Goal: Task Accomplishment & Management: Manage account settings

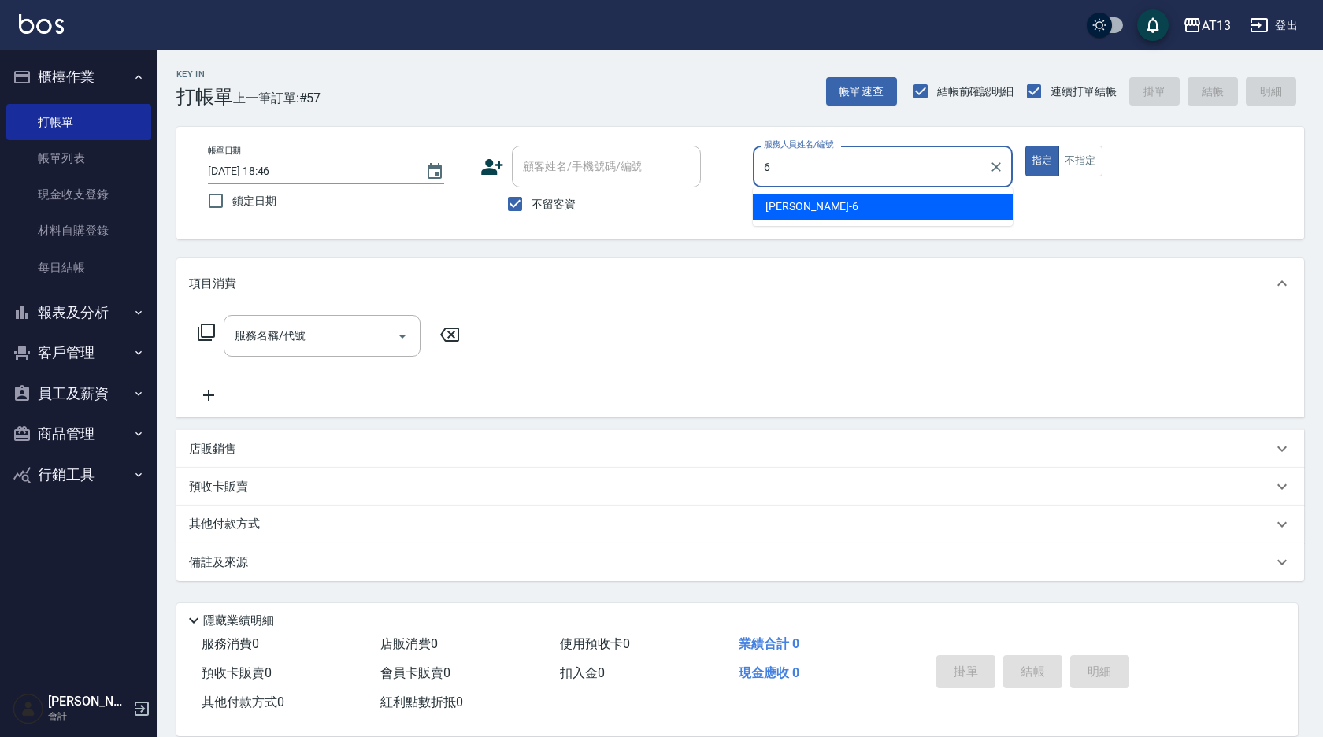
click at [792, 210] on span "[PERSON_NAME] -6" at bounding box center [811, 206] width 93 height 17
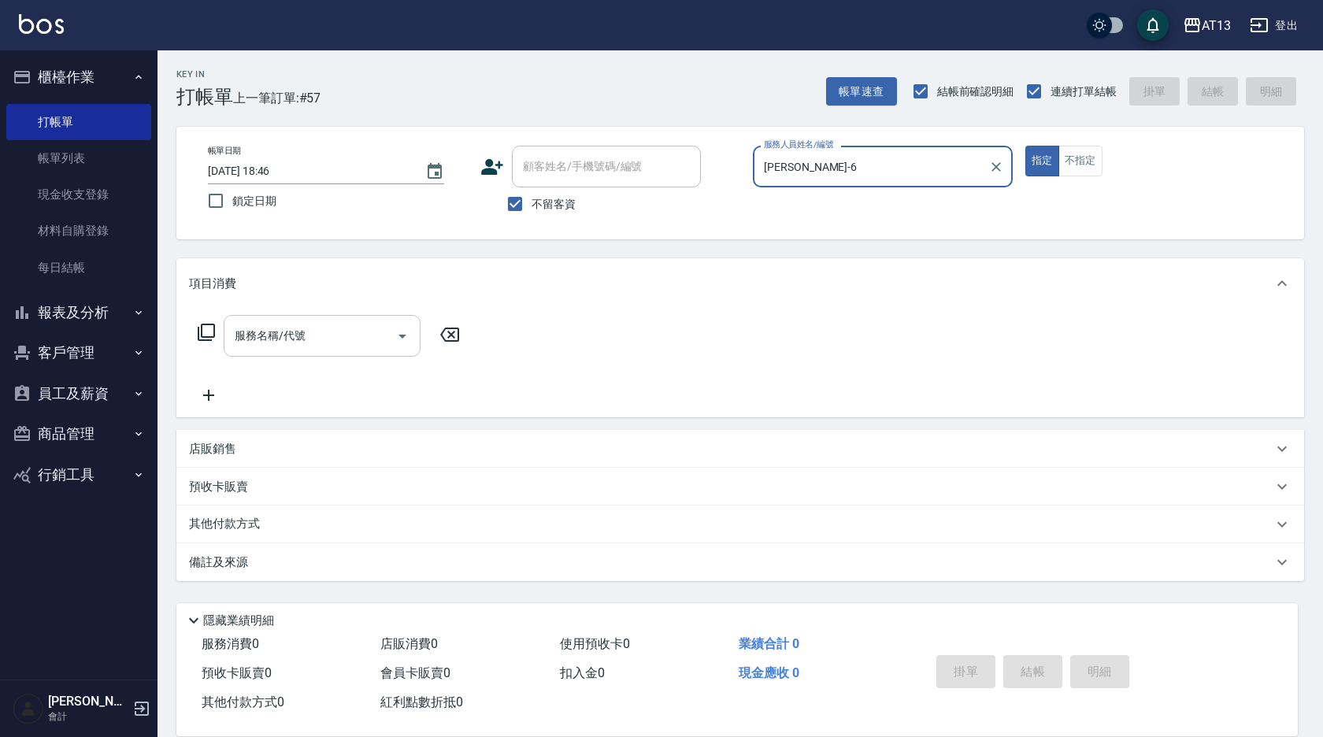
type input "[PERSON_NAME]-6"
drag, startPoint x: 360, startPoint y: 331, endPoint x: 352, endPoint y: 334, distance: 8.5
click at [358, 332] on input "服務名稱/代號" at bounding box center [310, 336] width 159 height 28
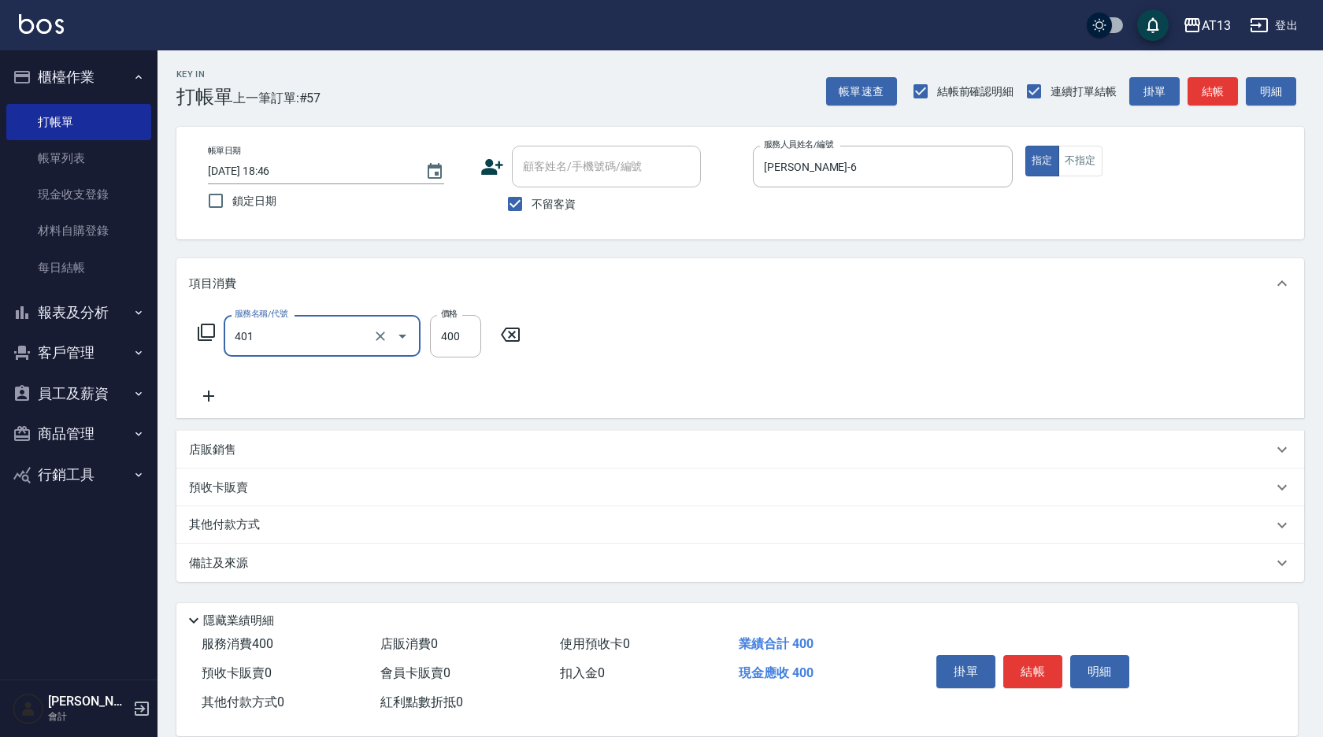
type input "剪髮(401)"
type input "350"
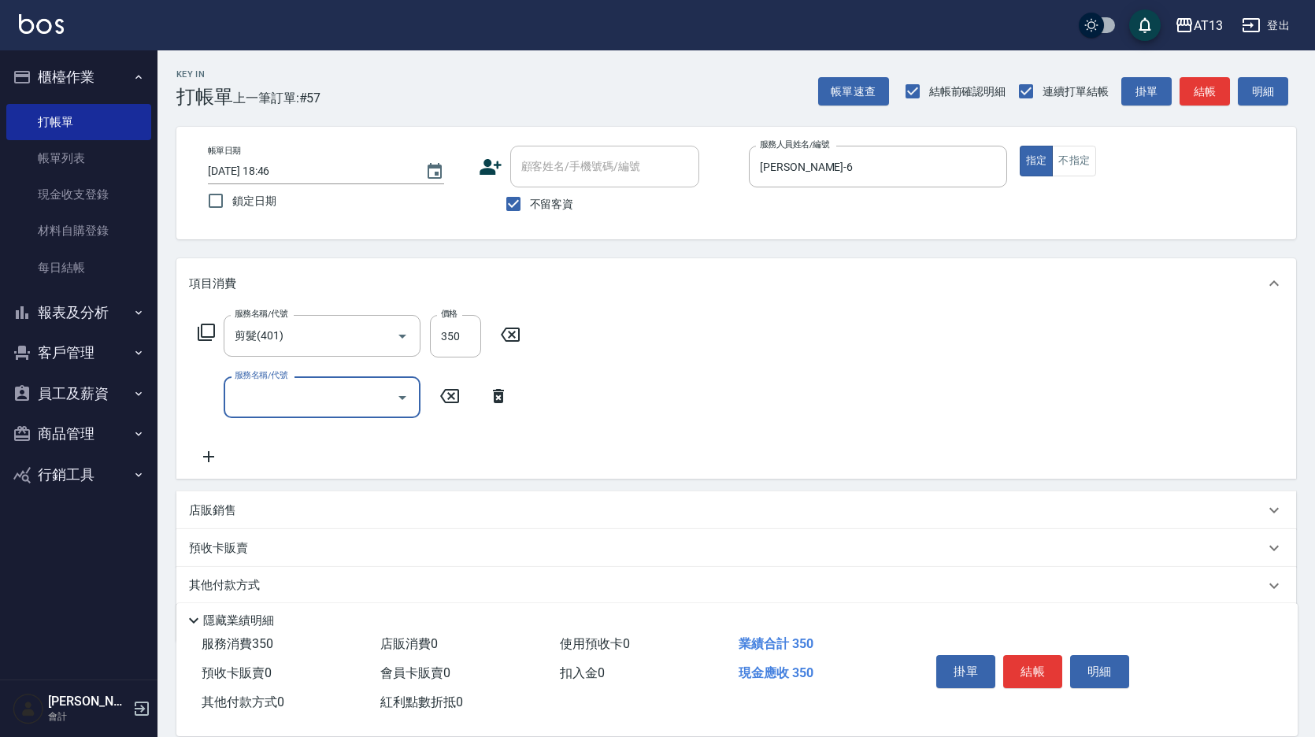
click at [698, 403] on div "服務名稱/代號 剪髮(401) 服務名稱/代號 價格 350 價格 服務名稱/代號 服務名稱/代號" at bounding box center [736, 394] width 1120 height 170
click at [1034, 655] on button "結帳" at bounding box center [1032, 671] width 59 height 33
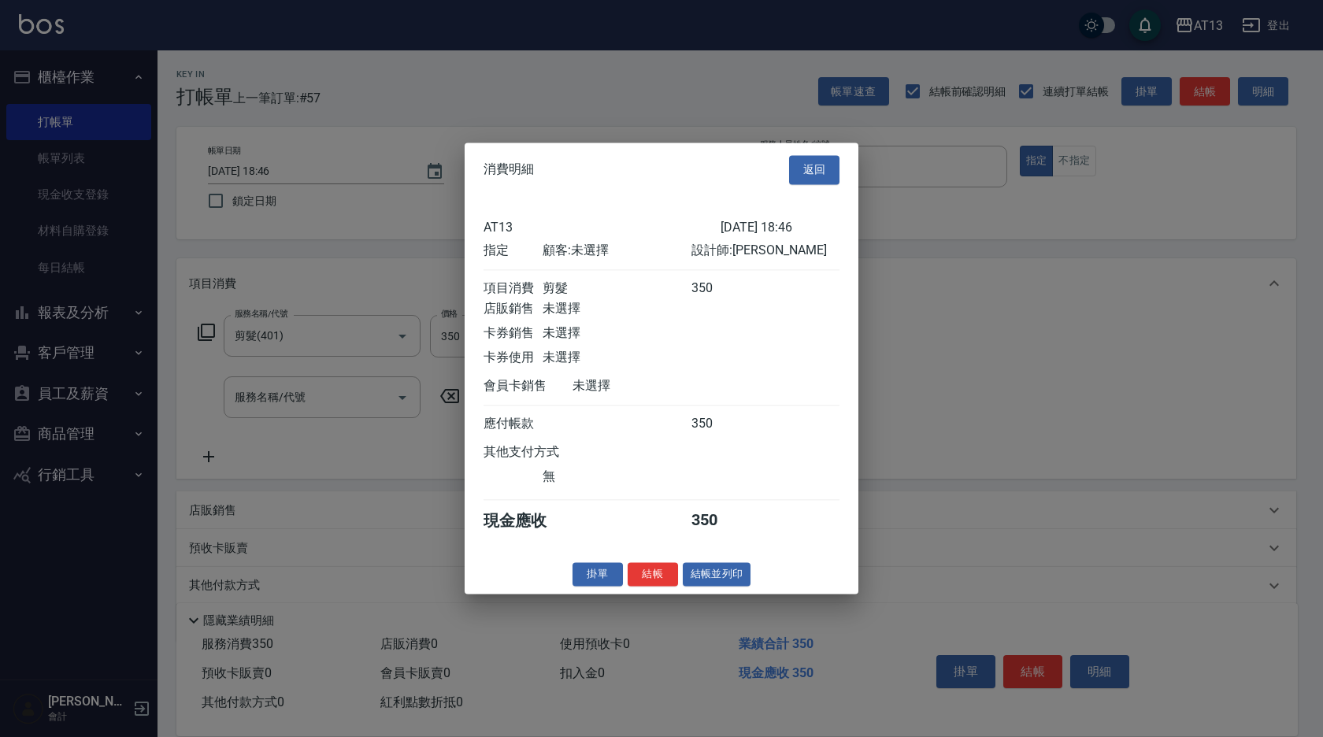
click at [667, 579] on button "結帳" at bounding box center [653, 574] width 50 height 24
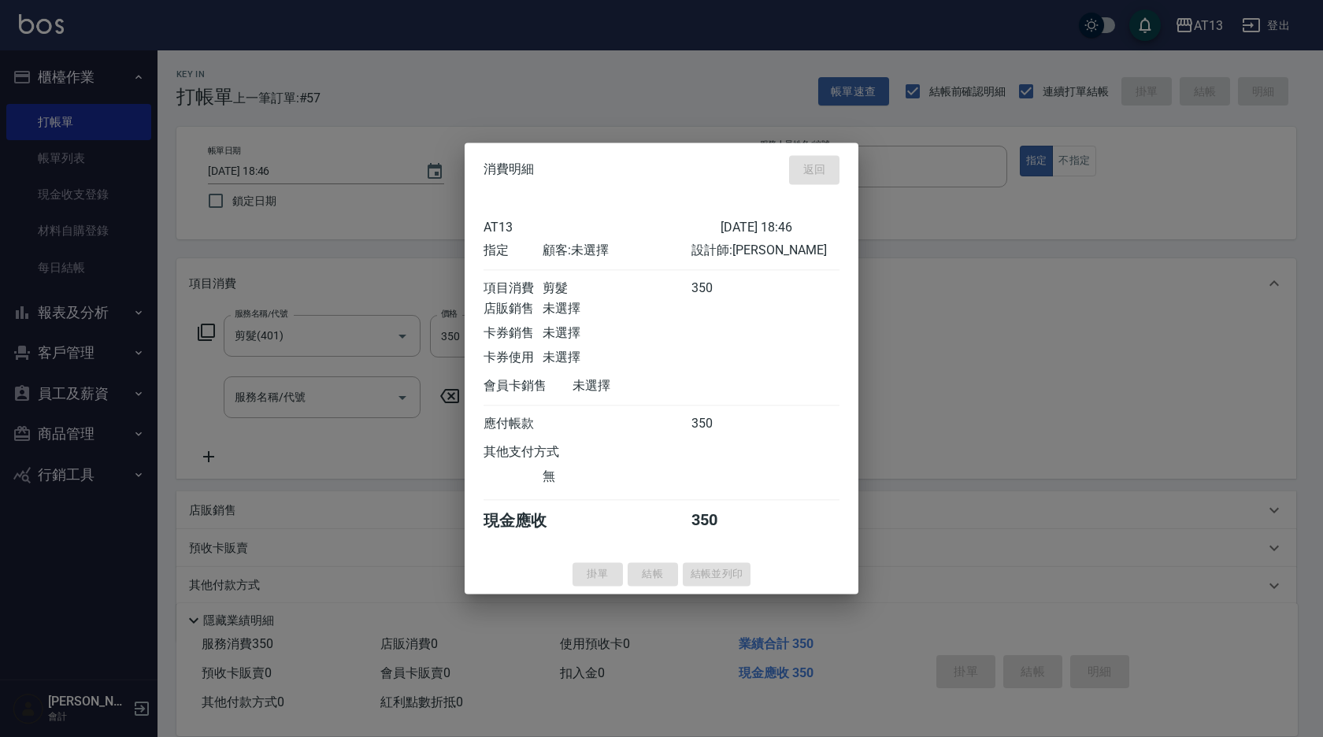
type input "[DATE] 19:30"
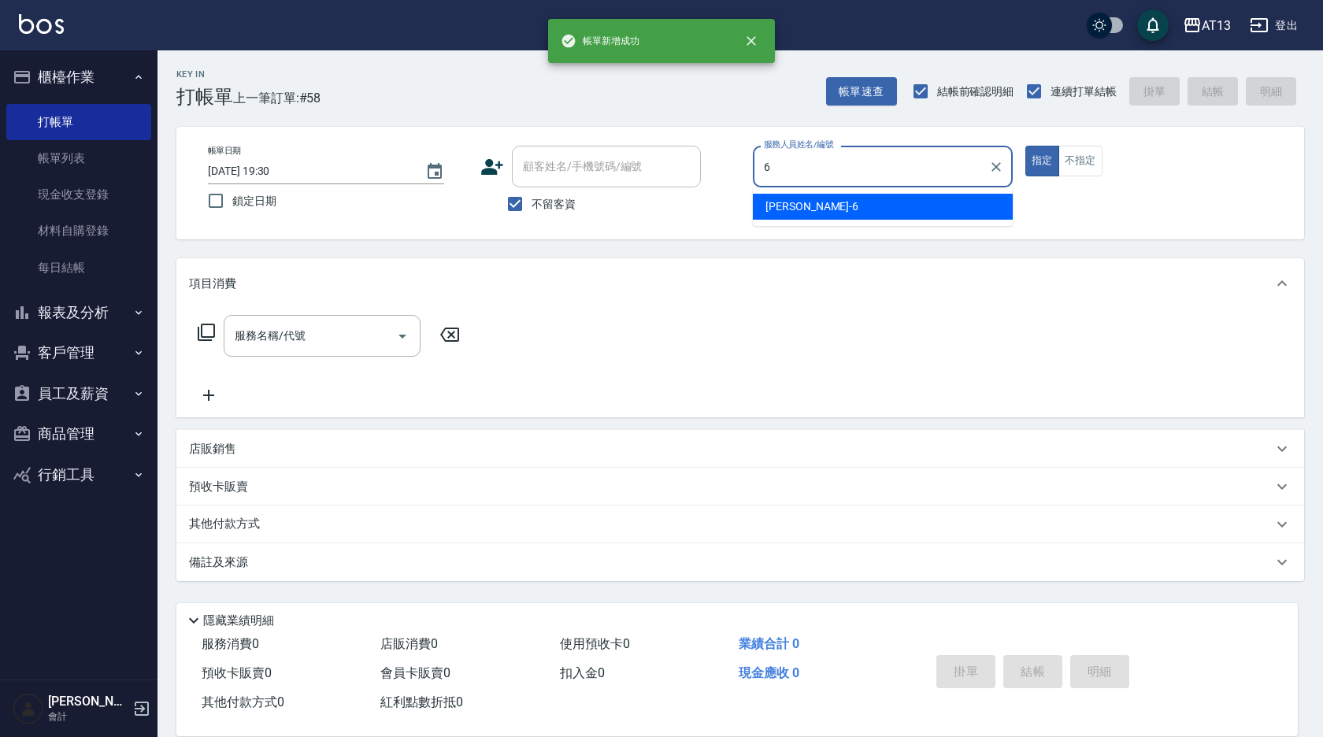
click at [820, 210] on div "[PERSON_NAME] -6" at bounding box center [883, 207] width 260 height 26
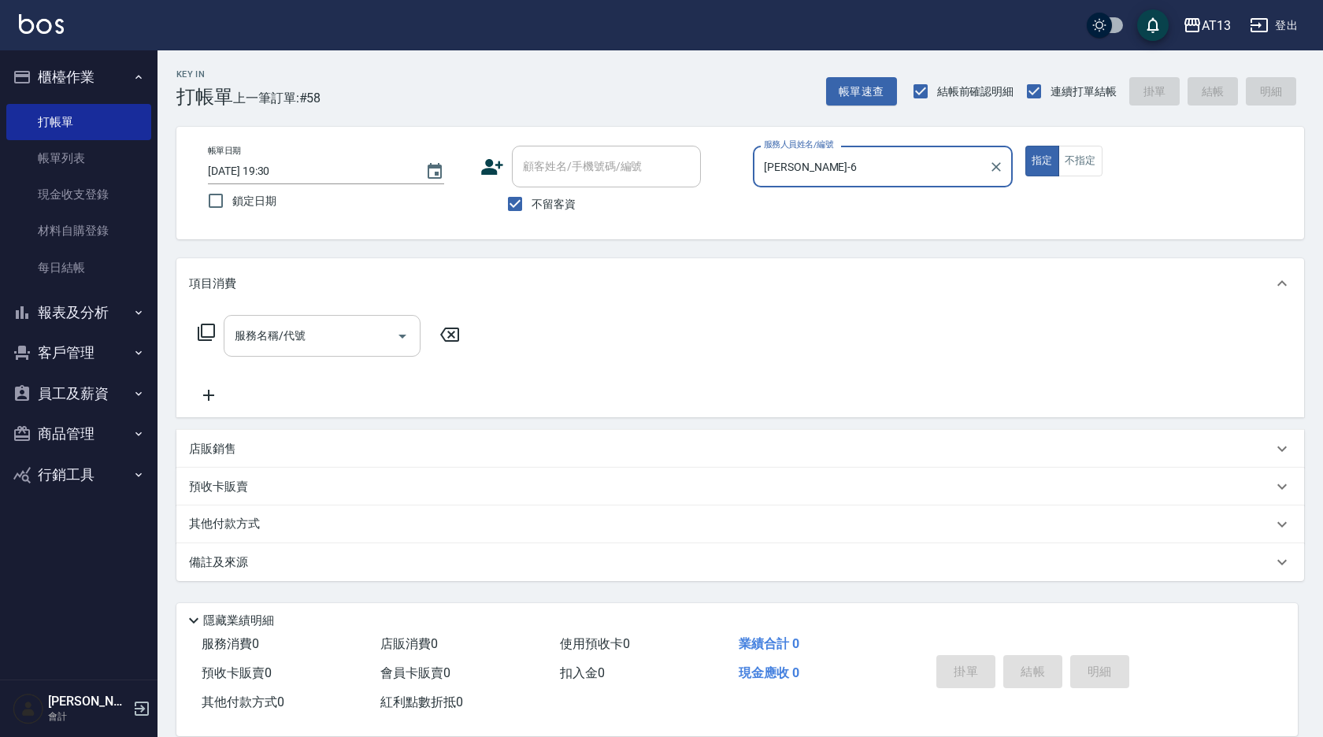
type input "[PERSON_NAME]-6"
drag, startPoint x: 346, startPoint y: 345, endPoint x: 335, endPoint y: 348, distance: 11.5
click at [343, 345] on input "服務名稱/代號" at bounding box center [310, 336] width 159 height 28
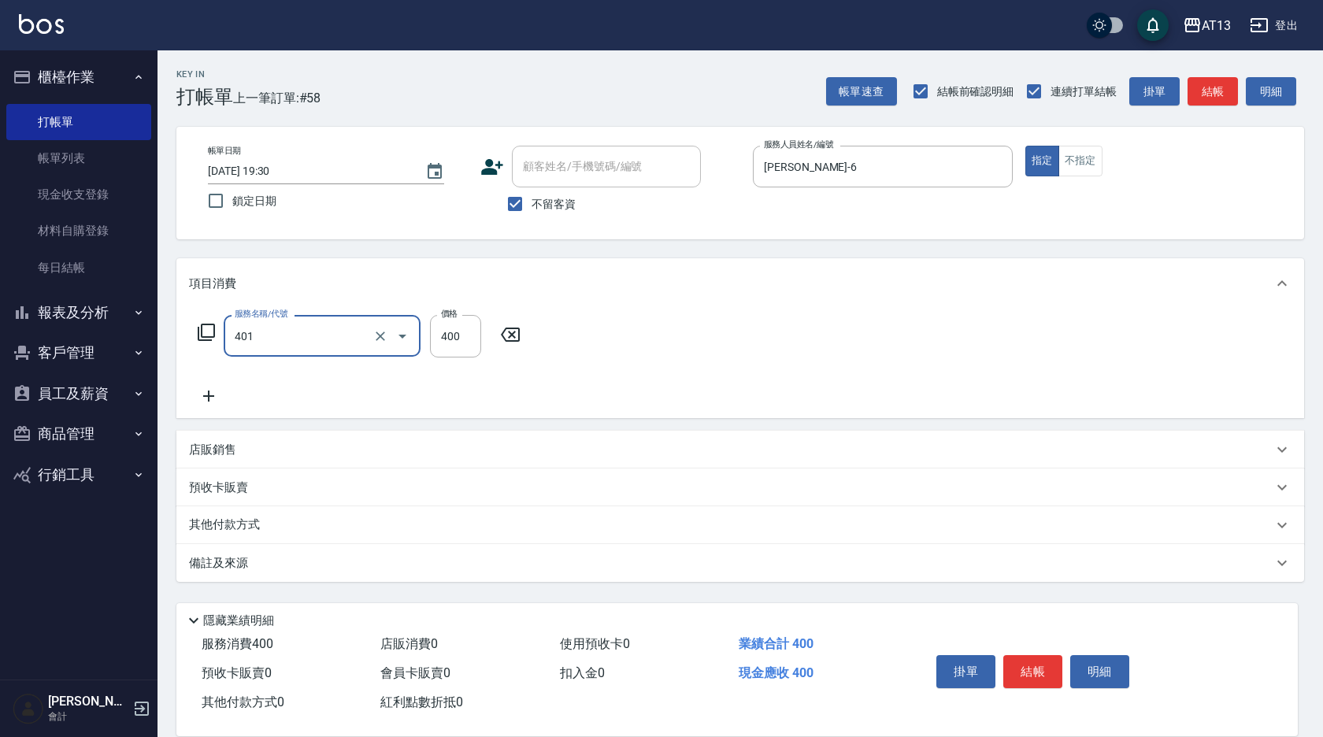
type input "剪髮(401)"
type input "300"
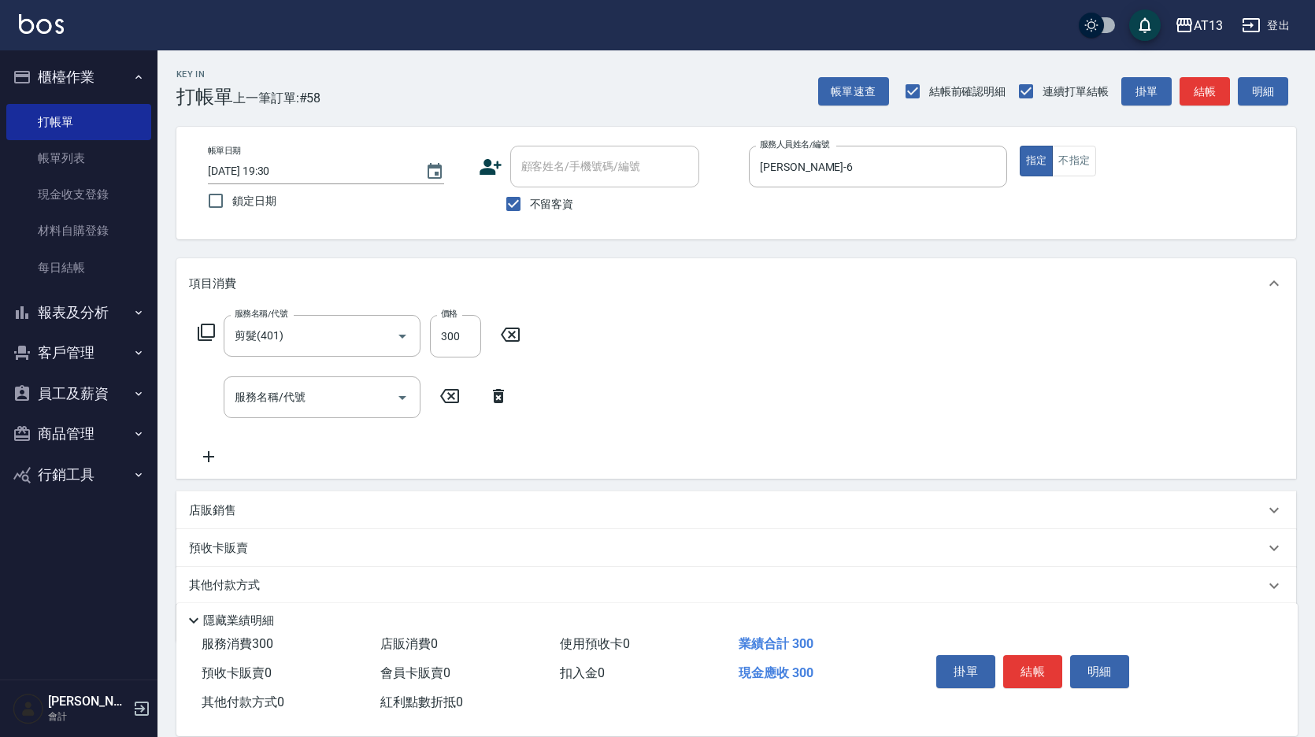
click at [599, 437] on div "服務名稱/代號 剪髮(401) 服務名稱/代號 價格 300 價格 服務名稱/代號 服務名稱/代號" at bounding box center [736, 394] width 1120 height 170
click at [1051, 675] on button "結帳" at bounding box center [1032, 671] width 59 height 33
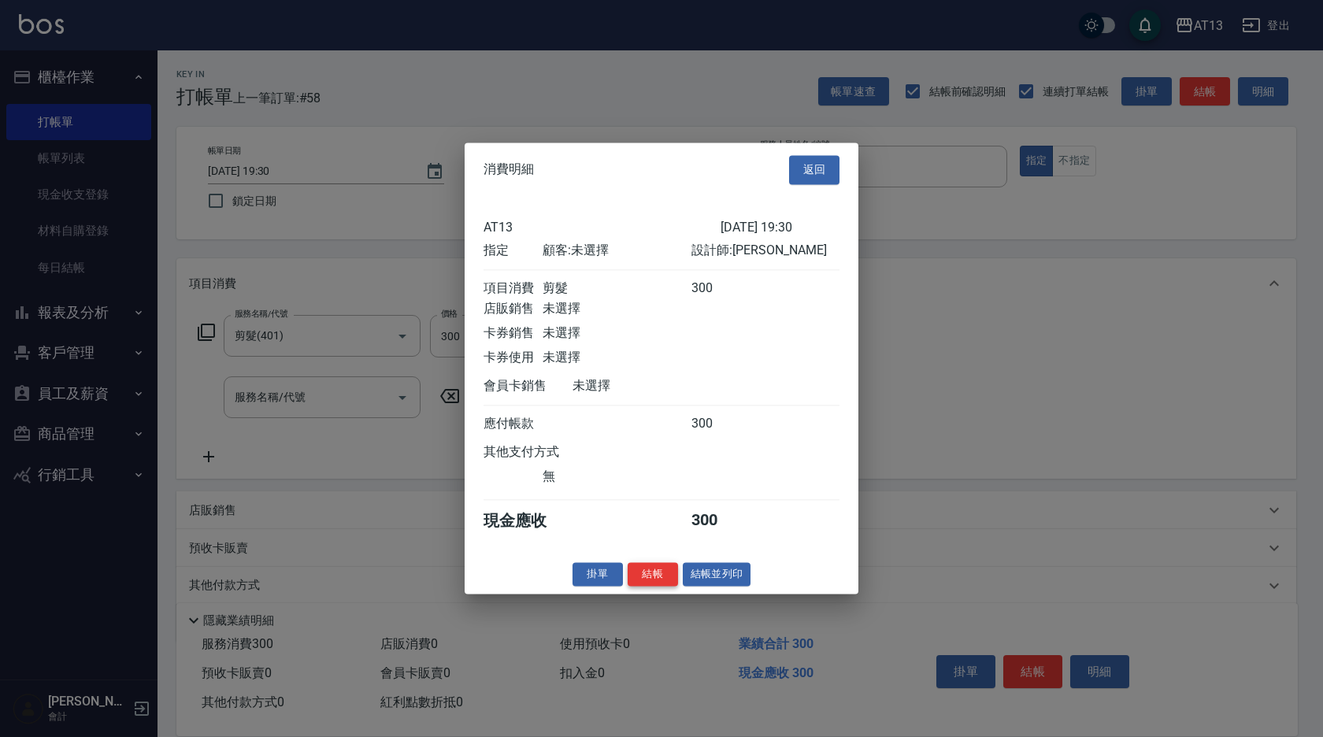
click at [660, 585] on button "結帳" at bounding box center [653, 574] width 50 height 24
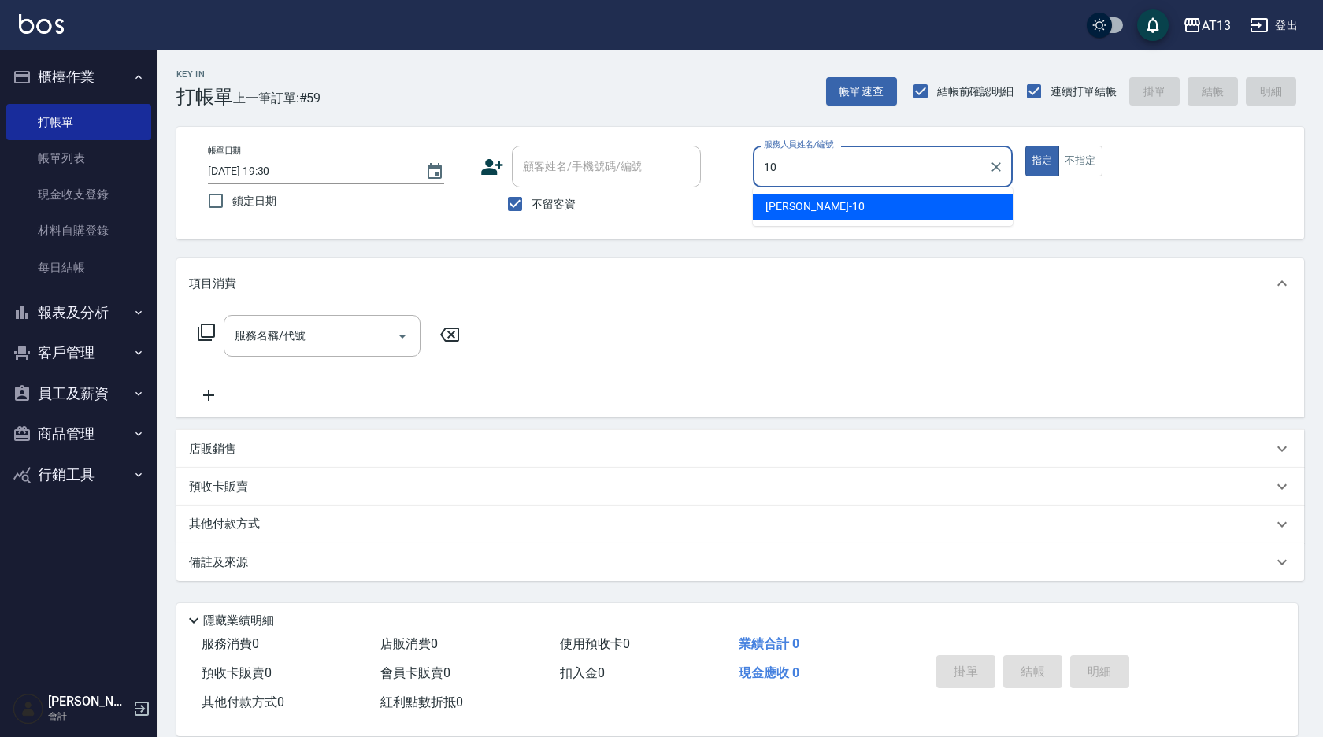
click at [787, 211] on span "[PERSON_NAME] -10" at bounding box center [814, 206] width 99 height 17
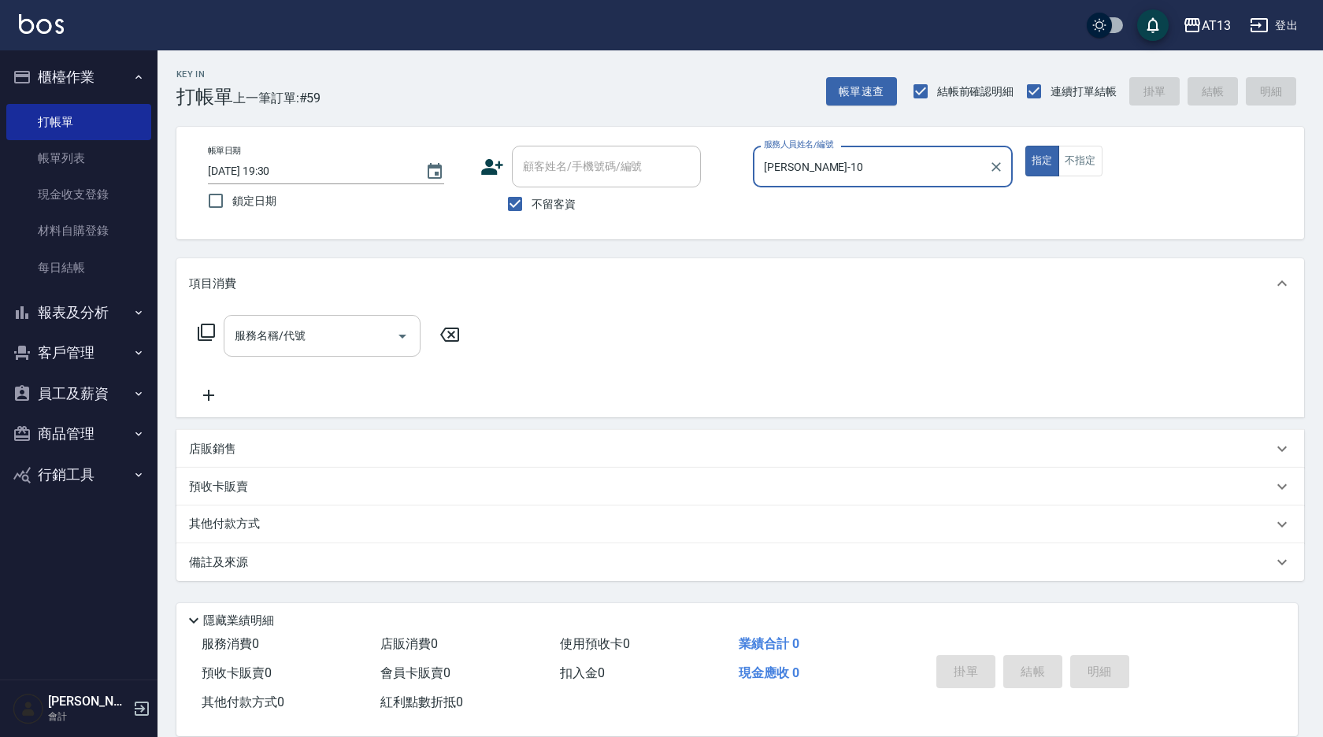
type input "[PERSON_NAME]-10"
click at [349, 335] on input "服務名稱/代號" at bounding box center [310, 336] width 159 height 28
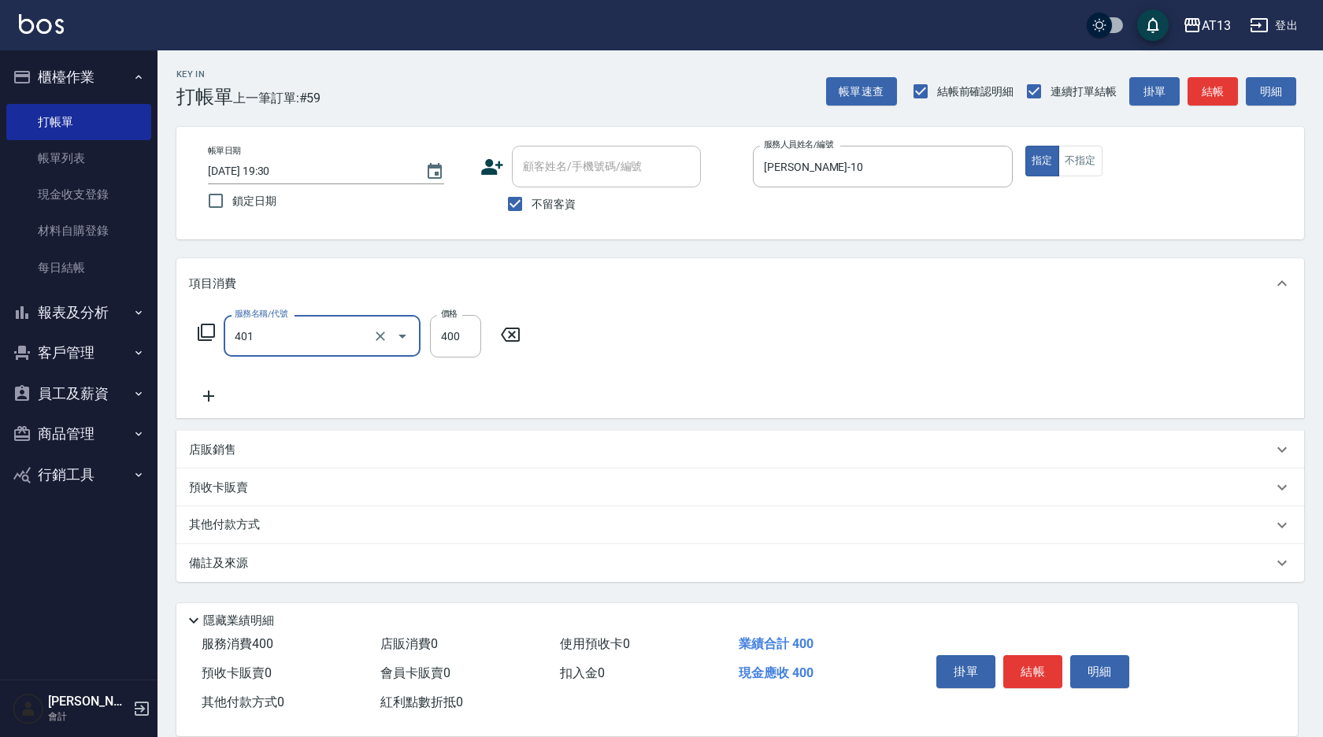
type input "剪髮(401)"
type input "450"
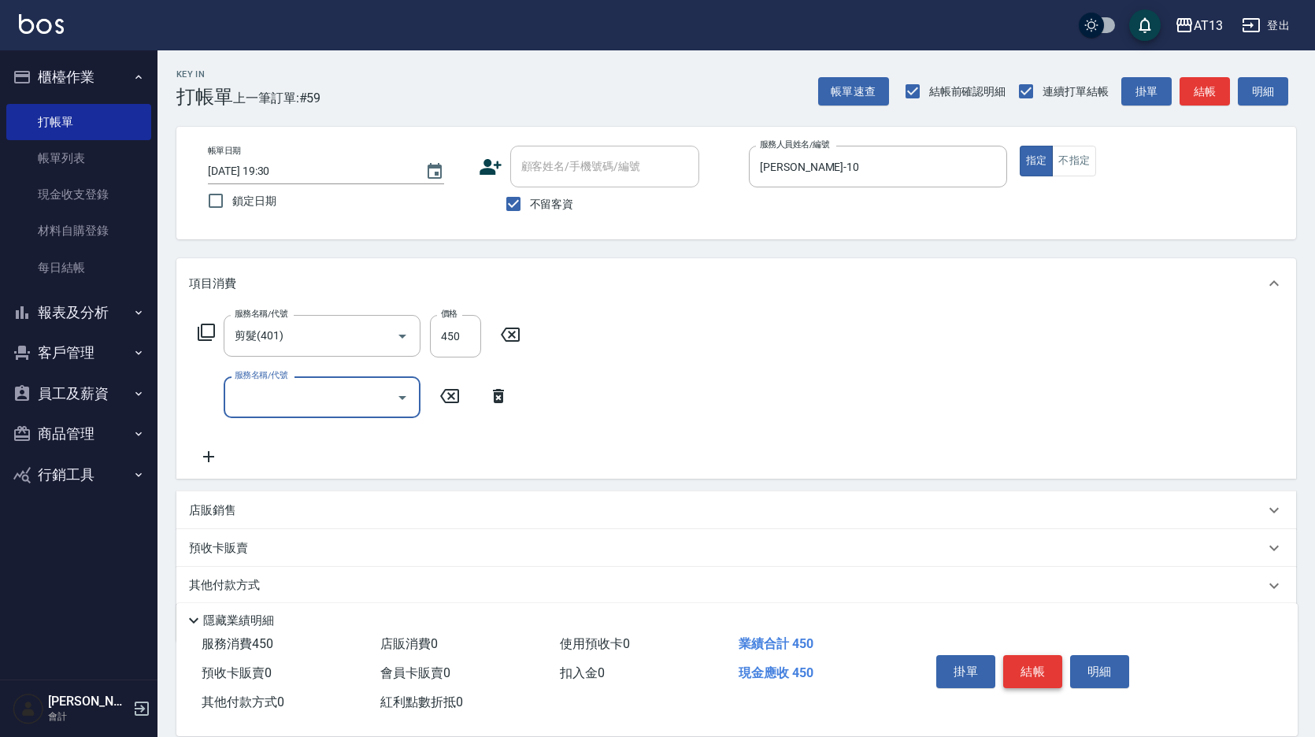
click at [1031, 659] on button "結帳" at bounding box center [1032, 671] width 59 height 33
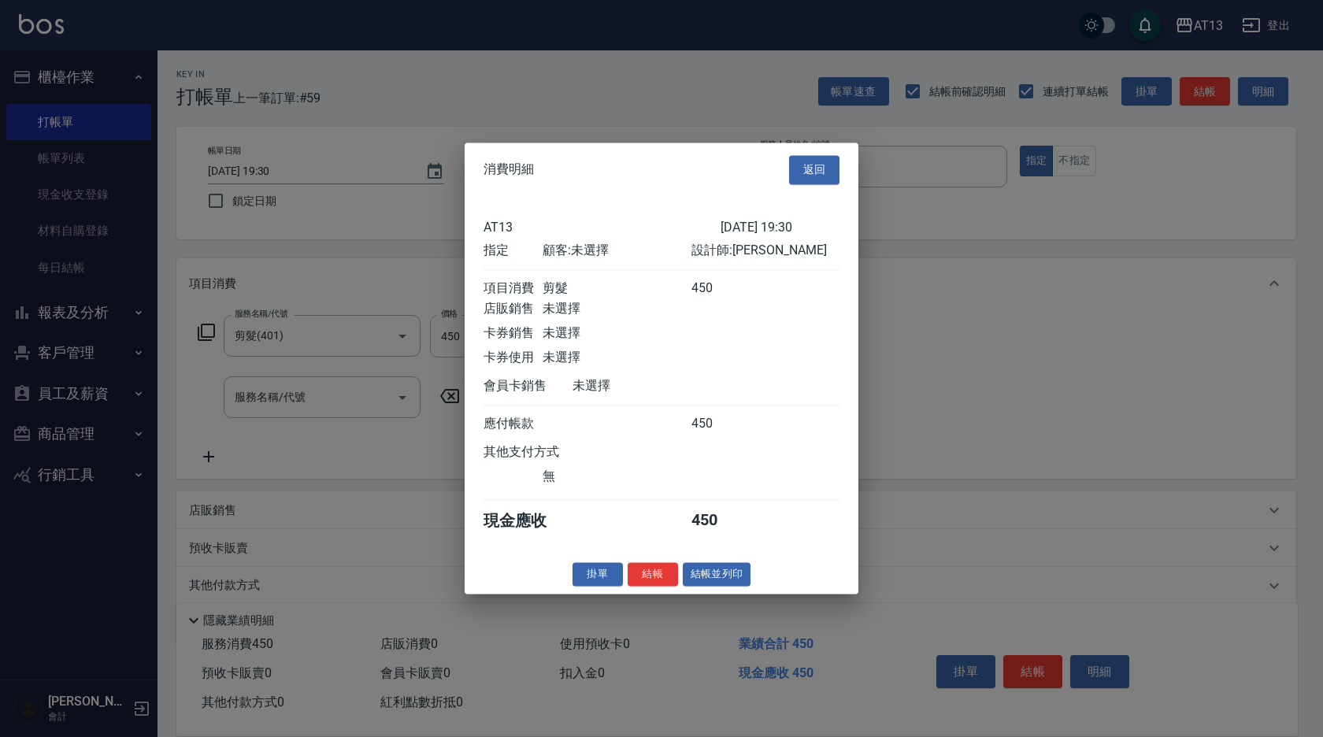
click at [651, 583] on button "結帳" at bounding box center [653, 574] width 50 height 24
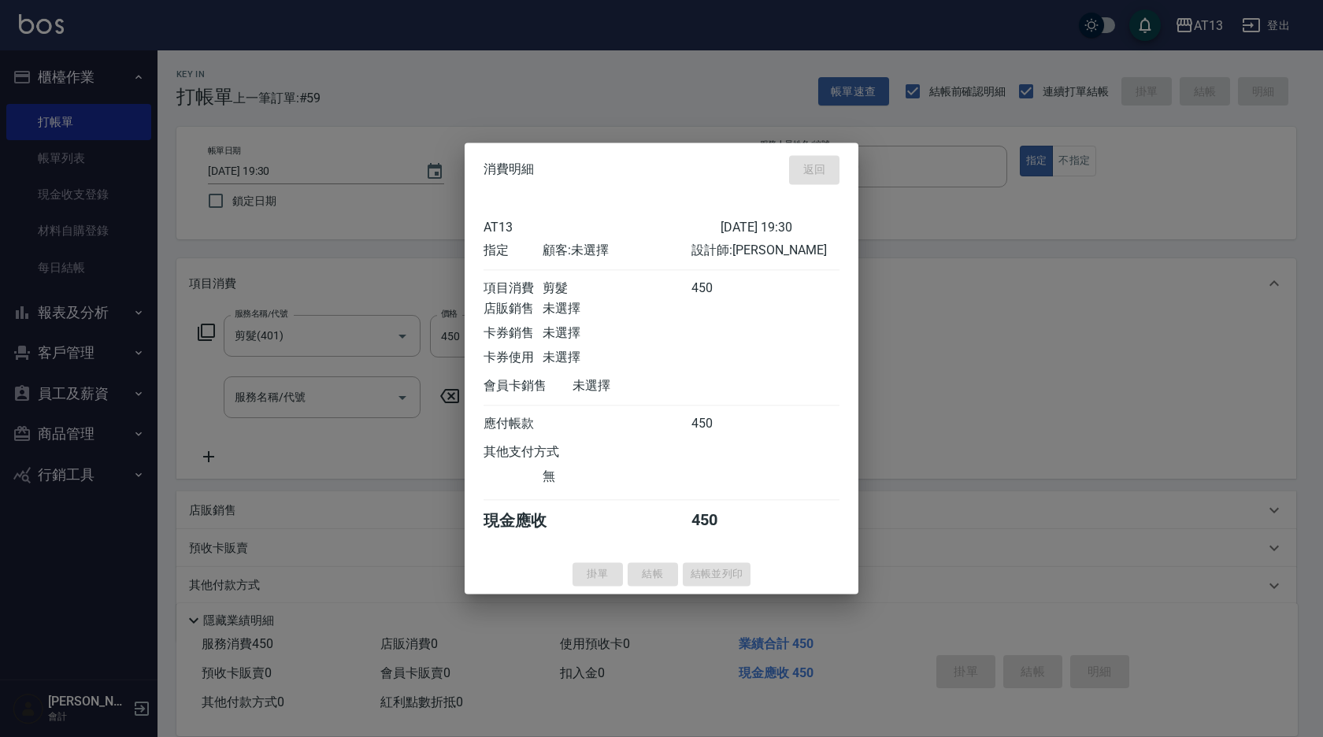
type input "[DATE] 19:31"
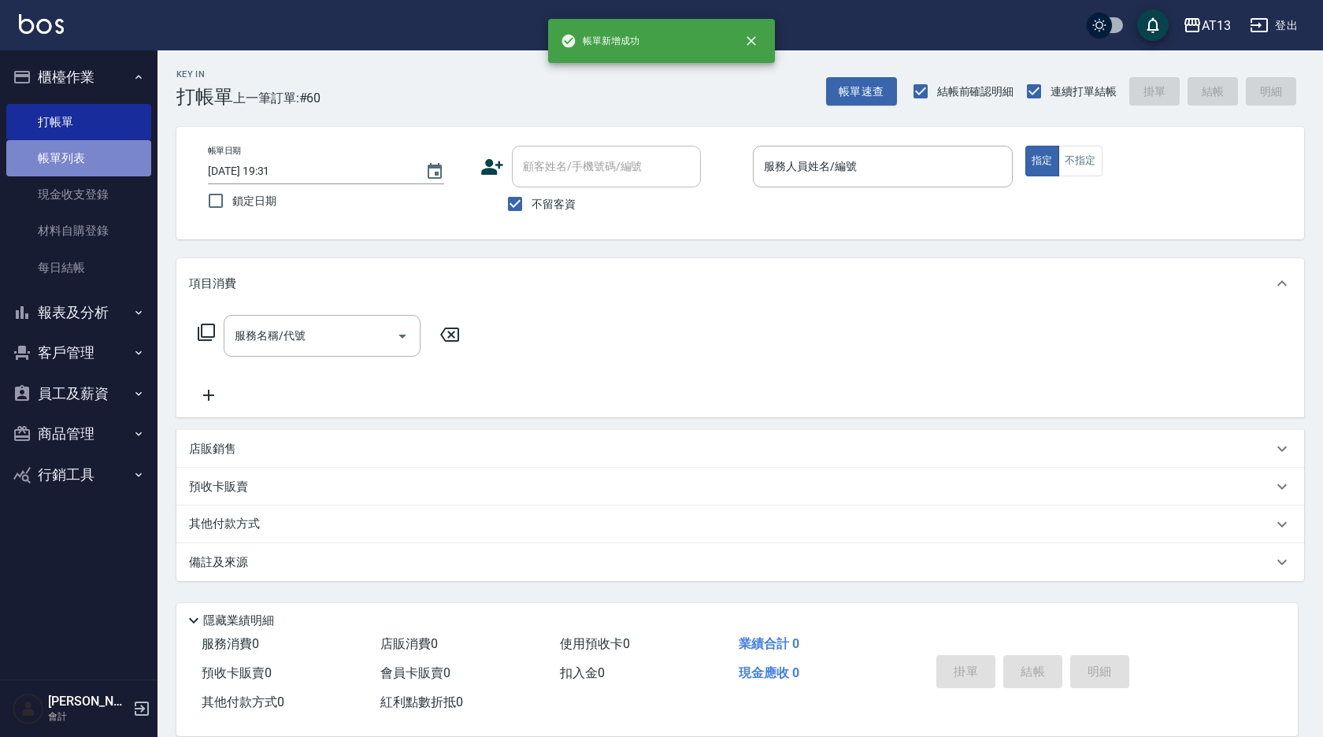
click at [50, 156] on link "帳單列表" at bounding box center [78, 158] width 145 height 36
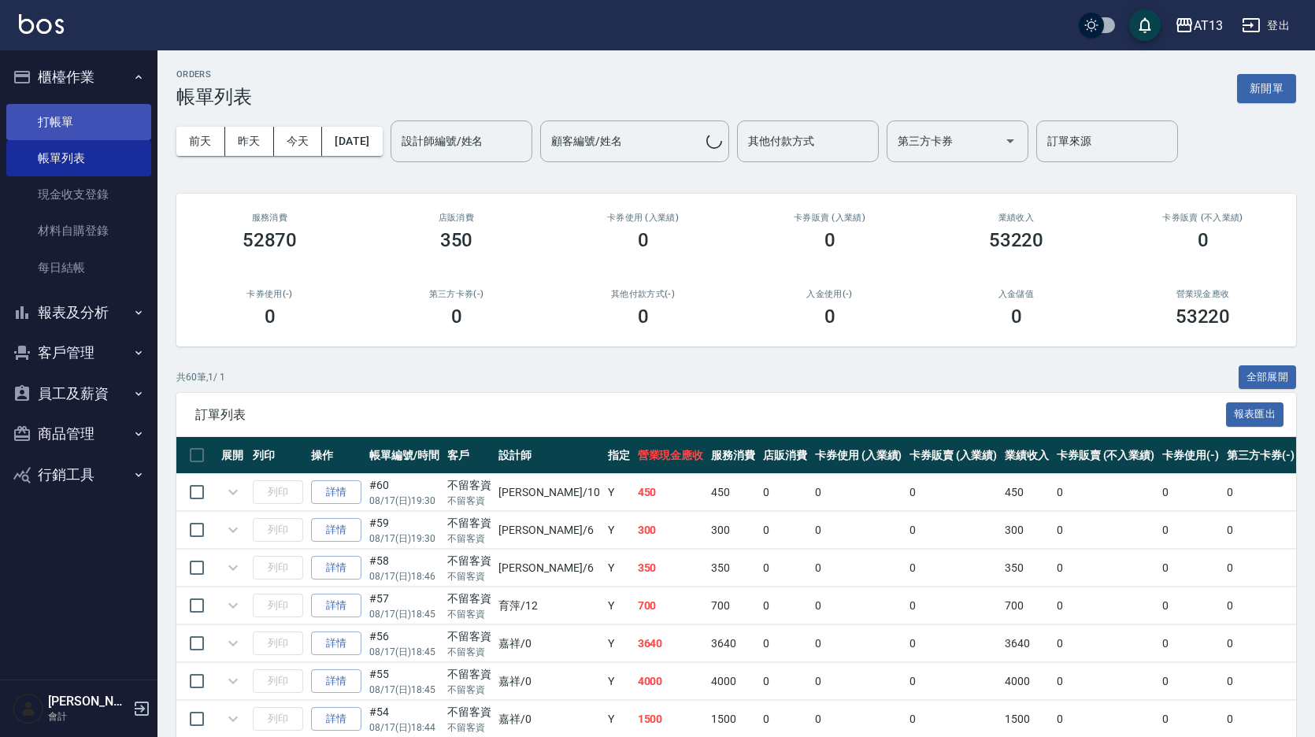
click at [46, 122] on link "打帳單" at bounding box center [78, 122] width 145 height 36
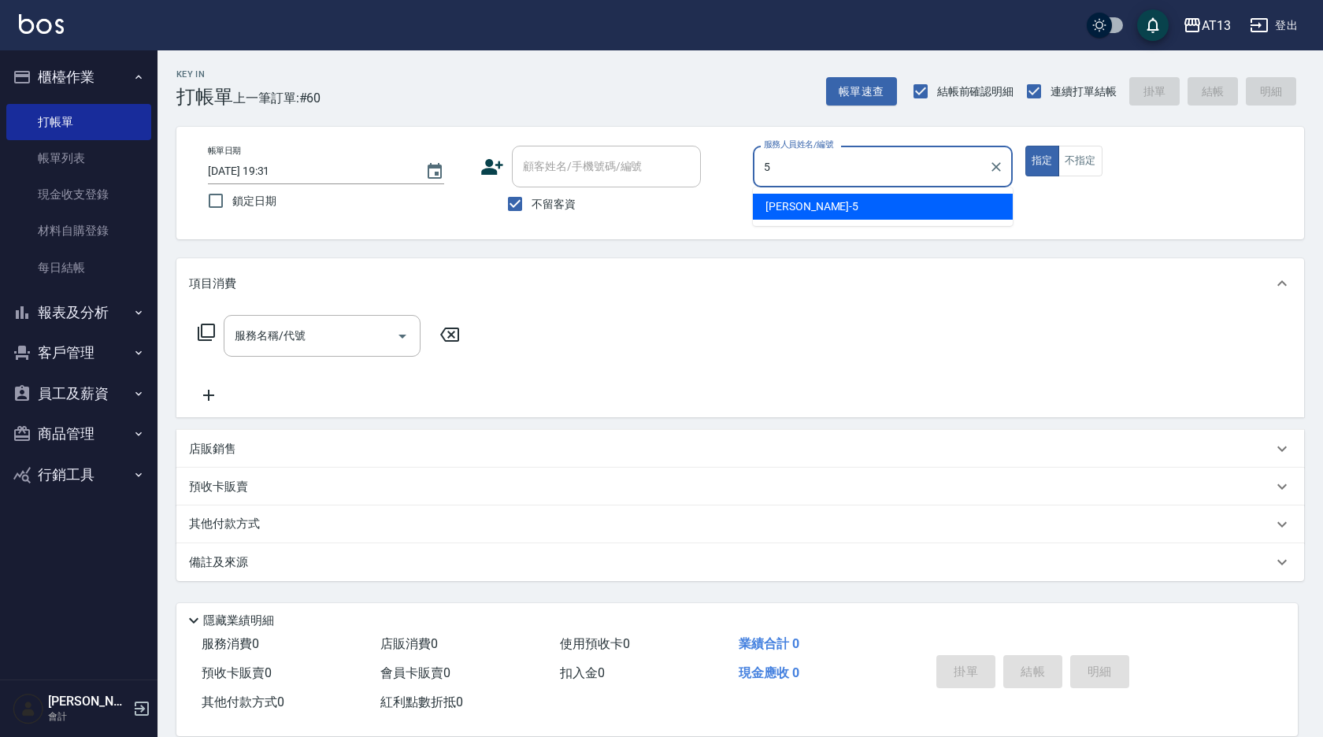
click at [763, 215] on div "[PERSON_NAME] -5" at bounding box center [883, 207] width 260 height 26
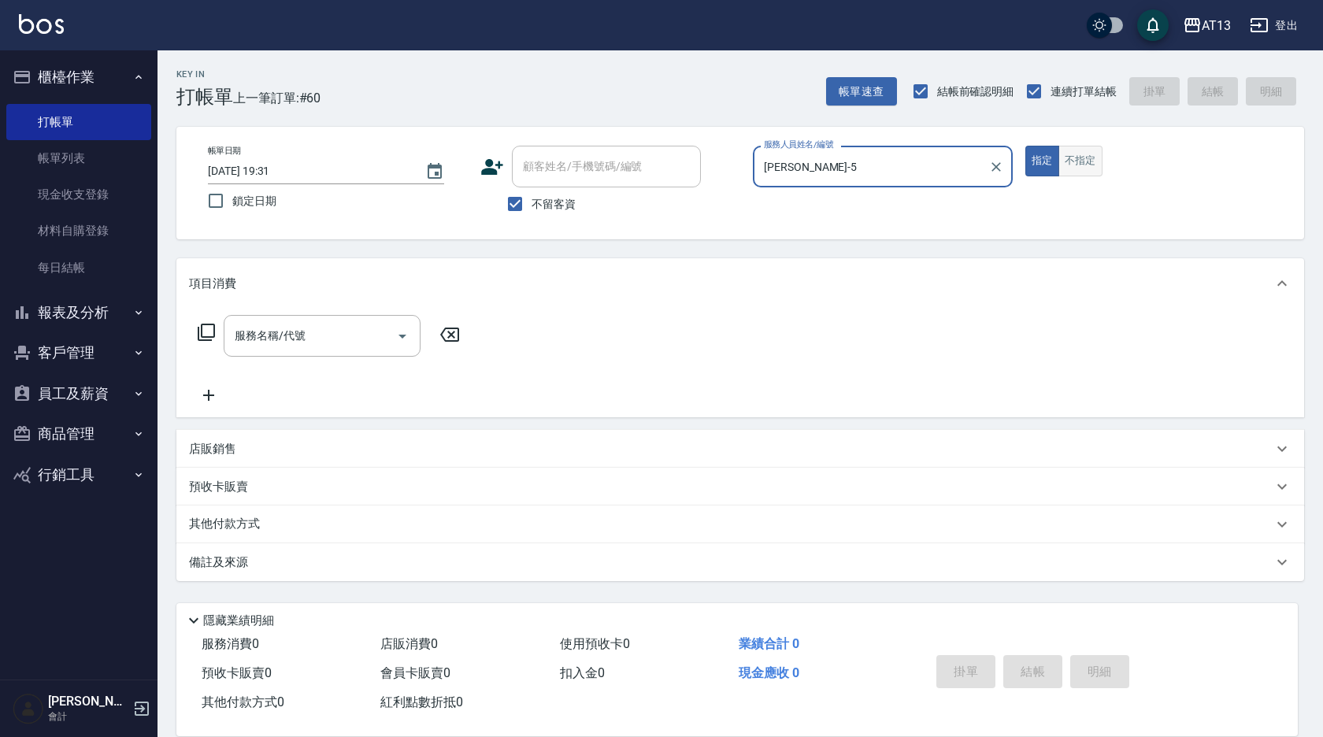
type input "[PERSON_NAME]-5"
click at [1080, 161] on button "不指定" at bounding box center [1080, 161] width 44 height 31
click at [316, 317] on div "服務名稱/代號" at bounding box center [322, 336] width 197 height 42
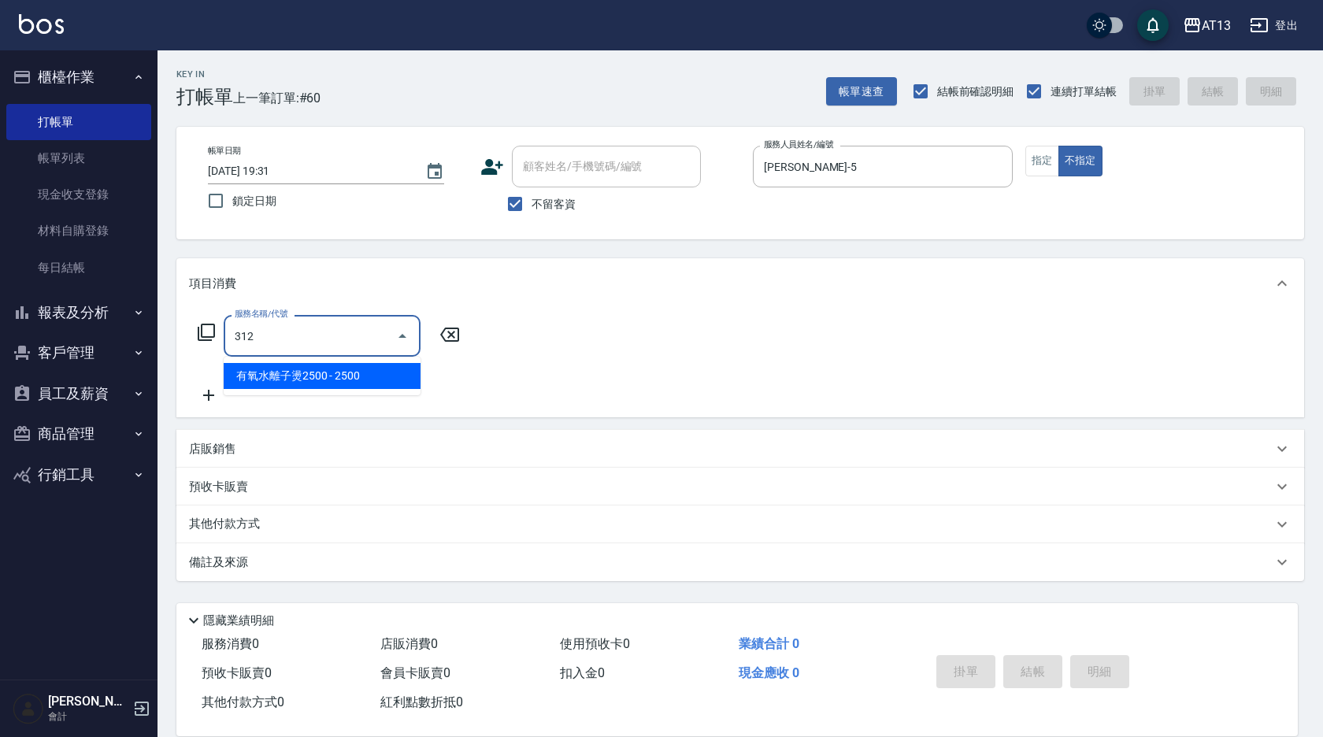
type input "有氧水離子燙2500(312)"
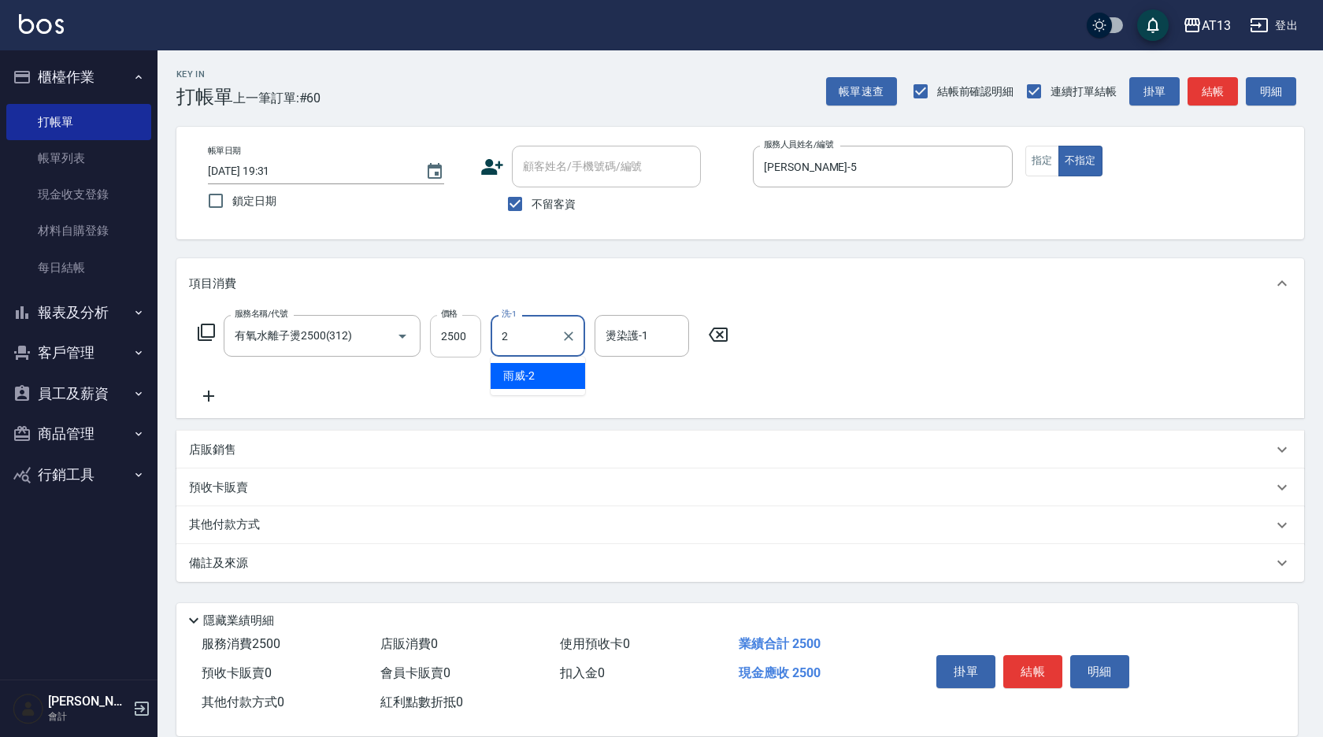
type input "2"
click at [461, 329] on input "2500" at bounding box center [455, 336] width 51 height 43
type input "2125"
type input "[PERSON_NAME]-33"
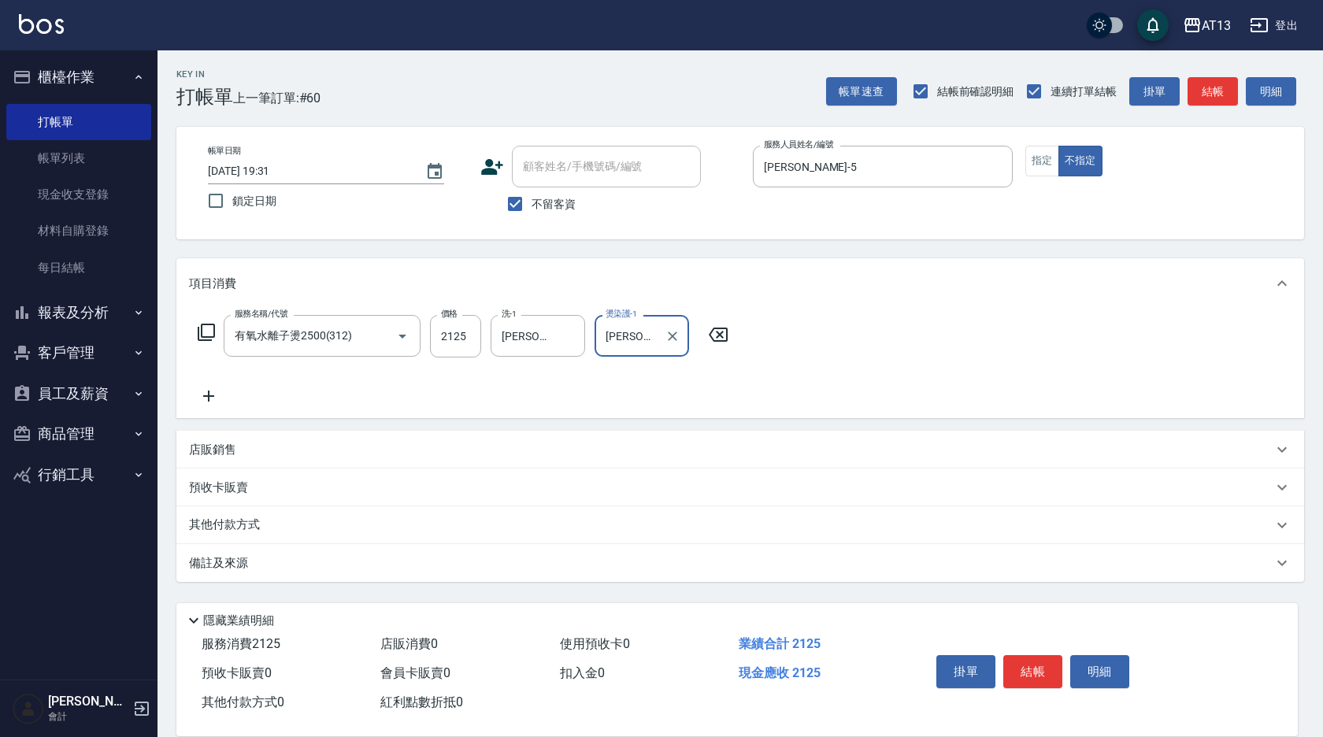
click at [1049, 662] on button "結帳" at bounding box center [1032, 671] width 59 height 33
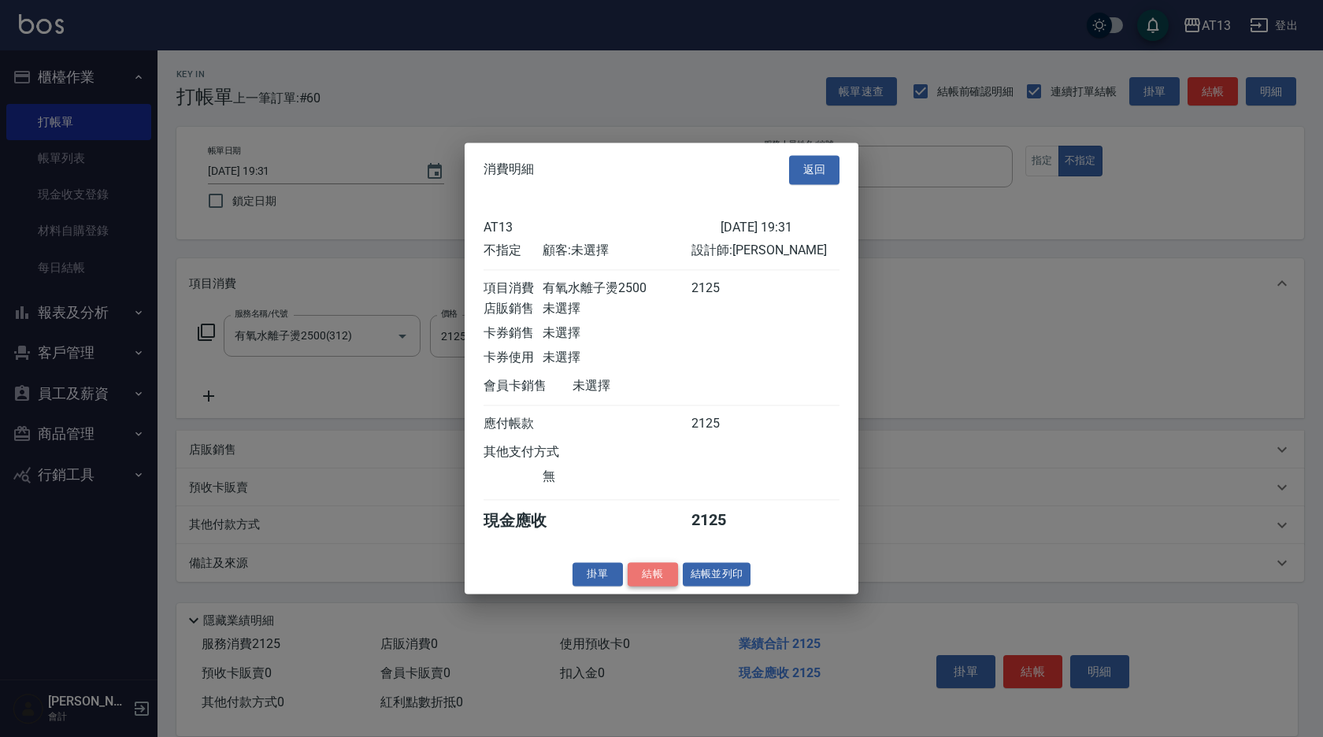
click at [649, 583] on button "結帳" at bounding box center [653, 574] width 50 height 24
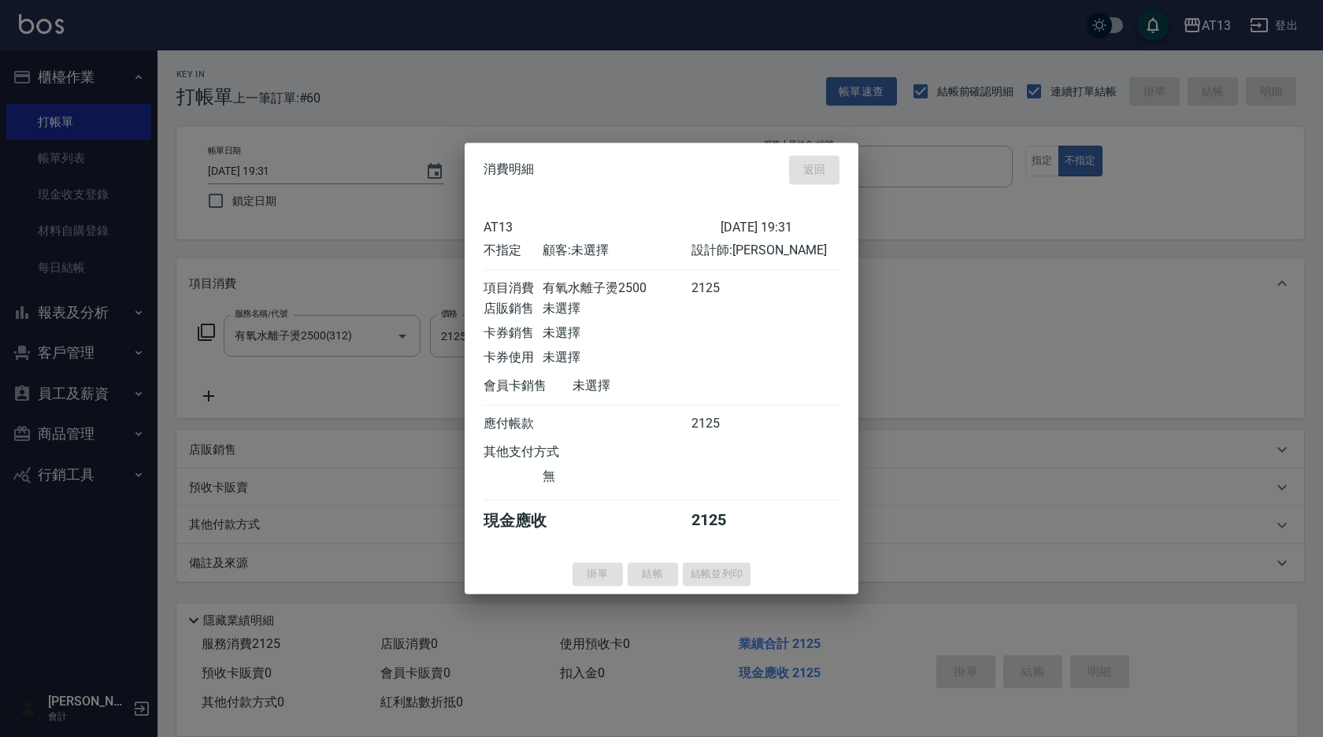
type input "[DATE] 19:34"
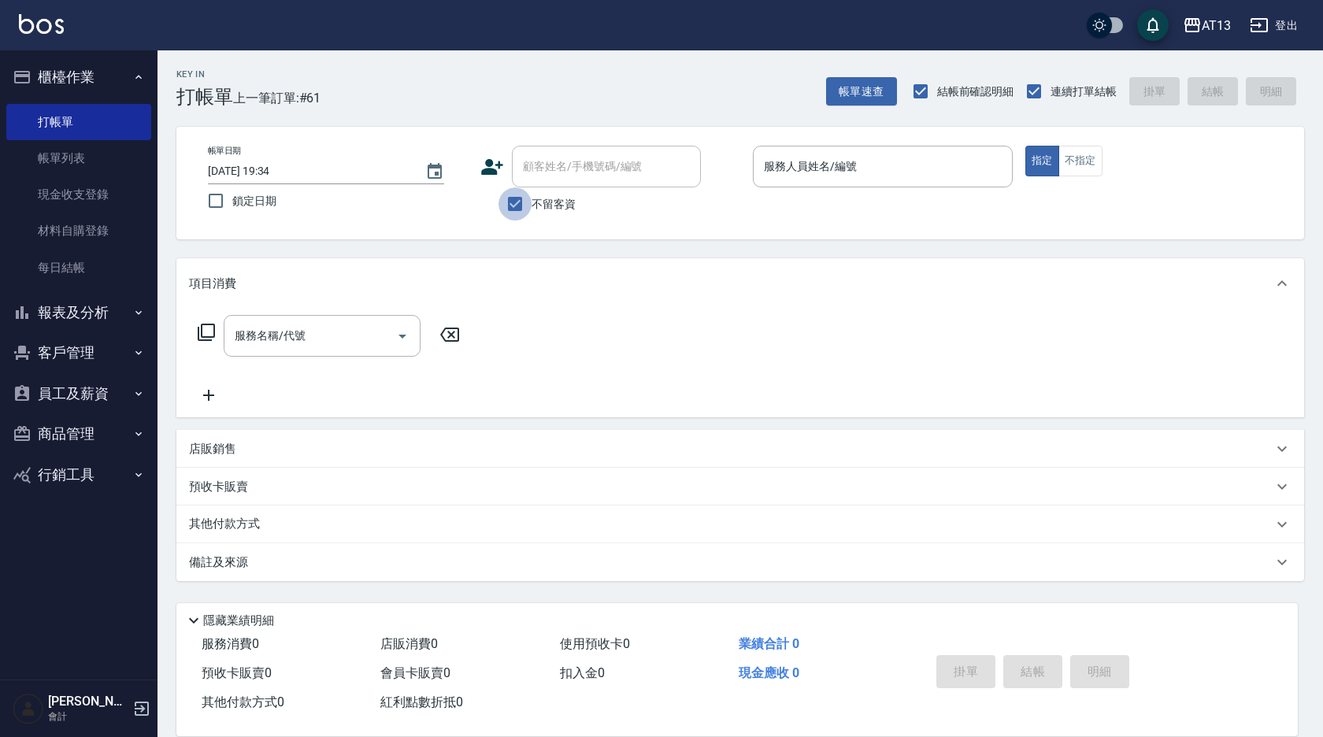
click at [513, 207] on input "不留客資" at bounding box center [514, 203] width 33 height 33
checkbox input "false"
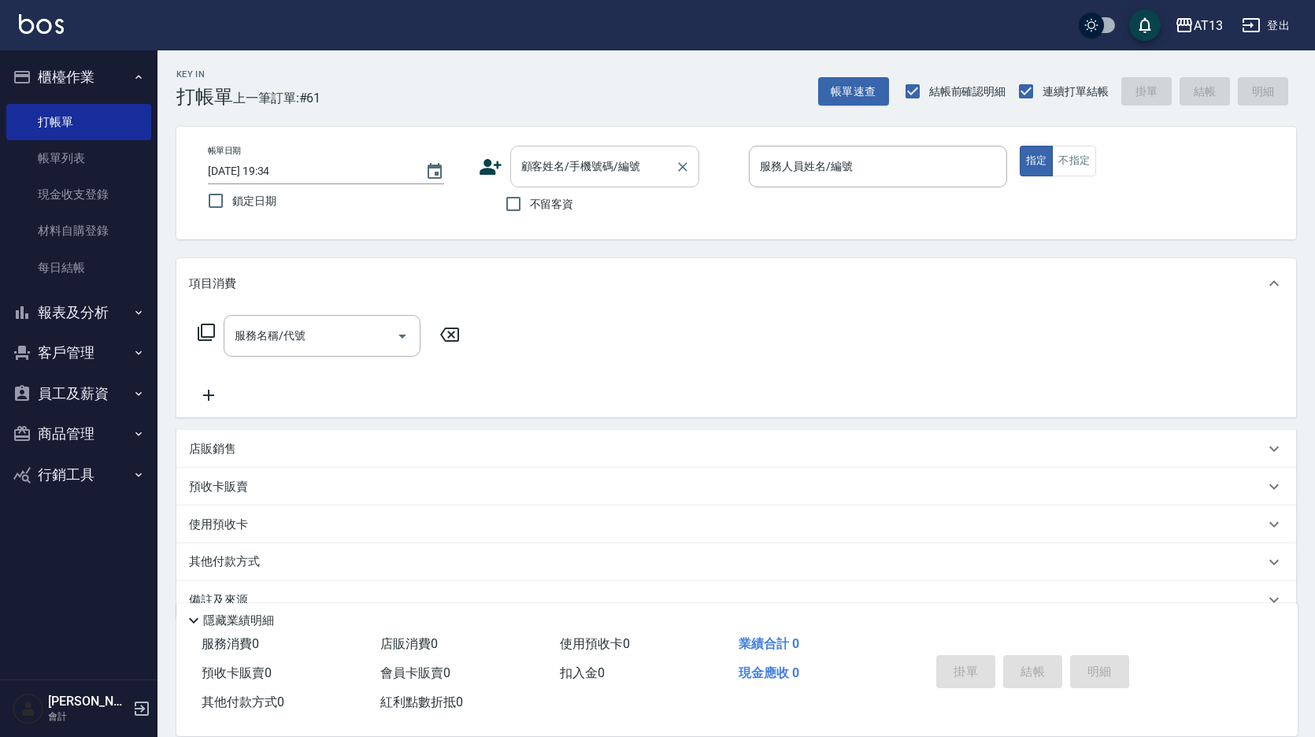
click at [544, 158] on div "顧客姓名/手機號碼/編號 顧客姓名/手機號碼/編號" at bounding box center [604, 167] width 189 height 42
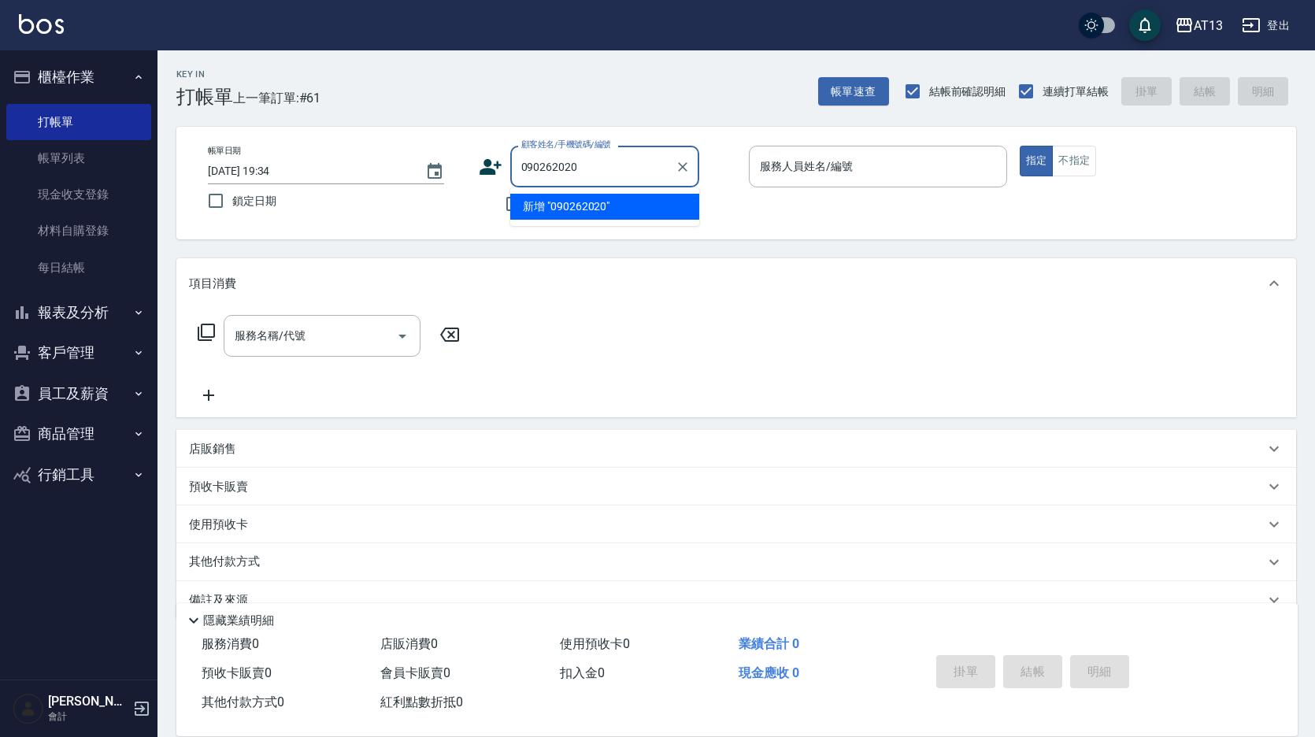
click at [541, 171] on input "090262020" at bounding box center [592, 167] width 151 height 28
type input "0900262020"
click at [685, 169] on icon "Clear" at bounding box center [682, 166] width 9 height 9
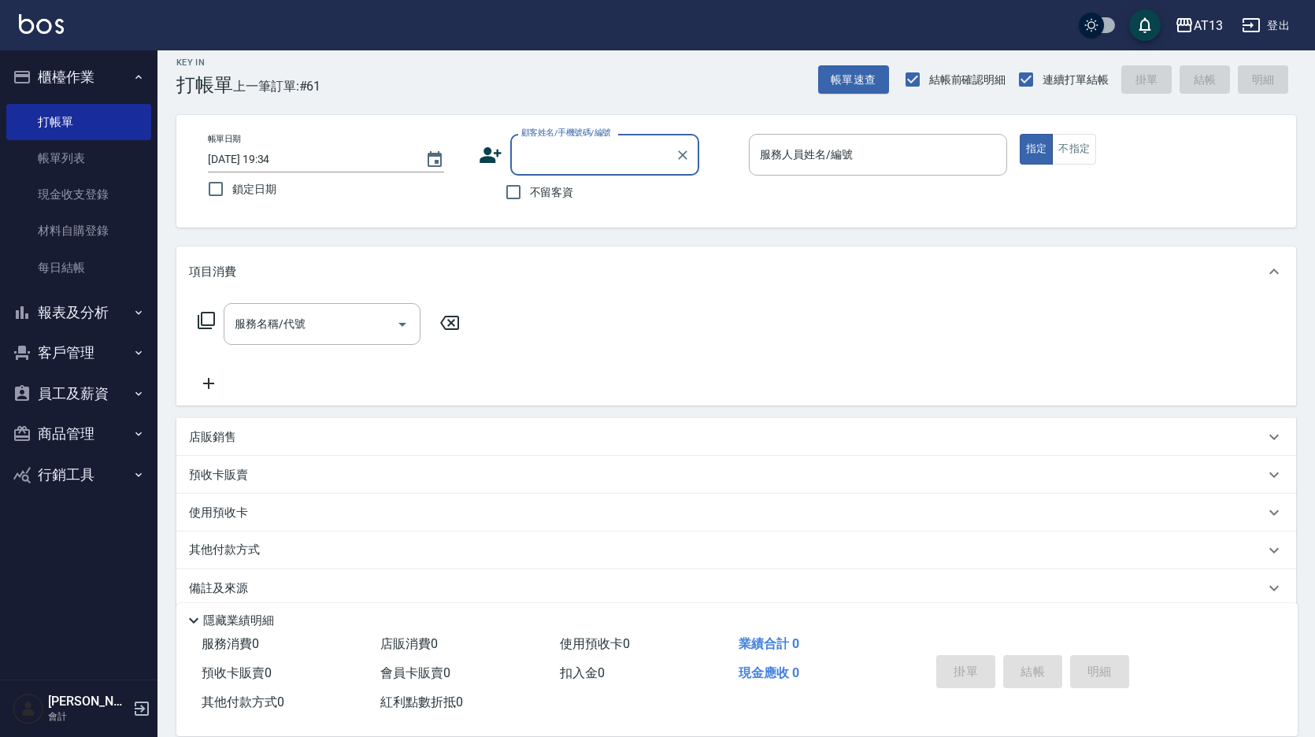
scroll to position [33, 0]
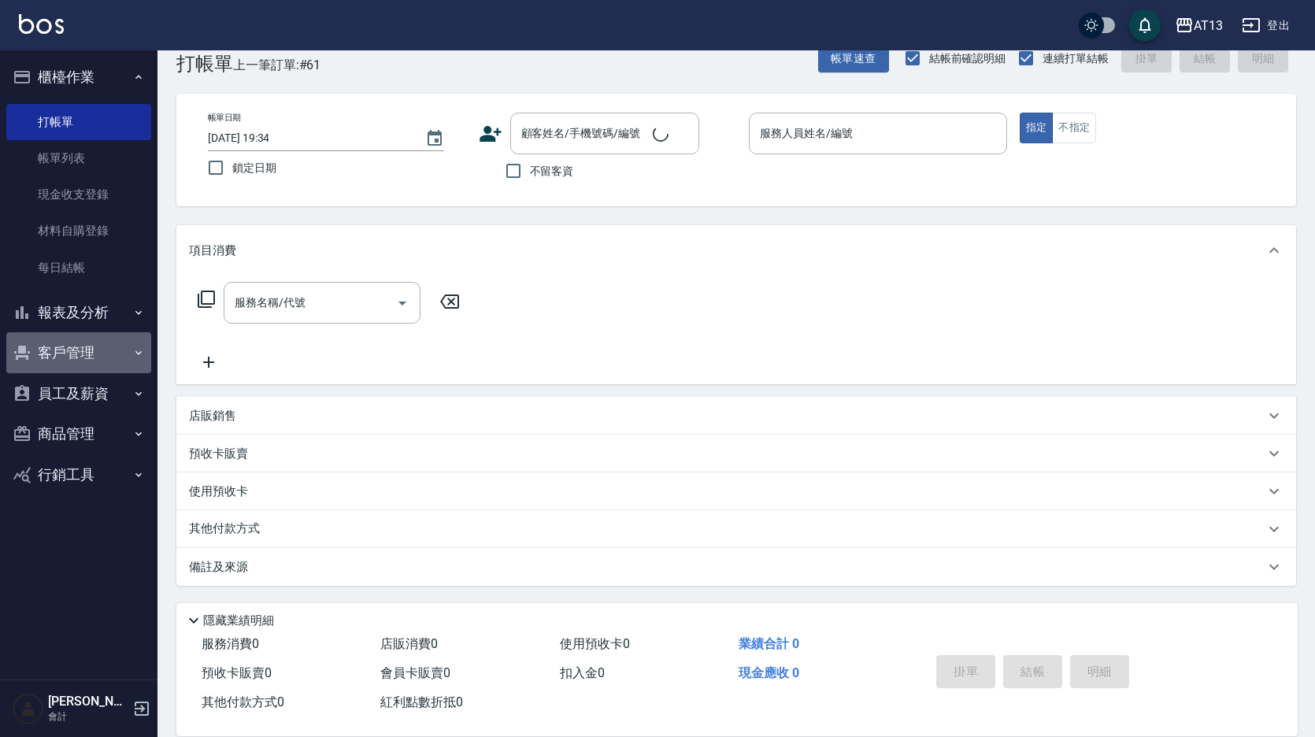
click at [93, 357] on button "客戶管理" at bounding box center [78, 352] width 145 height 41
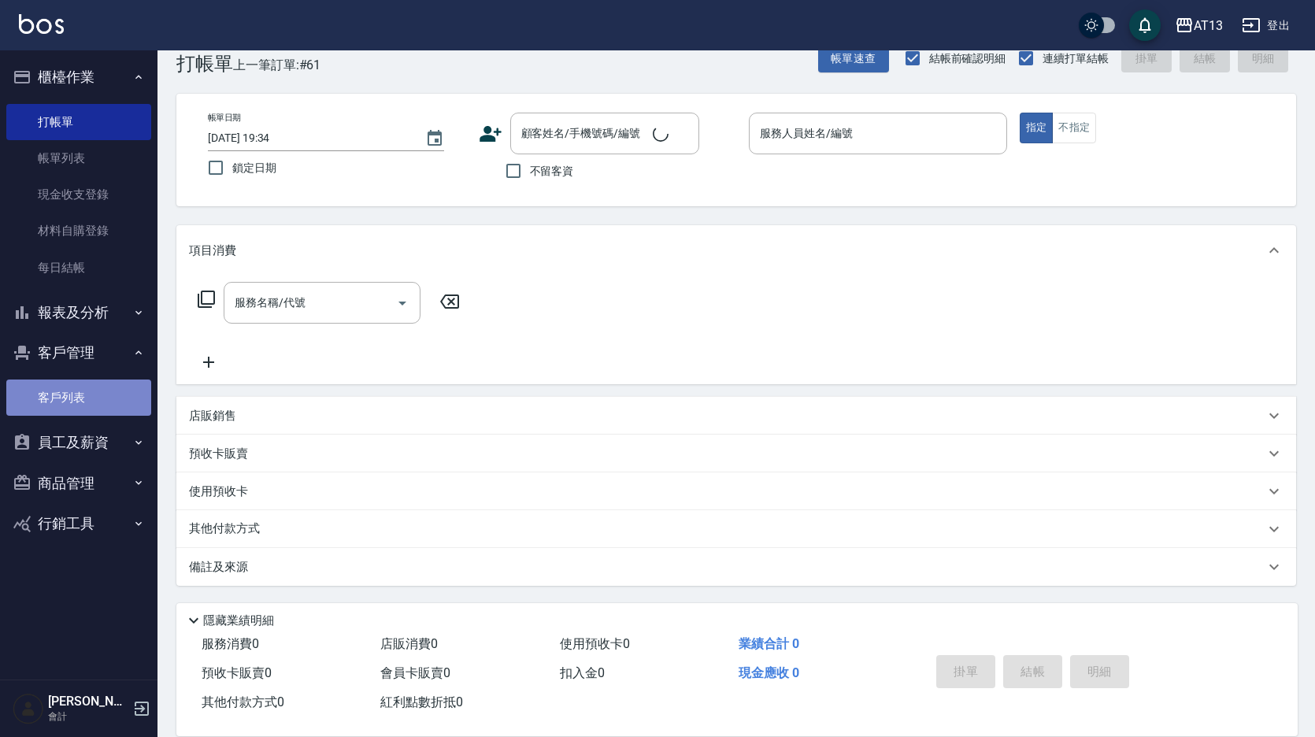
click at [65, 385] on link "客戶列表" at bounding box center [78, 398] width 145 height 36
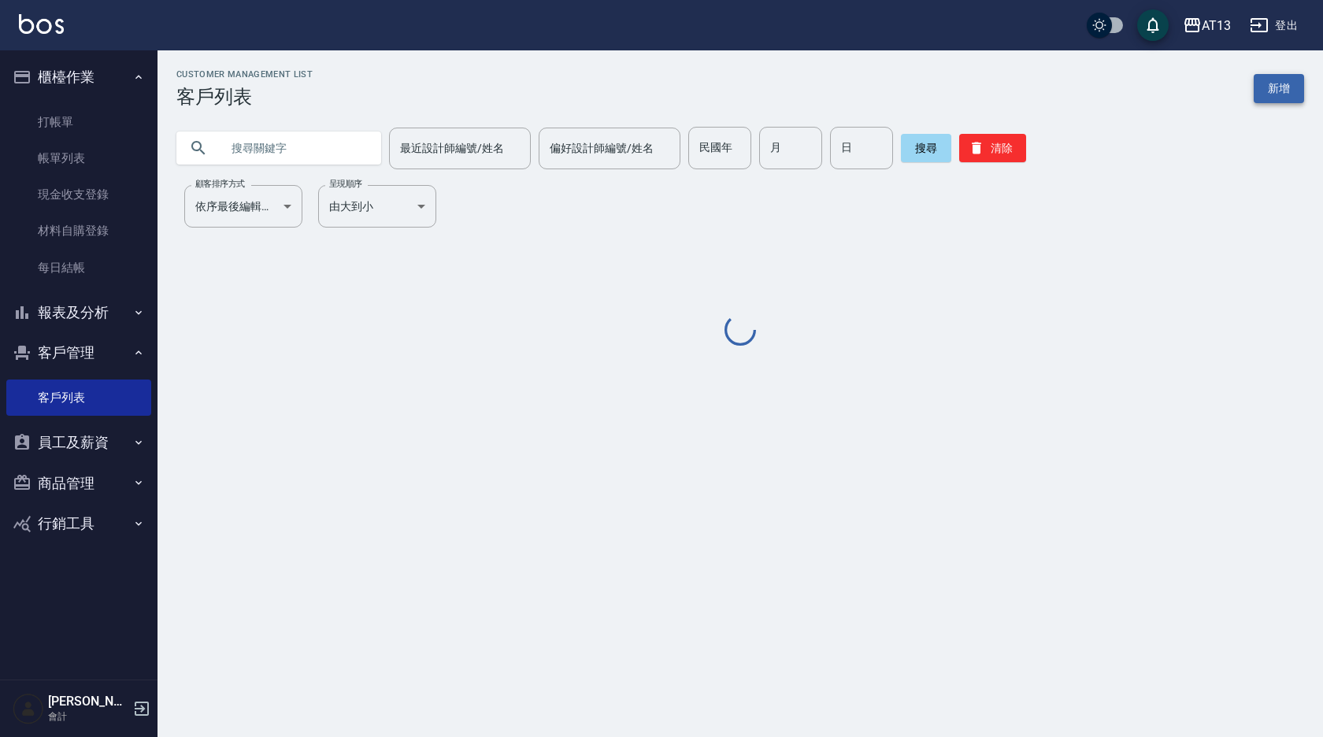
click at [1285, 79] on link "新增" at bounding box center [1279, 88] width 50 height 29
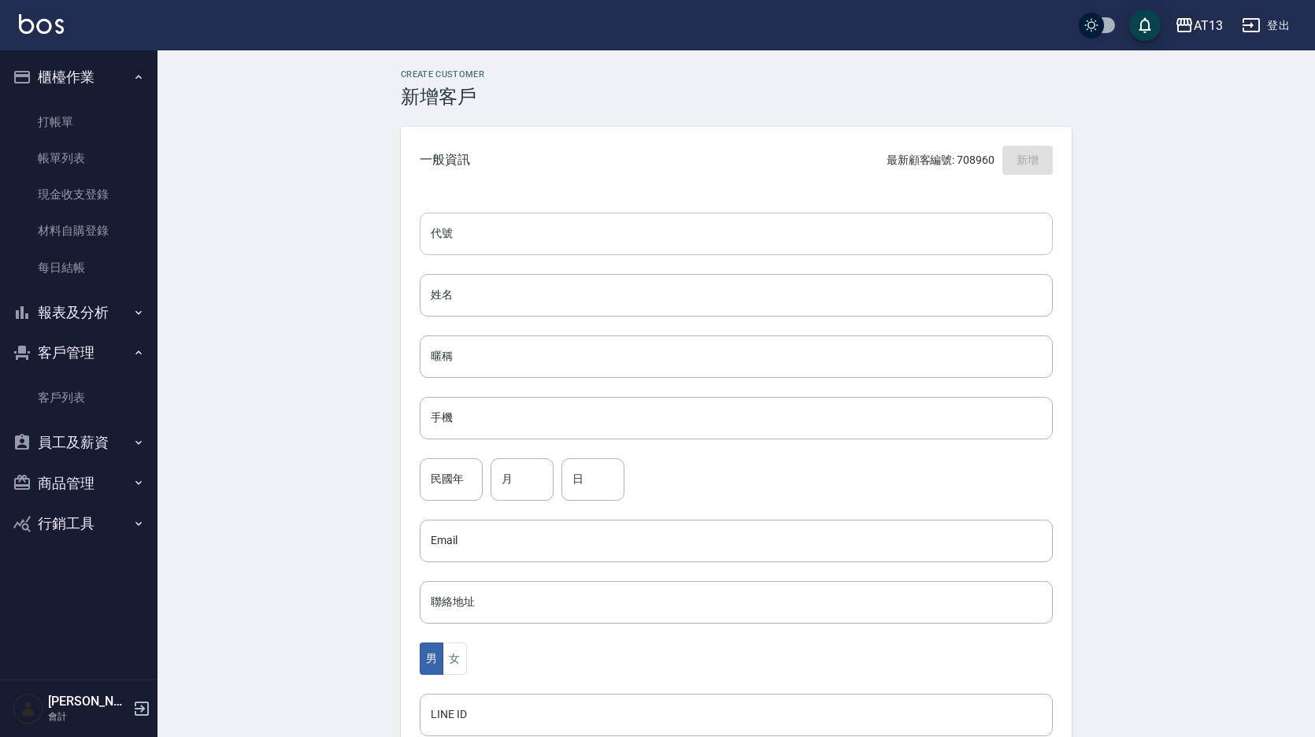
click at [509, 233] on input "代號" at bounding box center [736, 234] width 633 height 43
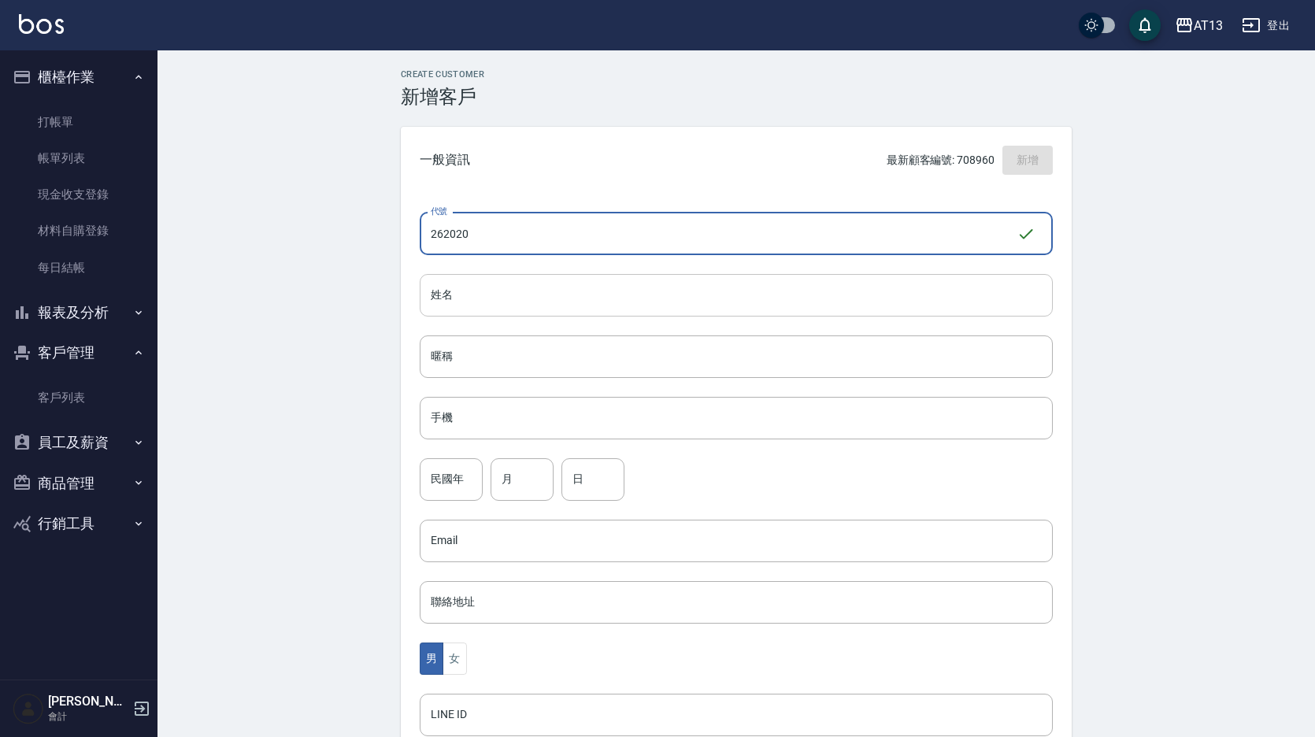
type input "262020"
click at [741, 302] on input "姓名" at bounding box center [736, 295] width 633 height 43
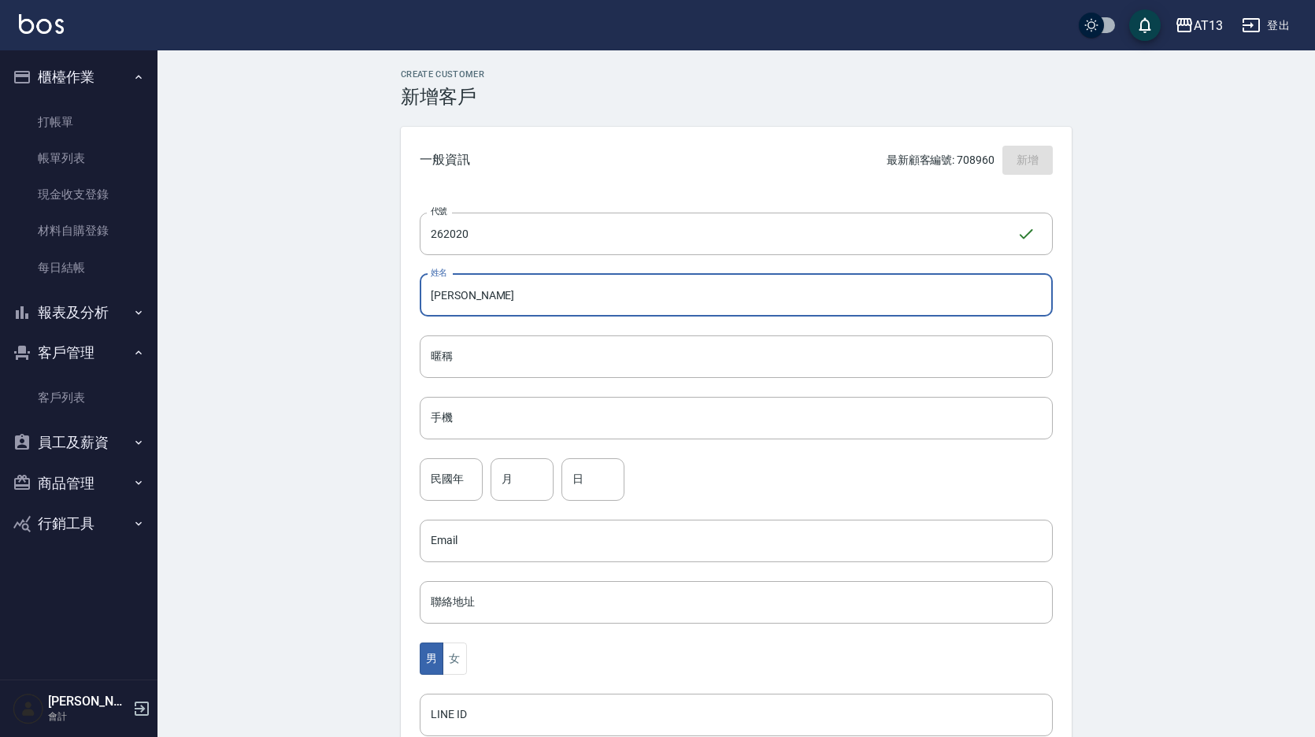
click at [487, 306] on input "[PERSON_NAME]" at bounding box center [736, 295] width 633 height 43
drag, startPoint x: 487, startPoint y: 306, endPoint x: 424, endPoint y: 301, distance: 64.0
click at [424, 301] on input "[PERSON_NAME]" at bounding box center [736, 295] width 633 height 43
type input "[PERSON_NAME]"
click at [446, 347] on div "暱稱 暱稱" at bounding box center [736, 356] width 633 height 43
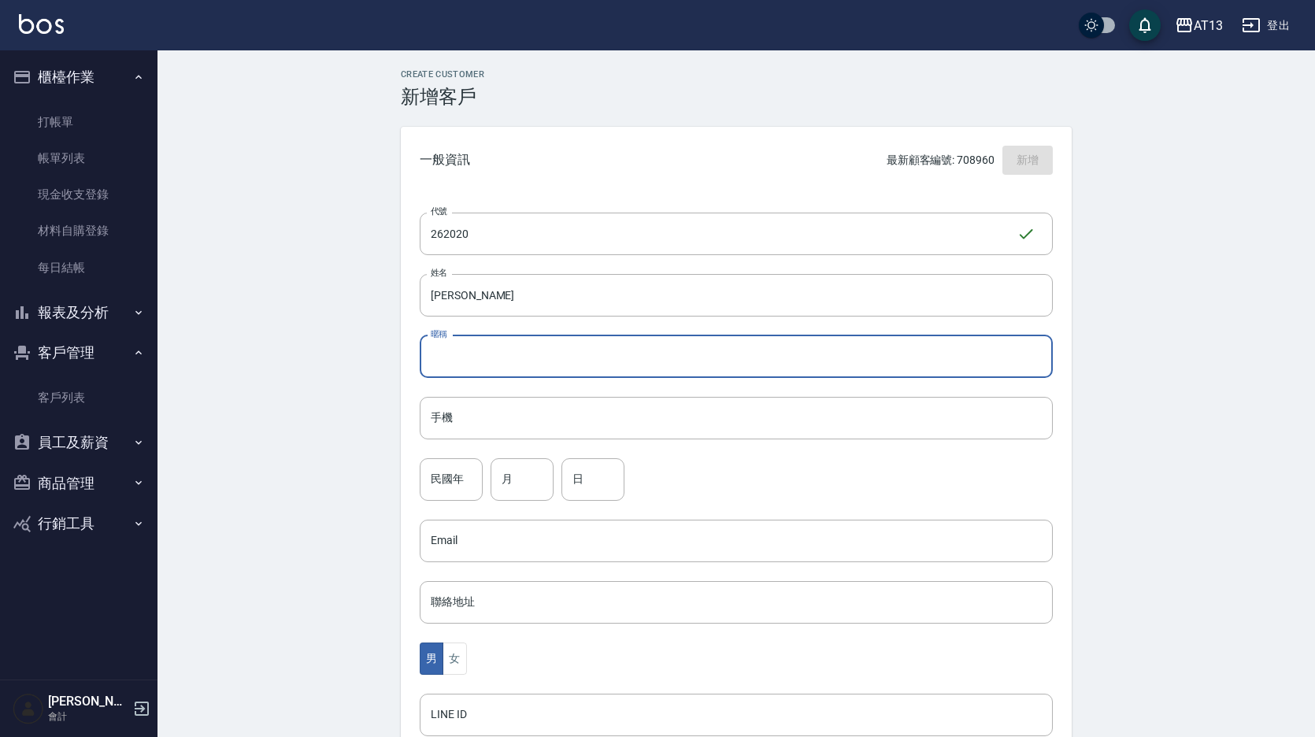
paste input "[PERSON_NAME]"
type input "[PERSON_NAME]"
click at [489, 417] on input "手機" at bounding box center [736, 418] width 633 height 43
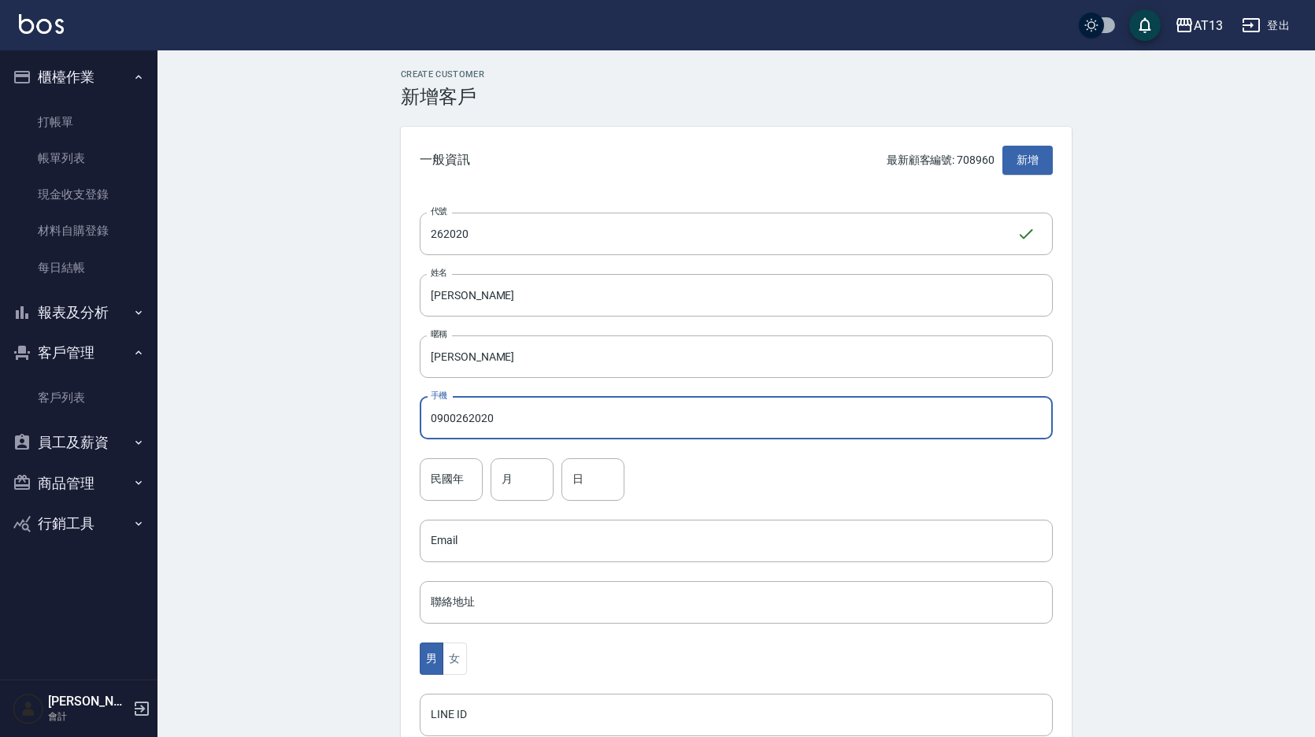
click at [592, 423] on input "0900262020" at bounding box center [736, 418] width 633 height 43
type input "0900262020"
click at [400, 483] on div "Create Customer 新增客戶 一般資訊 最新顧客編號: 708960 新增 代號 262020 ​ 代號 姓名 [PERSON_NAME] 暱稱 …" at bounding box center [736, 537] width 709 height 937
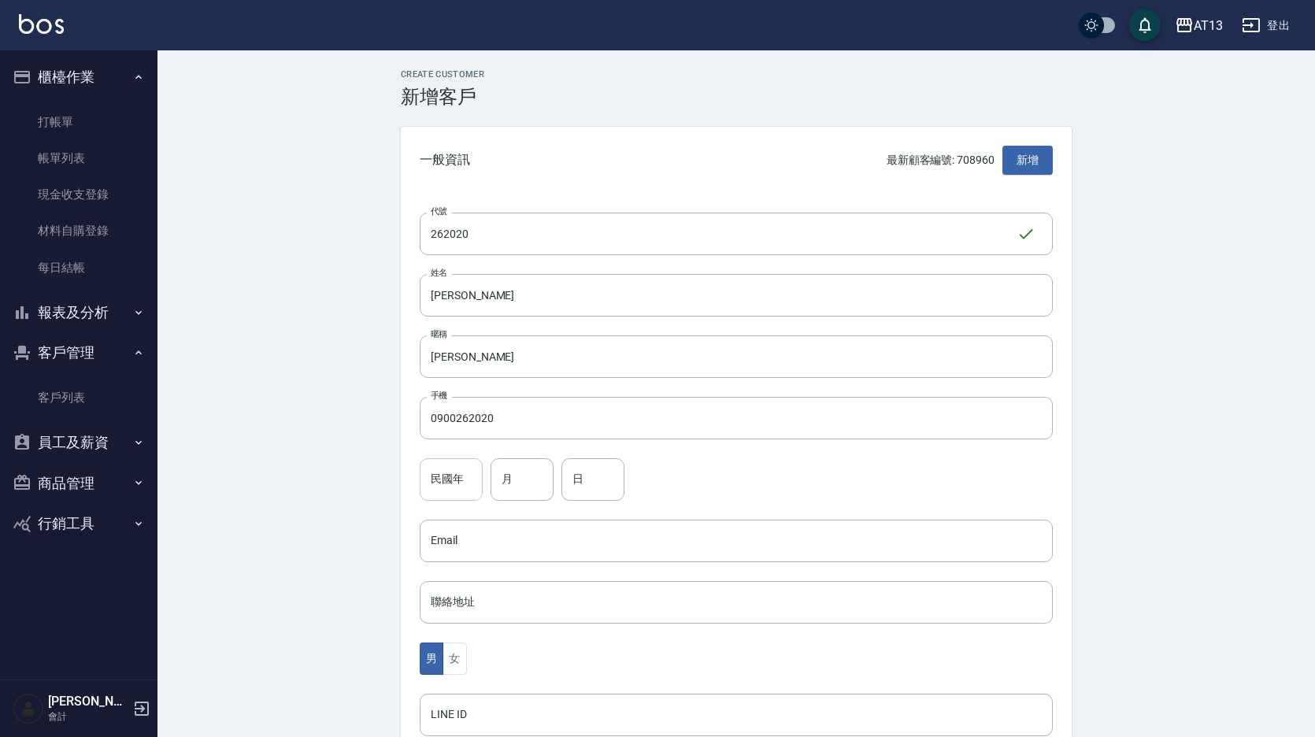
click at [430, 480] on input "民國年" at bounding box center [451, 479] width 63 height 43
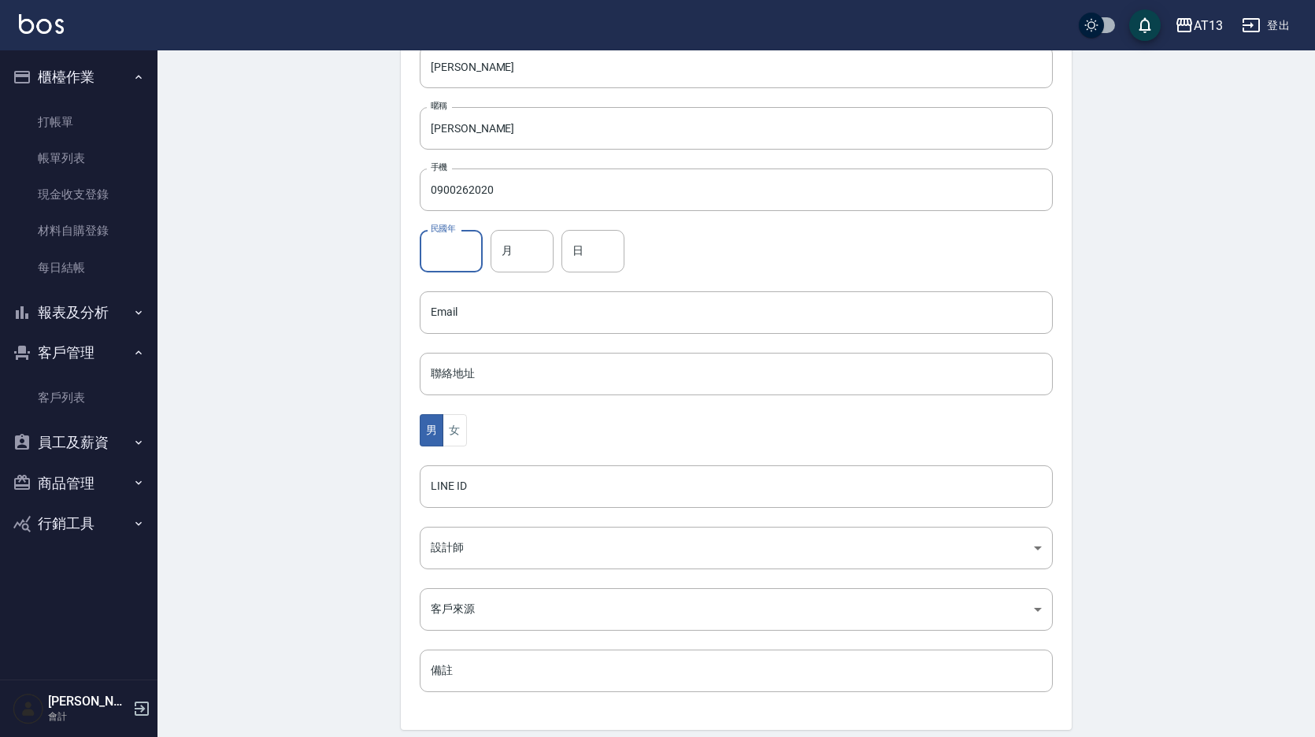
scroll to position [236, 0]
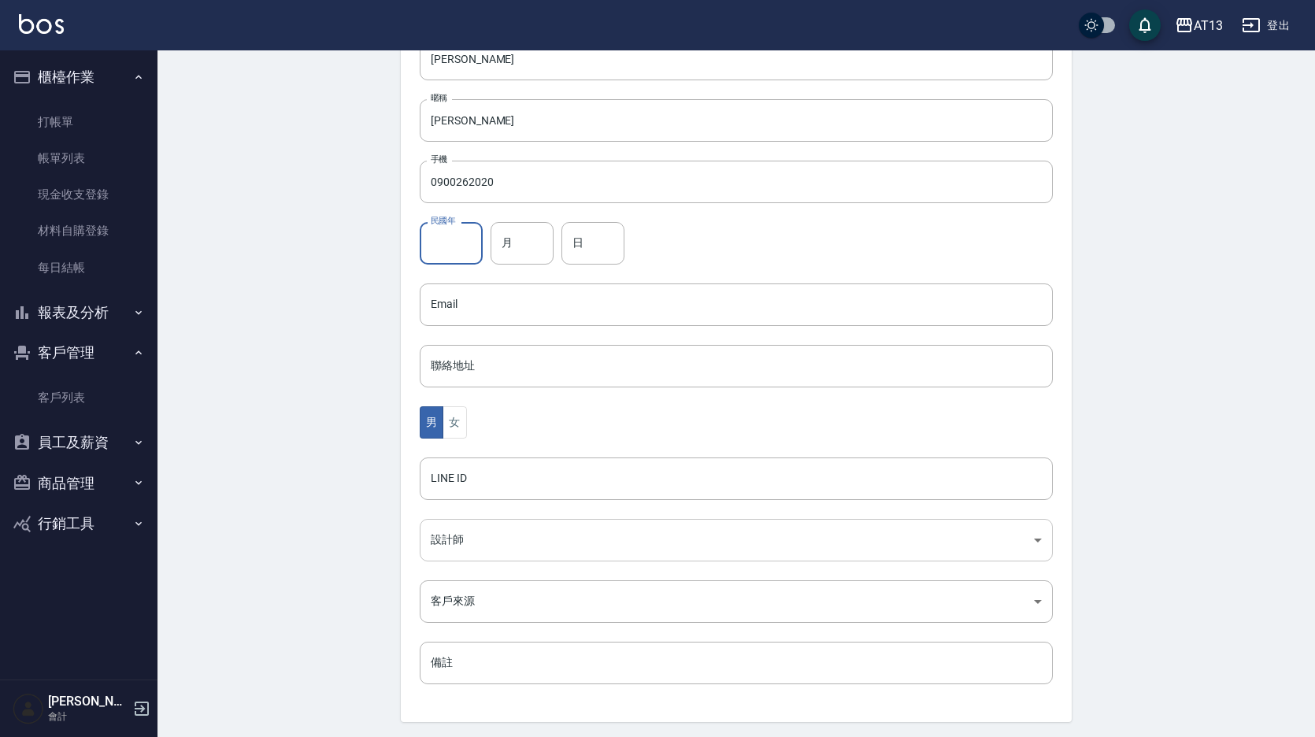
click at [449, 540] on body "AT13 登出 櫃檯作業 打帳單 帳單列表 現金收支登錄 材料自購登錄 每日結帳 報表及分析 報表目錄 店家區間累計表 店家日報表 互助日報表 互助月報表 互…" at bounding box center [657, 276] width 1315 height 1025
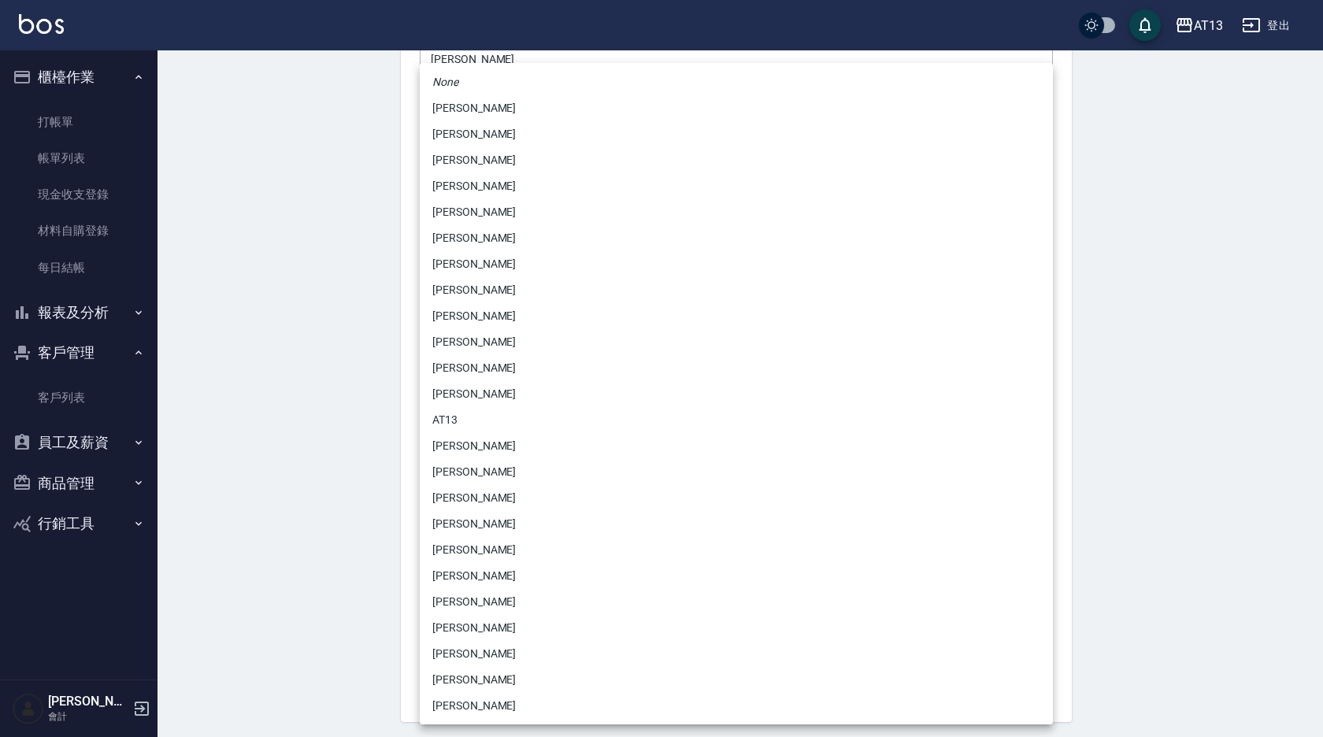
click at [446, 492] on li "[PERSON_NAME]" at bounding box center [736, 498] width 633 height 26
type input "ff14b4c8-4a37-4eb5-b2c2-3b4415bb7c7d"
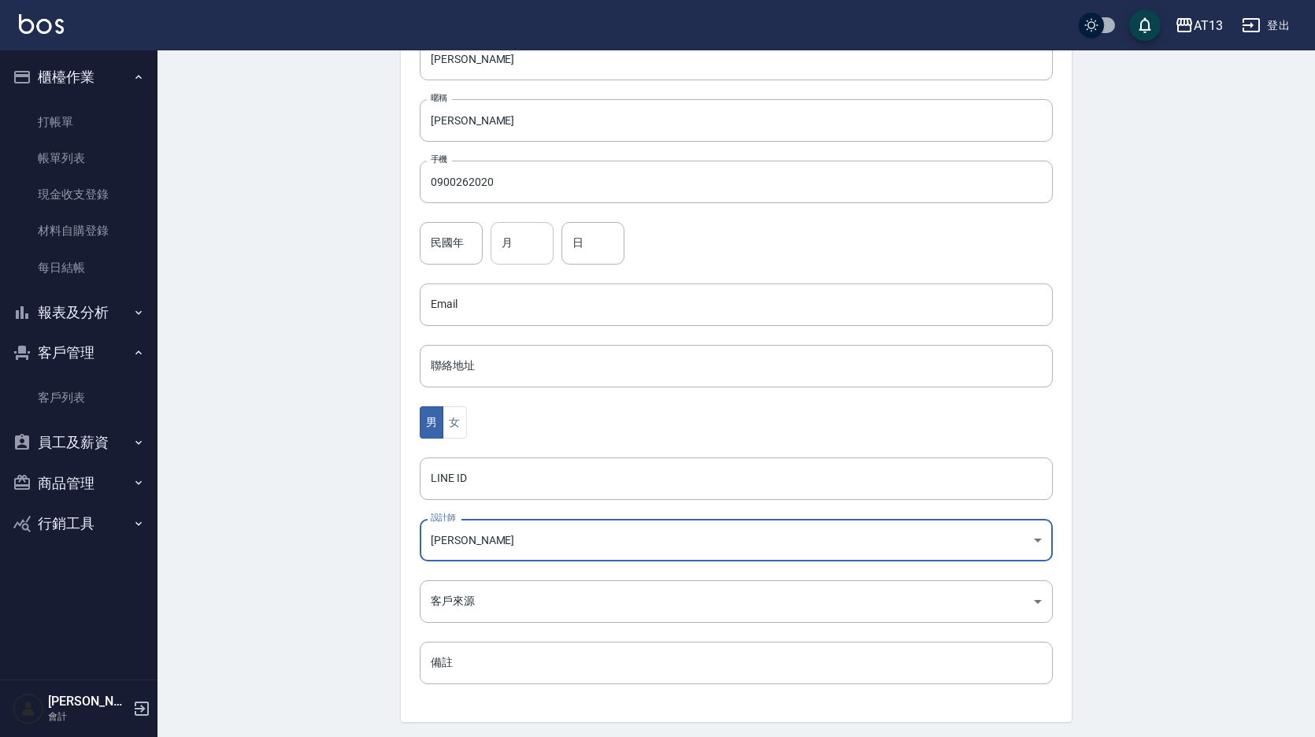
click at [542, 239] on input "月" at bounding box center [522, 243] width 63 height 43
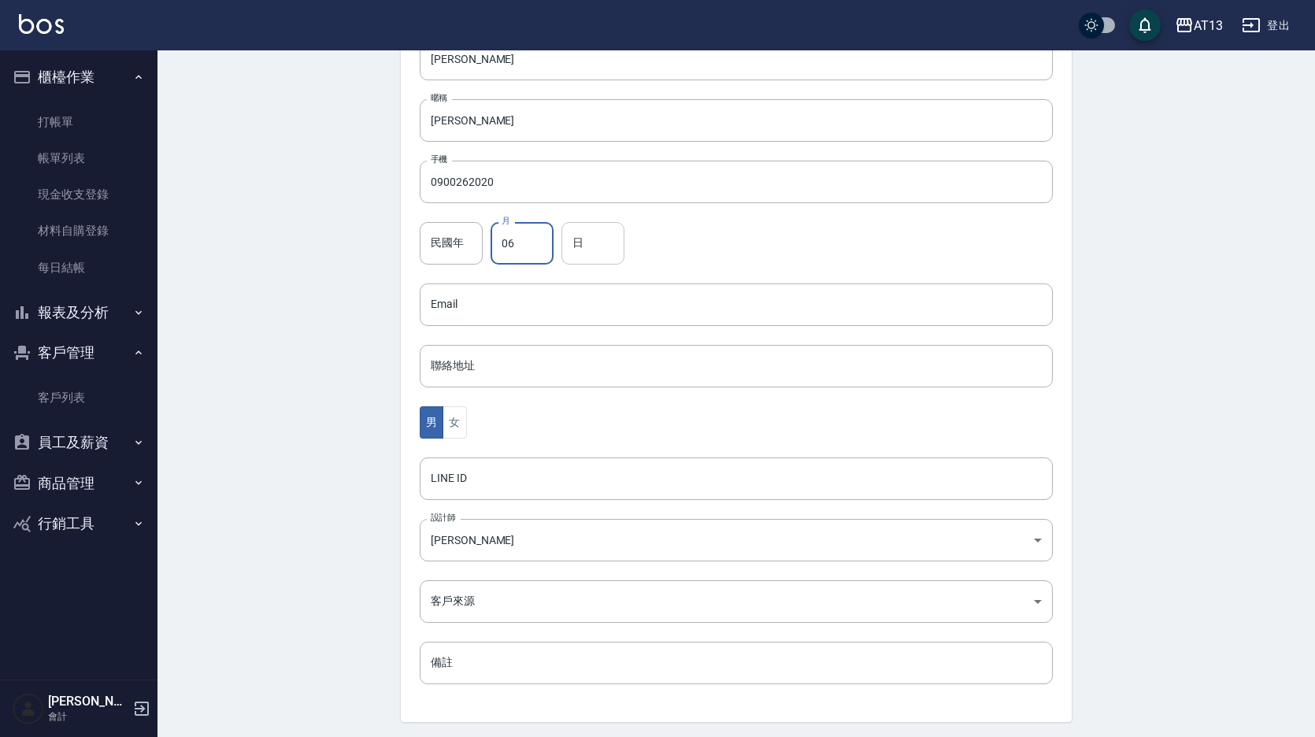
type input "06"
click at [587, 235] on input "日" at bounding box center [592, 243] width 63 height 43
type input "14"
click at [204, 425] on div "Create Customer 新增客戶 一般資訊 最新顧客編號: 708960 新增 代號 262020 ​ 代號 姓名 [PERSON_NAME] 暱稱 …" at bounding box center [736, 301] width 1158 height 975
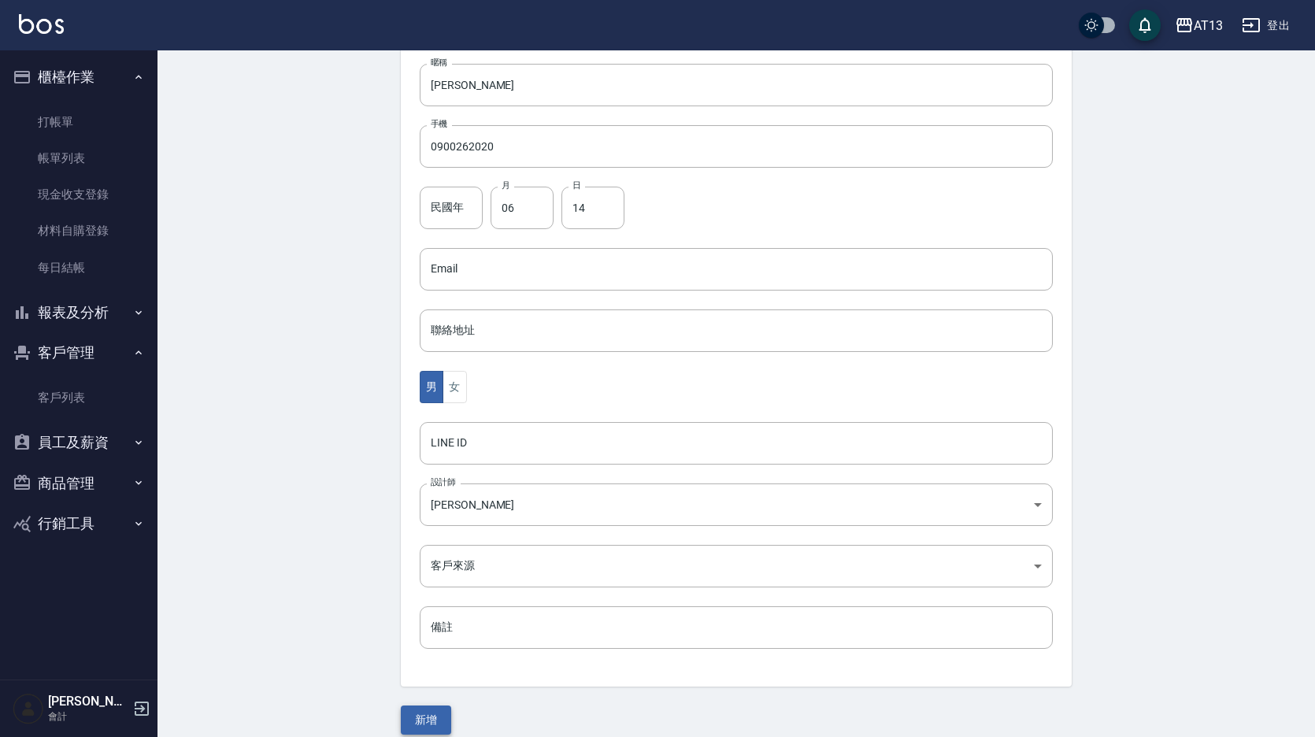
scroll to position [288, 0]
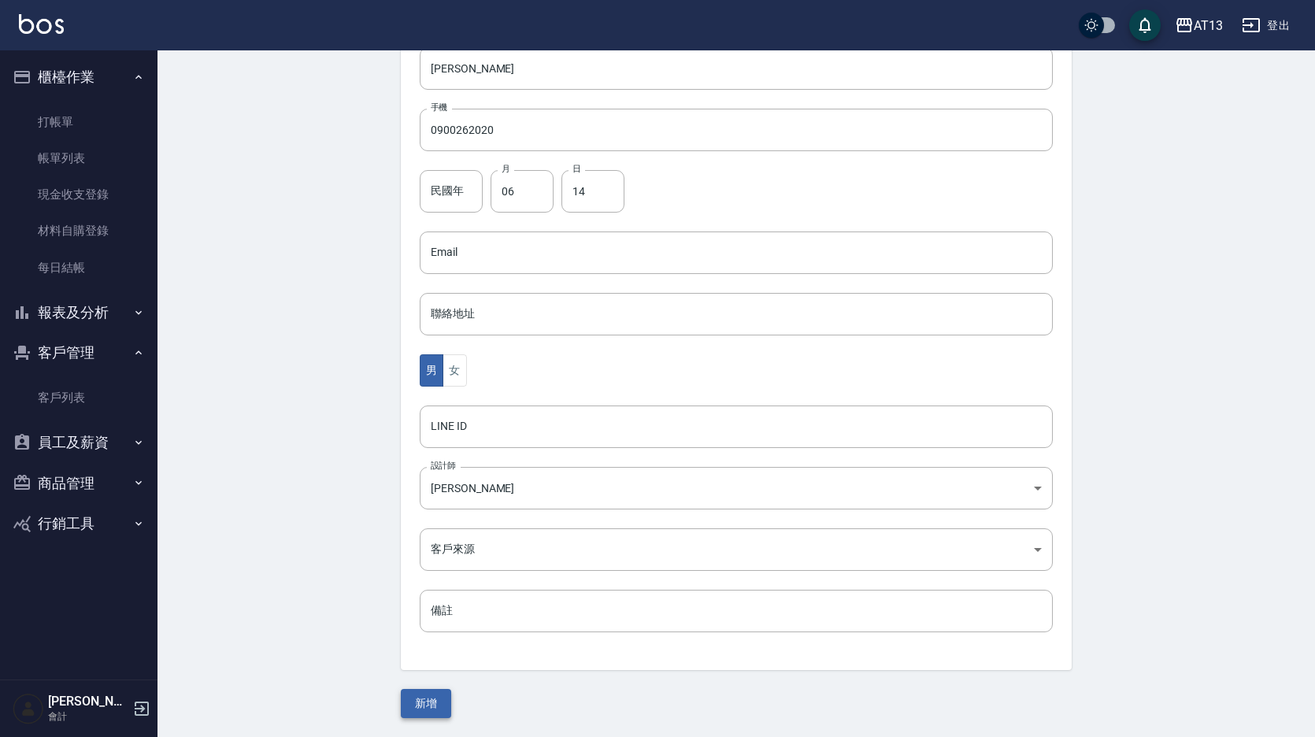
click at [422, 701] on button "新增" at bounding box center [426, 703] width 50 height 29
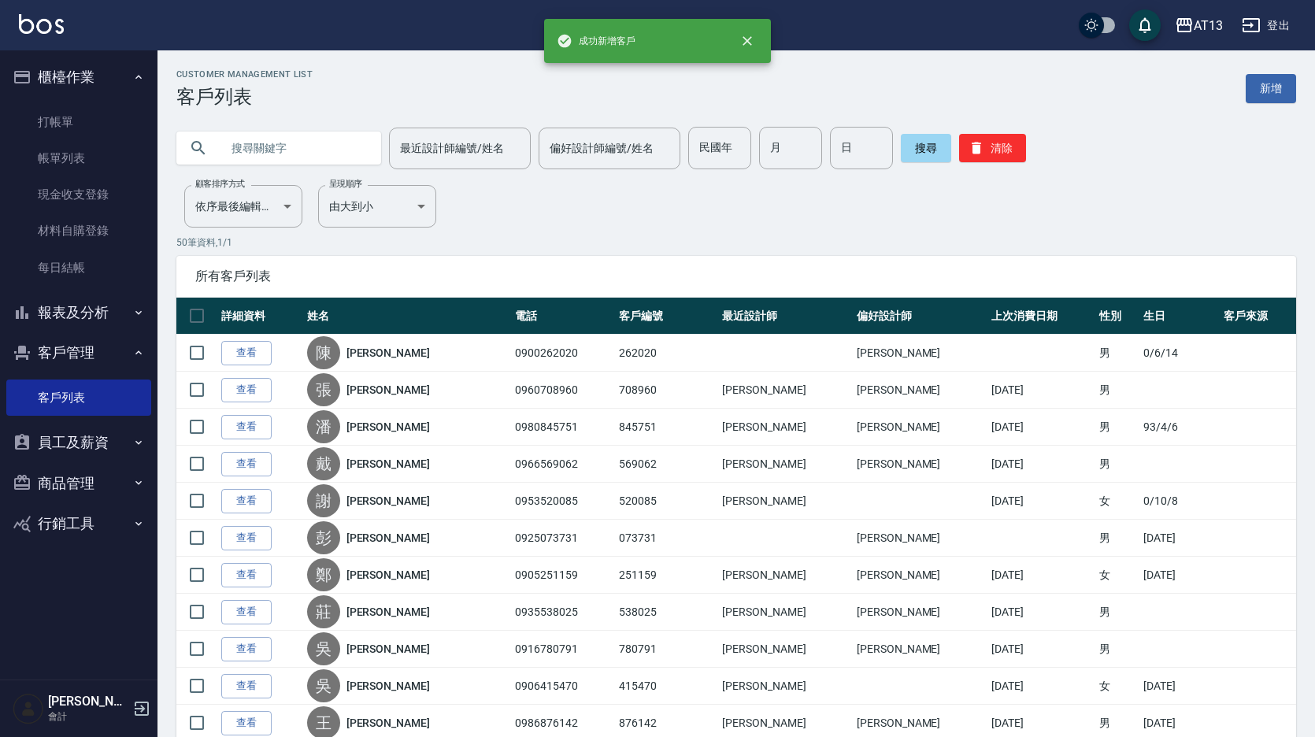
drag, startPoint x: 1262, startPoint y: 78, endPoint x: 154, endPoint y: 125, distance: 1109.7
click at [1262, 79] on link "新增" at bounding box center [1271, 88] width 50 height 29
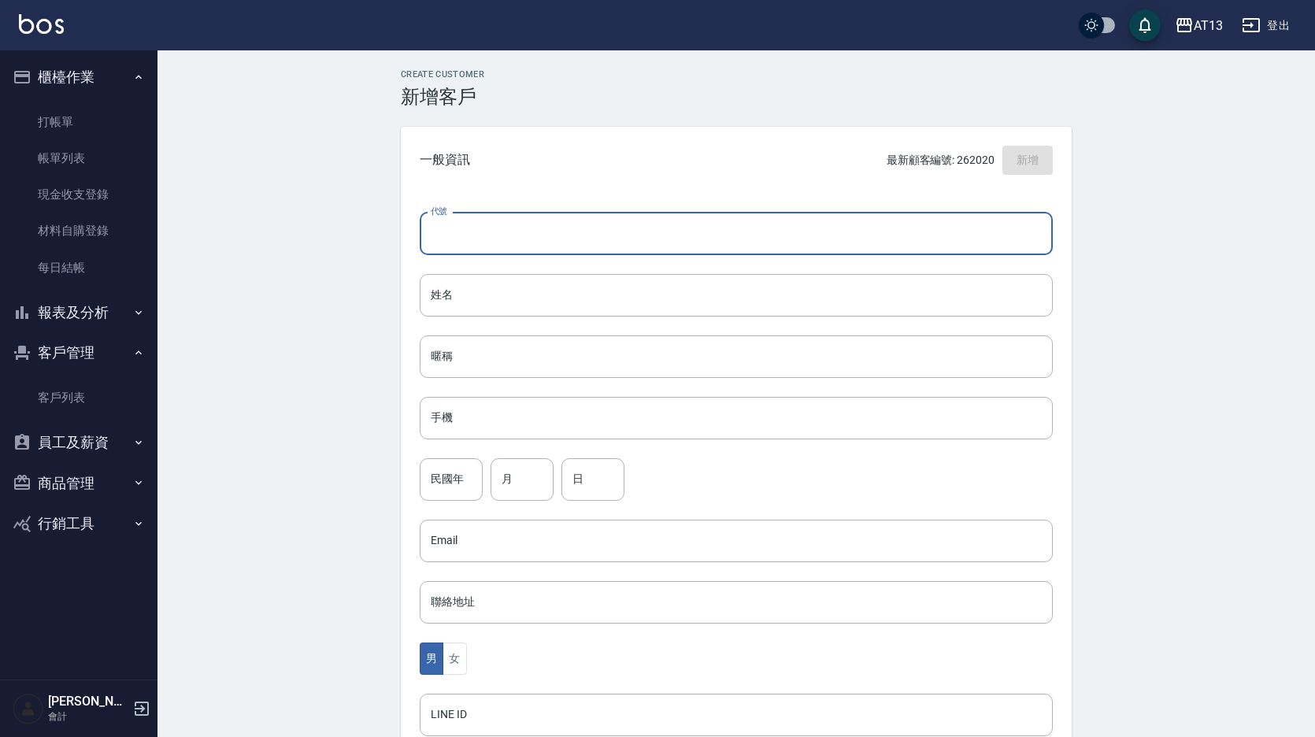
click at [505, 227] on input "代號" at bounding box center [736, 234] width 633 height 43
click at [81, 129] on link "打帳單" at bounding box center [78, 122] width 145 height 36
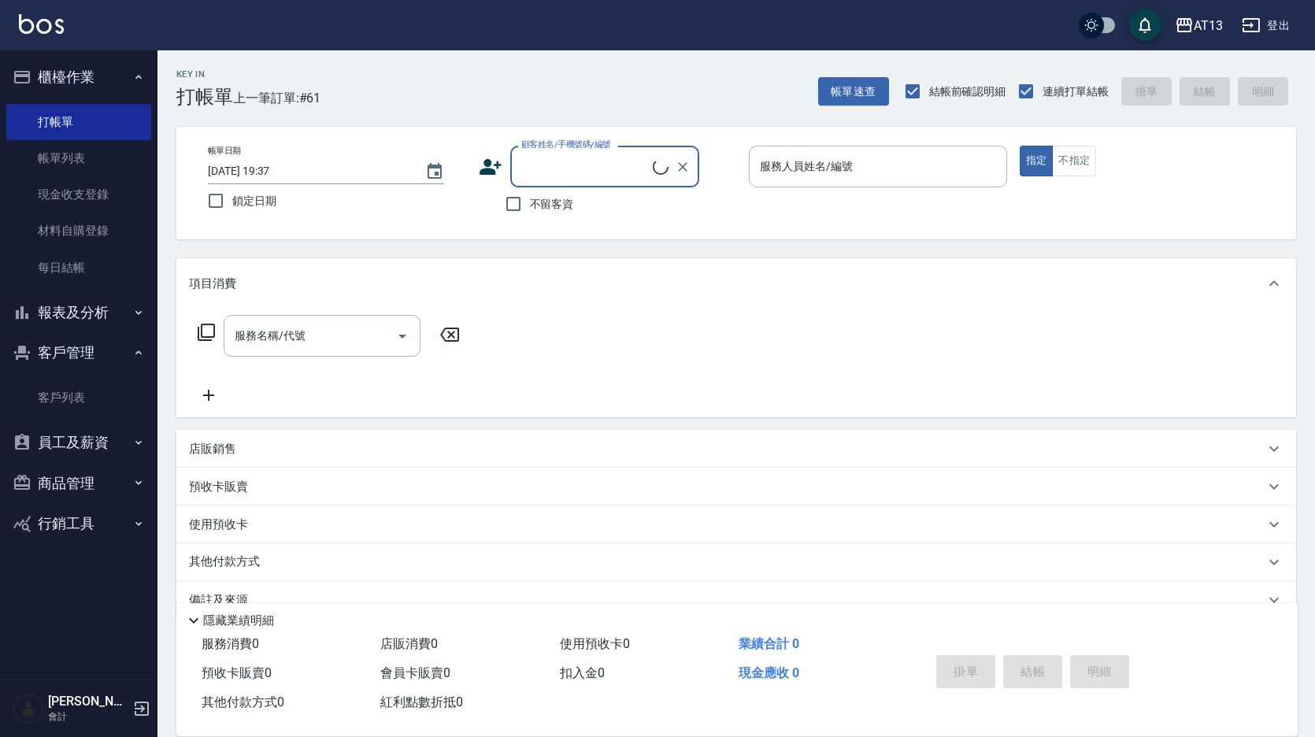
click at [580, 165] on input "顧客姓名/手機號碼/編號" at bounding box center [584, 167] width 135 height 28
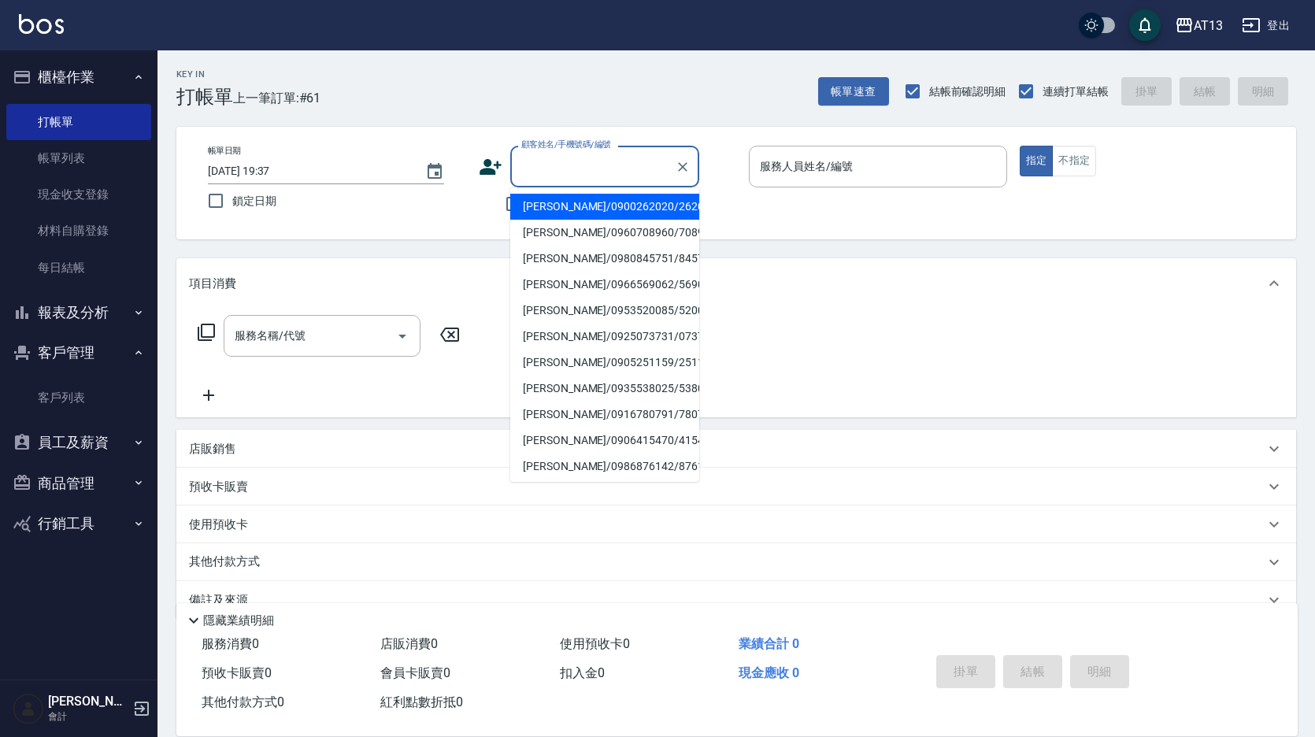
click at [574, 208] on li "[PERSON_NAME]/0900262020/262020" at bounding box center [604, 207] width 189 height 26
type input "[PERSON_NAME]/0900262020/262020"
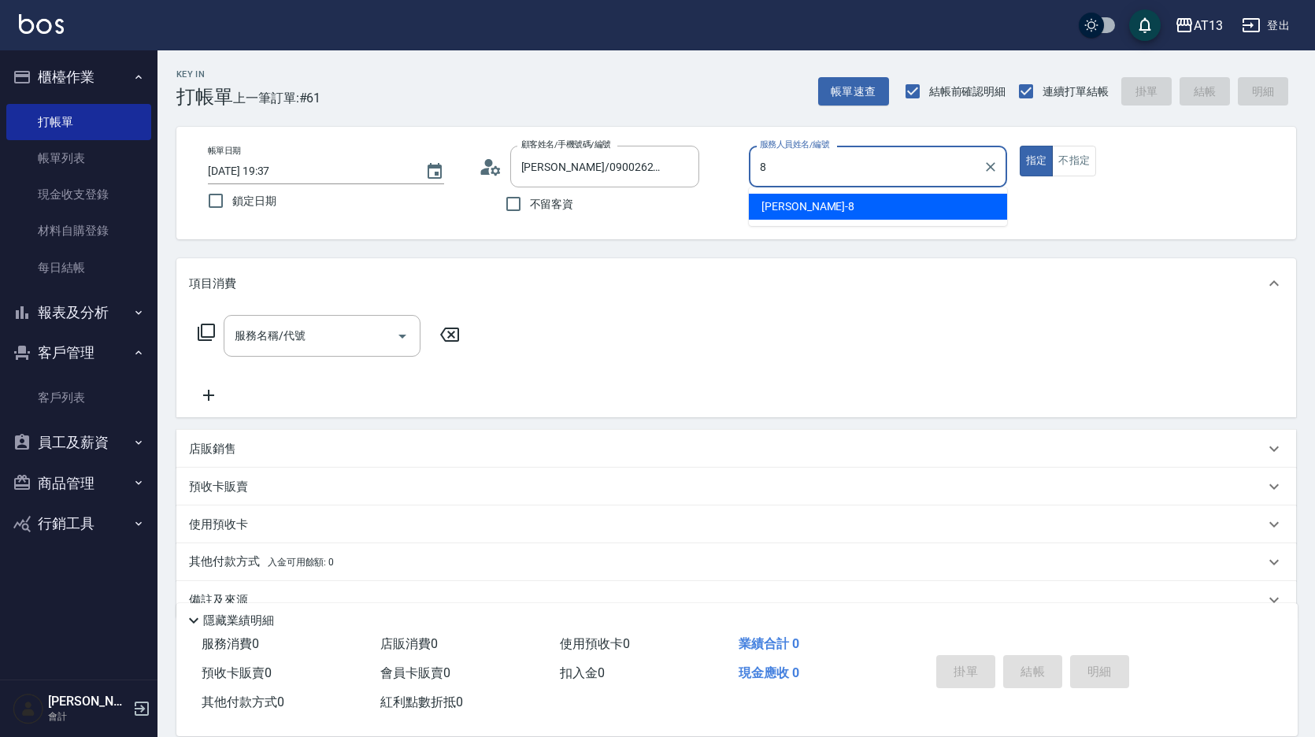
type input "8"
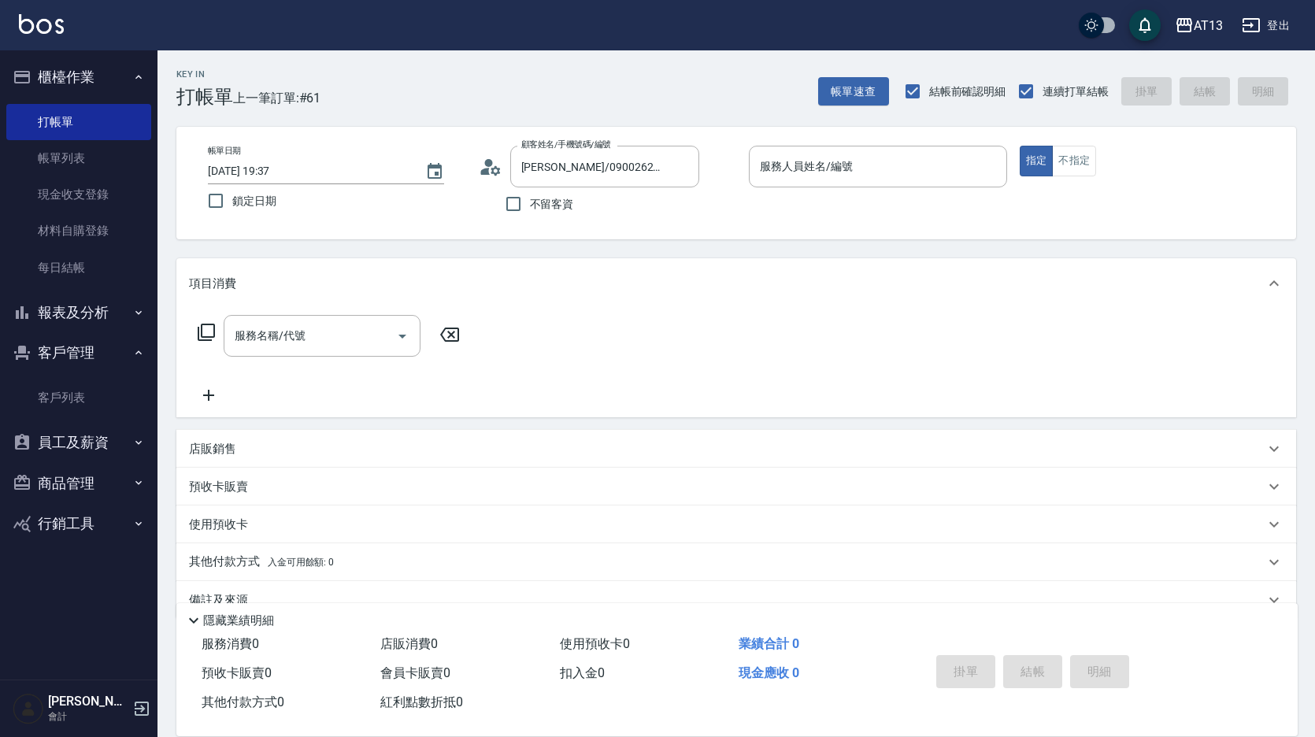
click at [746, 209] on div "帳單日期 [DATE] 19:37 鎖定日期 顧客姓名/手機號碼/編號 [PERSON_NAME]/0900262020/262020 顧客姓名/手機號碼/編…" at bounding box center [736, 183] width 1082 height 75
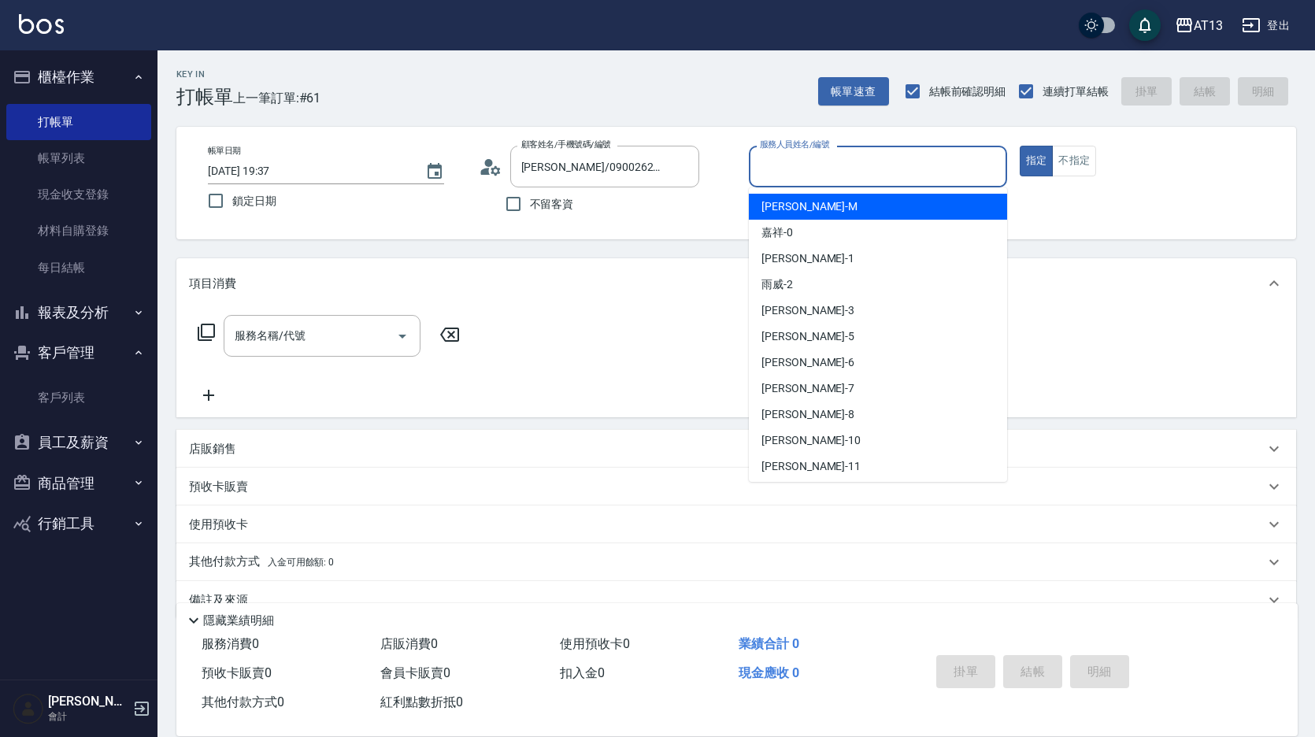
click at [839, 157] on input "服務人員姓名/編號" at bounding box center [878, 167] width 244 height 28
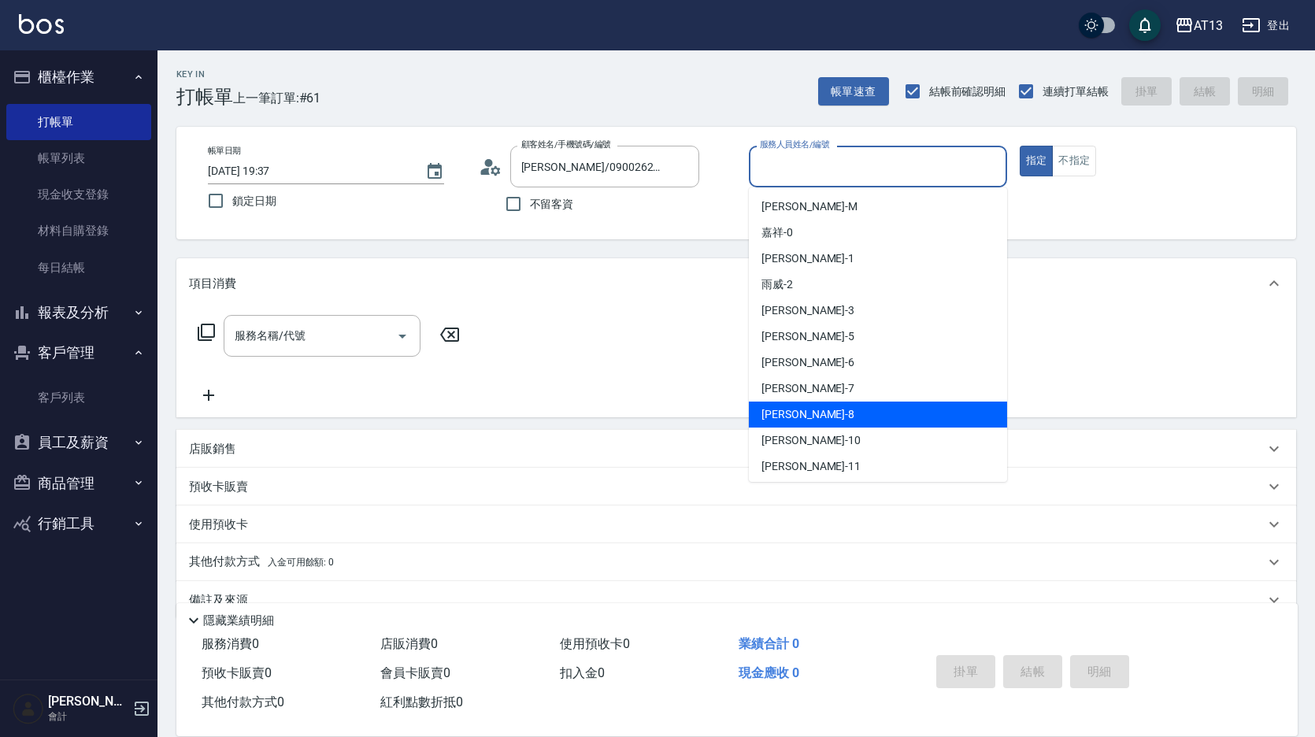
click at [819, 408] on div "[PERSON_NAME] -8" at bounding box center [878, 415] width 258 height 26
type input "[PERSON_NAME]-8"
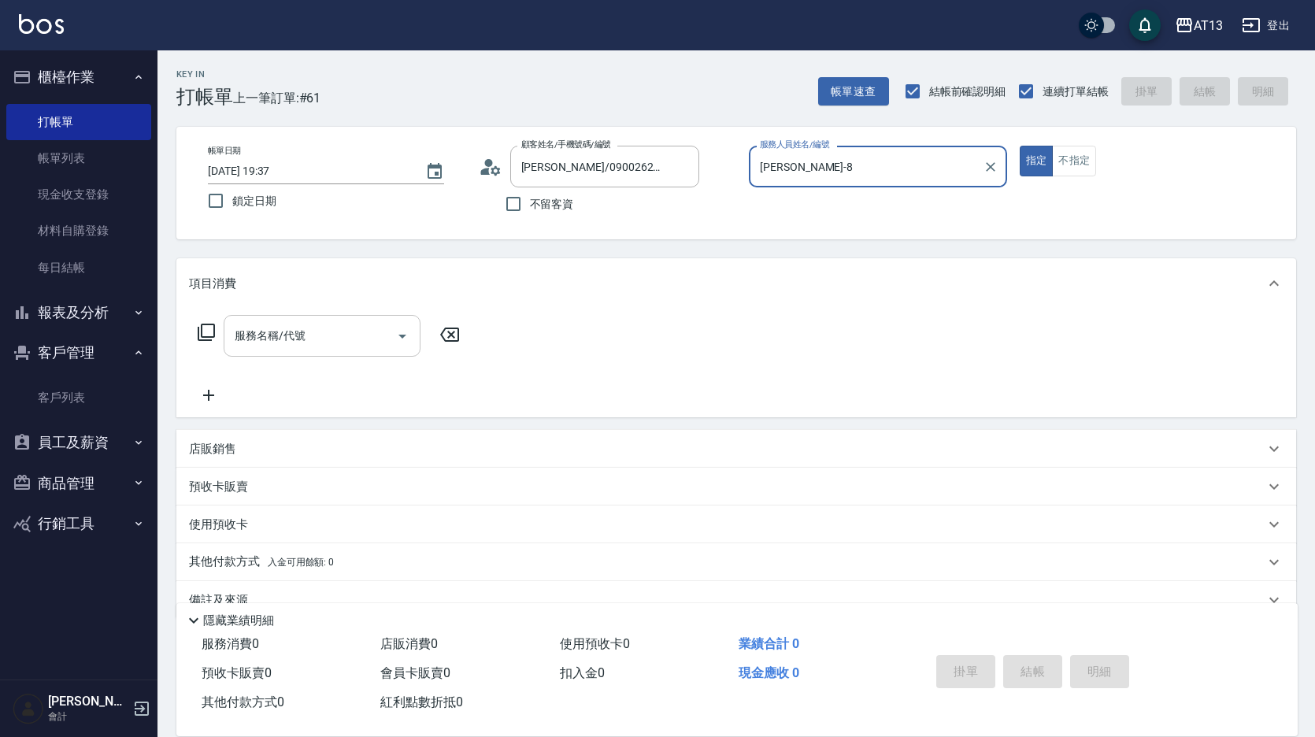
click at [318, 346] on input "服務名稱/代號" at bounding box center [310, 336] width 159 height 28
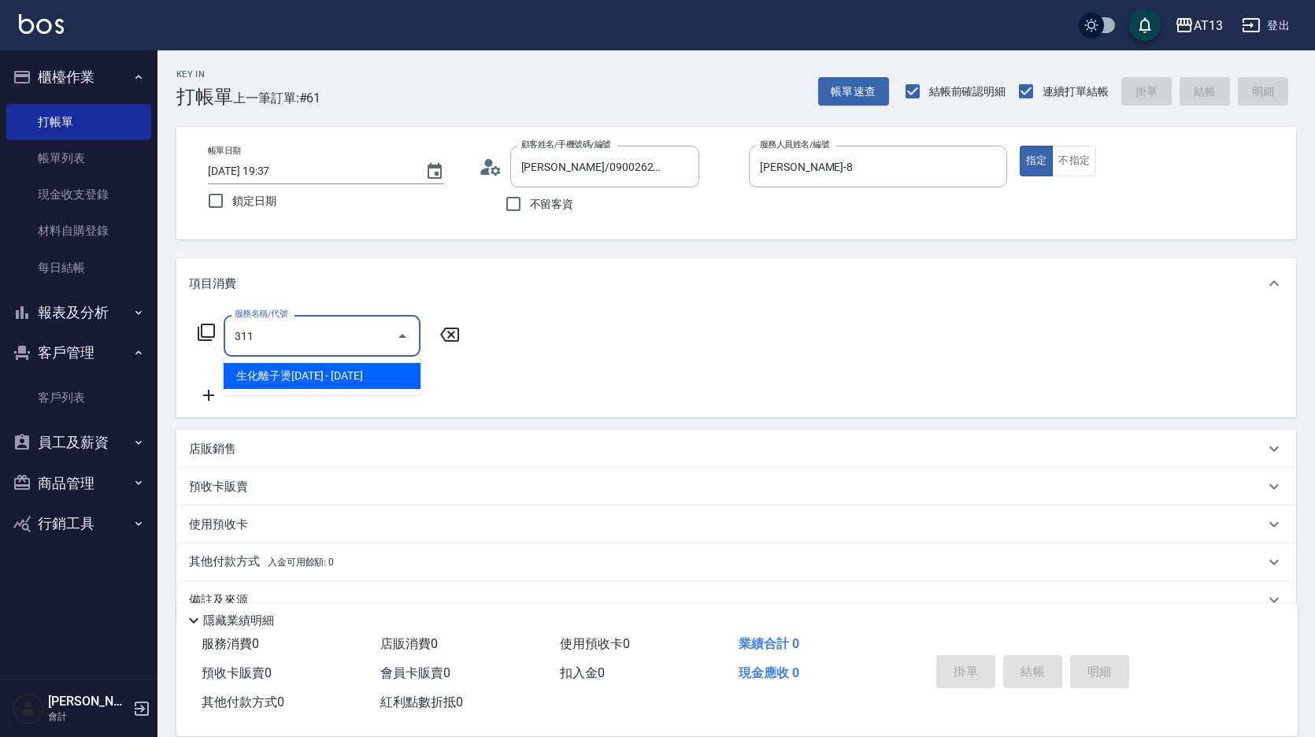
type input "生化離子燙2000(311)"
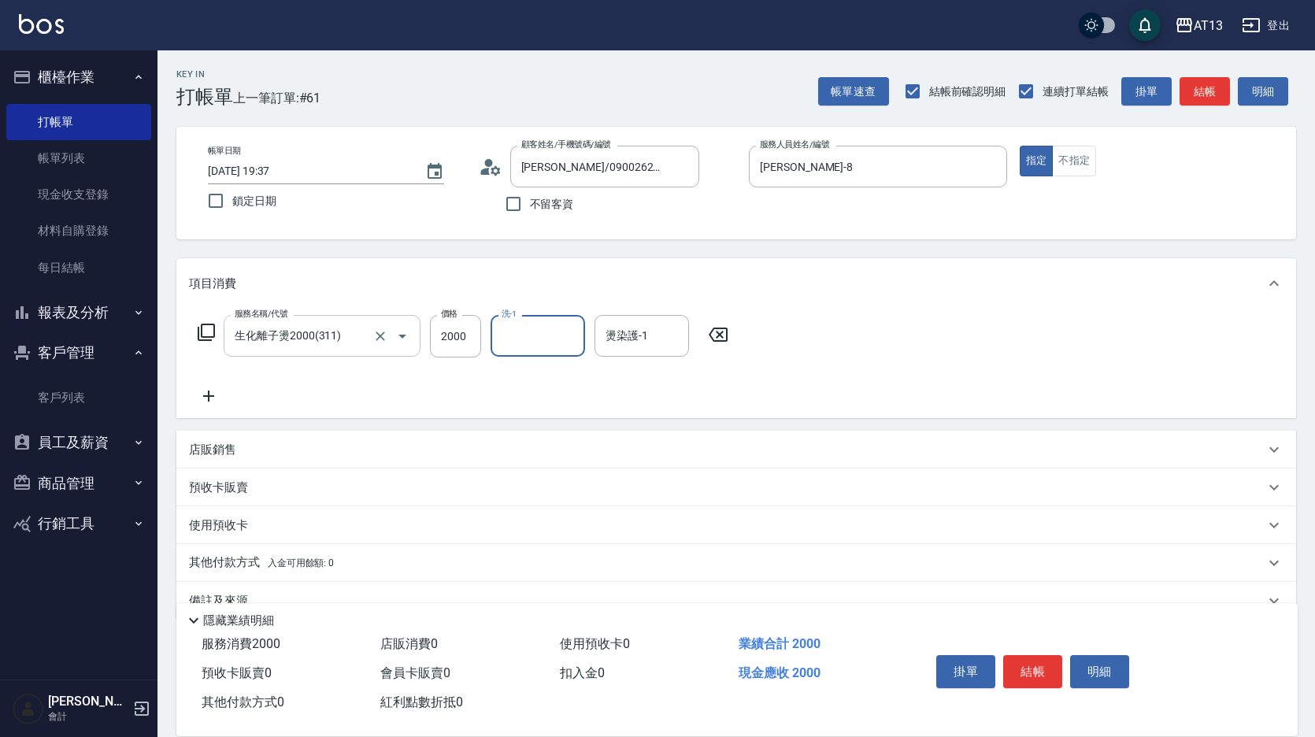
type input "3"
type input "[PERSON_NAME]-23"
click at [1043, 673] on button "結帳" at bounding box center [1032, 671] width 59 height 33
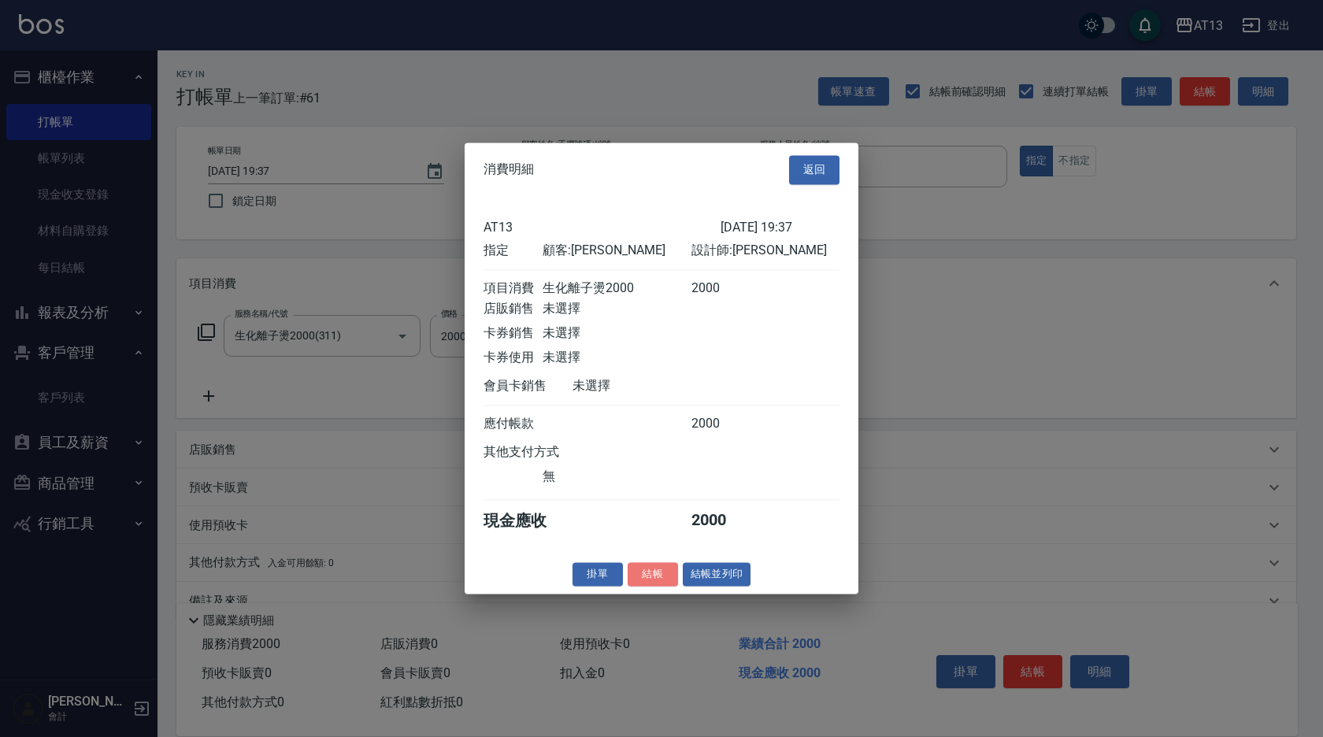
click at [650, 580] on button "結帳" at bounding box center [653, 574] width 50 height 24
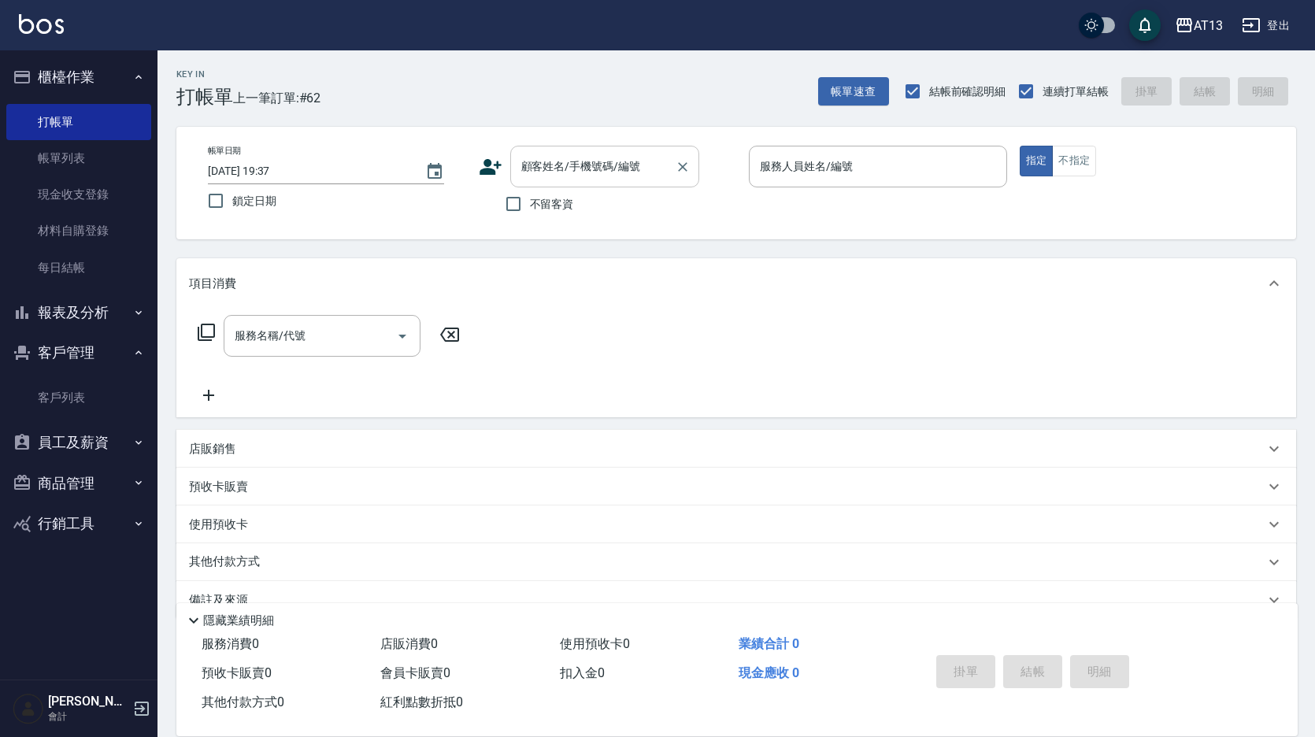
click at [536, 172] on input "顧客姓名/手機號碼/編號" at bounding box center [592, 167] width 151 height 28
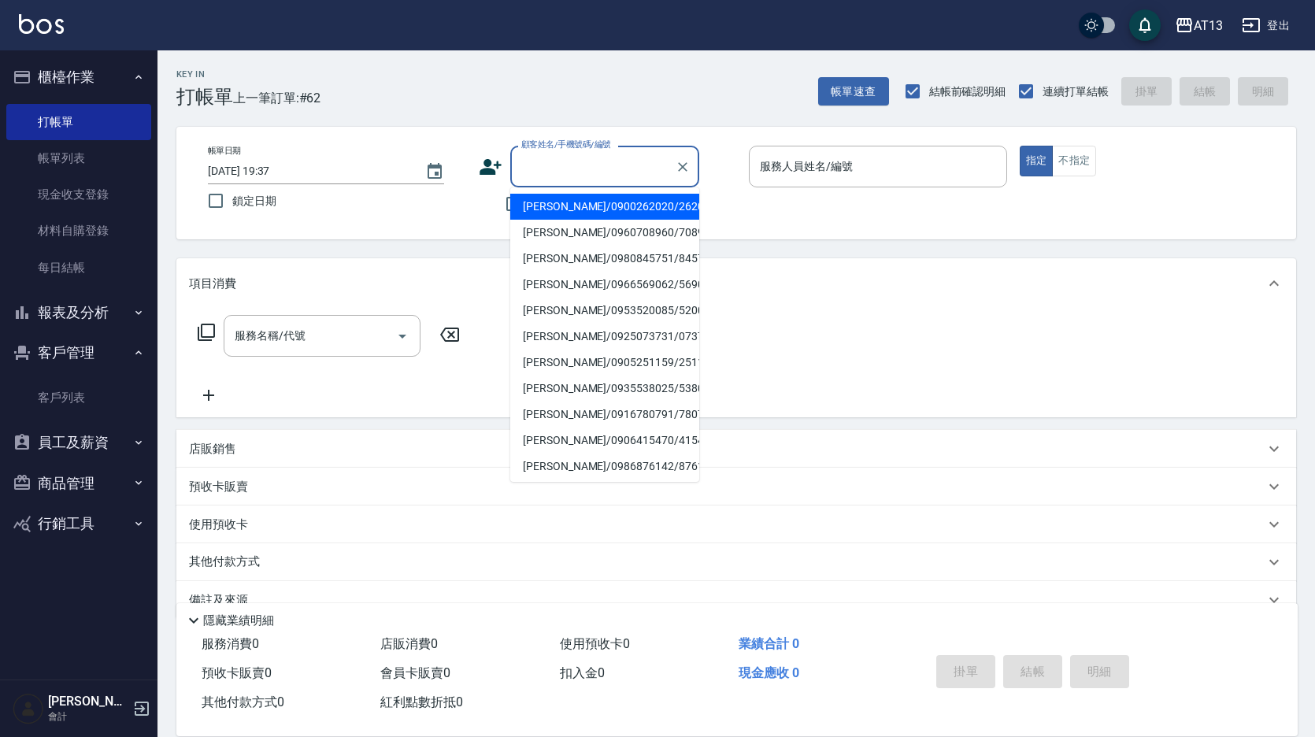
click at [554, 212] on li "[PERSON_NAME]/0900262020/262020" at bounding box center [604, 207] width 189 height 26
type input "[PERSON_NAME]/0900262020/262020"
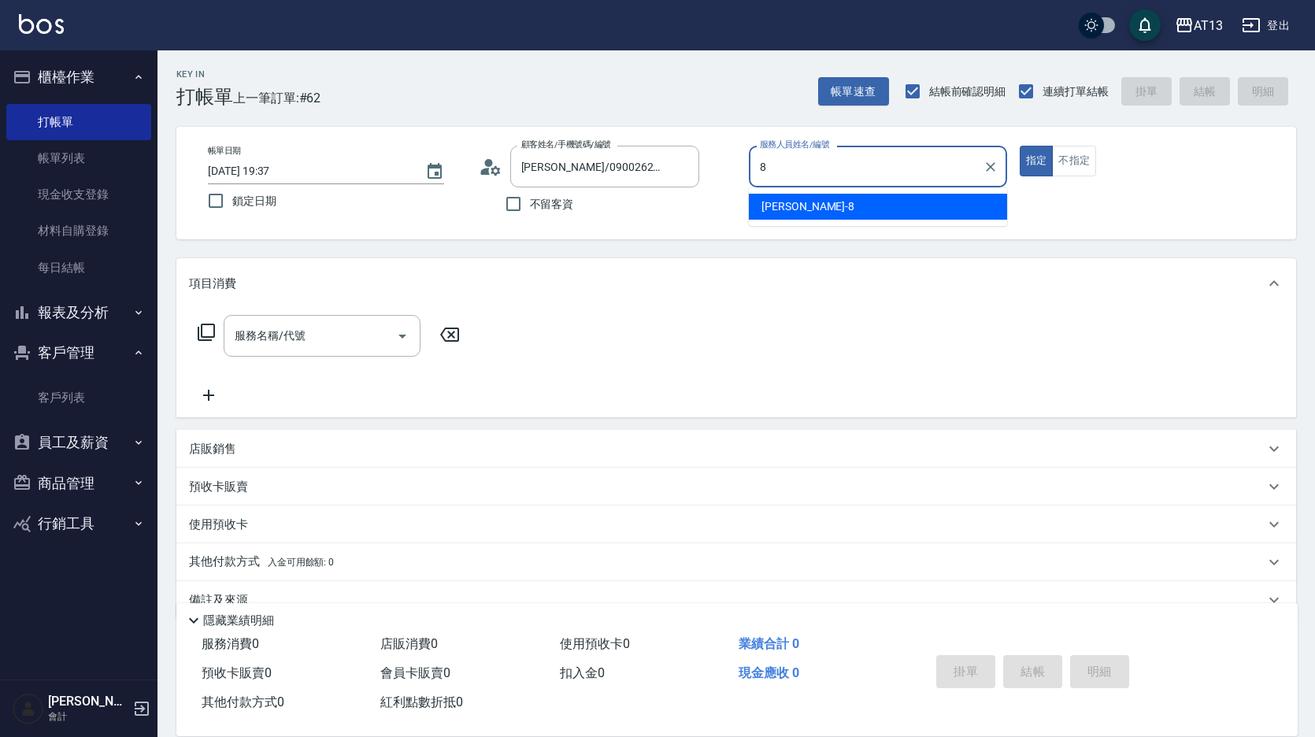
click at [991, 202] on div "[PERSON_NAME] -8" at bounding box center [878, 207] width 258 height 26
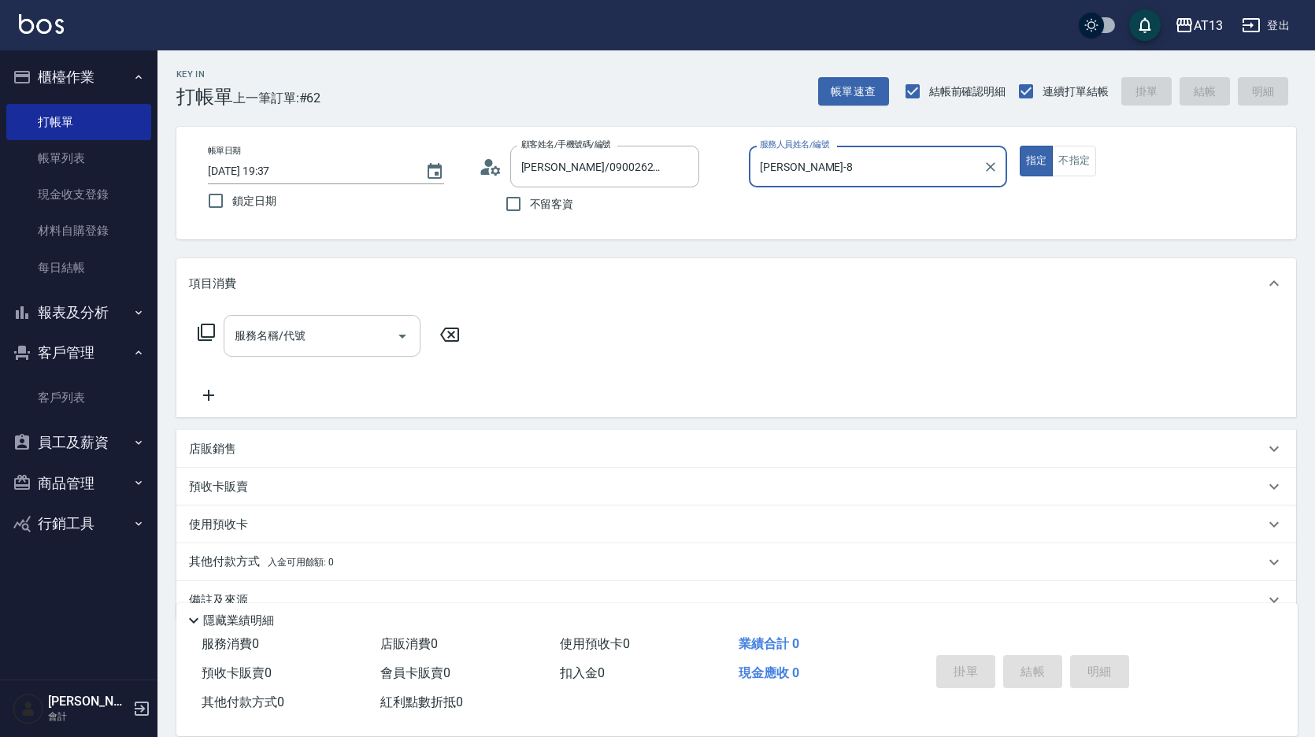
type input "[PERSON_NAME]-8"
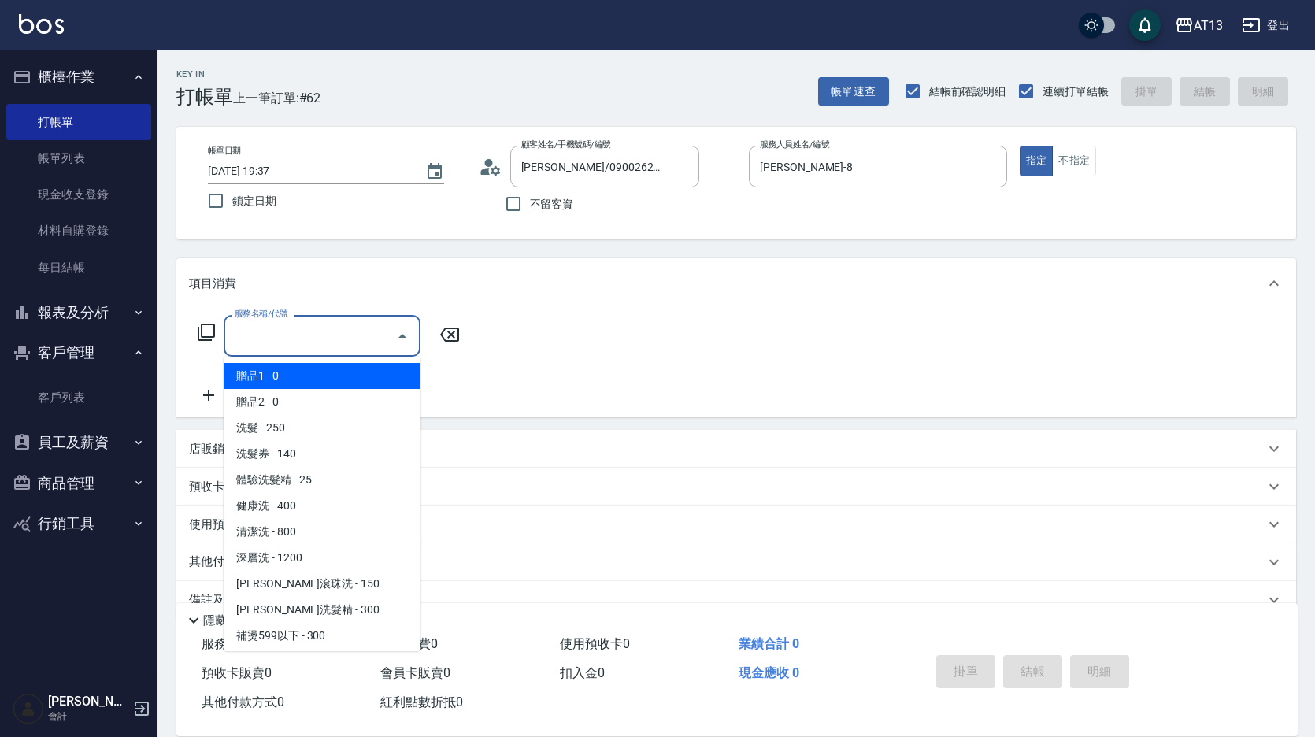
click at [251, 346] on input "服務名稱/代號" at bounding box center [310, 336] width 159 height 28
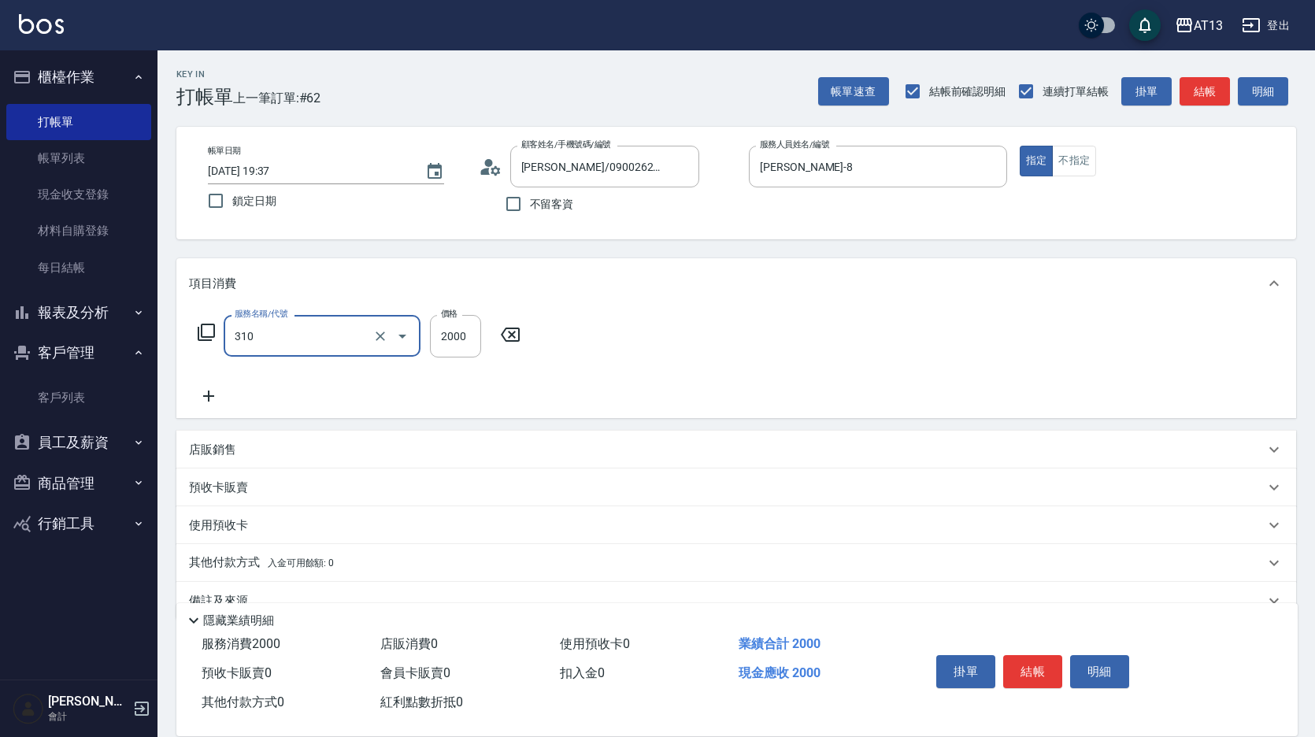
type input "MK果酸燙2000(310)"
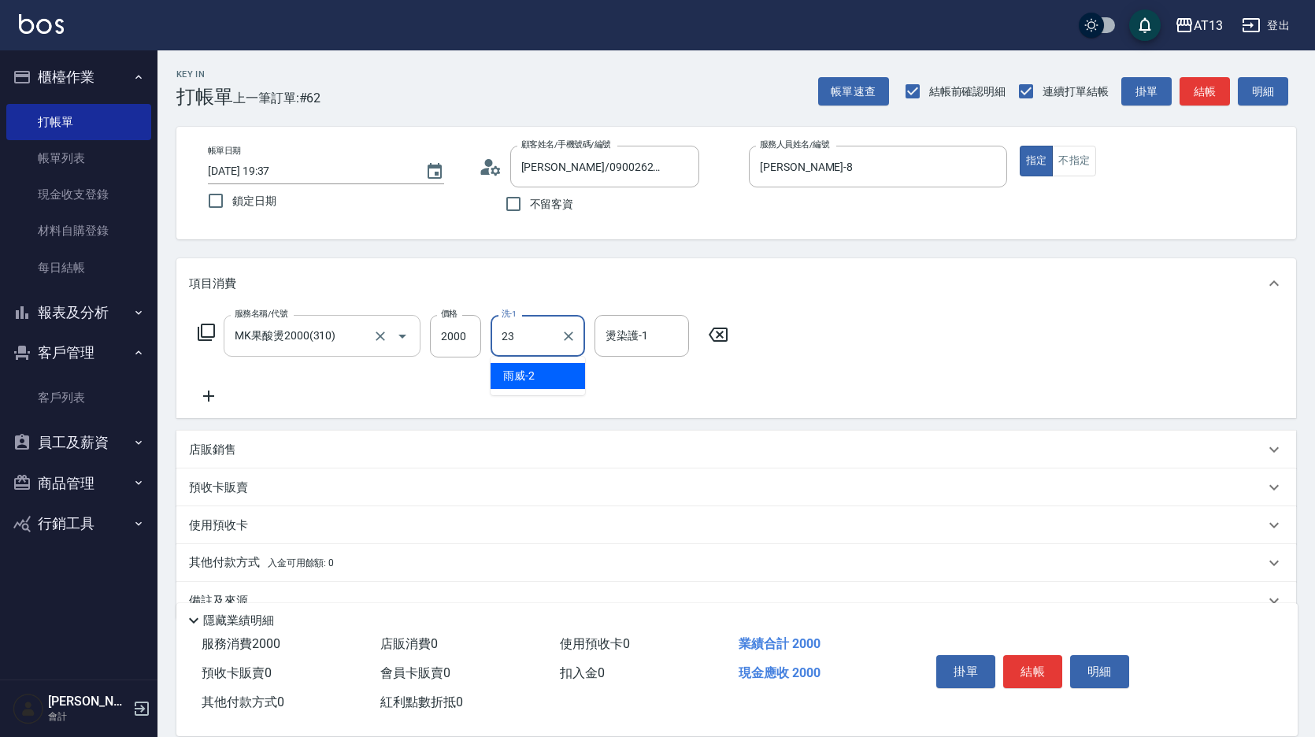
type input "[PERSON_NAME]-23"
click at [1048, 662] on button "結帳" at bounding box center [1032, 671] width 59 height 33
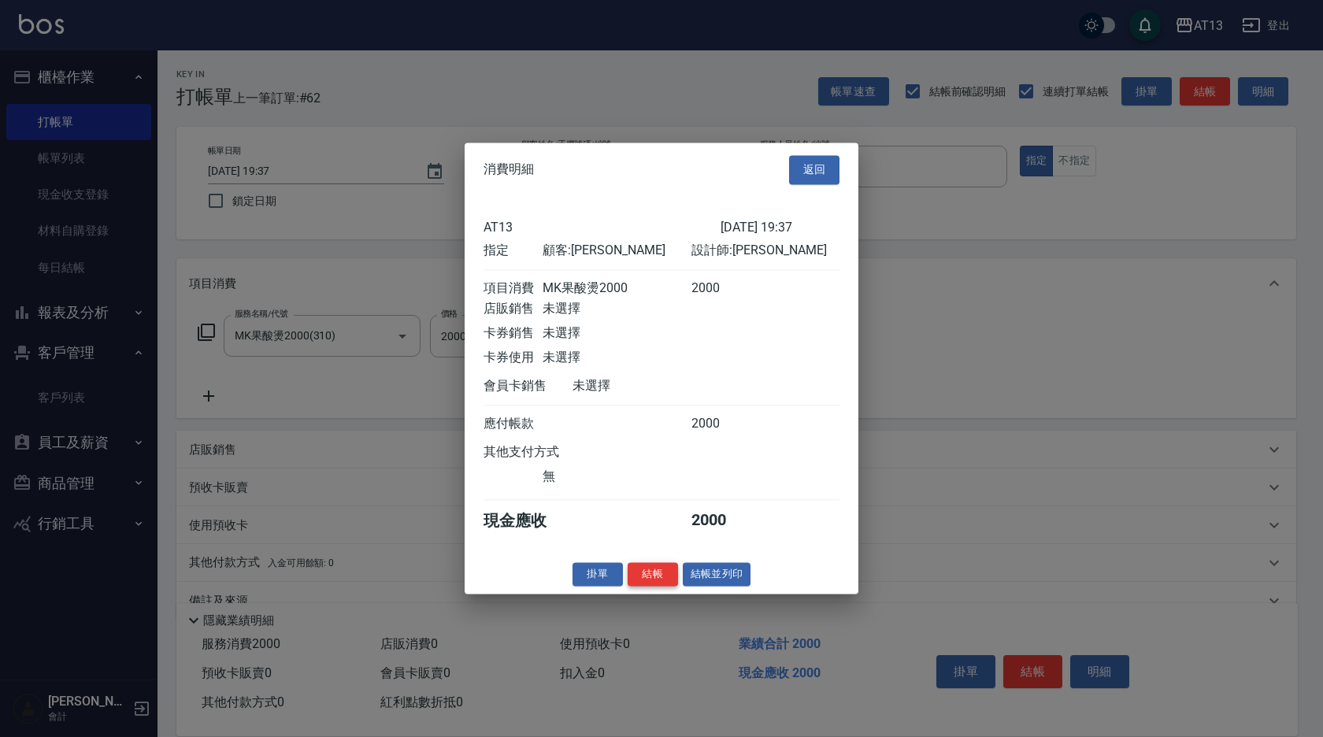
click at [654, 587] on button "結帳" at bounding box center [653, 574] width 50 height 24
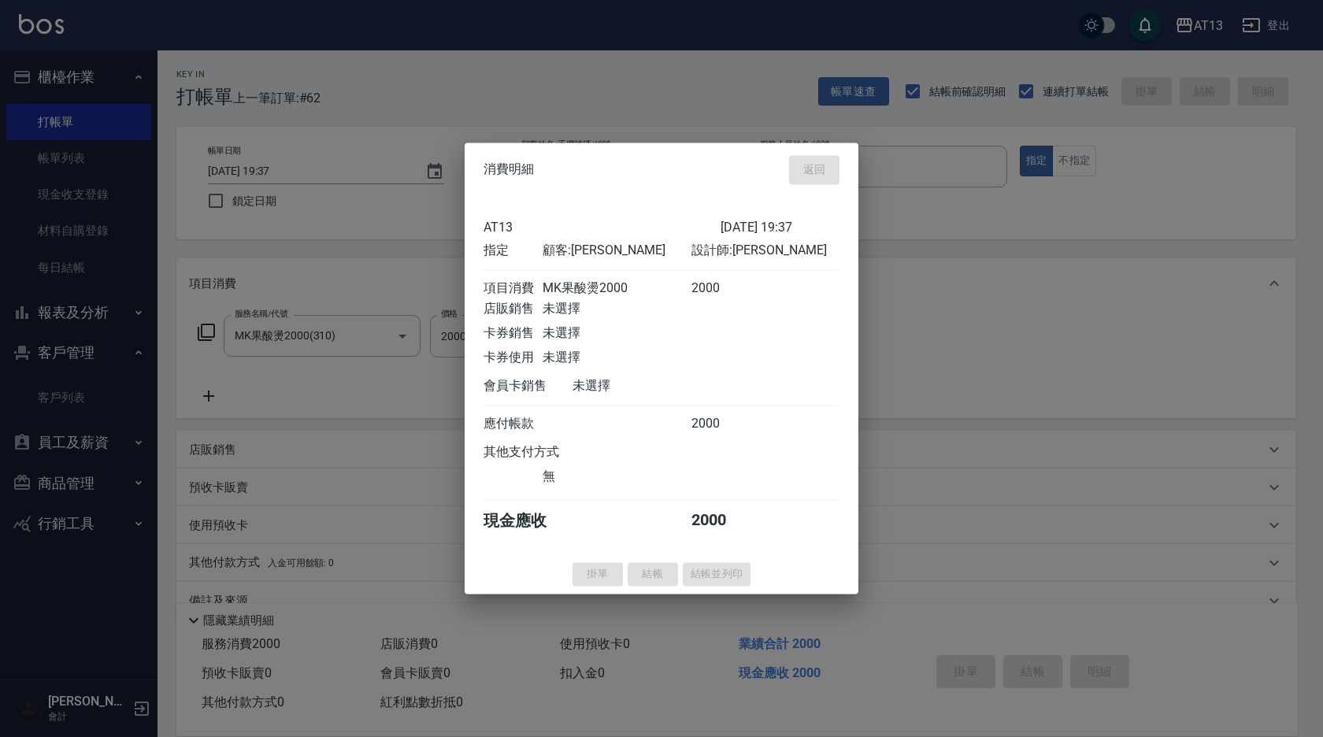
type input "[DATE] 19:38"
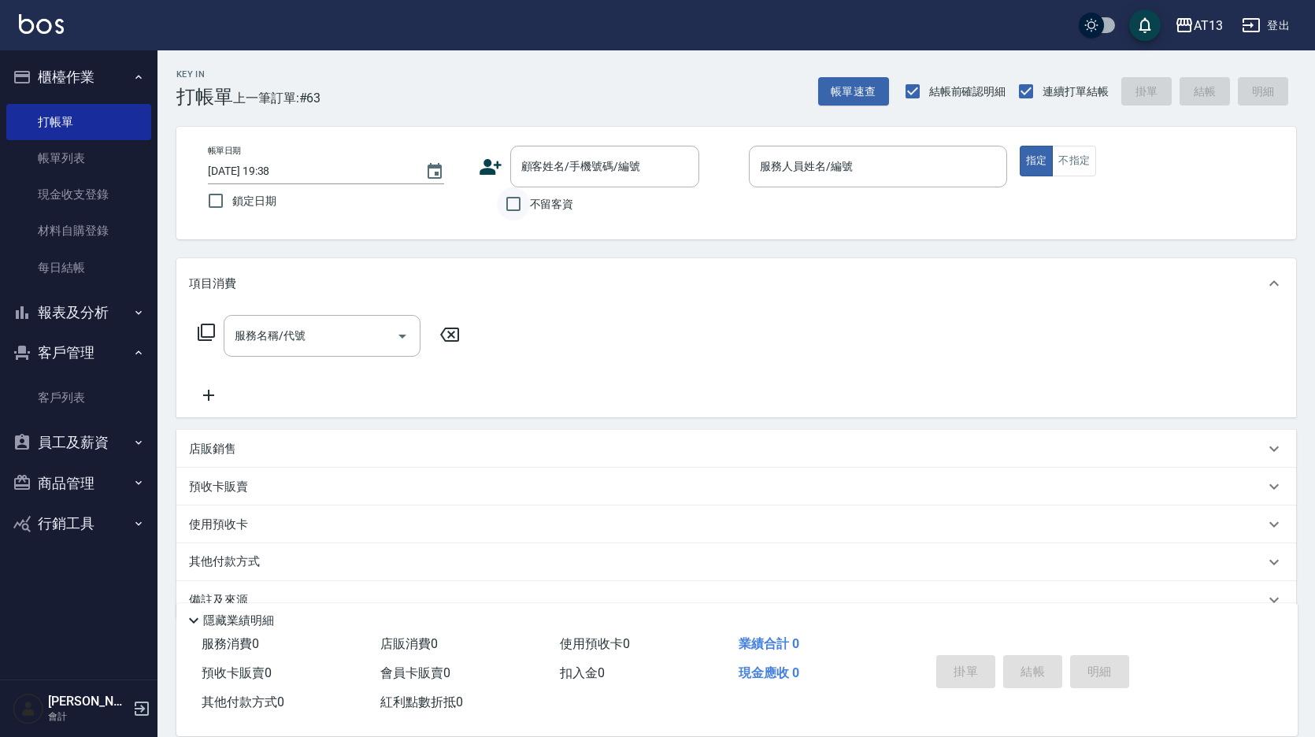
click at [516, 205] on input "不留客資" at bounding box center [513, 203] width 33 height 33
checkbox input "true"
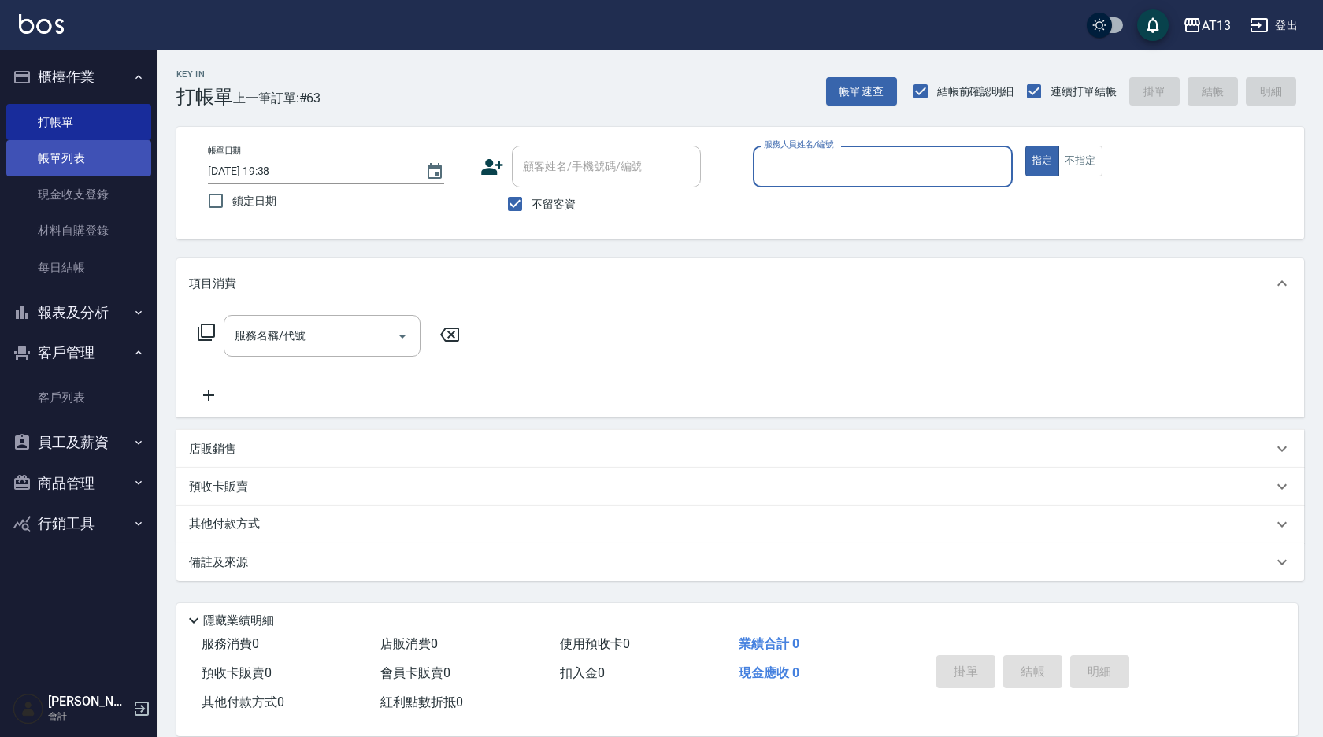
click at [93, 167] on link "帳單列表" at bounding box center [78, 158] width 145 height 36
click at [78, 157] on link "帳單列表" at bounding box center [78, 158] width 145 height 36
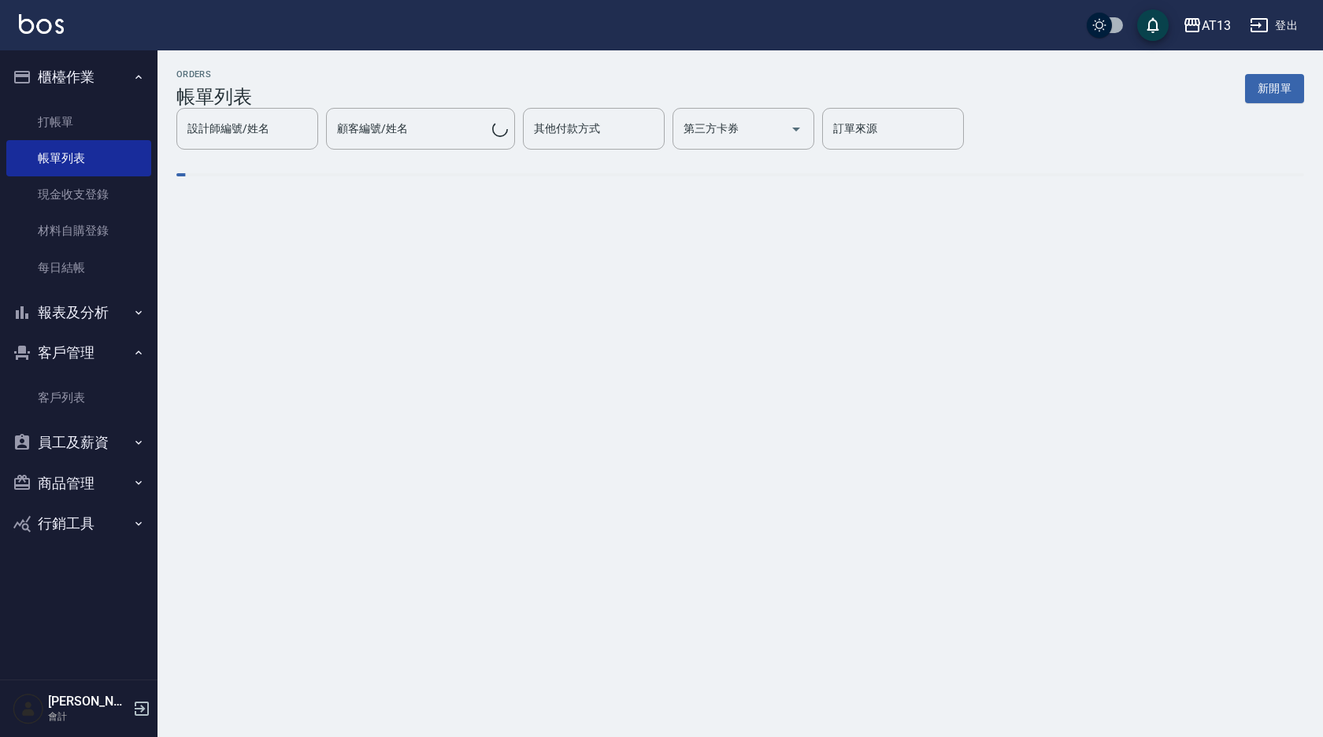
click at [394, 122] on div "顧客編號/姓名 顧客編號/姓名" at bounding box center [420, 129] width 189 height 42
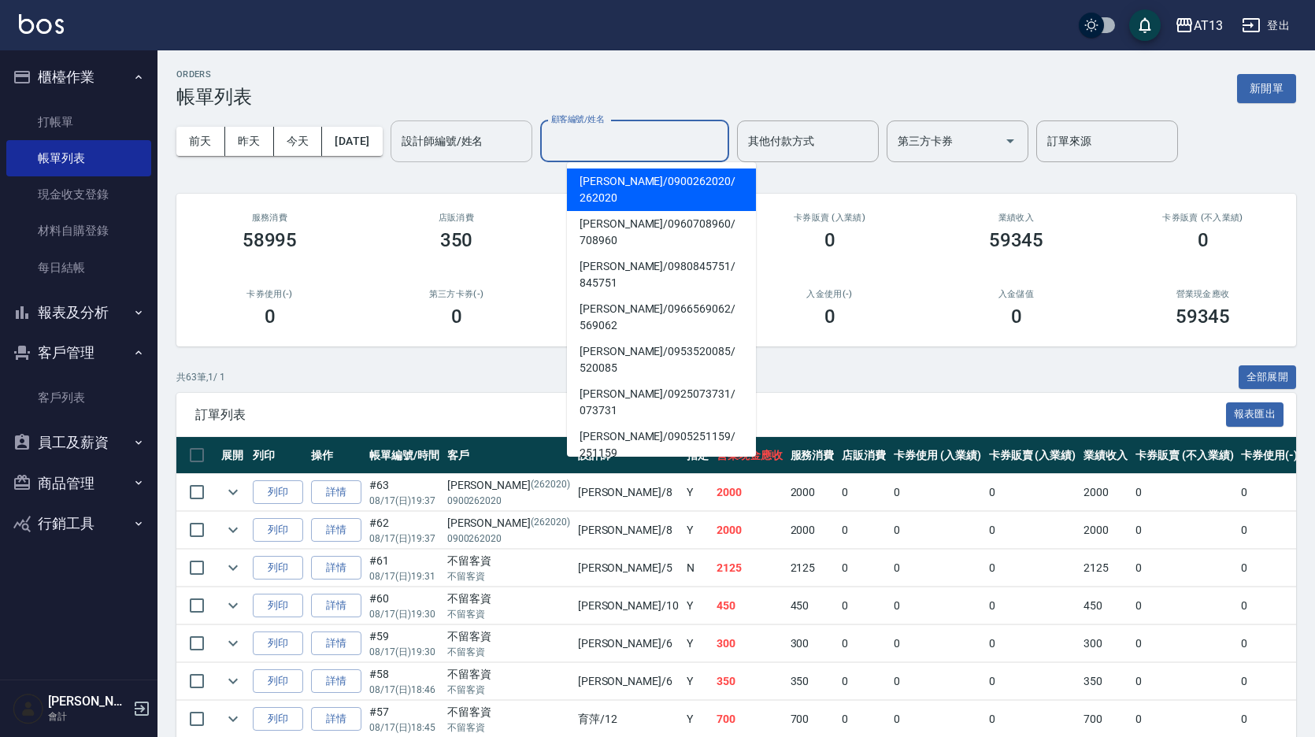
click at [494, 148] on input "設計師編號/姓名" at bounding box center [462, 142] width 128 height 28
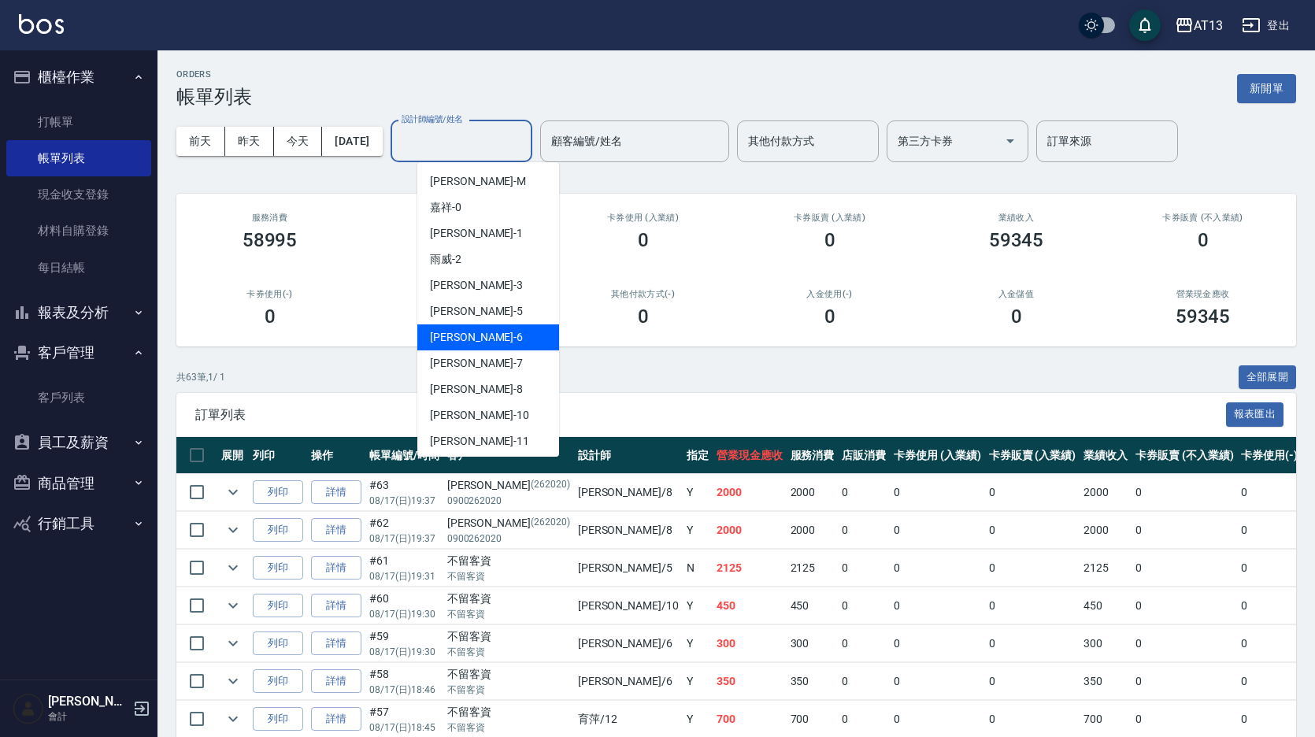
click at [480, 336] on div "[PERSON_NAME] -6" at bounding box center [488, 337] width 142 height 26
type input "[PERSON_NAME]-6"
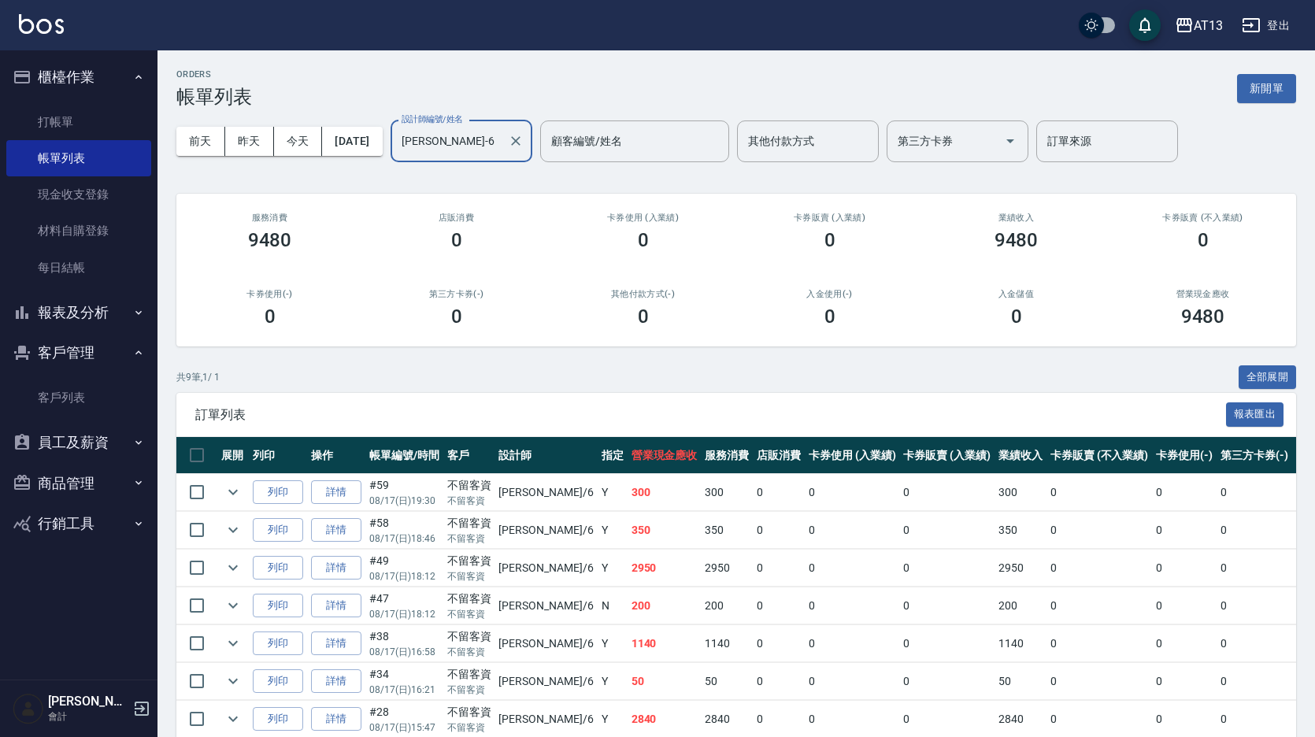
scroll to position [79, 0]
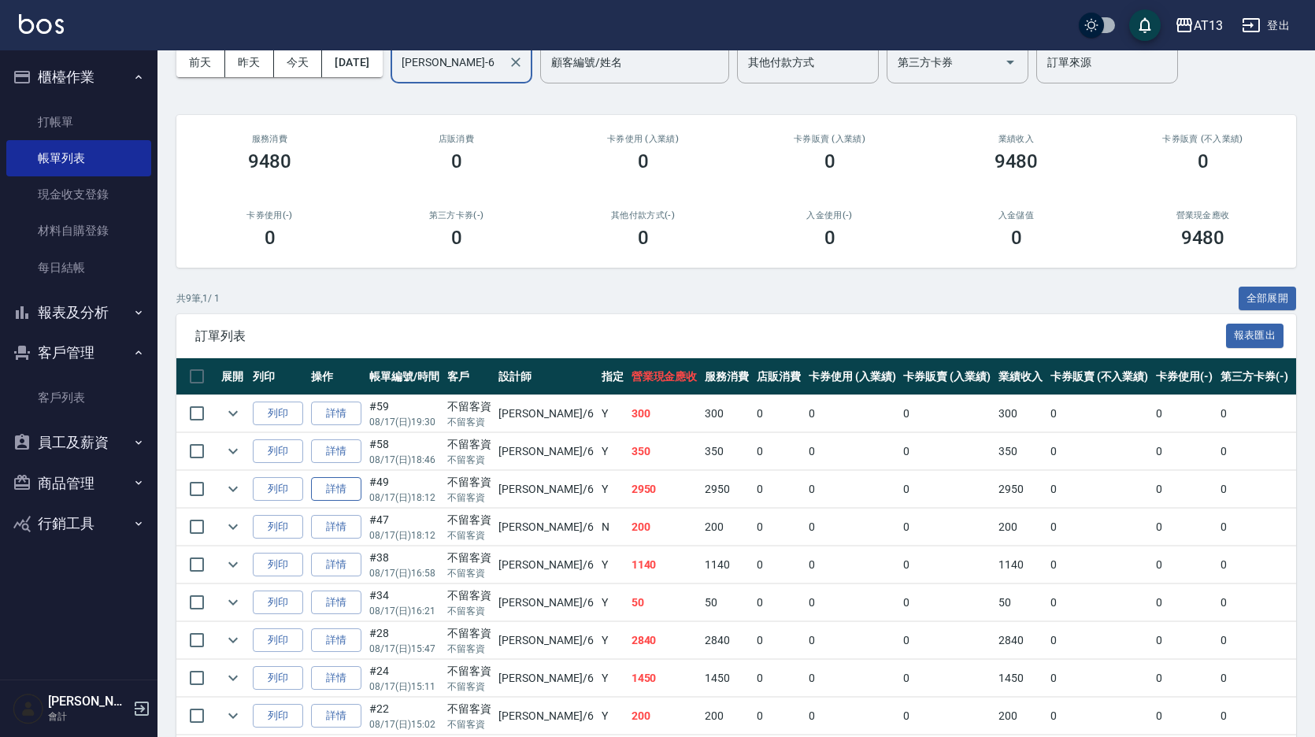
click at [323, 489] on link "詳情" at bounding box center [336, 489] width 50 height 24
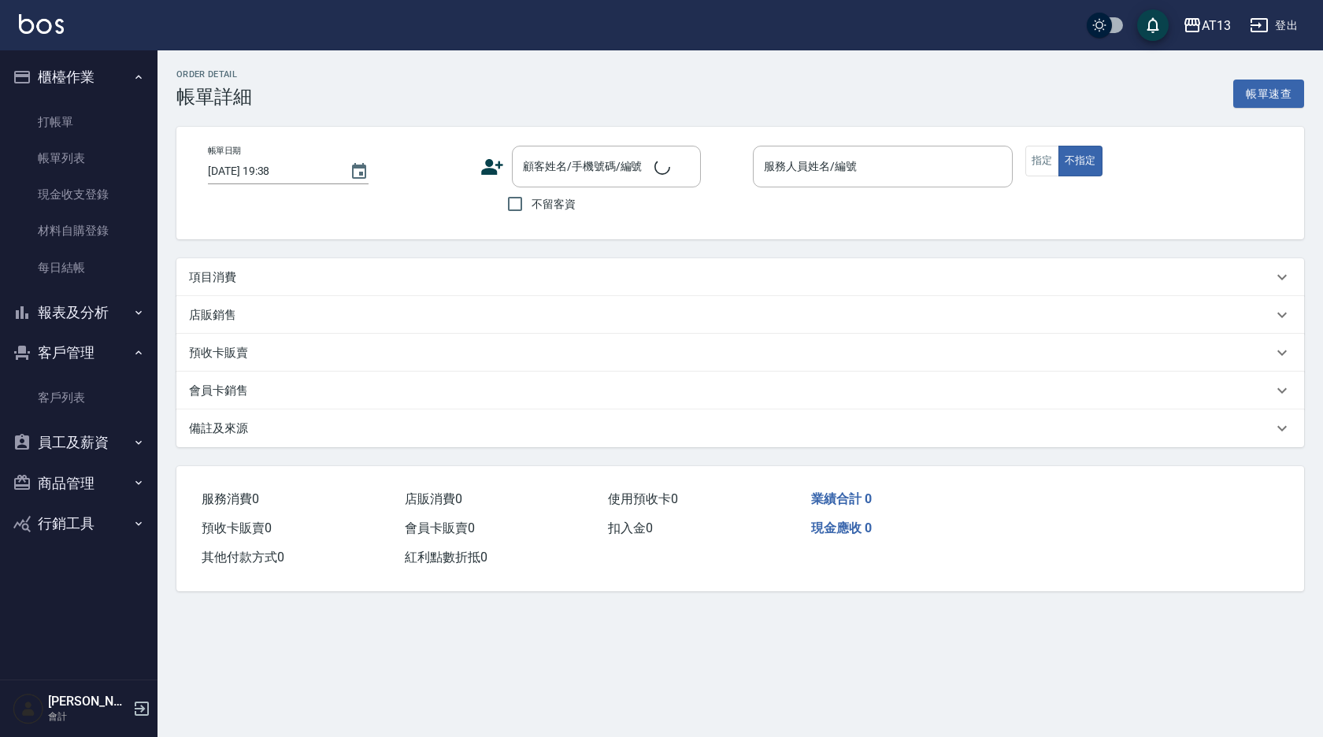
type input "[DATE] 18:12"
checkbox input "true"
type input "[PERSON_NAME]-6"
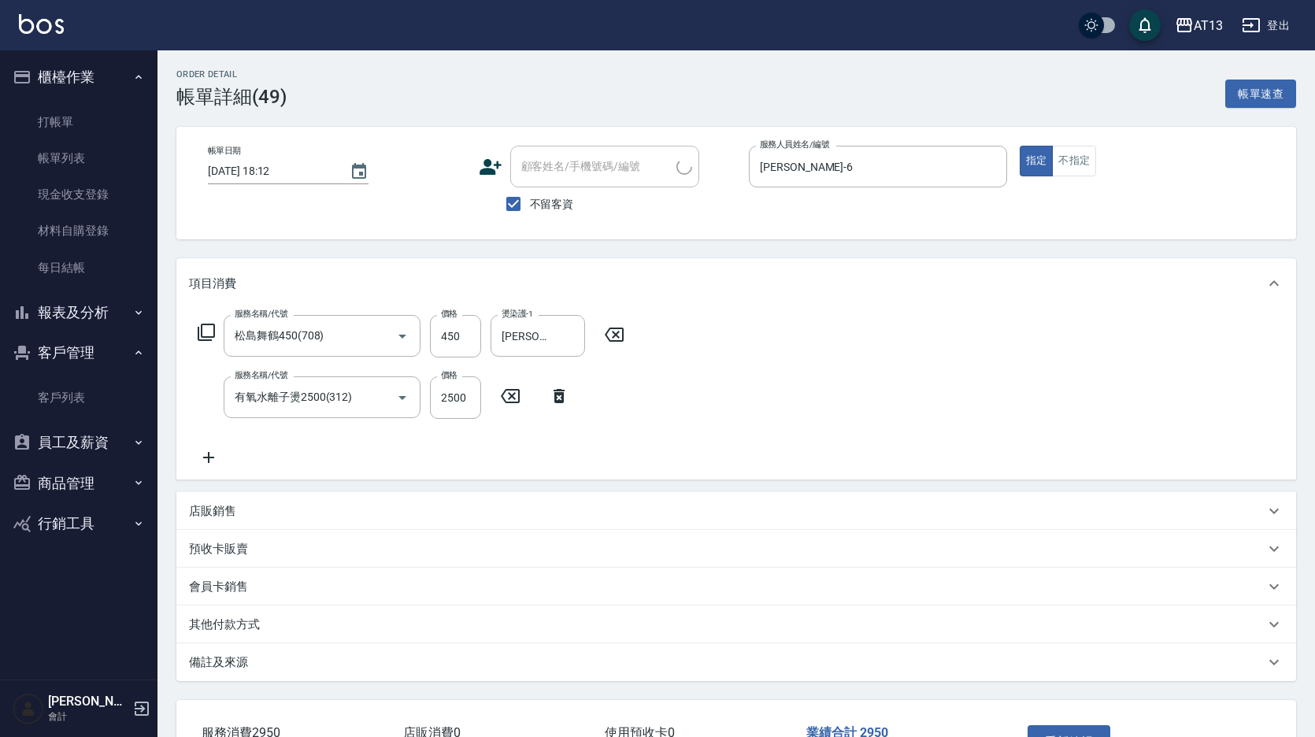
type input "松島舞鶴450(708)"
type input "有氧水離子燙2500(312)"
click at [1084, 160] on button "不指定" at bounding box center [1074, 161] width 44 height 31
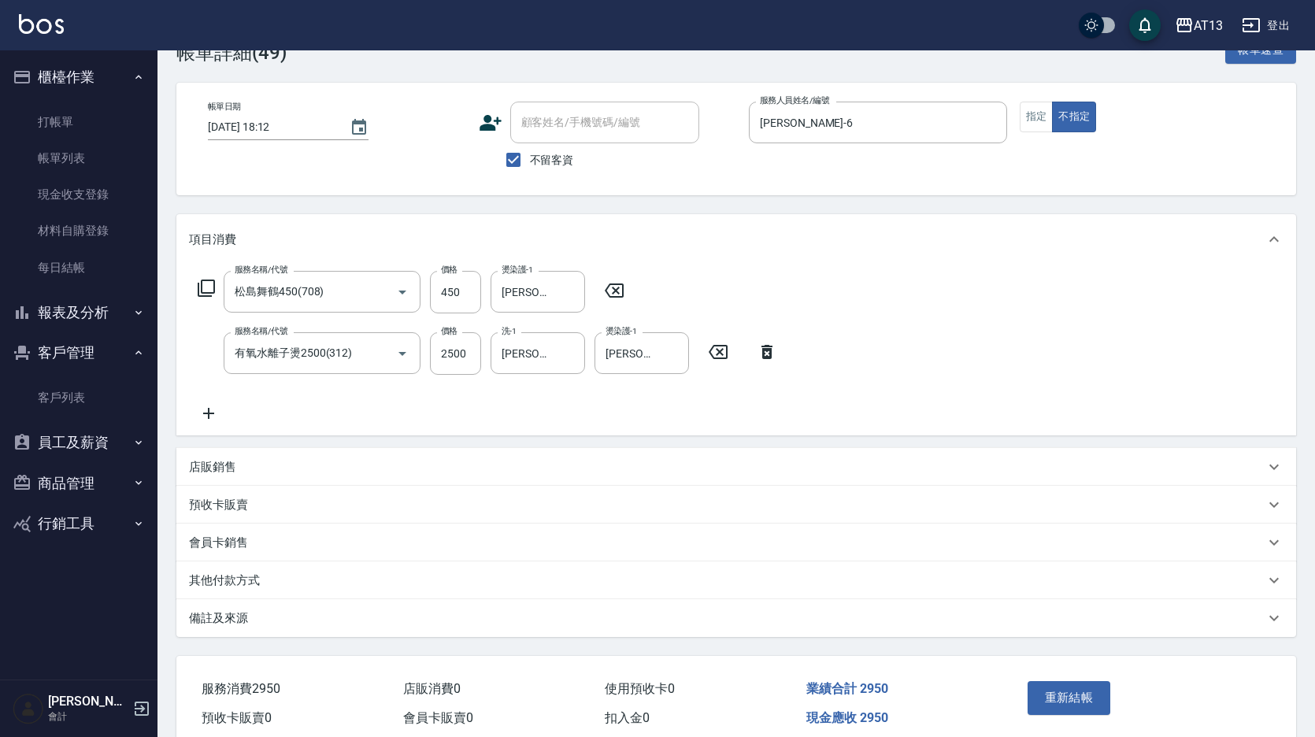
scroll to position [114, 0]
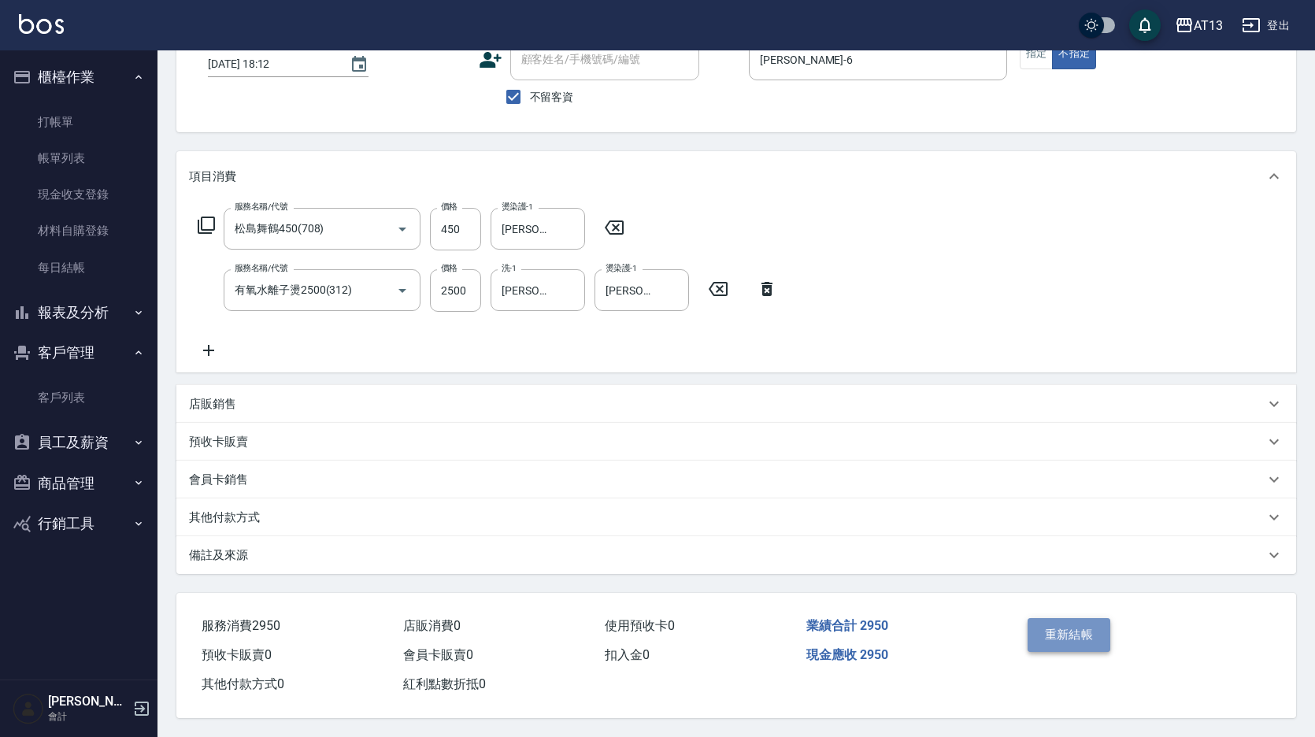
click at [1047, 639] on button "重新結帳" at bounding box center [1069, 634] width 83 height 33
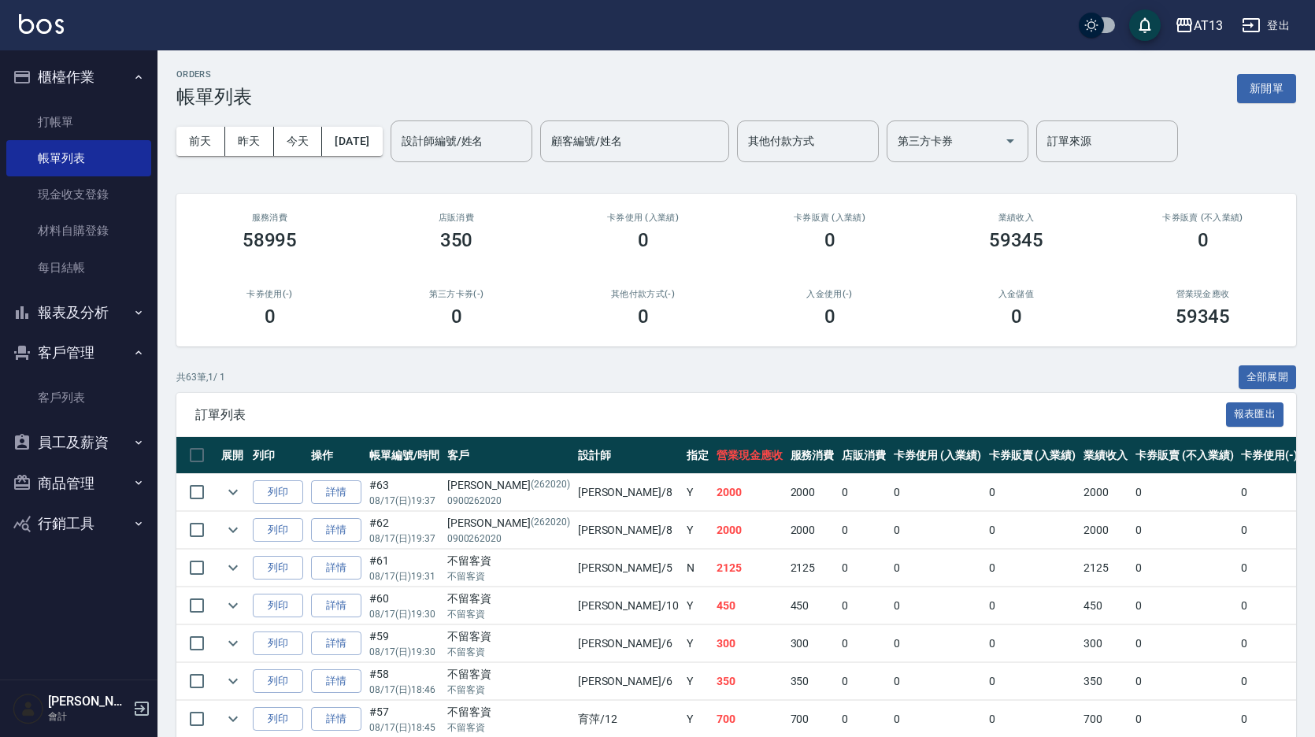
drag, startPoint x: 69, startPoint y: 120, endPoint x: 102, endPoint y: 100, distance: 39.2
click at [69, 120] on link "打帳單" at bounding box center [78, 122] width 145 height 36
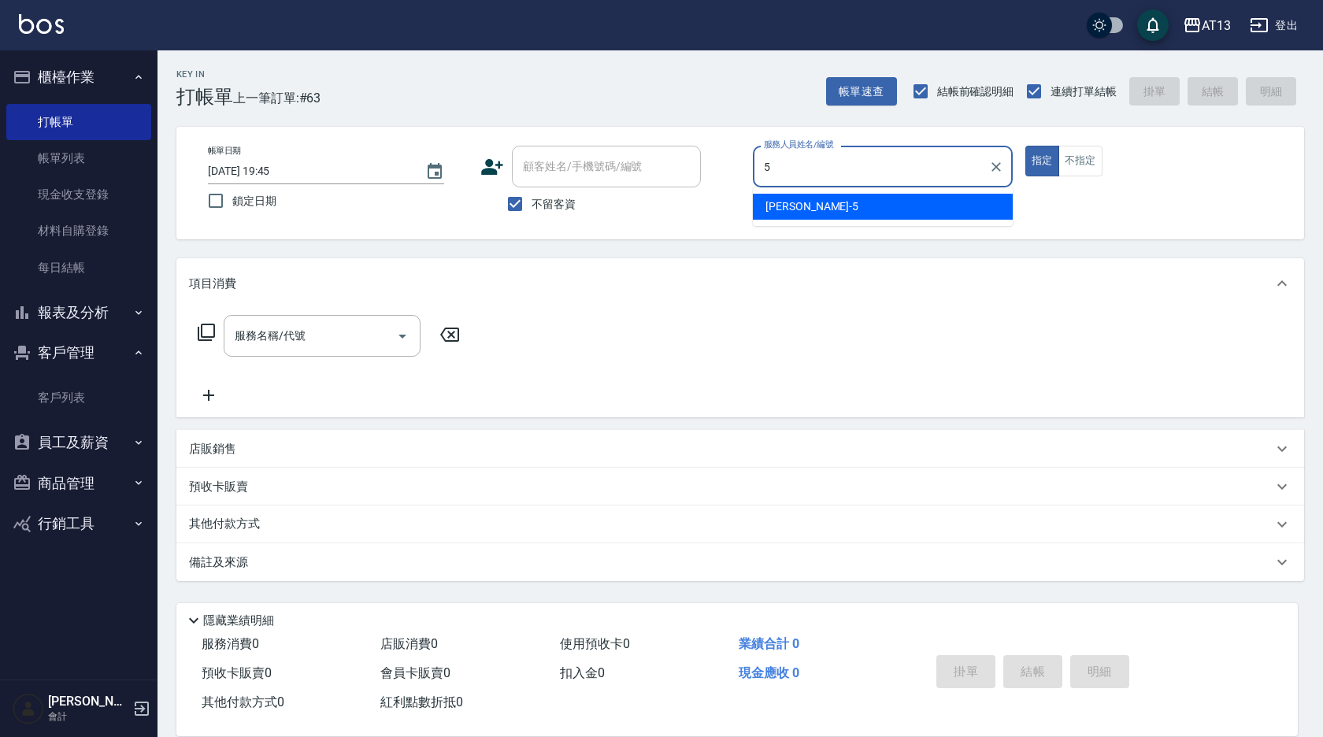
click at [867, 200] on div "[PERSON_NAME] -5" at bounding box center [883, 207] width 260 height 26
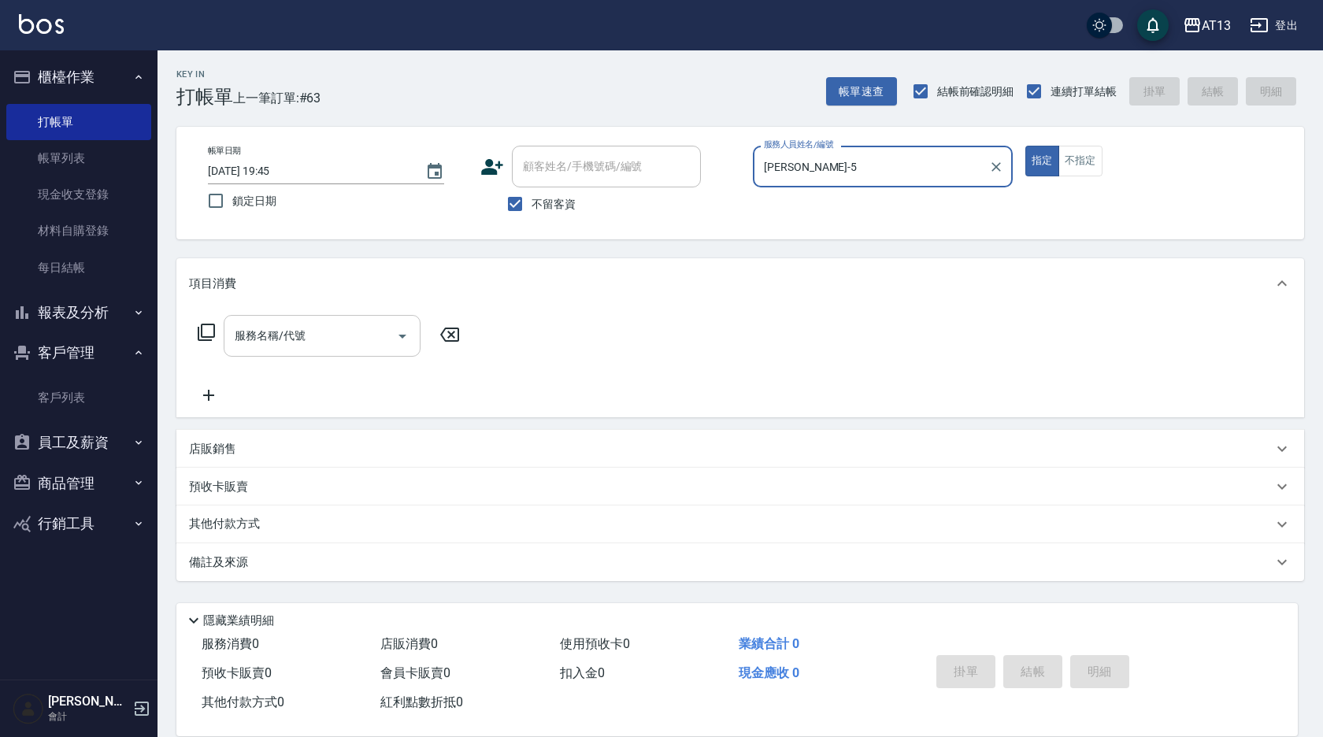
type input "[PERSON_NAME]-5"
click at [282, 343] on input "服務名稱/代號" at bounding box center [310, 336] width 159 height 28
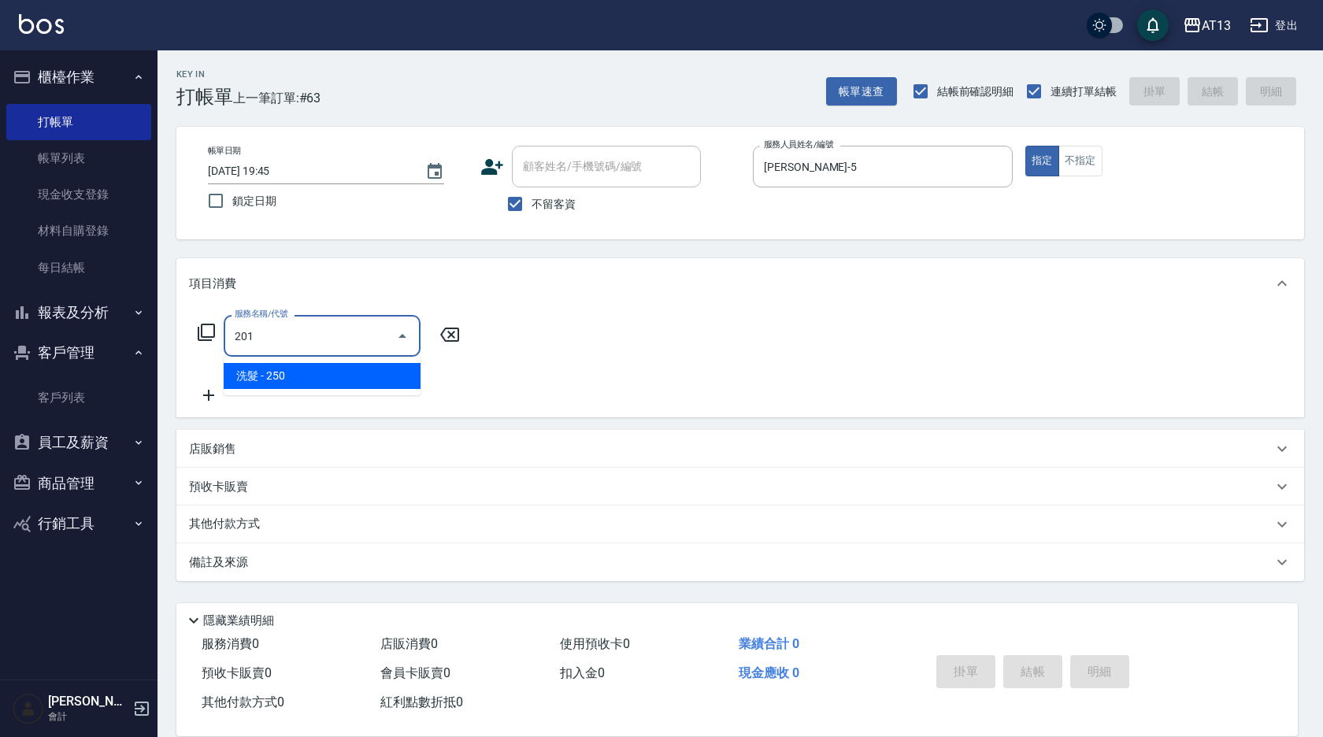
type input "洗髮(201)"
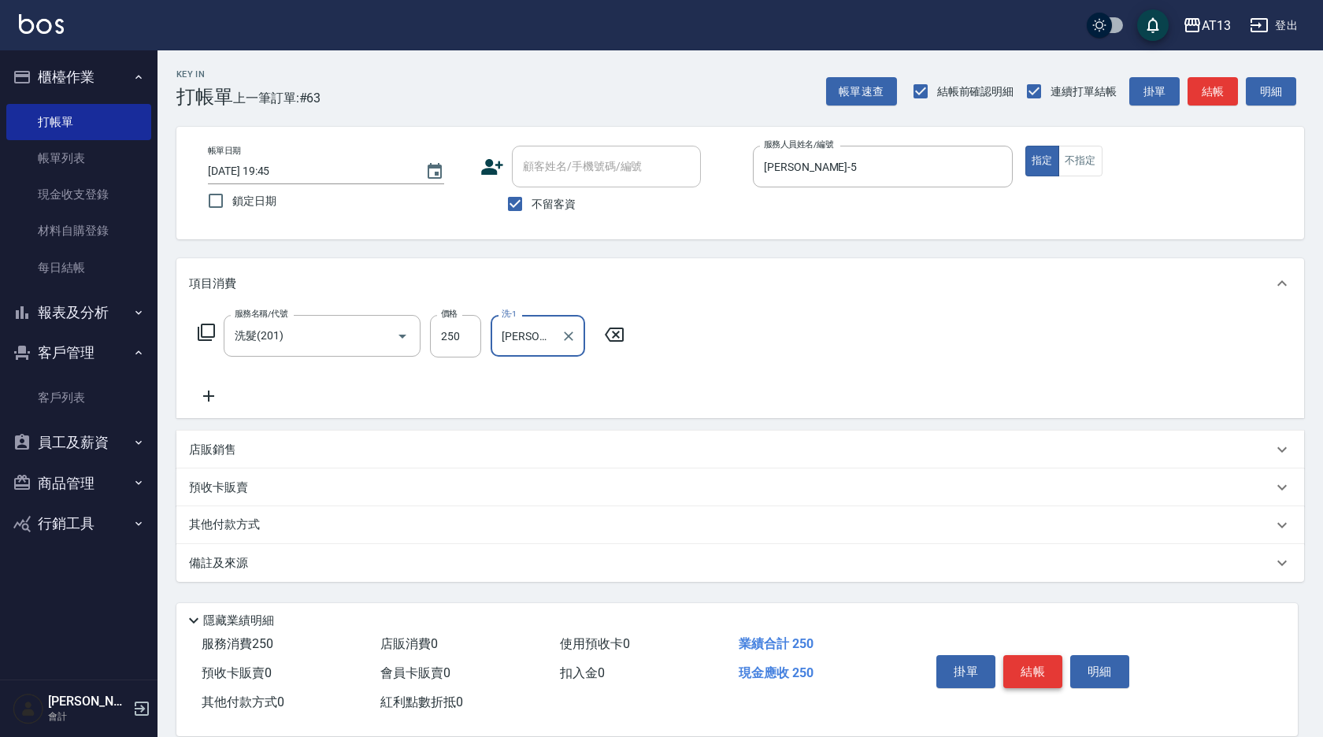
type input "[PERSON_NAME]-33"
click at [1036, 655] on button "結帳" at bounding box center [1032, 671] width 59 height 33
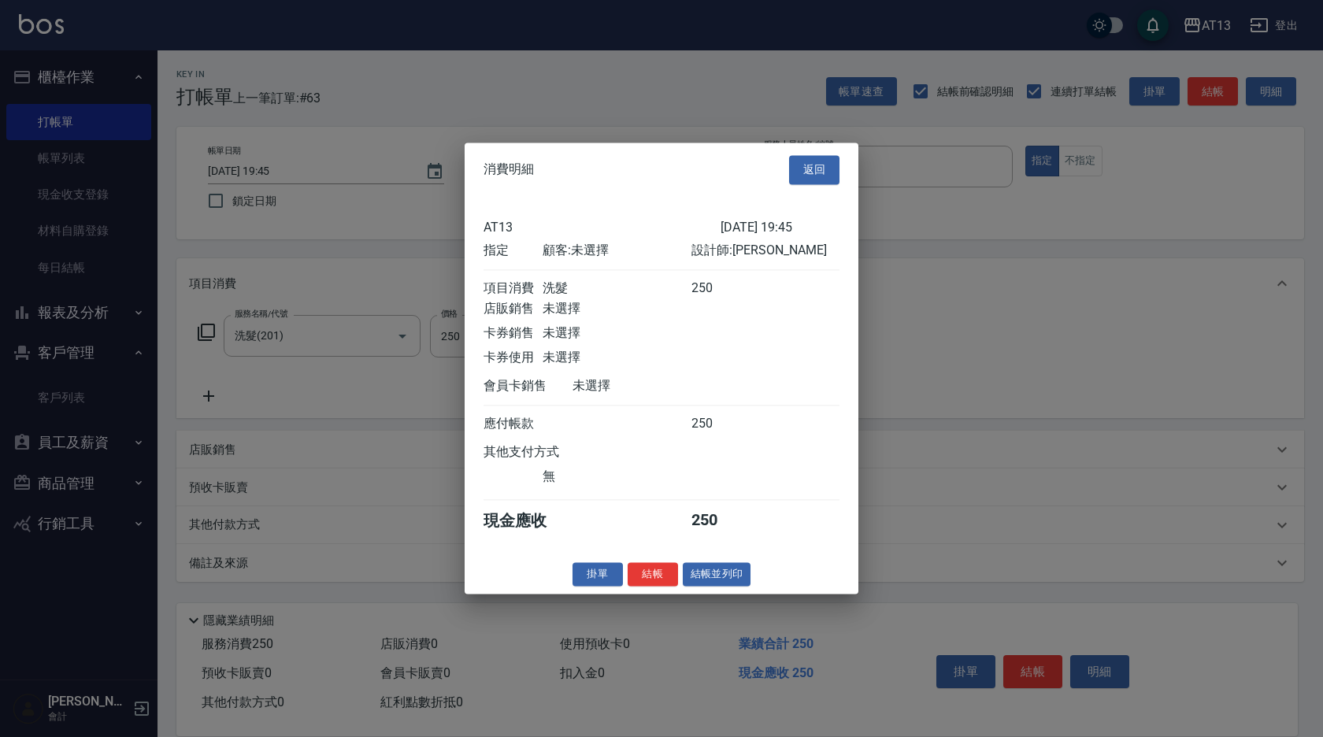
click at [673, 580] on button "結帳" at bounding box center [653, 574] width 50 height 24
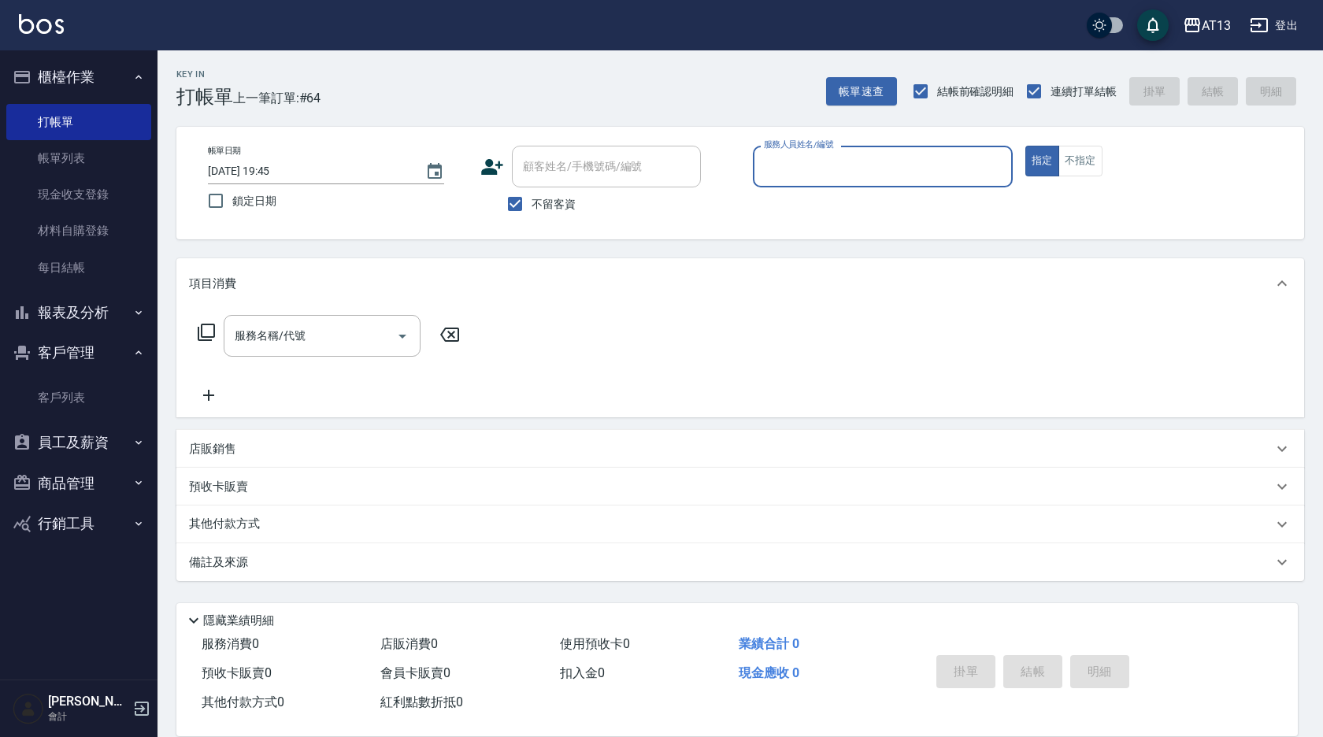
click at [86, 311] on button "報表及分析" at bounding box center [78, 312] width 145 height 41
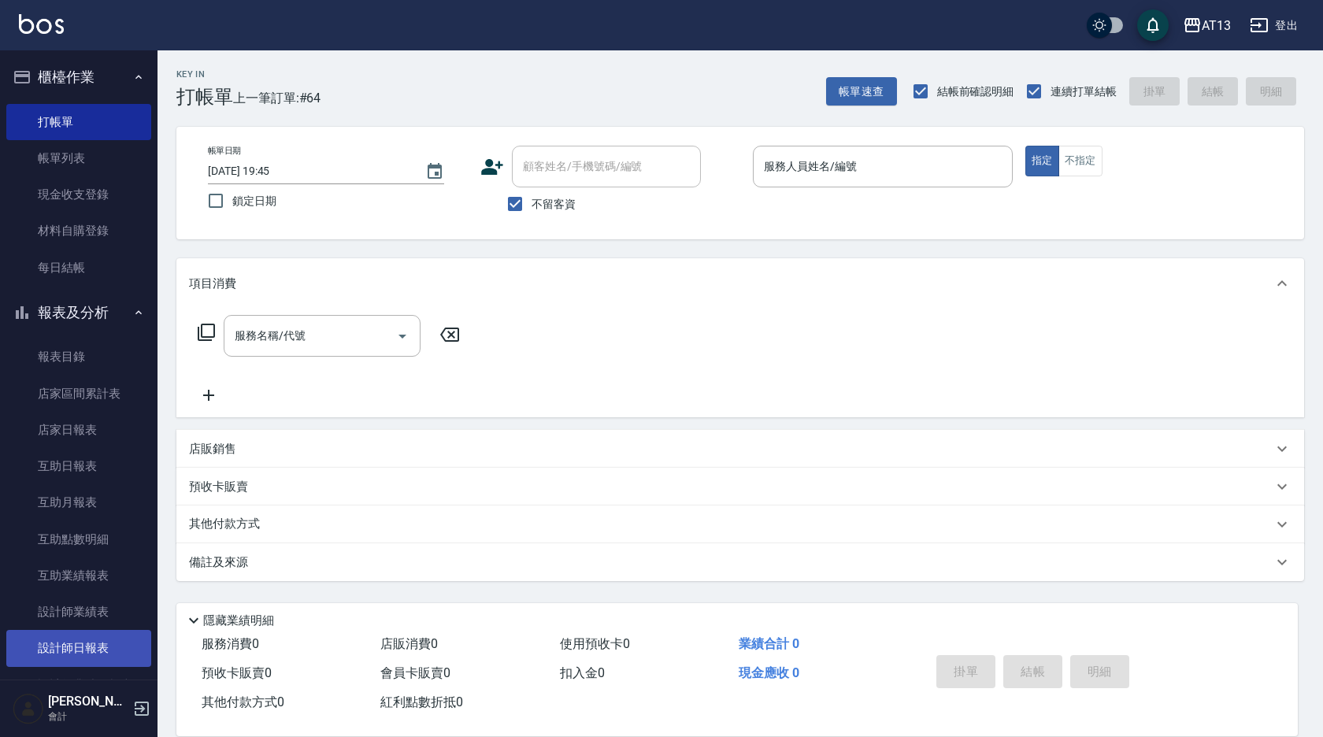
click at [98, 643] on link "設計師日報表" at bounding box center [78, 648] width 145 height 36
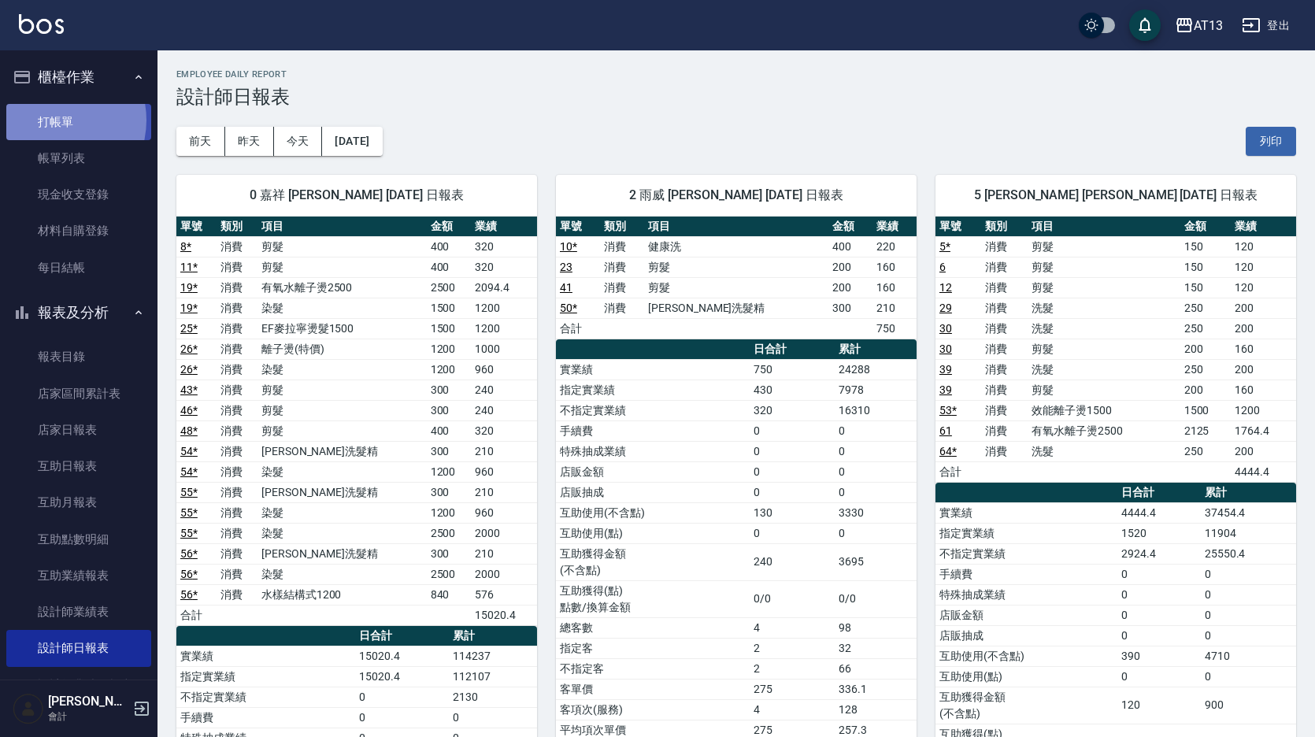
drag, startPoint x: 50, startPoint y: 120, endPoint x: 30, endPoint y: 127, distance: 21.7
click at [50, 120] on link "打帳單" at bounding box center [78, 122] width 145 height 36
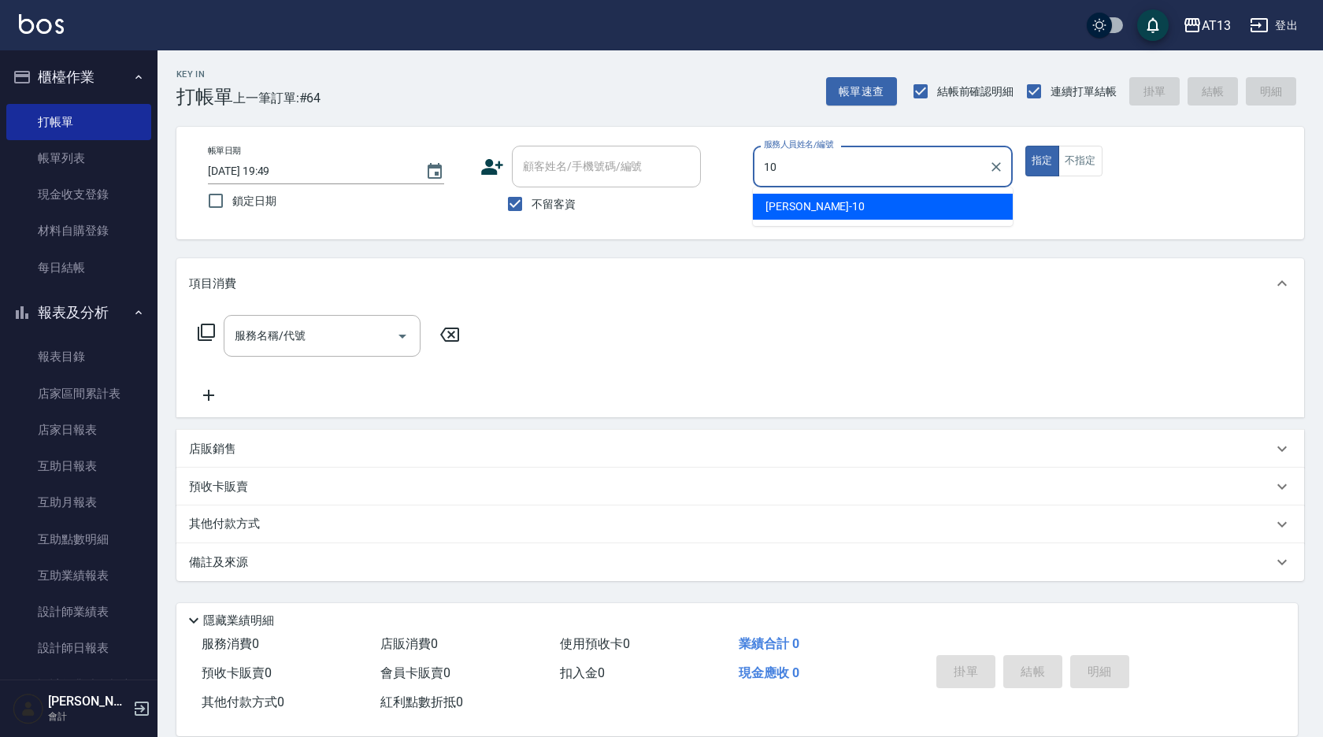
click at [962, 217] on div "[PERSON_NAME] -10" at bounding box center [883, 207] width 260 height 26
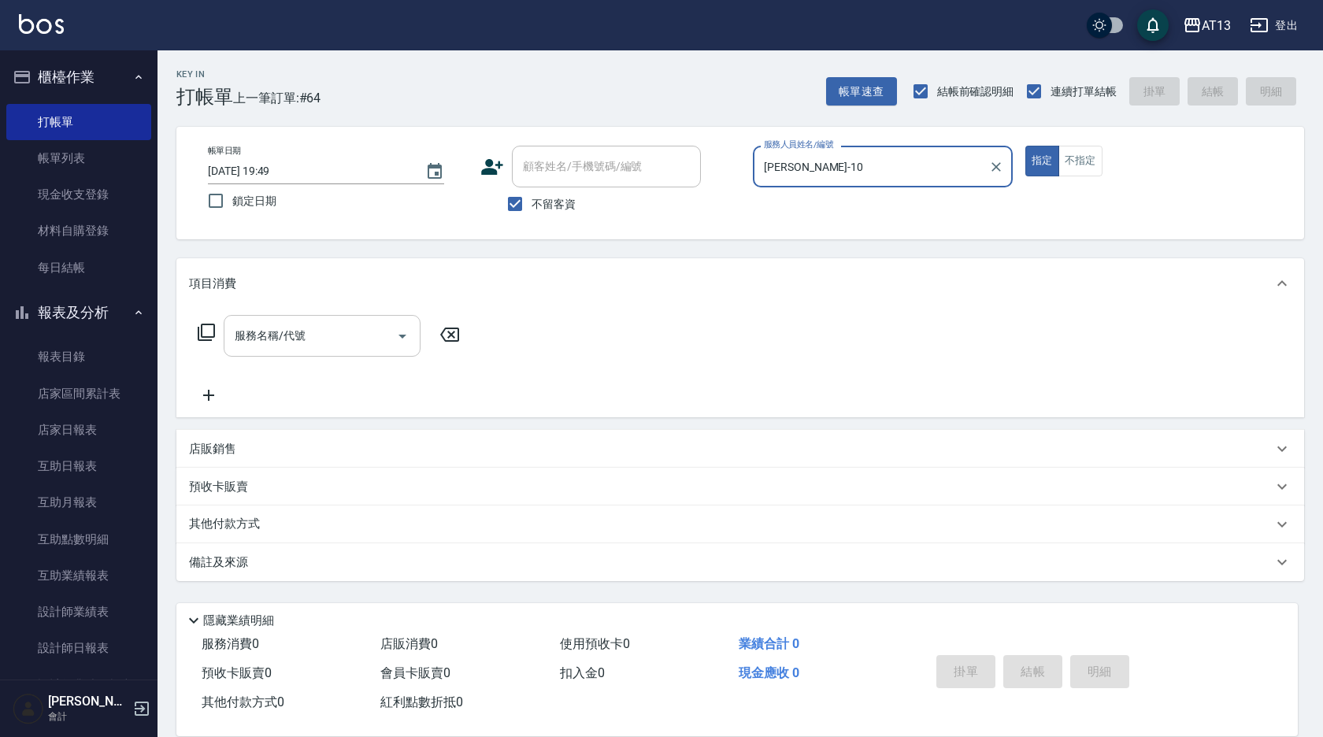
type input "[PERSON_NAME]-10"
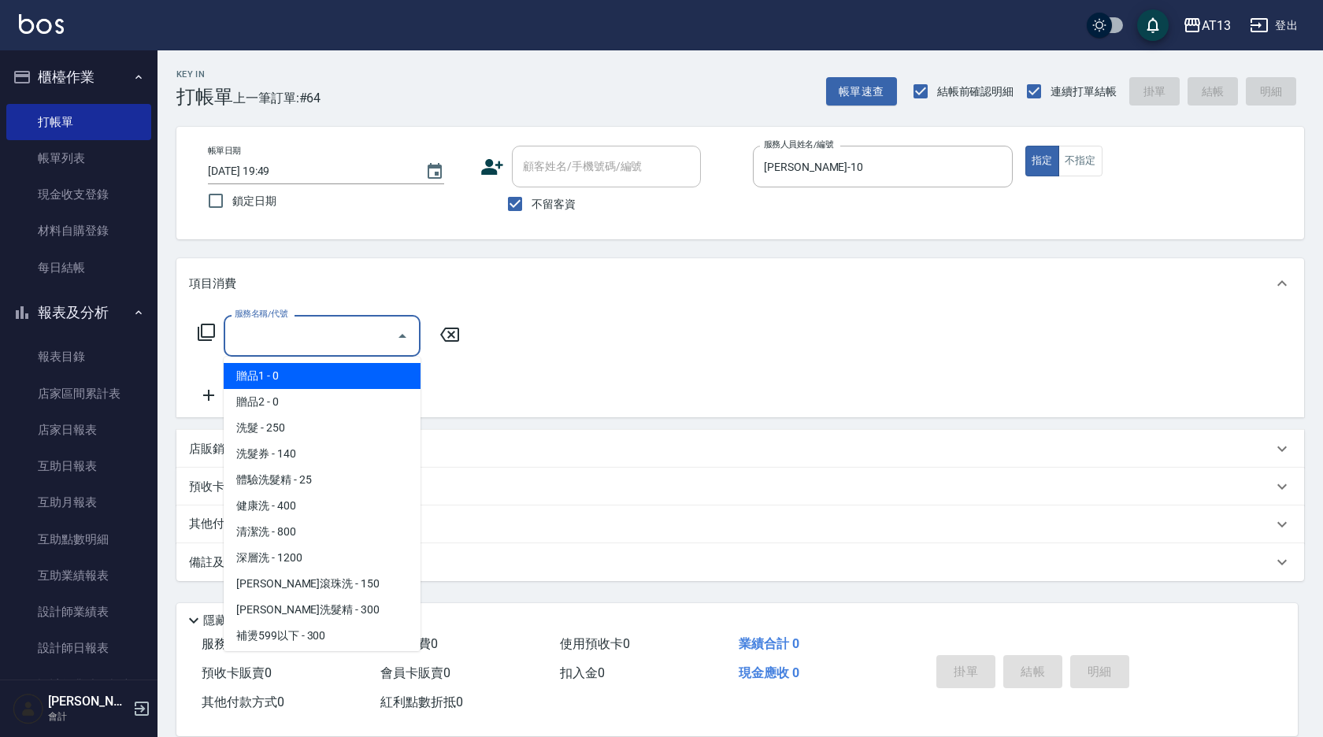
click at [295, 336] on div "服務名稱/代號 服務名稱/代號" at bounding box center [322, 336] width 197 height 42
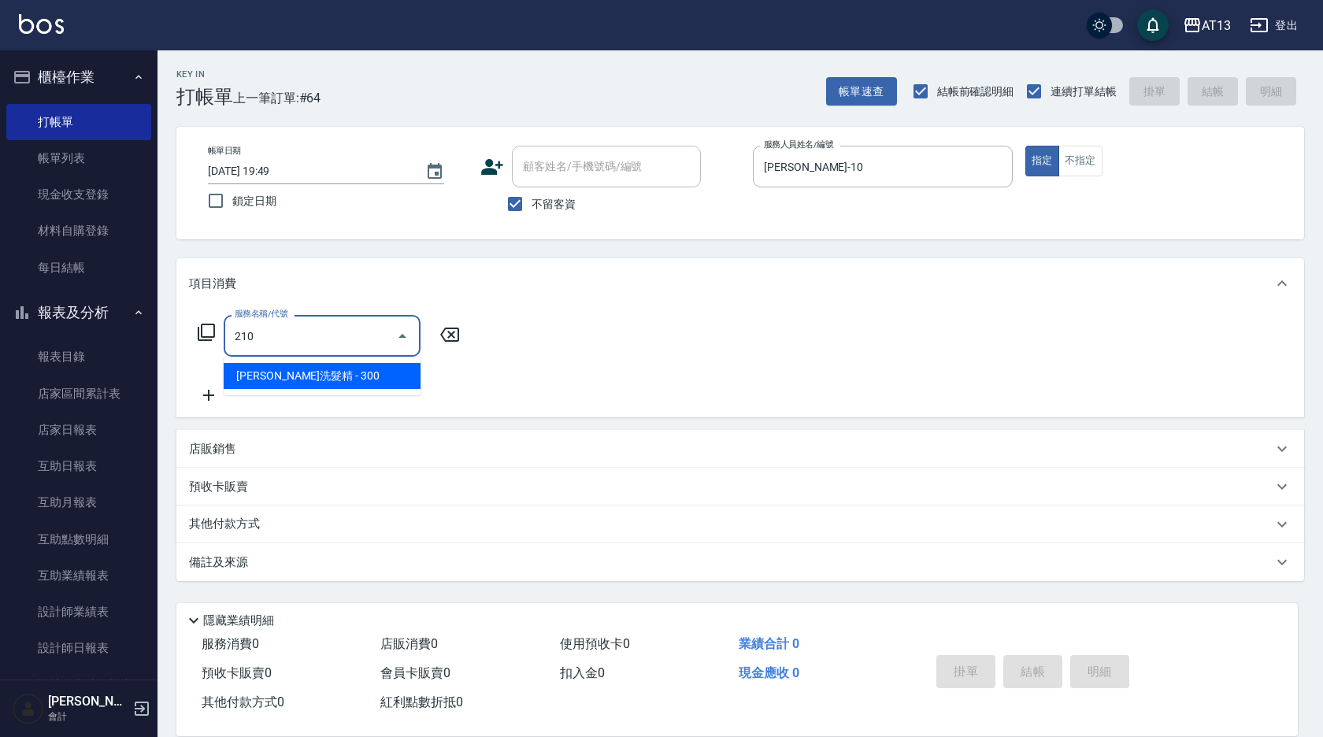
type input "歐娜洗髮精(210)"
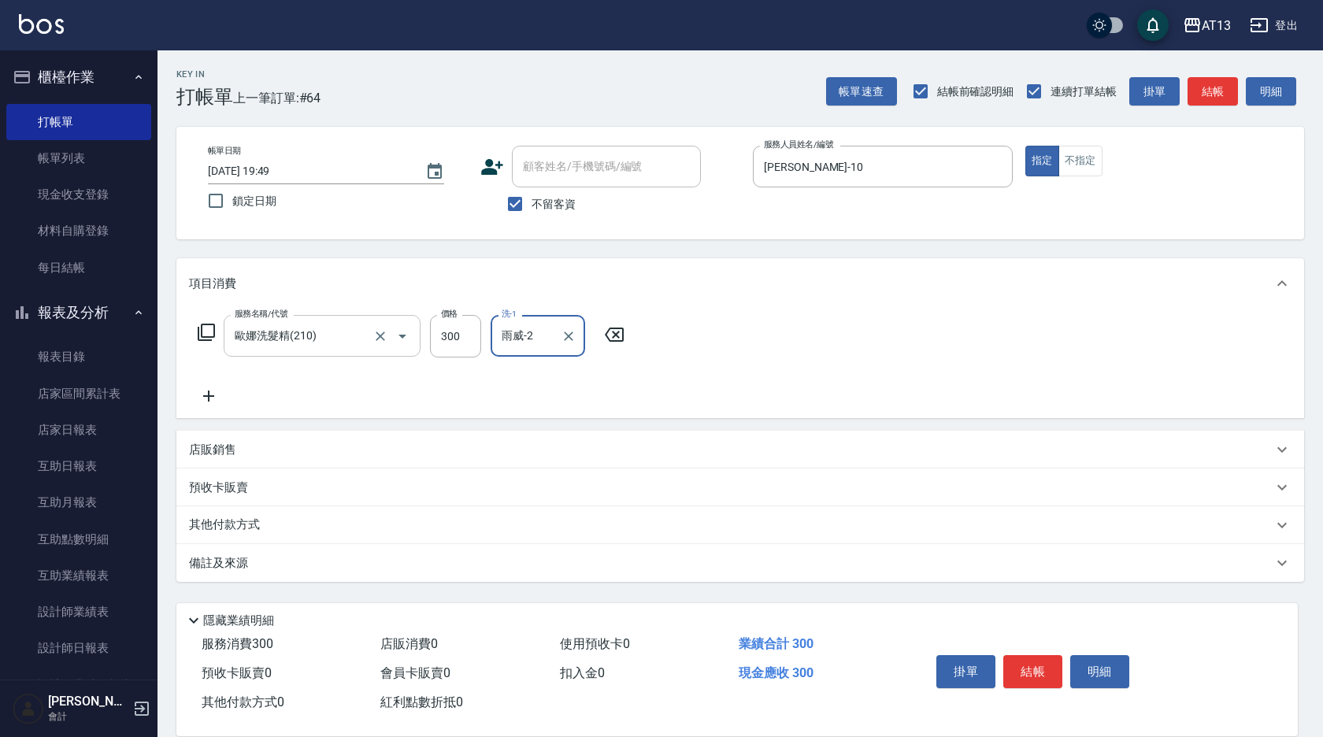
type input "雨威-2"
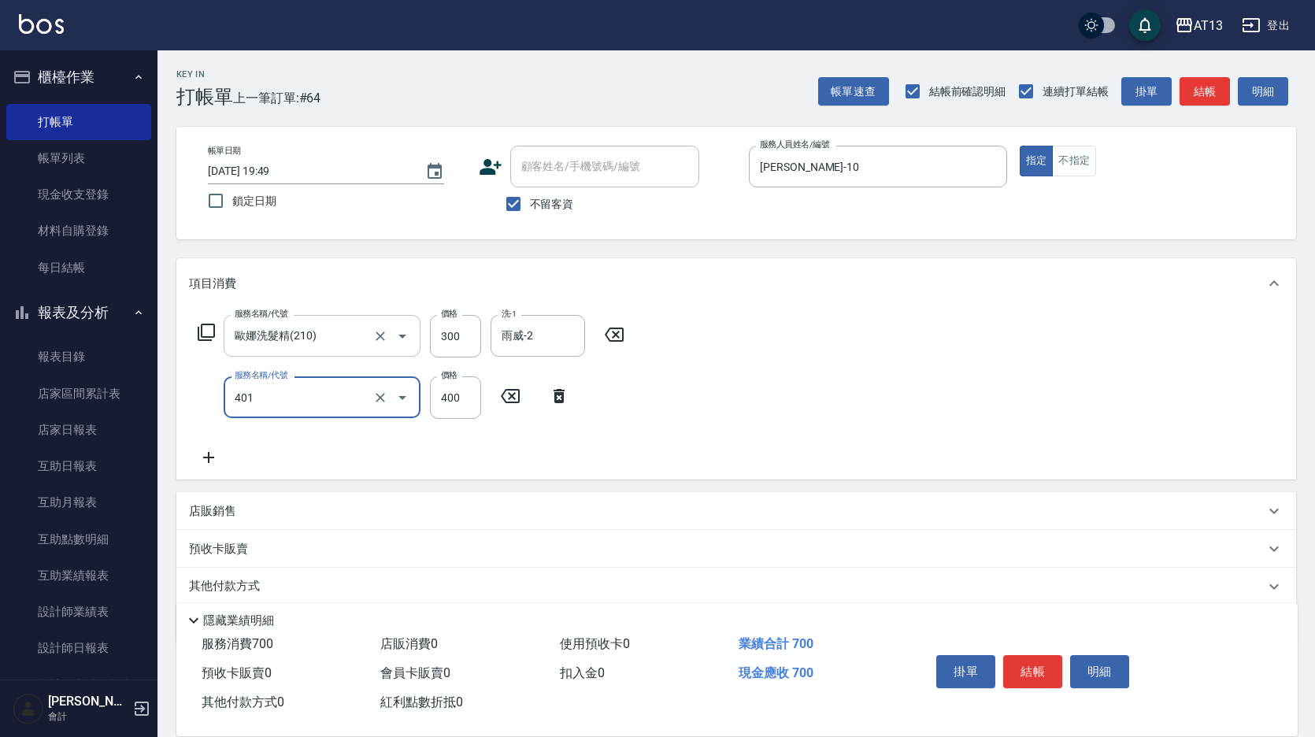
type input "剪髮(401)"
type input "500"
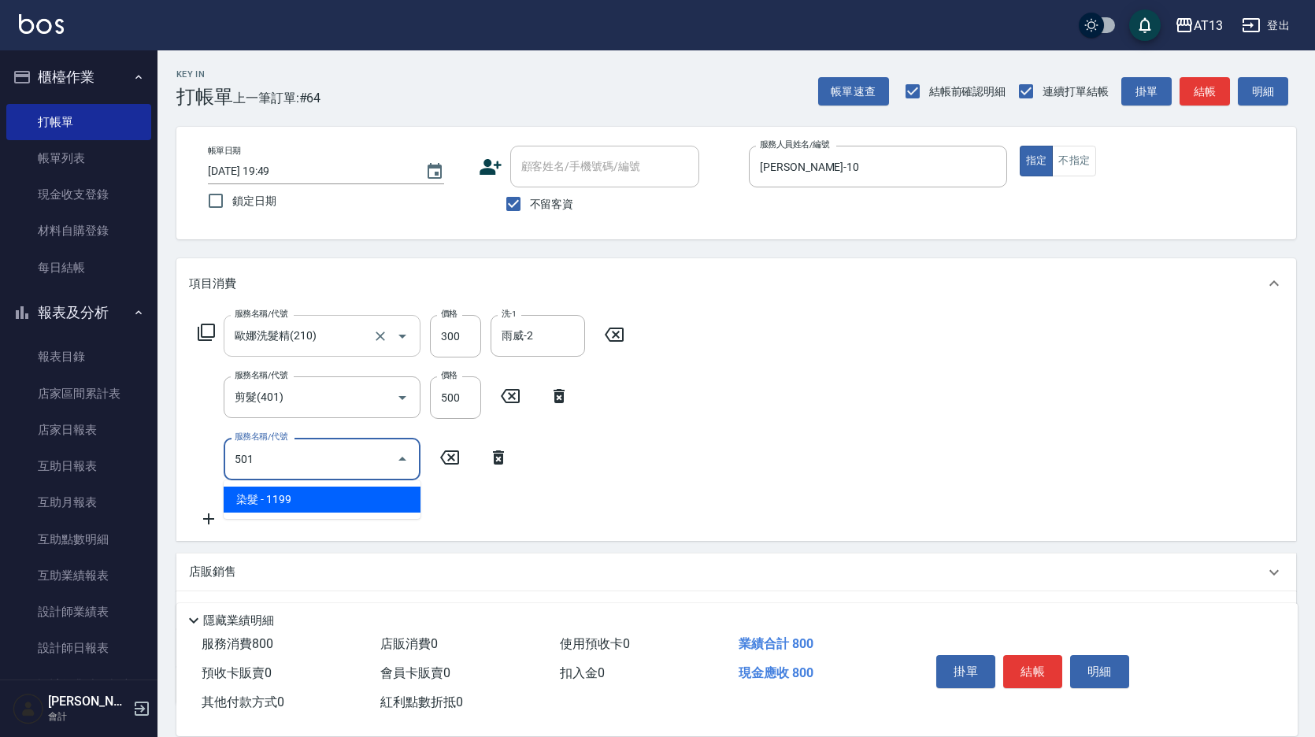
type input "染髮(501)"
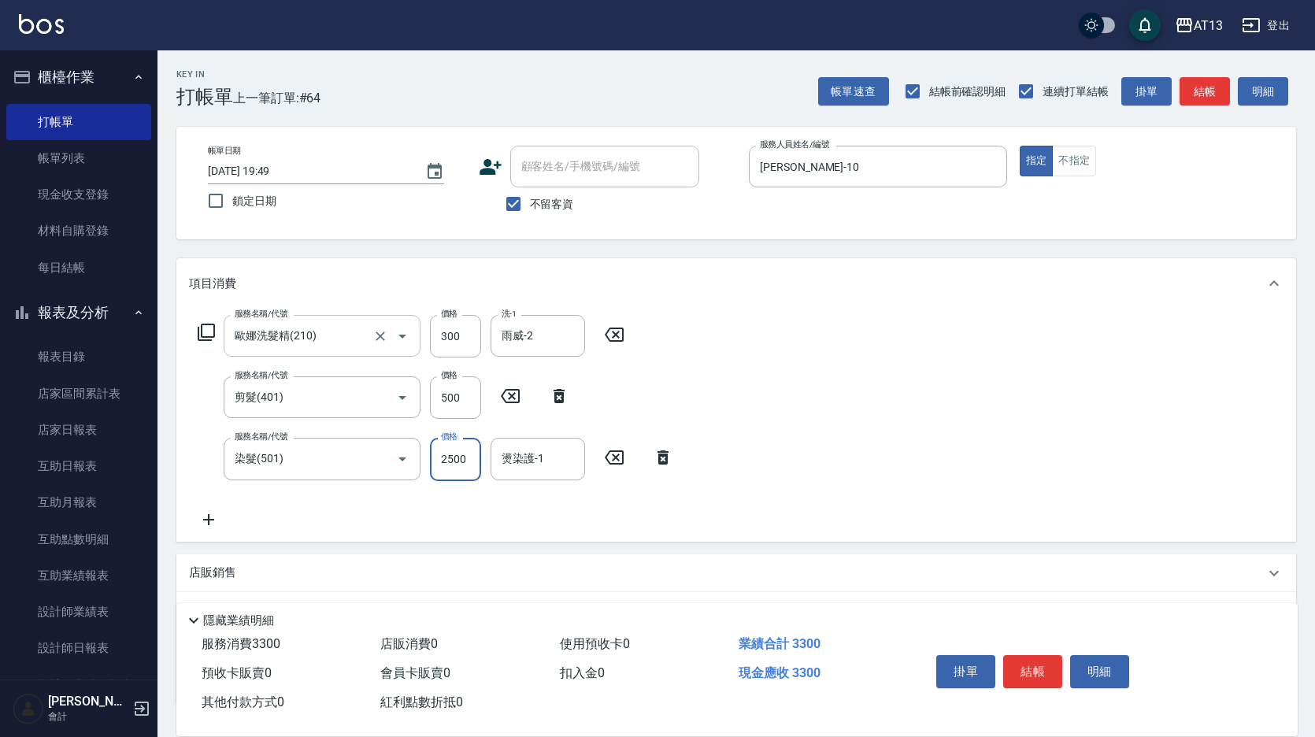
type input "2500"
type input "雨威-2"
click at [237, 569] on div "店販銷售" at bounding box center [727, 573] width 1076 height 17
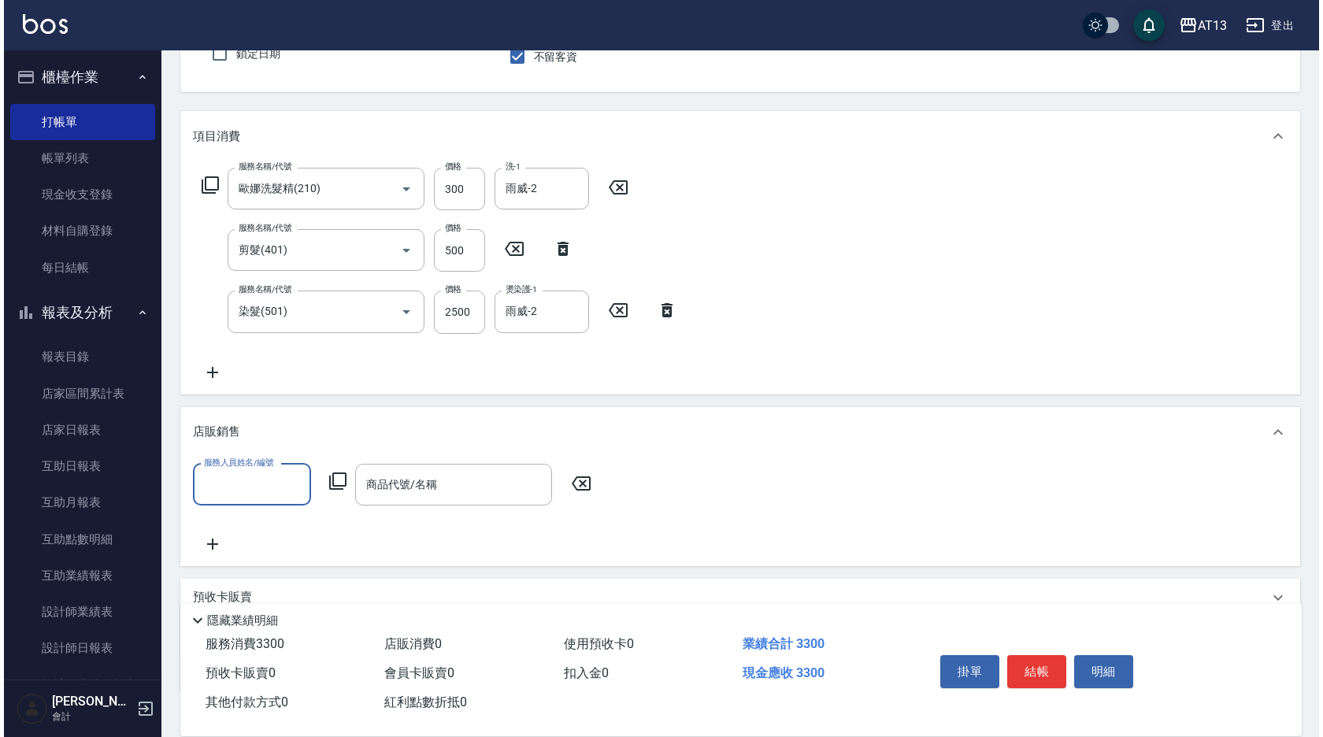
scroll to position [157, 0]
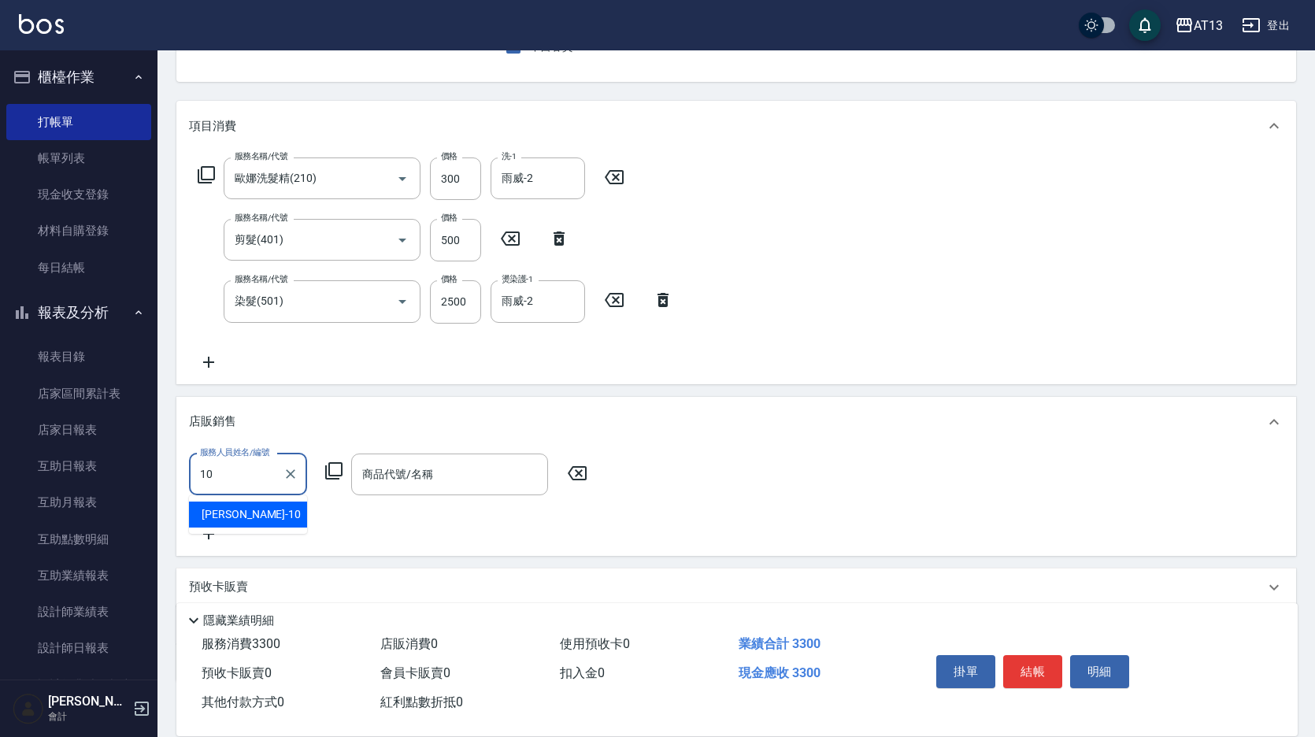
click at [239, 503] on div "[PERSON_NAME] -10" at bounding box center [248, 515] width 118 height 26
type input "[PERSON_NAME]-10"
click at [406, 484] on input "商品代號/名稱" at bounding box center [449, 475] width 183 height 28
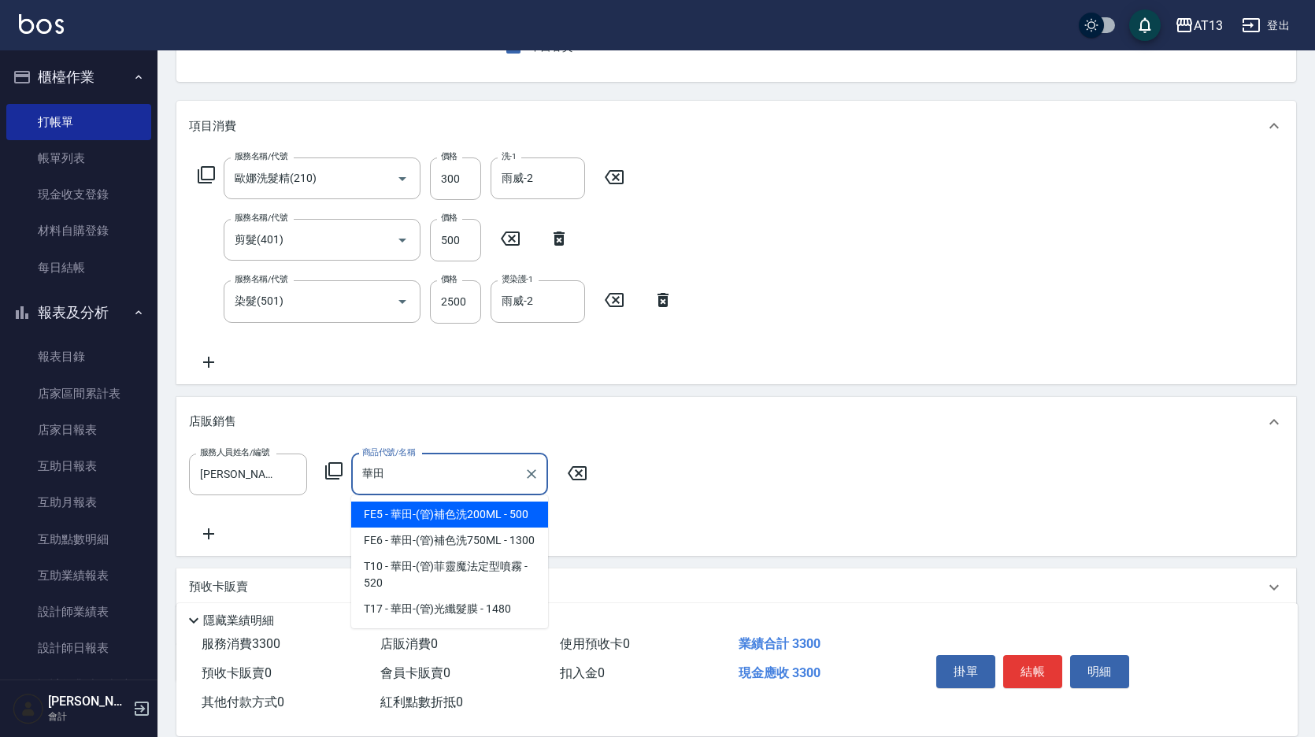
click at [406, 484] on input "華田" at bounding box center [437, 475] width 159 height 28
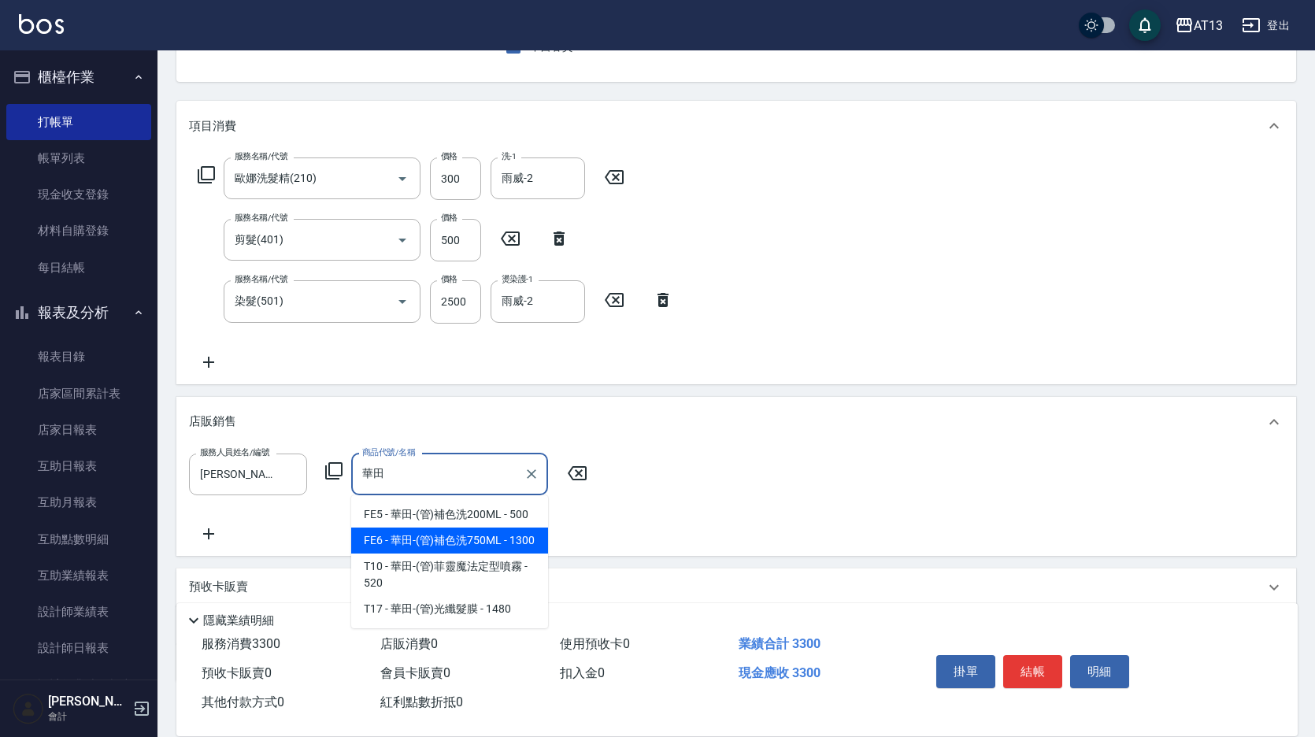
click at [471, 535] on span "FE6 - 華田-(管)補色洗750ML - 1300" at bounding box center [449, 541] width 197 height 26
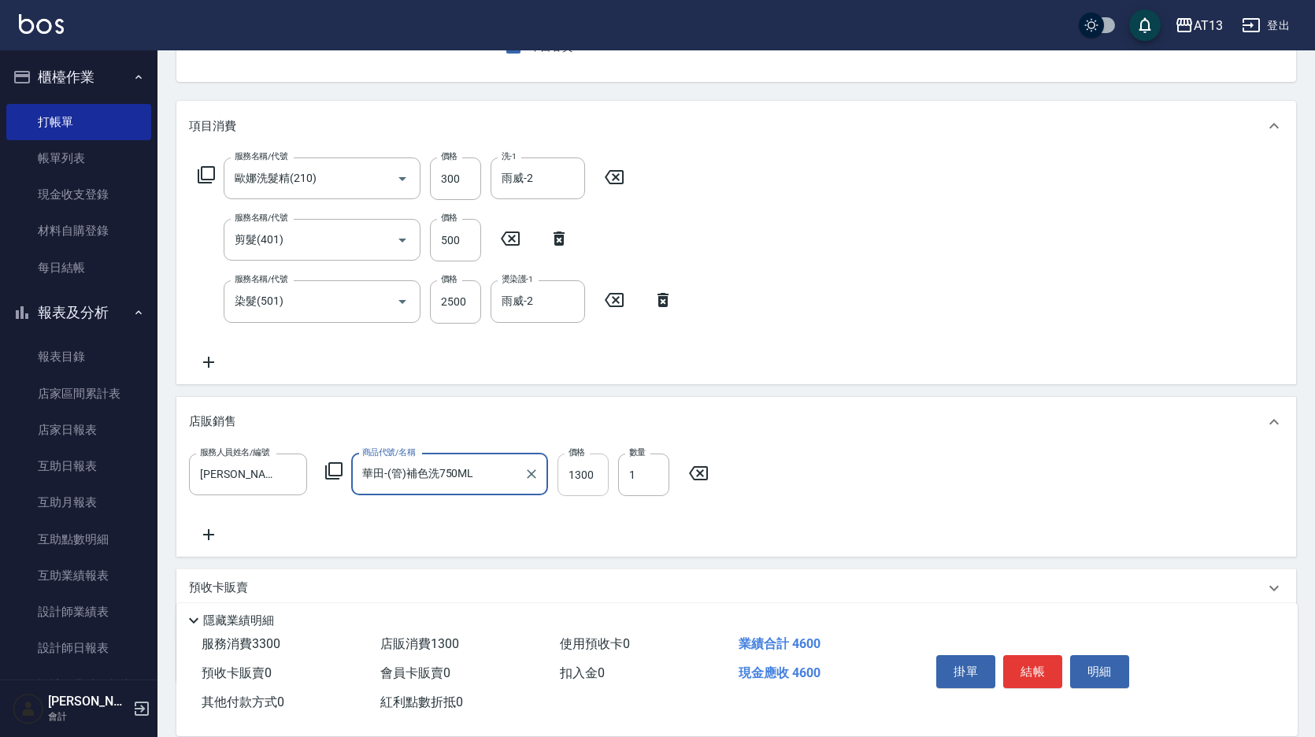
type input "華田-(管)補色洗750ML"
click at [604, 471] on input "1300" at bounding box center [582, 475] width 51 height 43
type input "1040"
drag, startPoint x: 905, startPoint y: 469, endPoint x: 914, endPoint y: 470, distance: 9.6
click at [906, 469] on div "服務人員姓名/編號 [PERSON_NAME]-10 服務人員姓名/編號 商品代號/名稱 華田-(管)補色洗750ML 商品代號/名稱 價格 1040 價格 …" at bounding box center [736, 499] width 1095 height 91
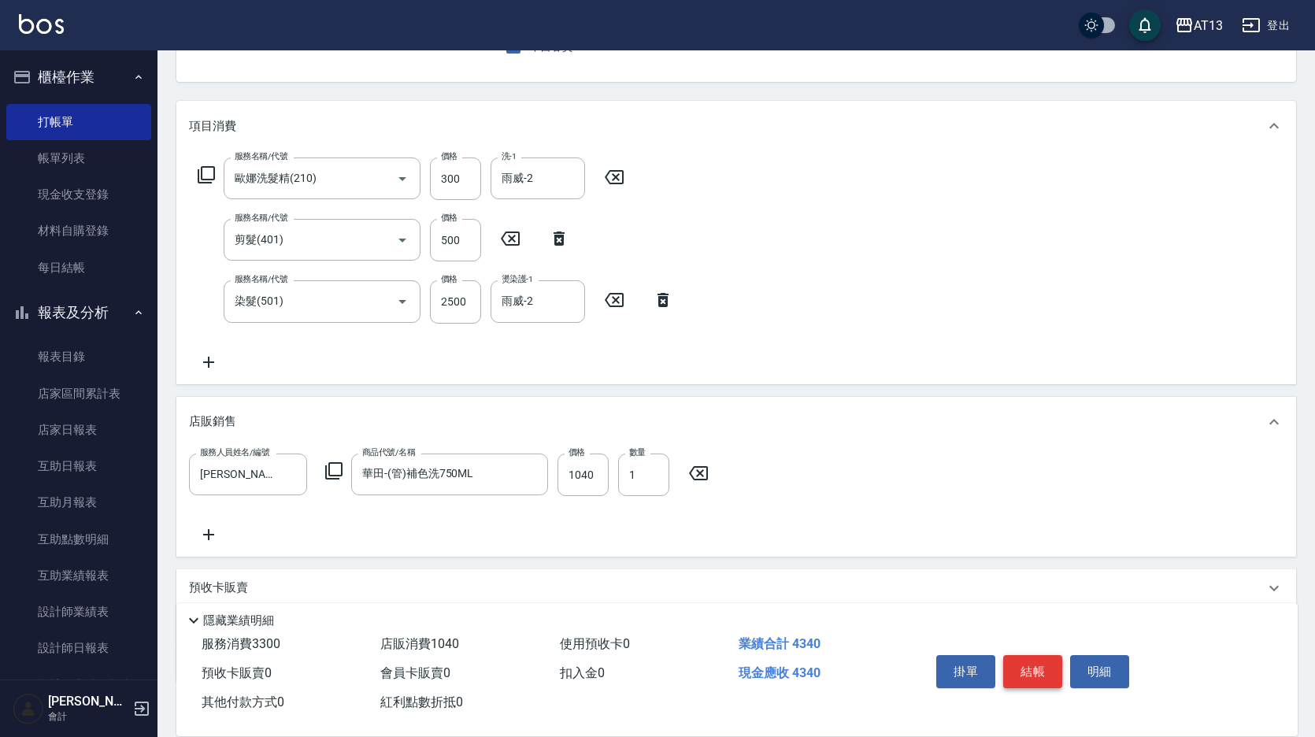
click at [1028, 661] on button "結帳" at bounding box center [1032, 671] width 59 height 33
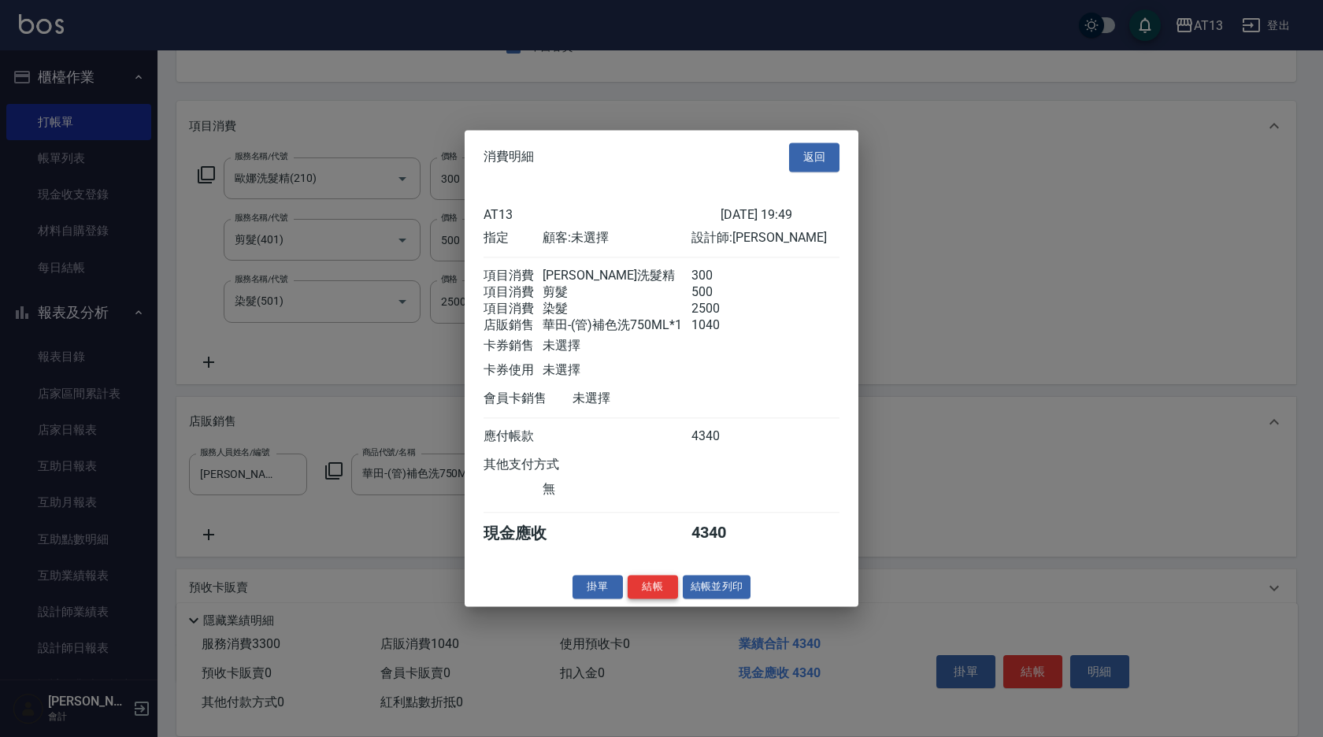
click at [662, 594] on button "結帳" at bounding box center [653, 587] width 50 height 24
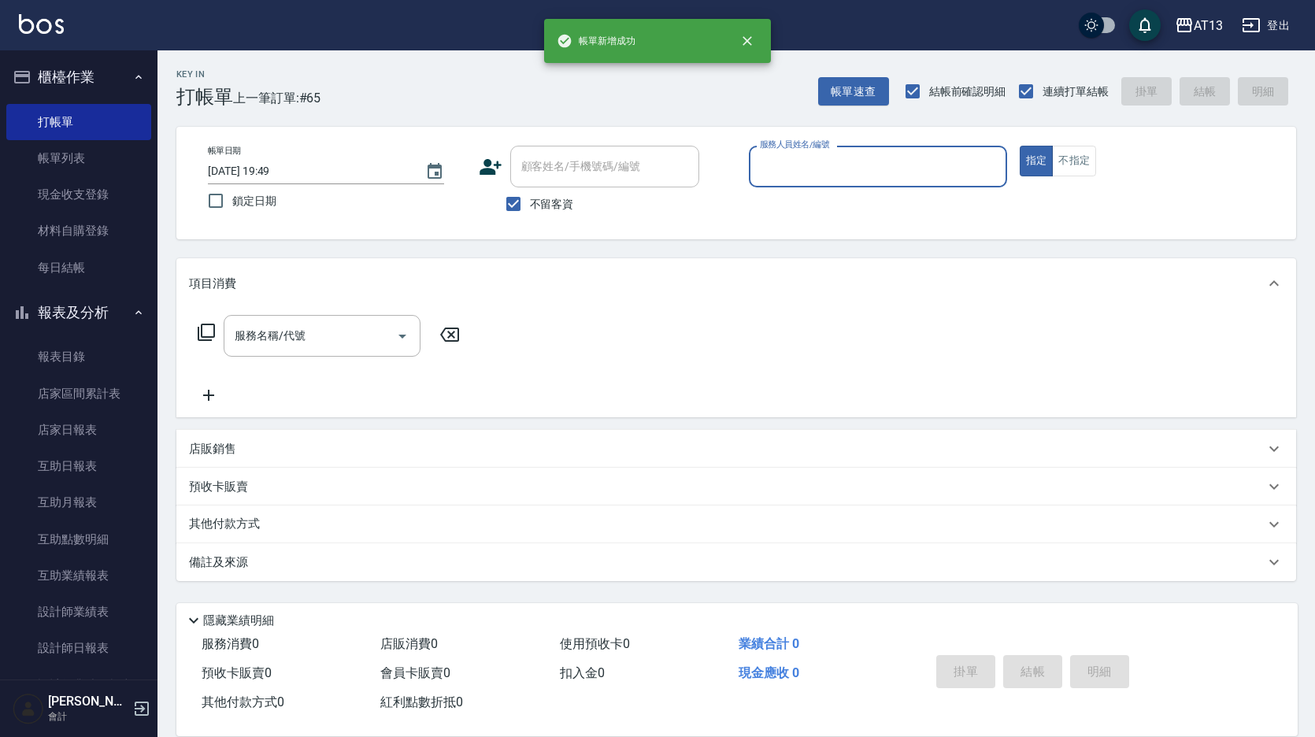
scroll to position [0, 0]
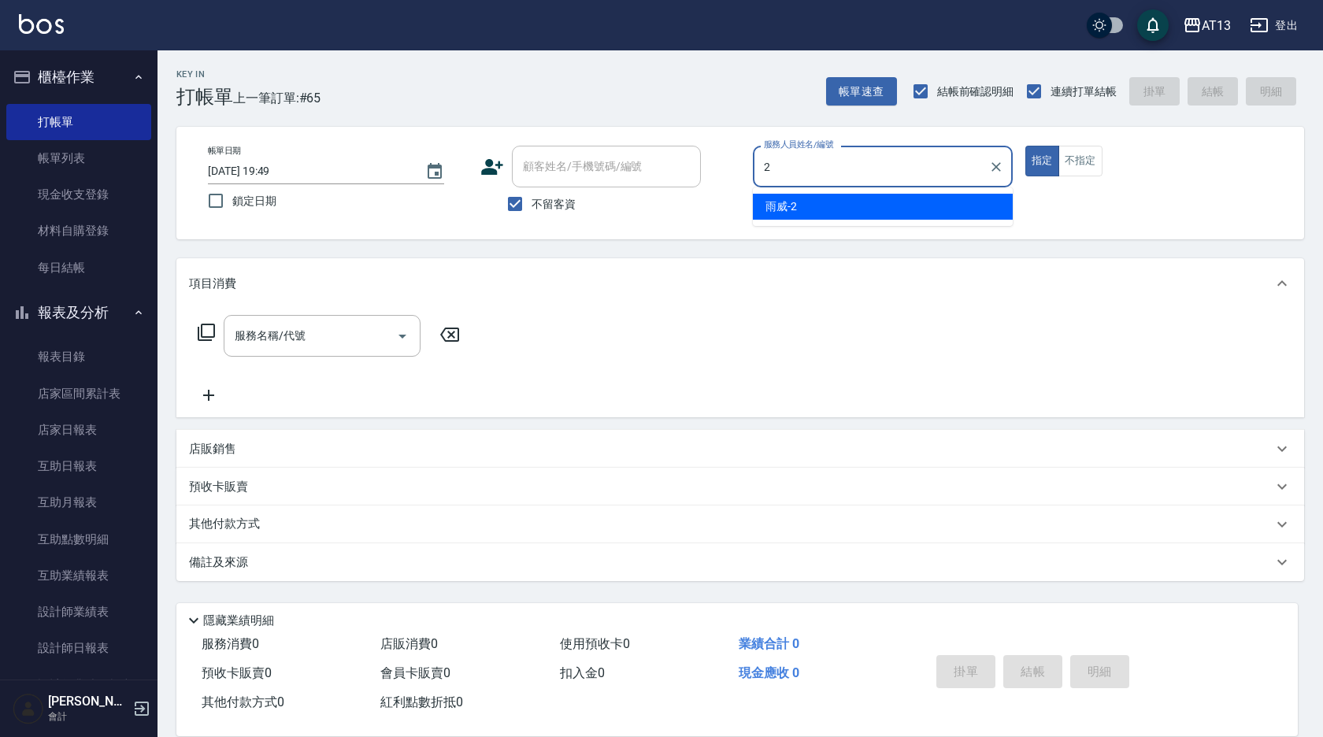
click at [862, 208] on div "雨威 -2" at bounding box center [883, 207] width 260 height 26
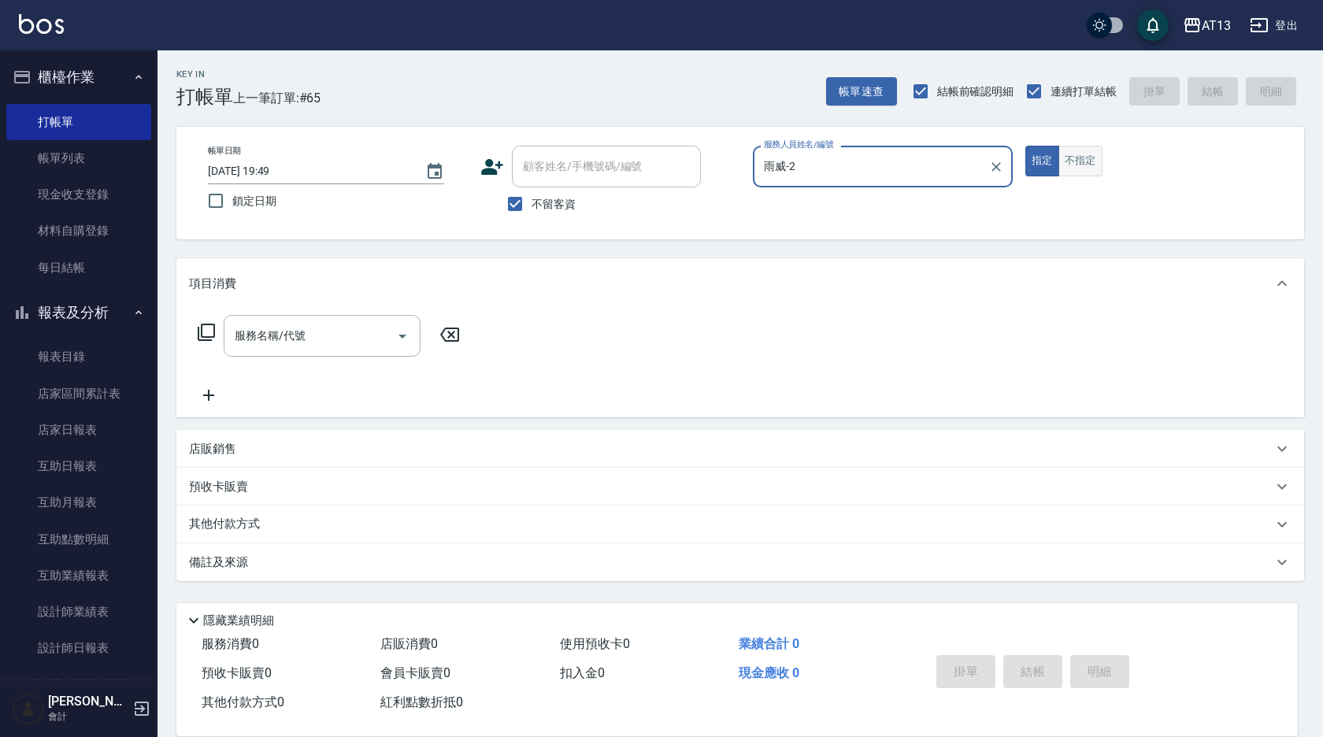
type input "雨威-2"
click at [1088, 165] on button "不指定" at bounding box center [1080, 161] width 44 height 31
click at [298, 320] on div "服務名稱/代號" at bounding box center [322, 336] width 197 height 42
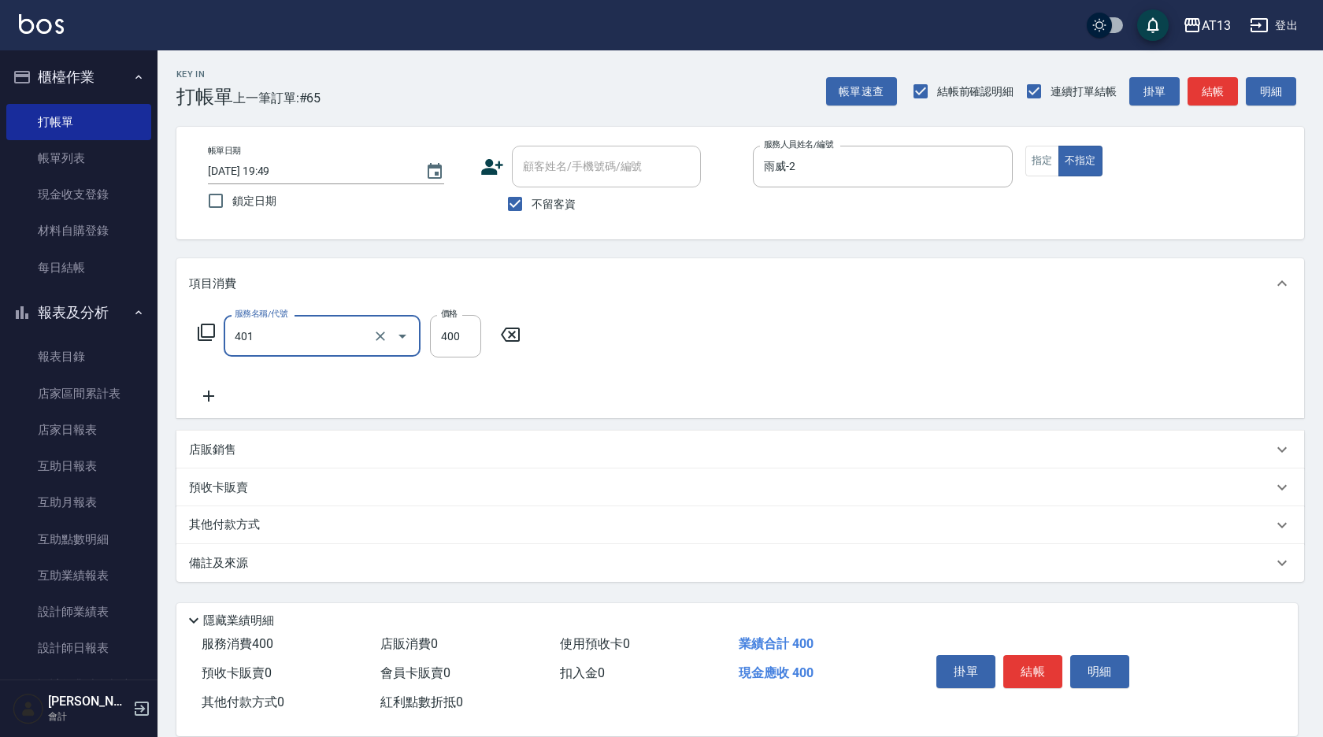
type input "剪髮(401)"
type input "200"
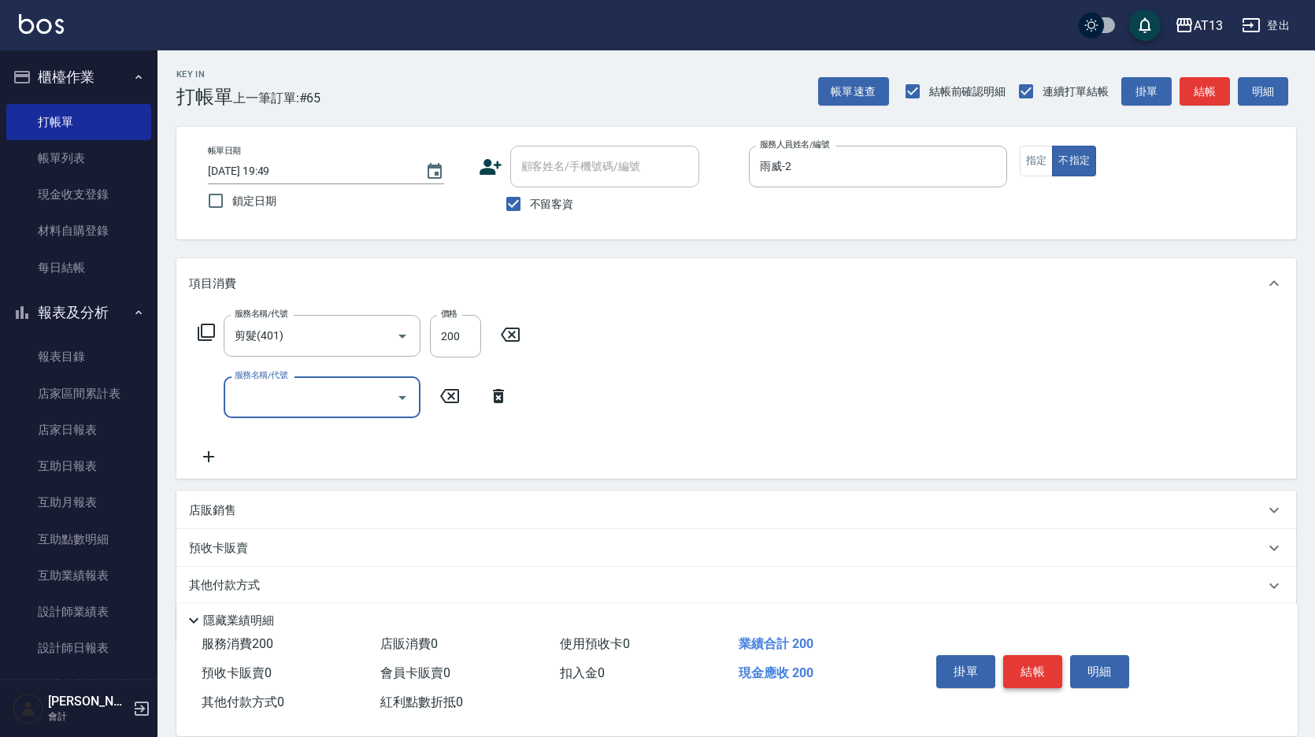
click at [1034, 658] on button "結帳" at bounding box center [1032, 671] width 59 height 33
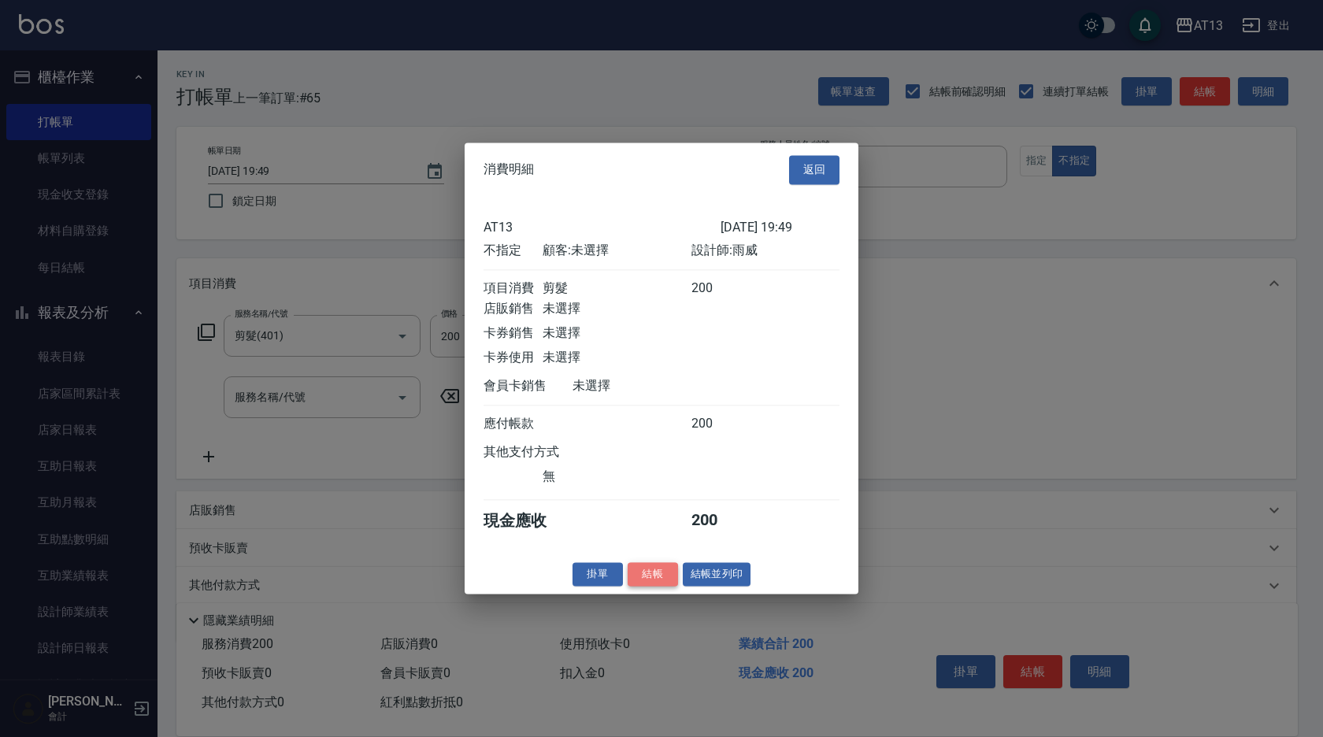
click at [654, 581] on button "結帳" at bounding box center [653, 574] width 50 height 24
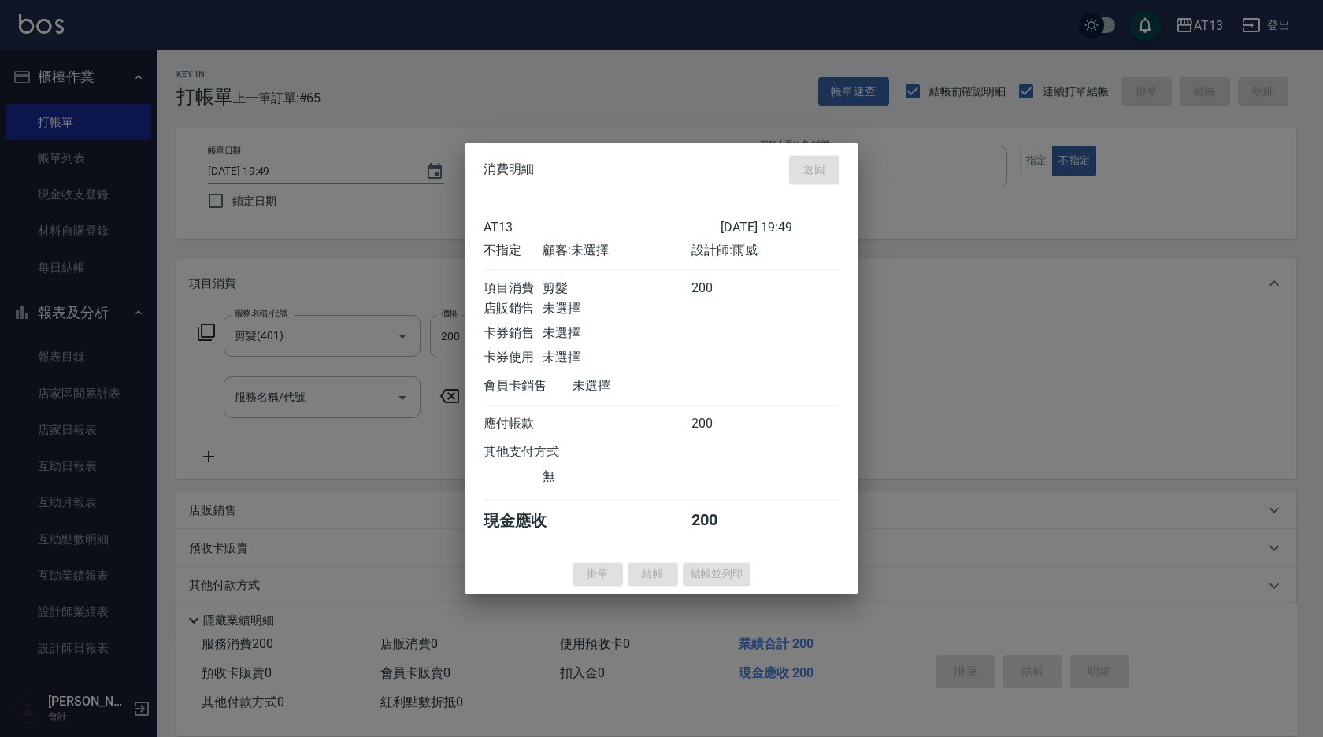
type input "[DATE] 19:56"
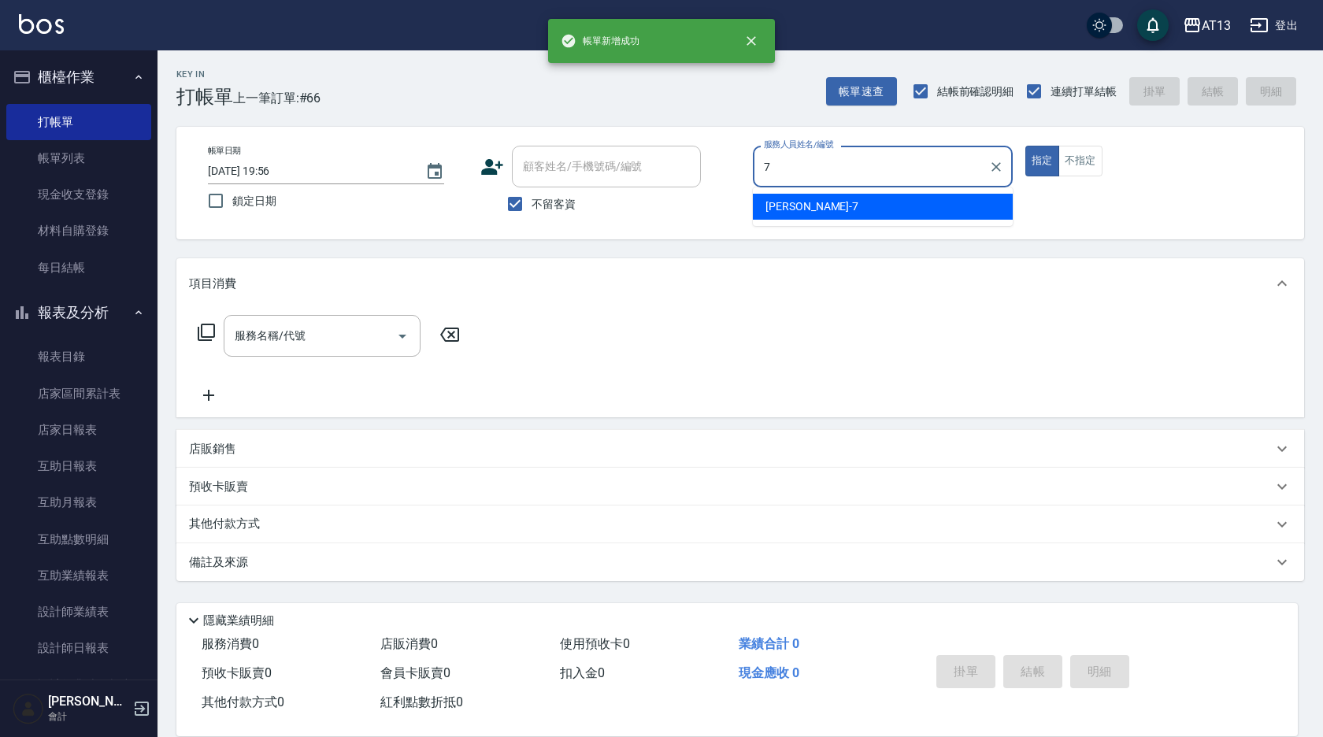
click at [903, 216] on div "[PERSON_NAME]-7" at bounding box center [883, 207] width 260 height 26
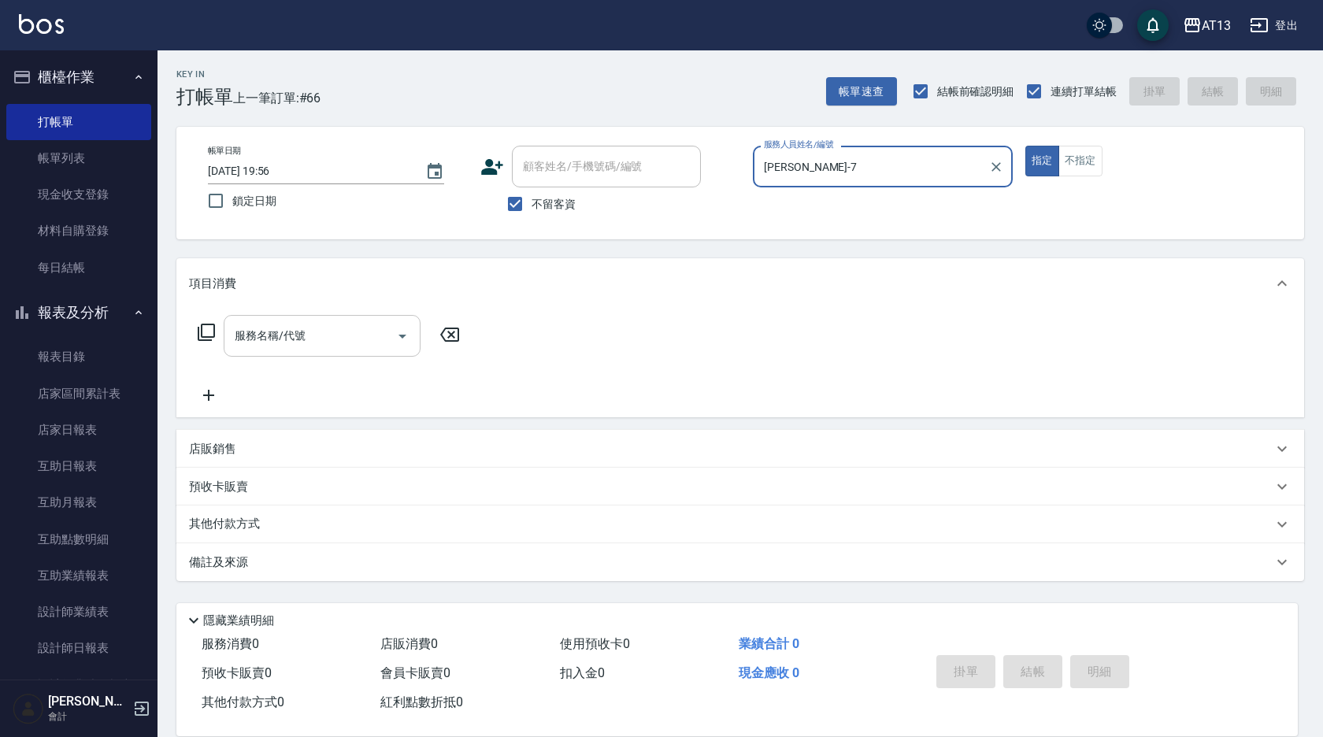
type input "[PERSON_NAME]-7"
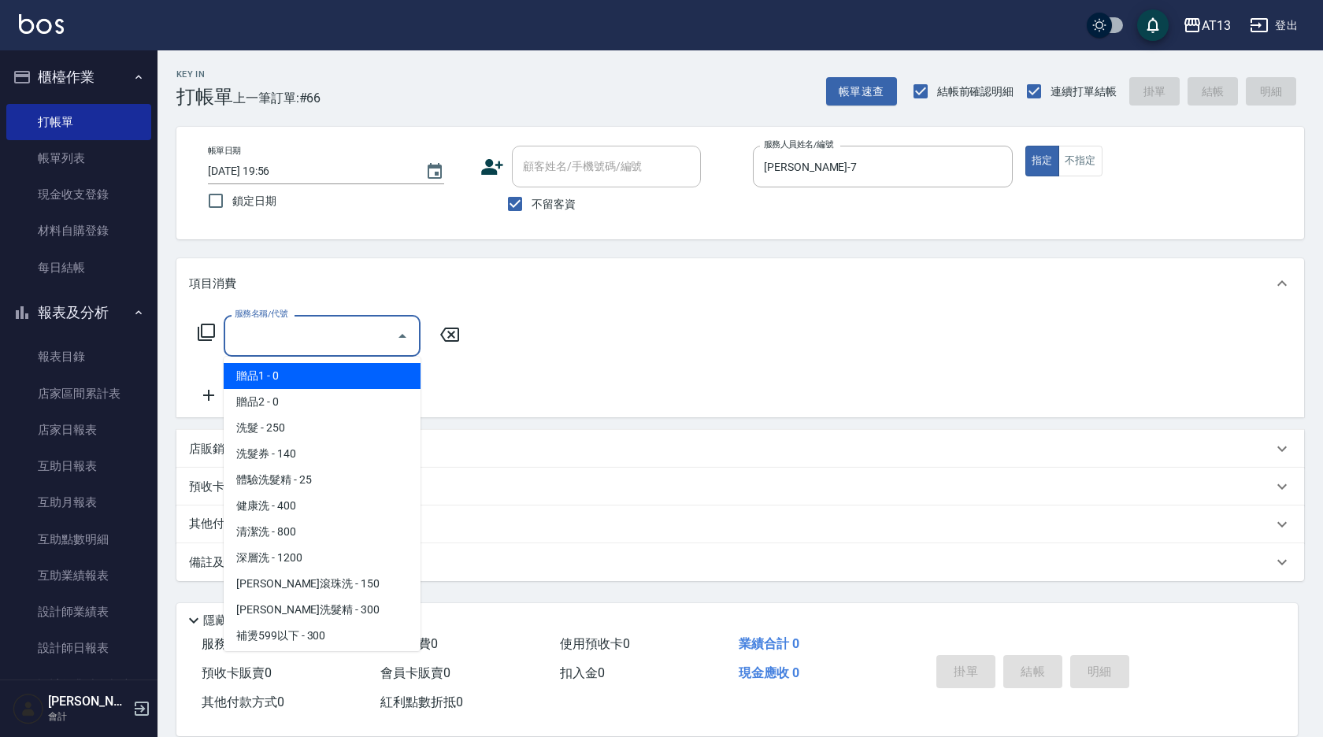
click at [332, 332] on input "服務名稱/代號" at bounding box center [310, 336] width 159 height 28
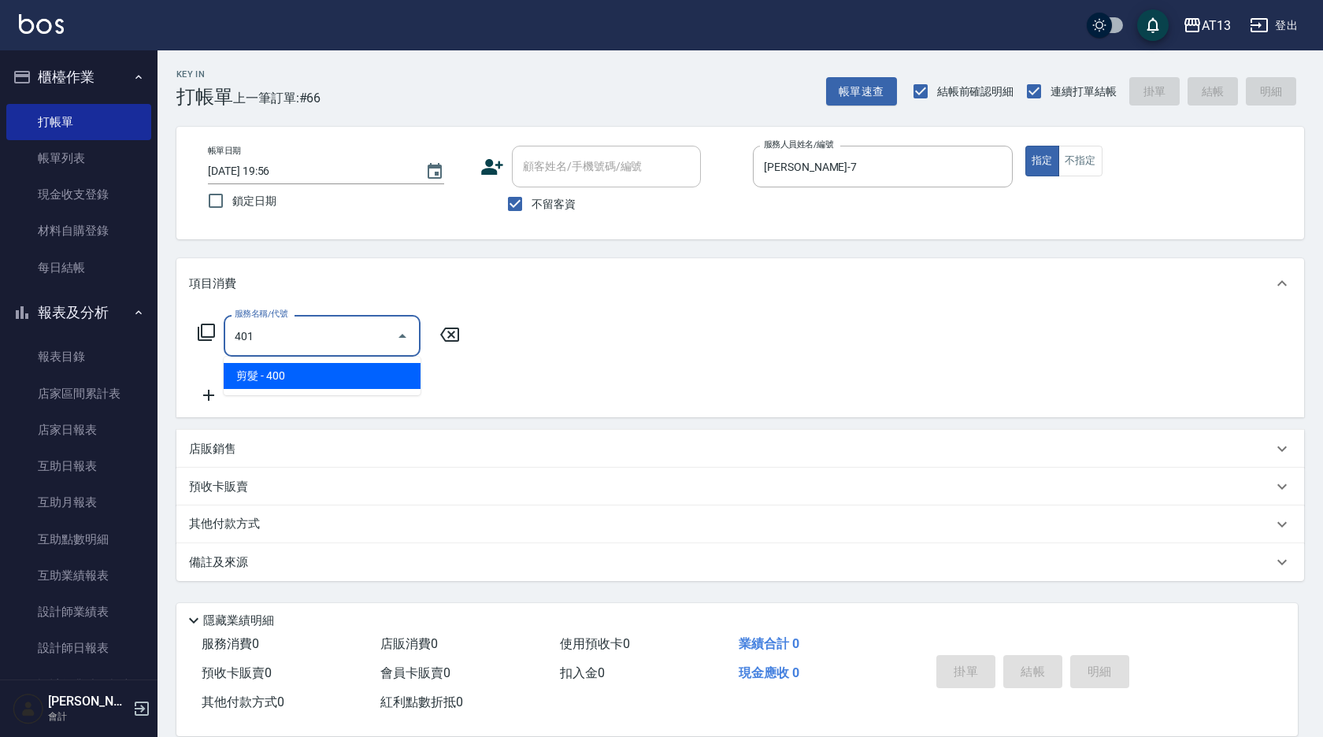
type input "剪髮(401)"
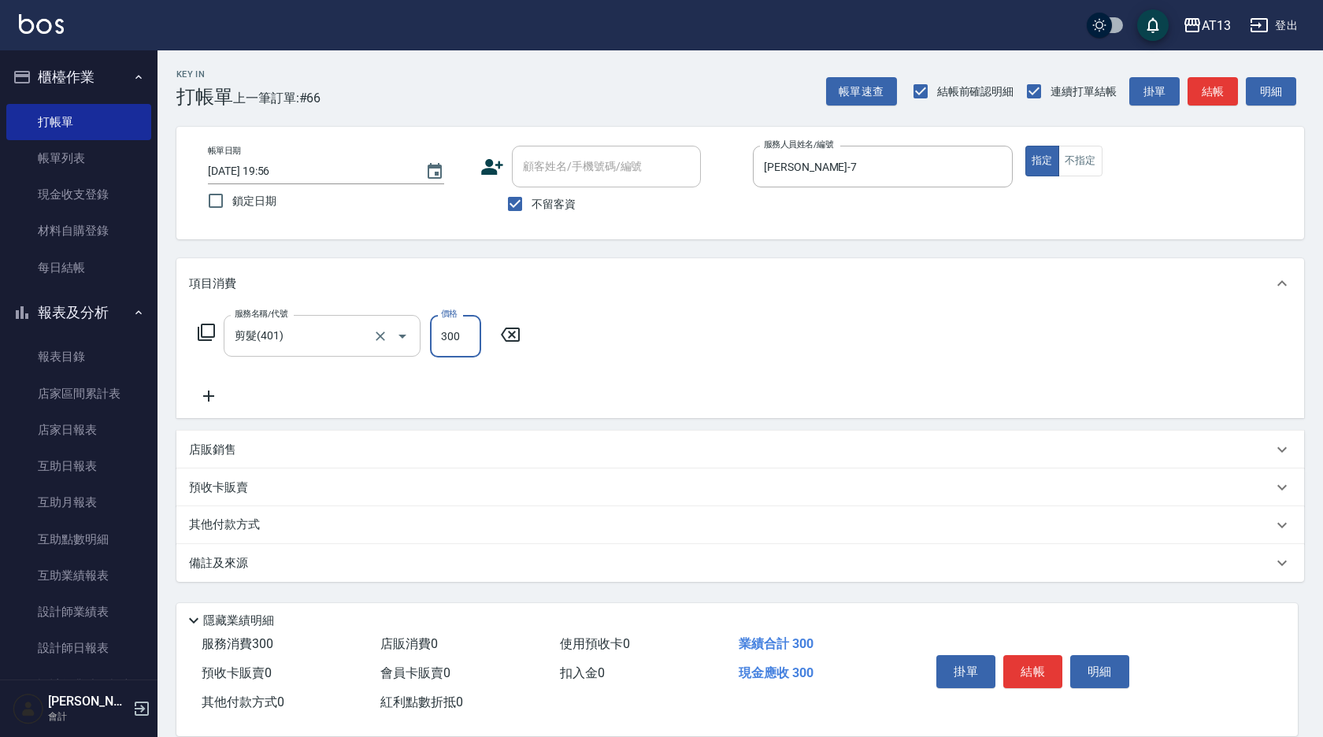
type input "300"
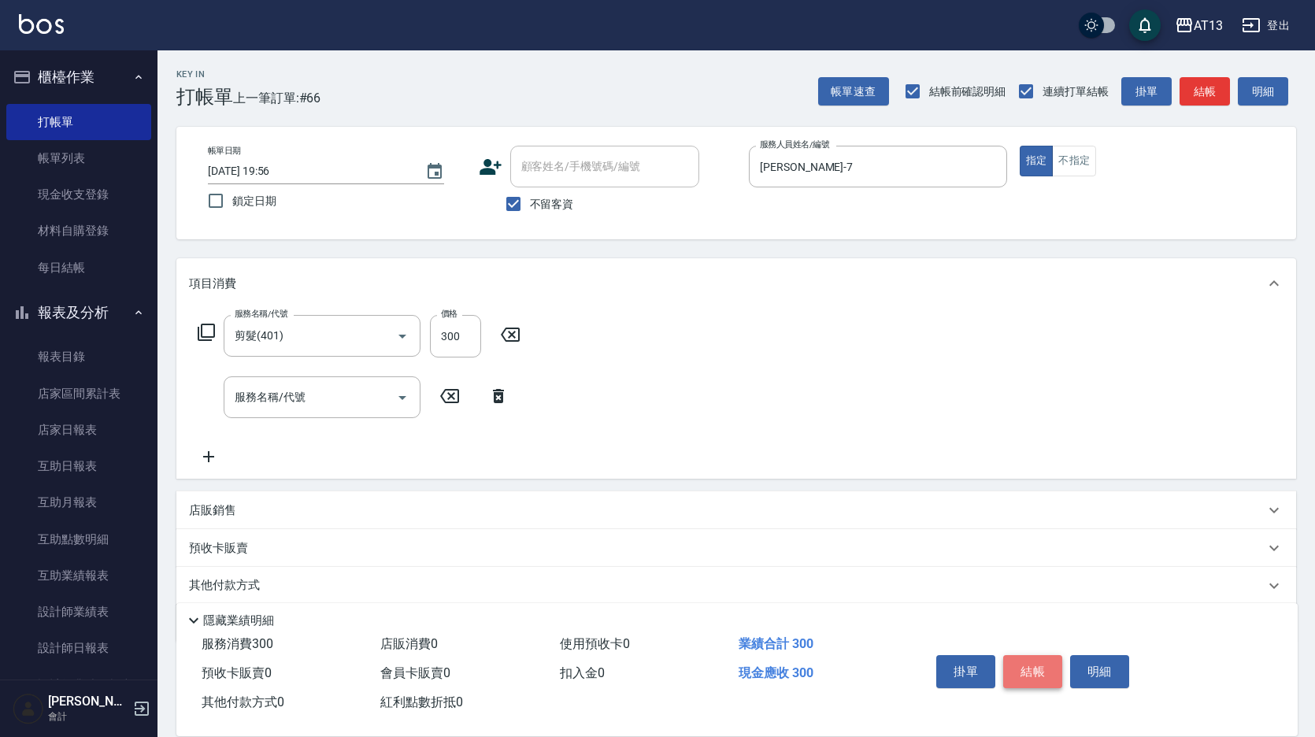
click at [1046, 676] on button "結帳" at bounding box center [1032, 671] width 59 height 33
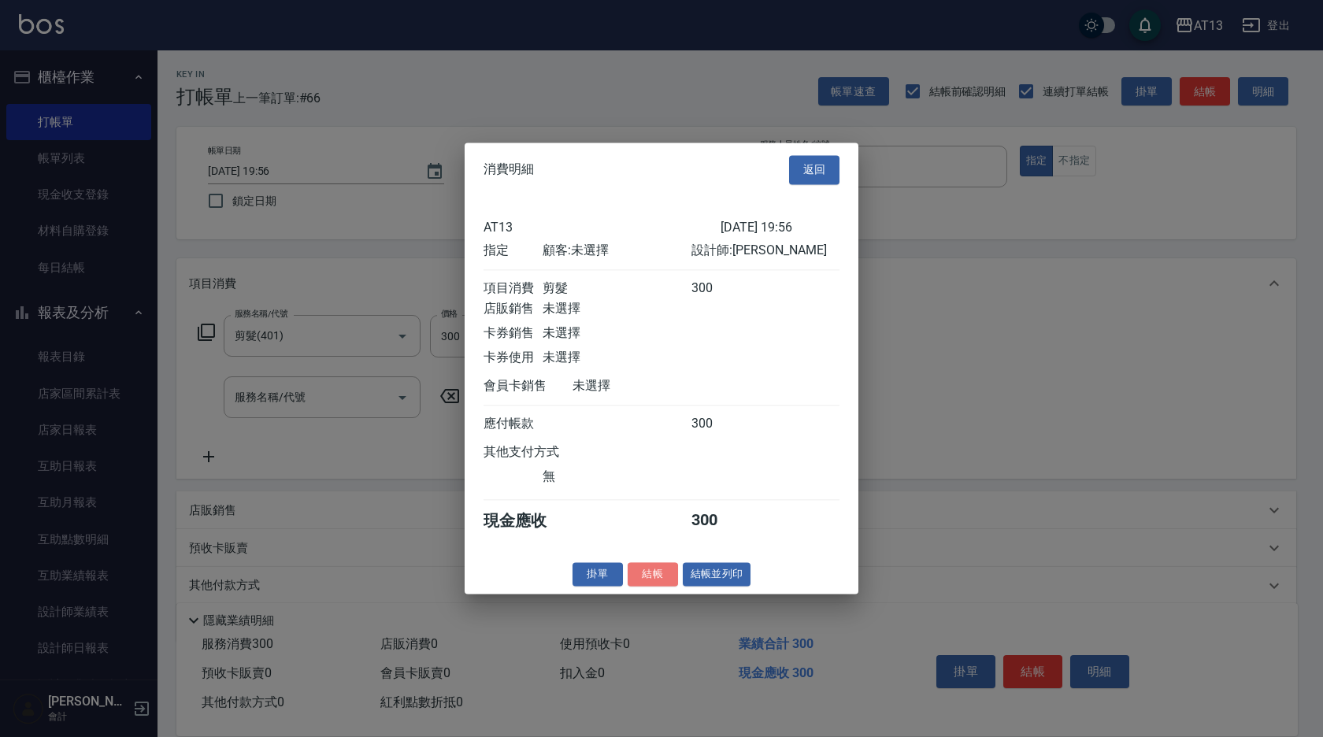
click at [640, 587] on button "結帳" at bounding box center [653, 574] width 50 height 24
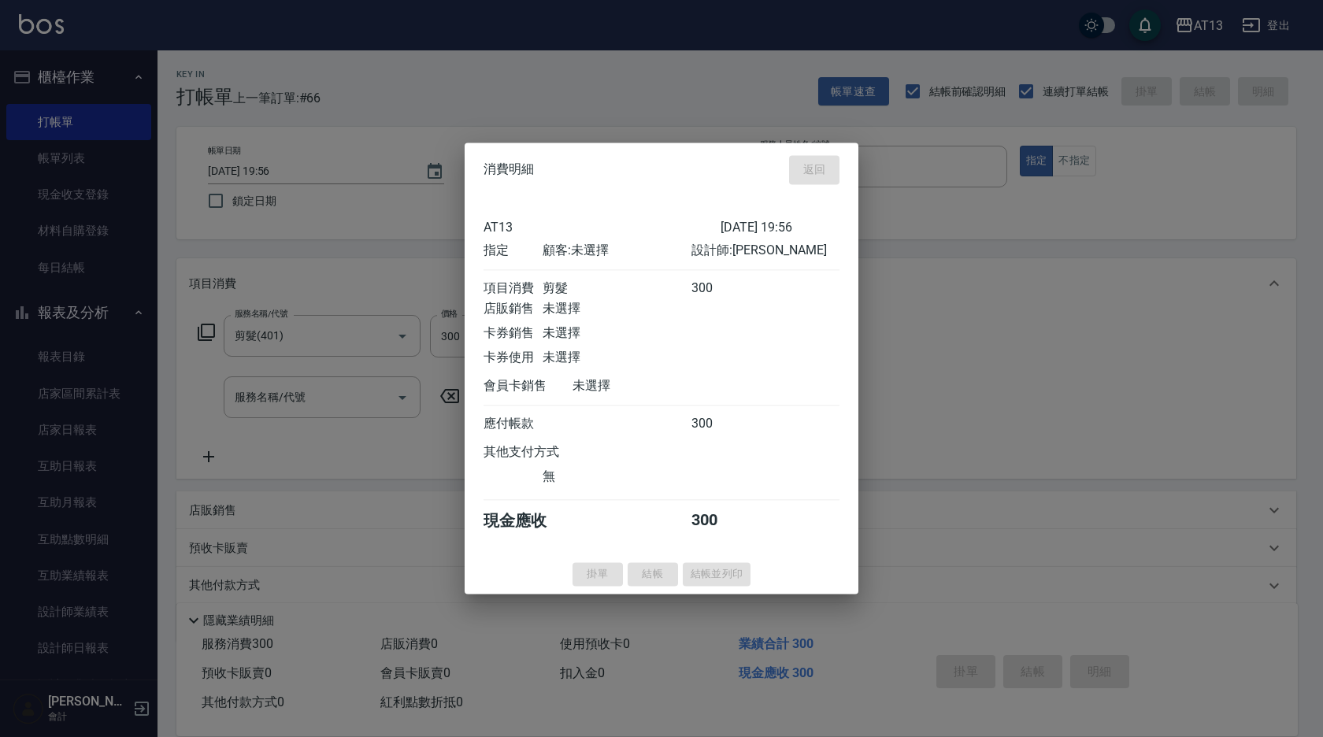
type input "[DATE] 19:57"
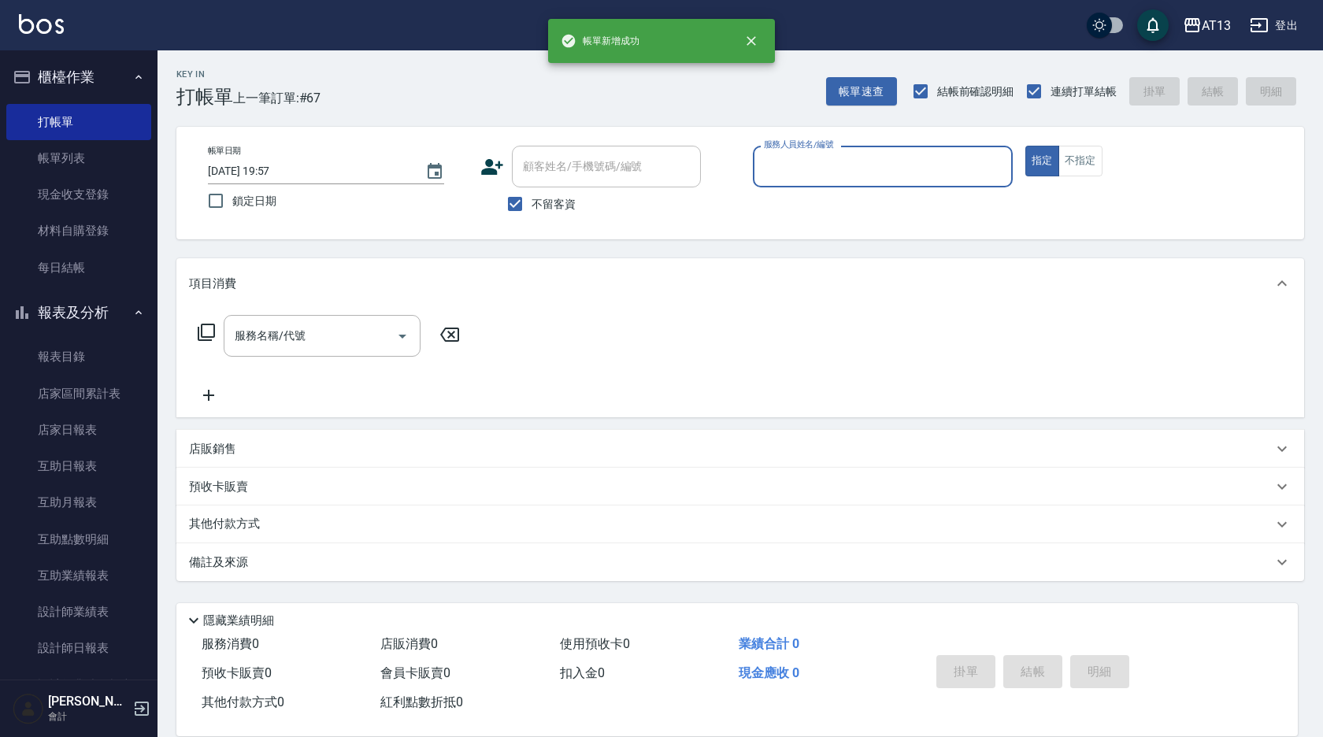
drag, startPoint x: 71, startPoint y: 170, endPoint x: 1298, endPoint y: 699, distance: 1336.1
click at [69, 170] on link "帳單列表" at bounding box center [78, 158] width 145 height 36
click at [64, 161] on link "帳單列表" at bounding box center [78, 158] width 145 height 36
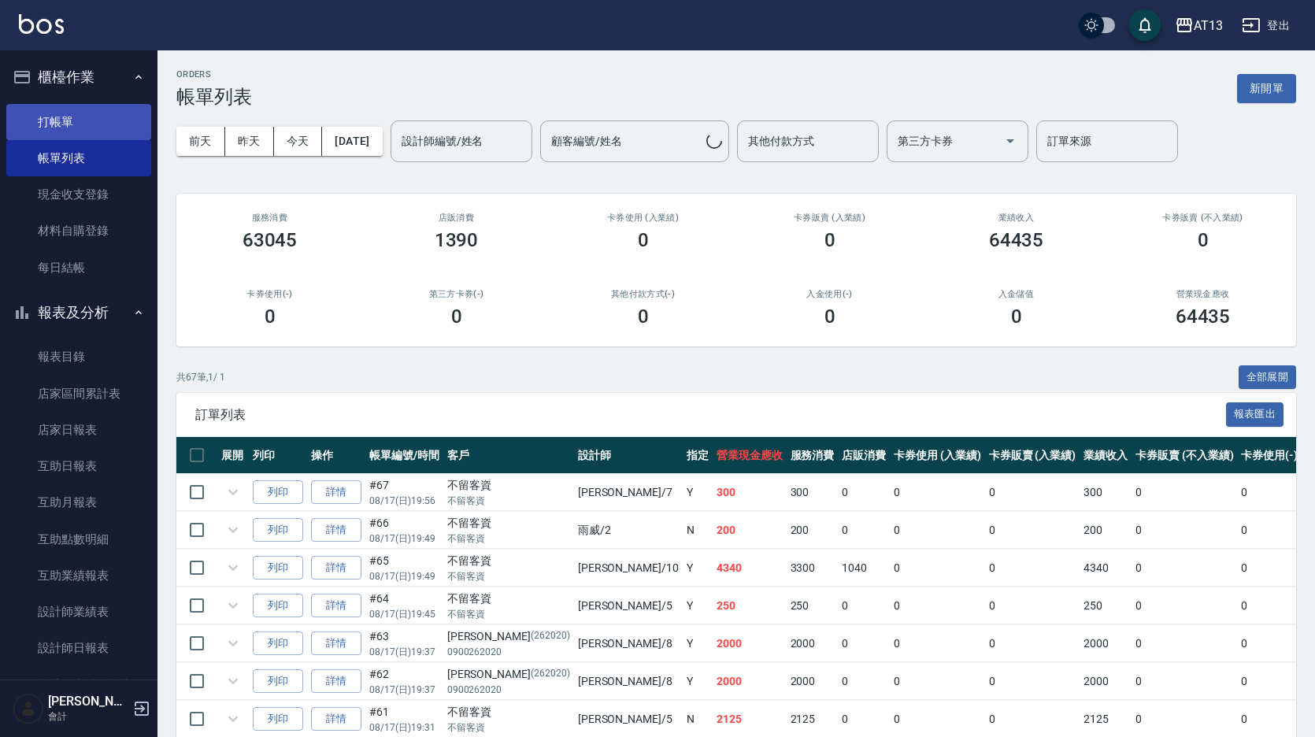
click at [50, 124] on link "打帳單" at bounding box center [78, 122] width 145 height 36
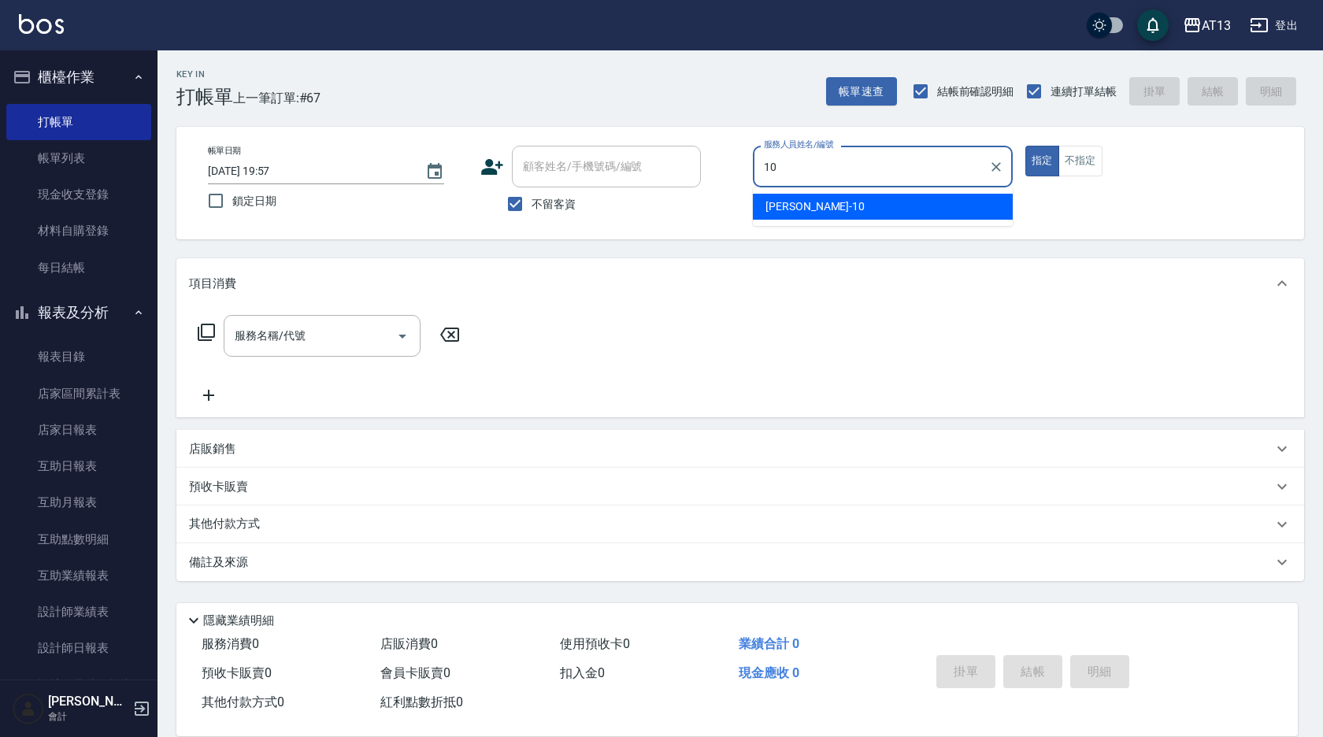
click at [883, 208] on div "[PERSON_NAME] -10" at bounding box center [883, 207] width 260 height 26
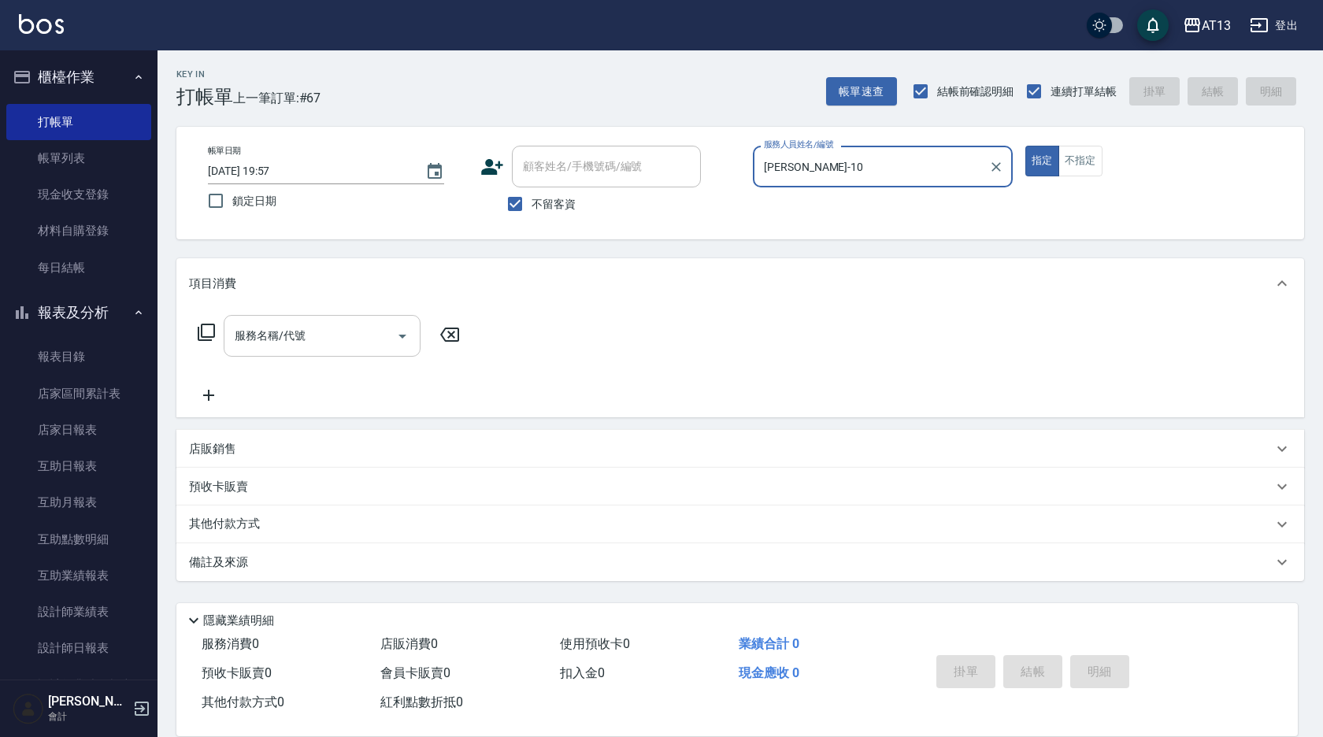
type input "[PERSON_NAME]-10"
click at [301, 335] on div "服務名稱/代號 服務名稱/代號" at bounding box center [322, 336] width 197 height 42
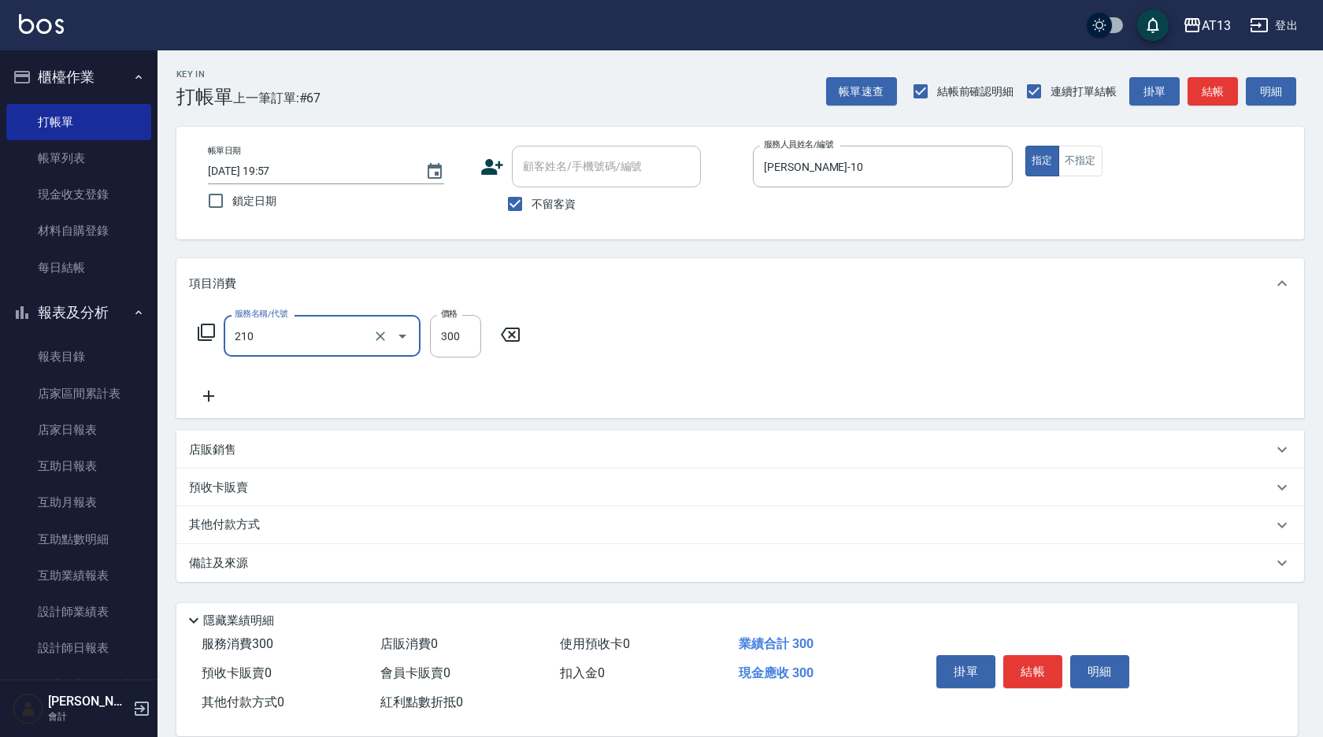
type input "歐娜洗髮精(210)"
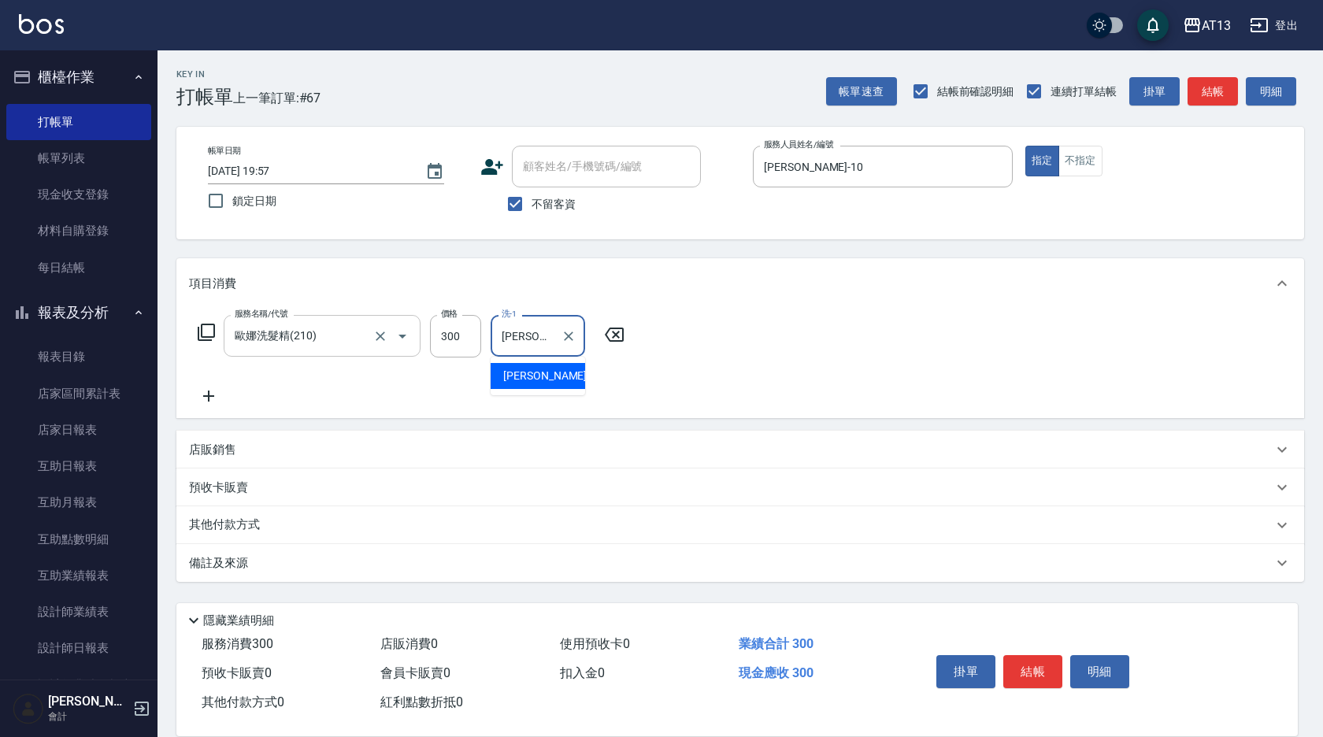
type input "[PERSON_NAME]-28"
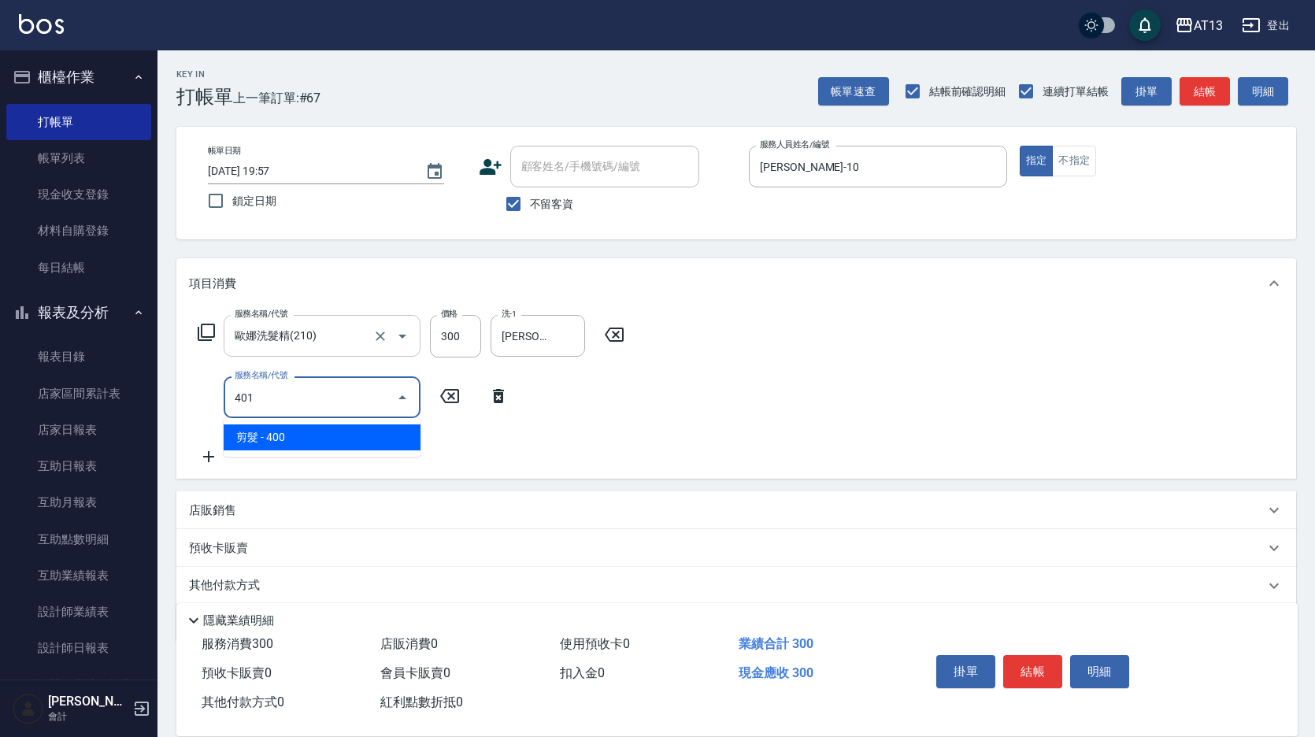
type input "剪髮(401)"
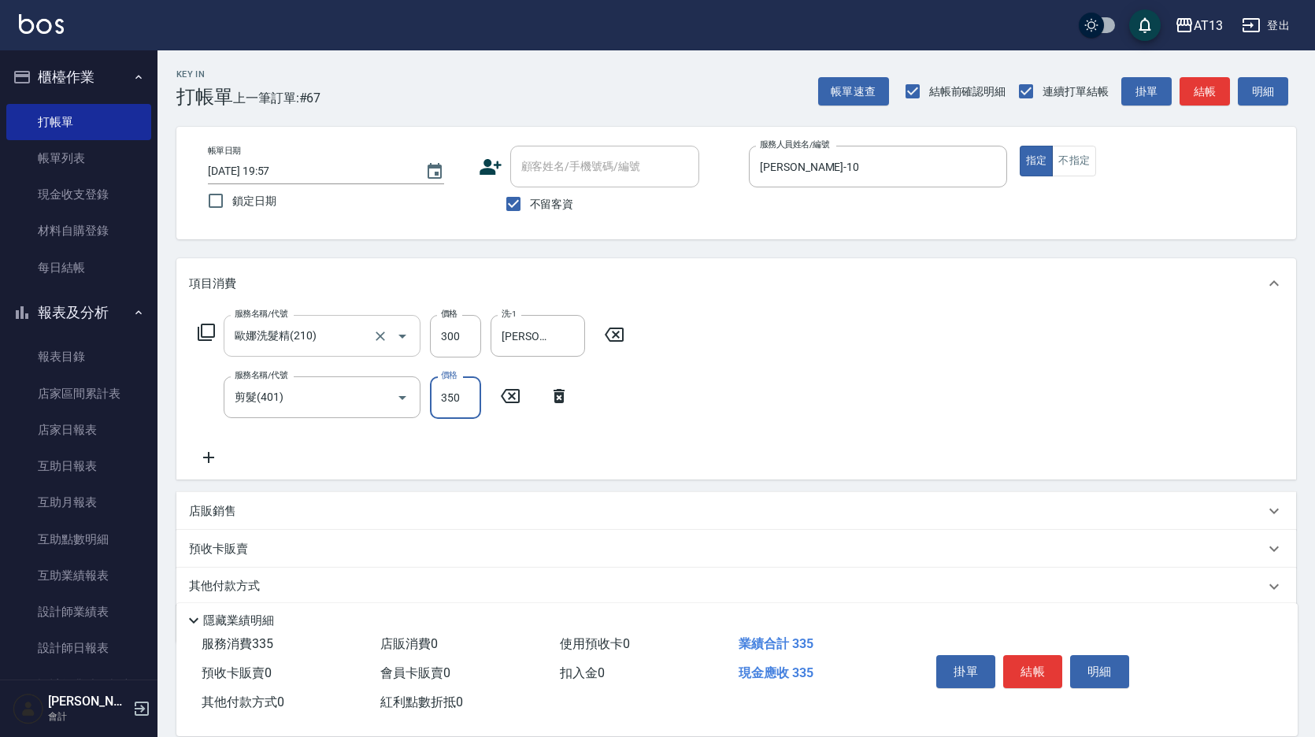
type input "350"
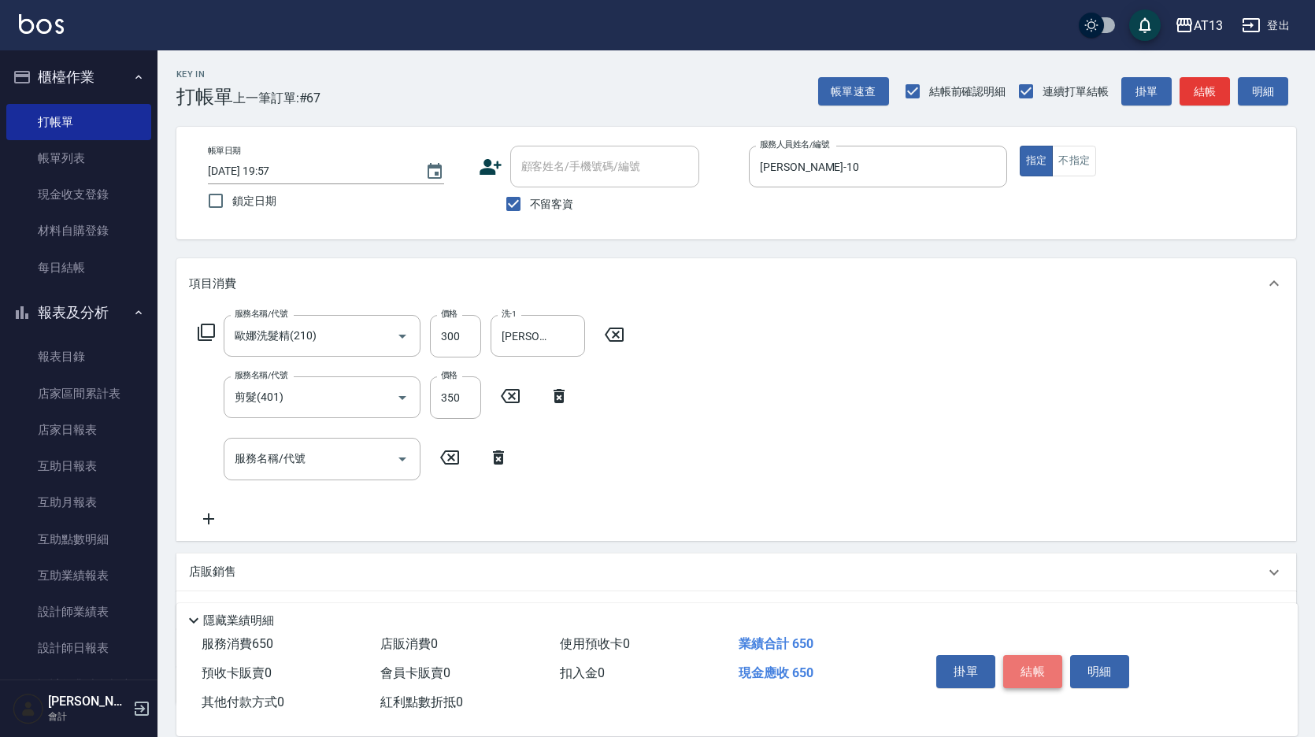
click at [1046, 664] on button "結帳" at bounding box center [1032, 671] width 59 height 33
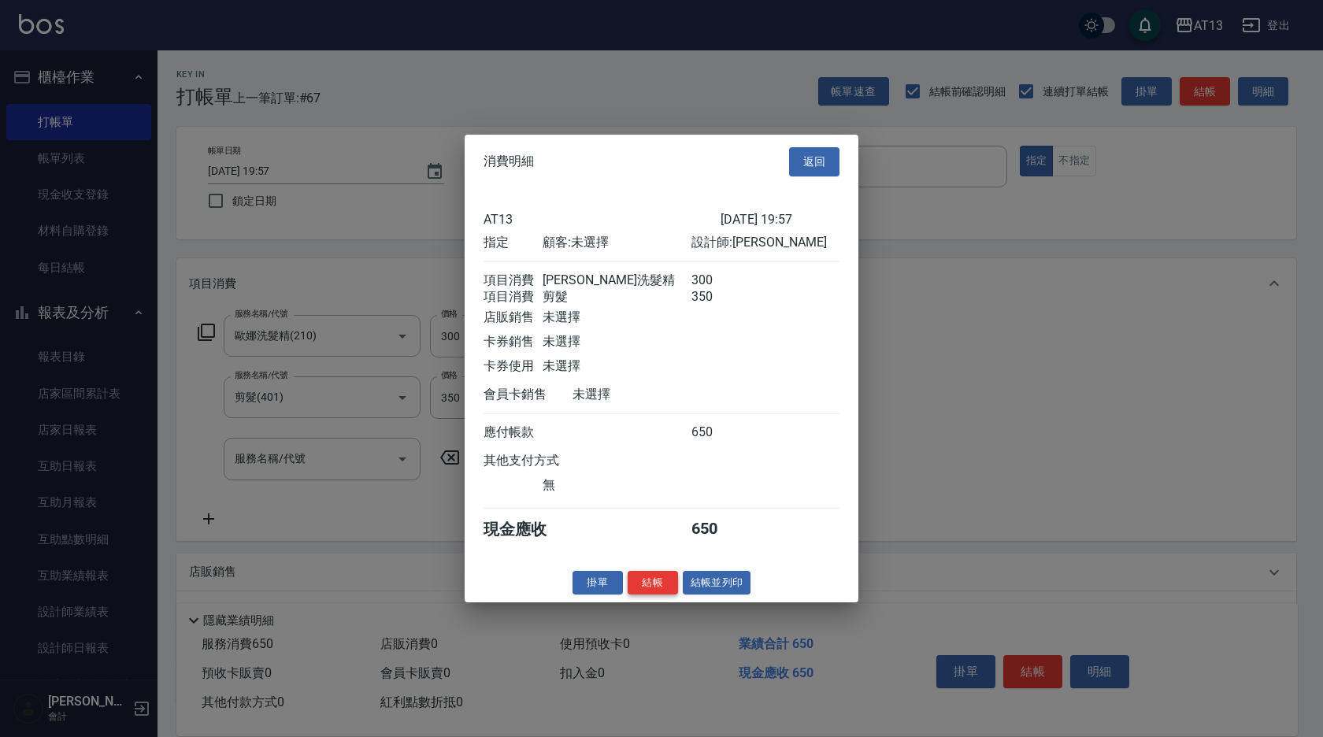
click at [652, 591] on button "結帳" at bounding box center [653, 582] width 50 height 24
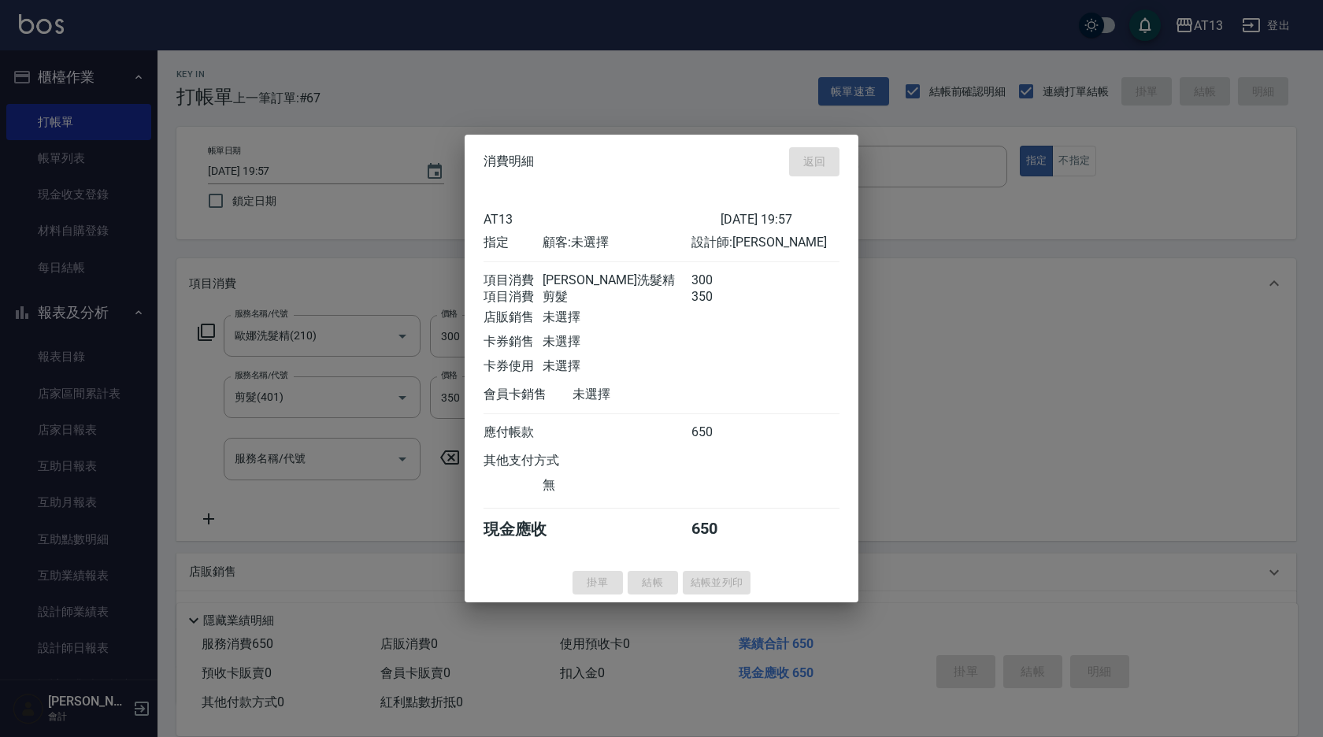
type input "[DATE] 20:05"
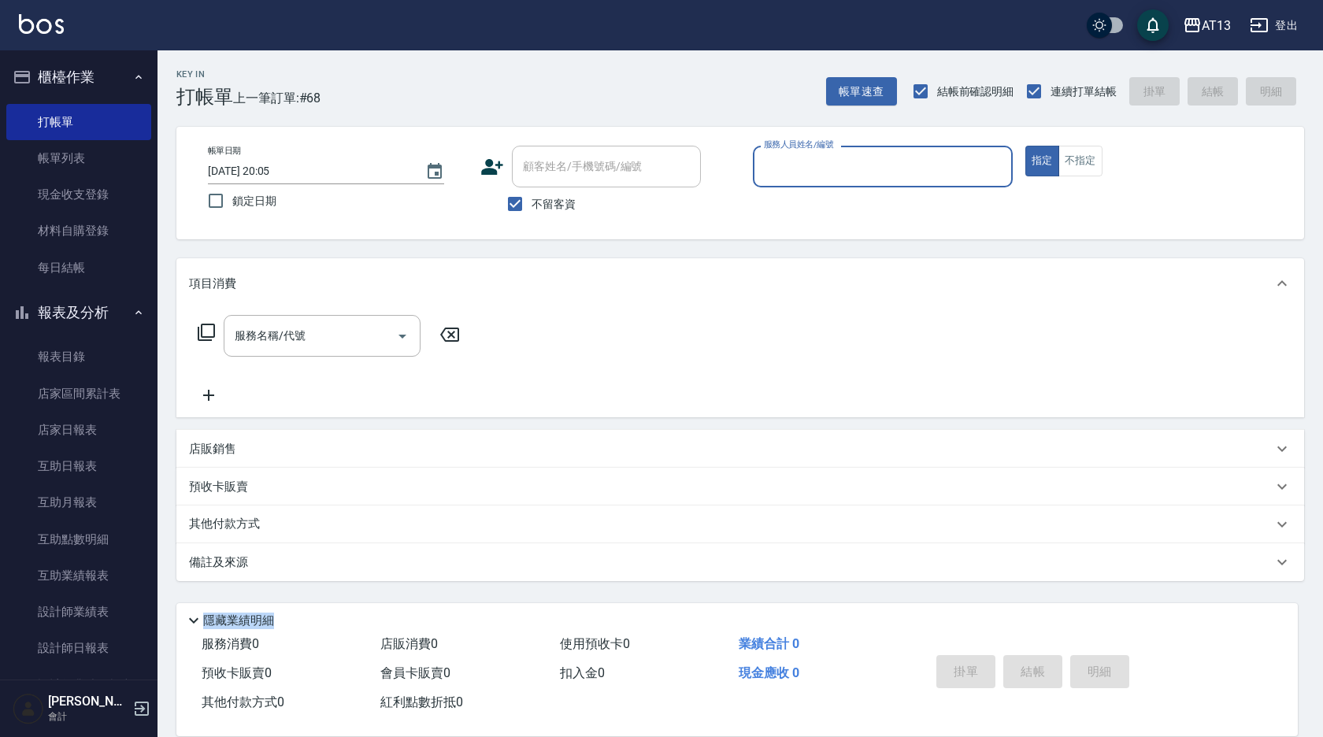
click at [663, 599] on div "Key In 打帳單 上一筆訂單:#68 帳單速查 結帳前確認明細 連續打單結帳 掛單 結帳 明細 帳單日期 [DATE] 20:05 鎖定日期 顧客姓名/手…" at bounding box center [739, 391] width 1165 height 682
click at [521, 204] on input "不留客資" at bounding box center [514, 203] width 33 height 33
checkbox input "false"
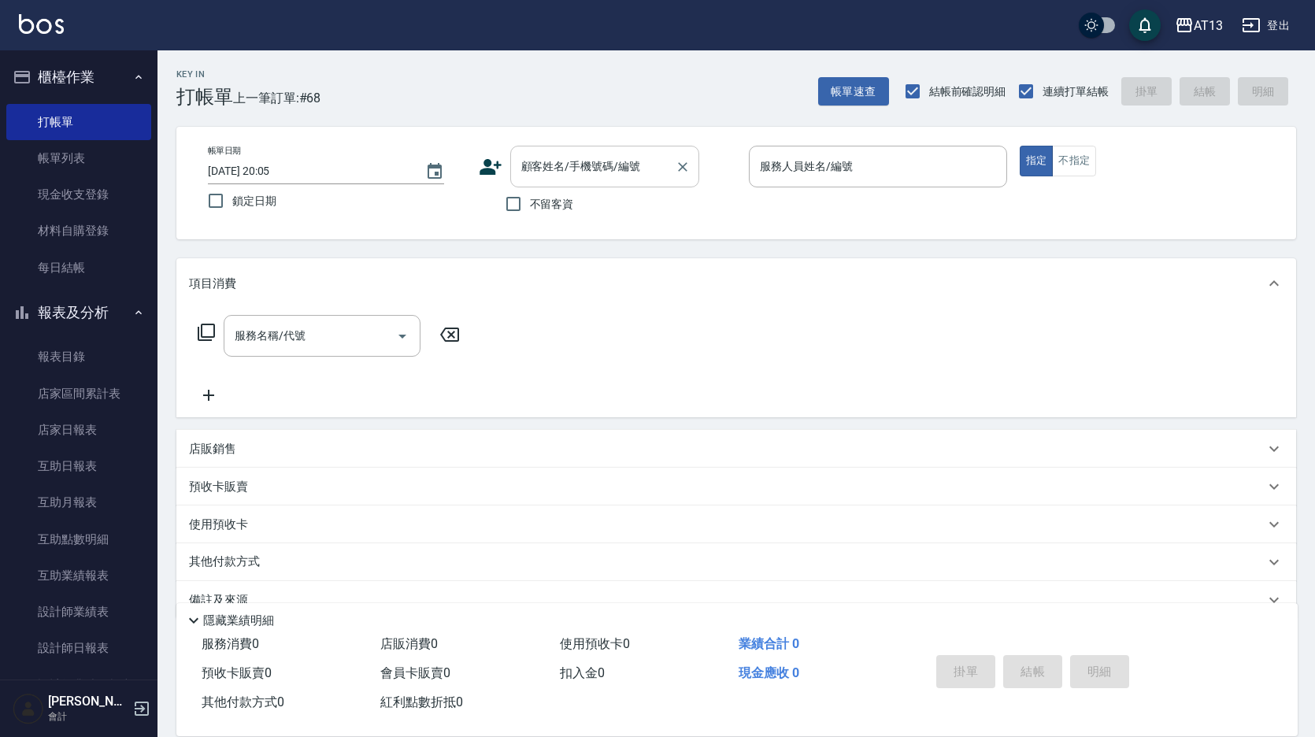
click at [548, 173] on input "顧客姓名/手機號碼/編號" at bounding box center [592, 167] width 151 height 28
click at [592, 207] on li "[PERSON_NAME]/0916229987/229987" at bounding box center [604, 207] width 189 height 26
type input "[PERSON_NAME]/0916229987/229987"
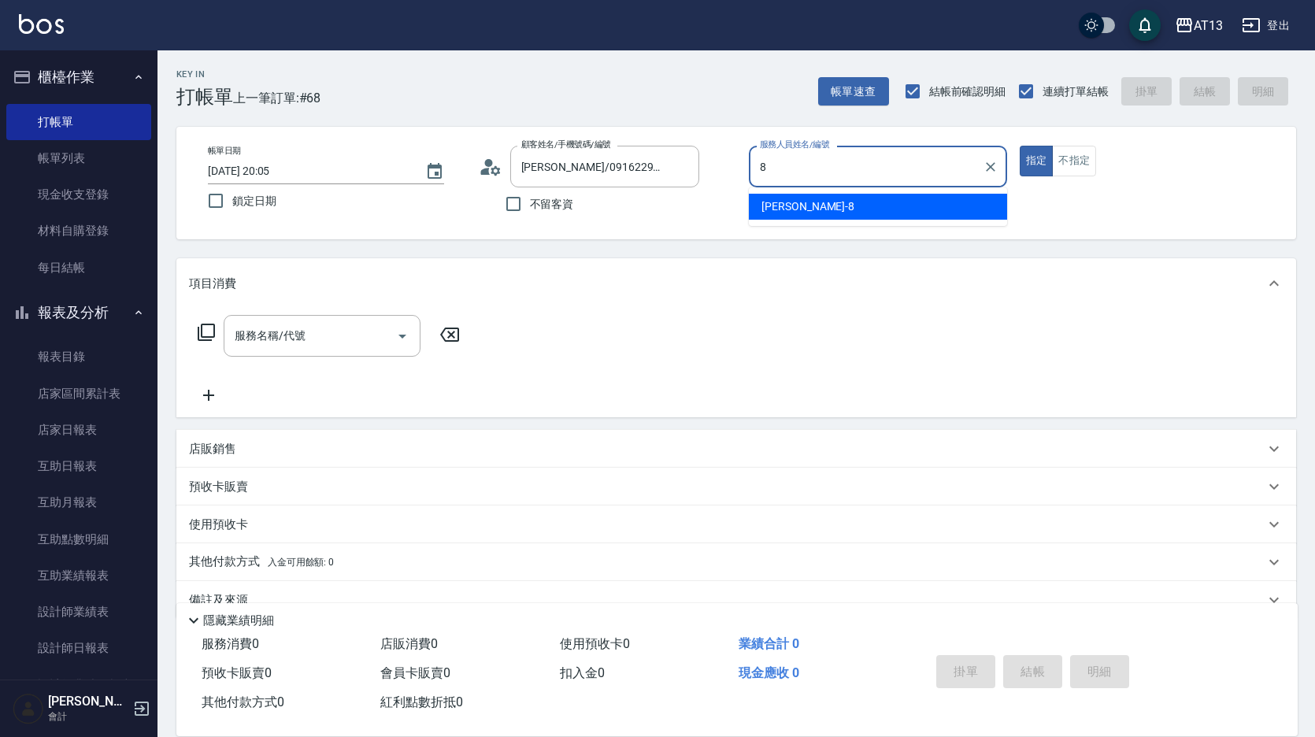
click at [776, 203] on span "[PERSON_NAME] -8" at bounding box center [807, 206] width 93 height 17
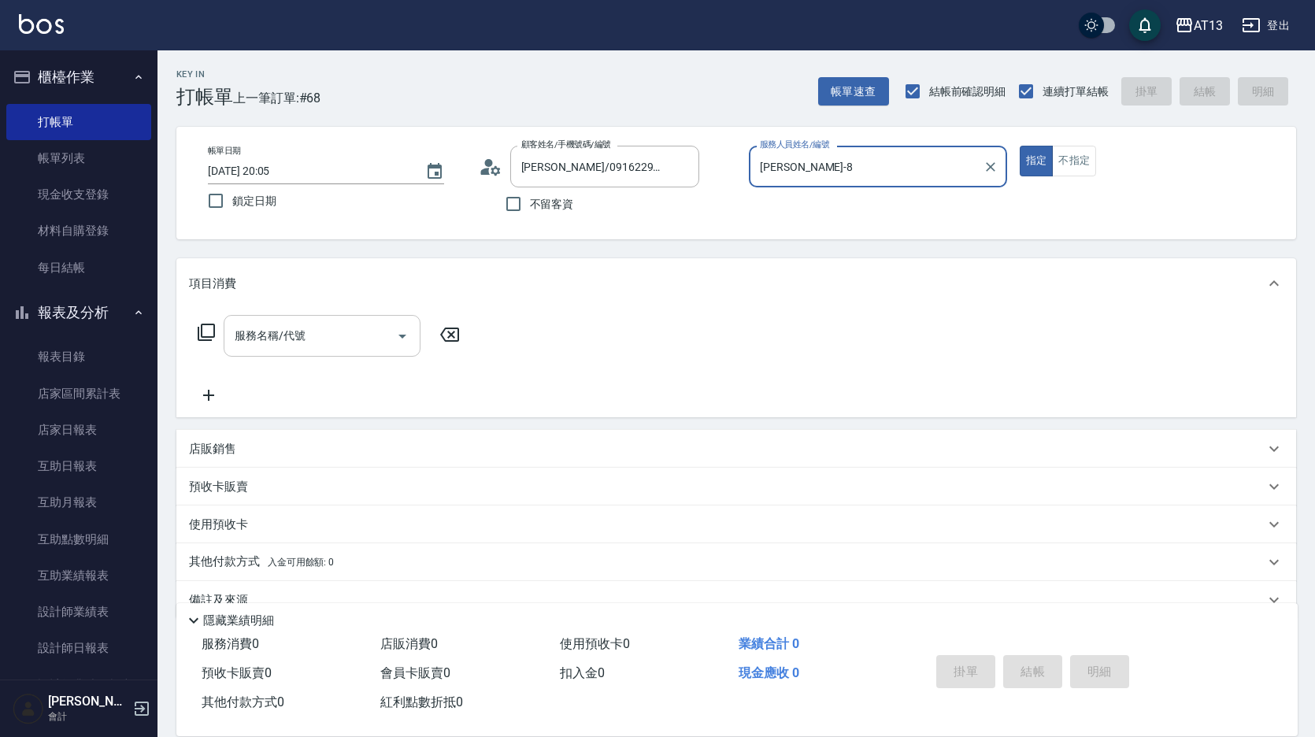
type input "[PERSON_NAME]-8"
click at [374, 329] on input "服務名稱/代號" at bounding box center [310, 336] width 159 height 28
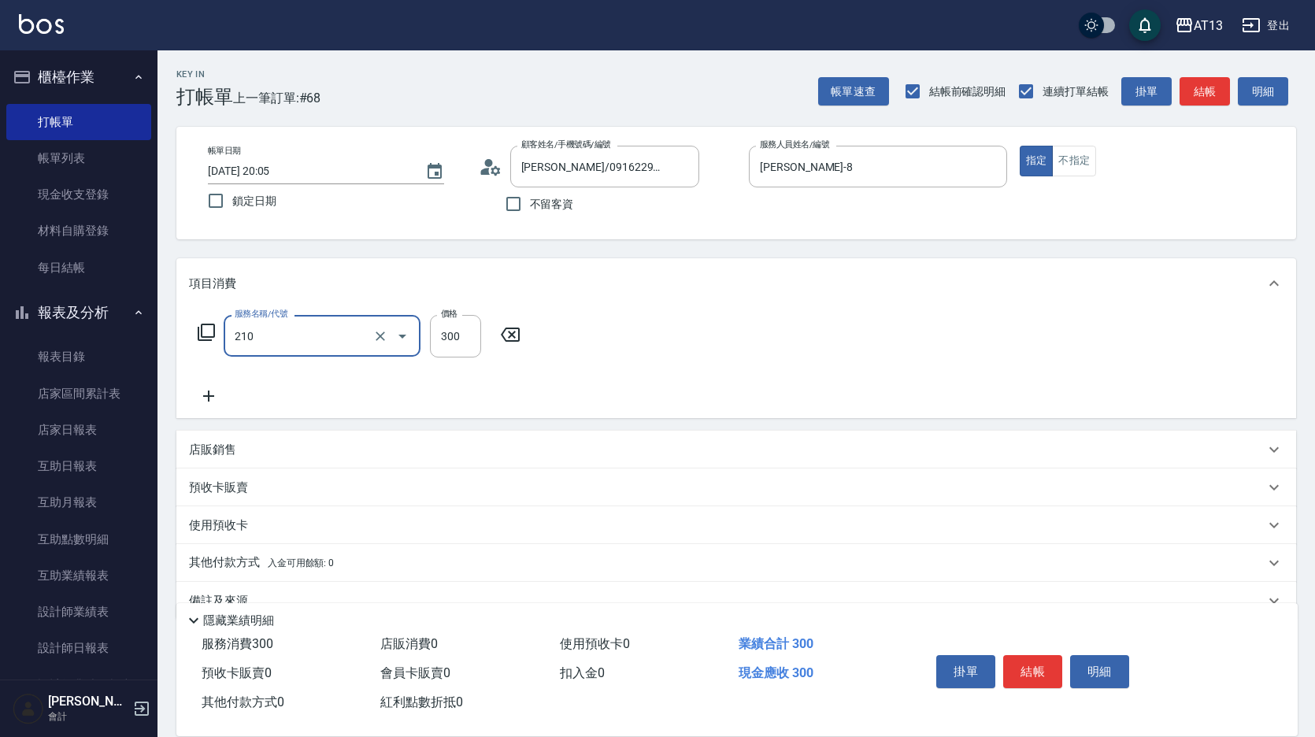
type input "歐娜洗髮精(210)"
type input "[PERSON_NAME]-23"
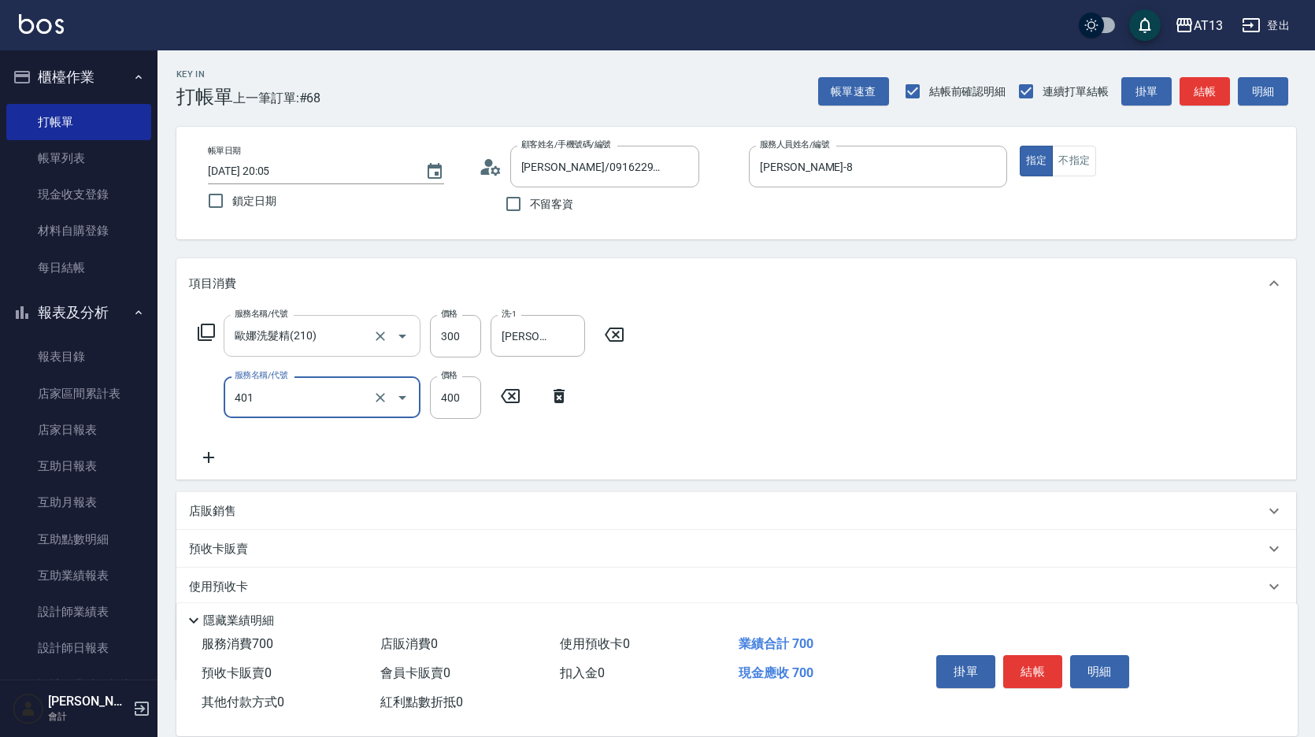
type input "剪髮(401)"
type input "300"
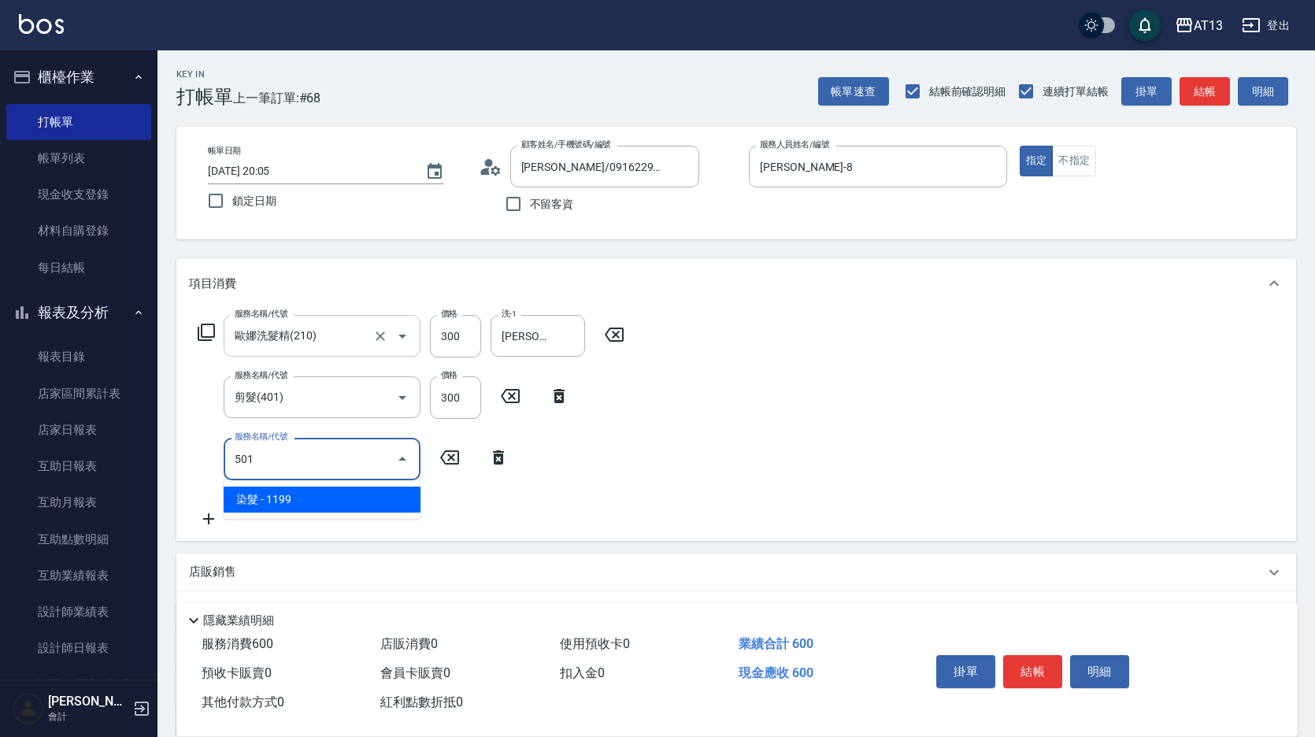
type input "染髮(501)"
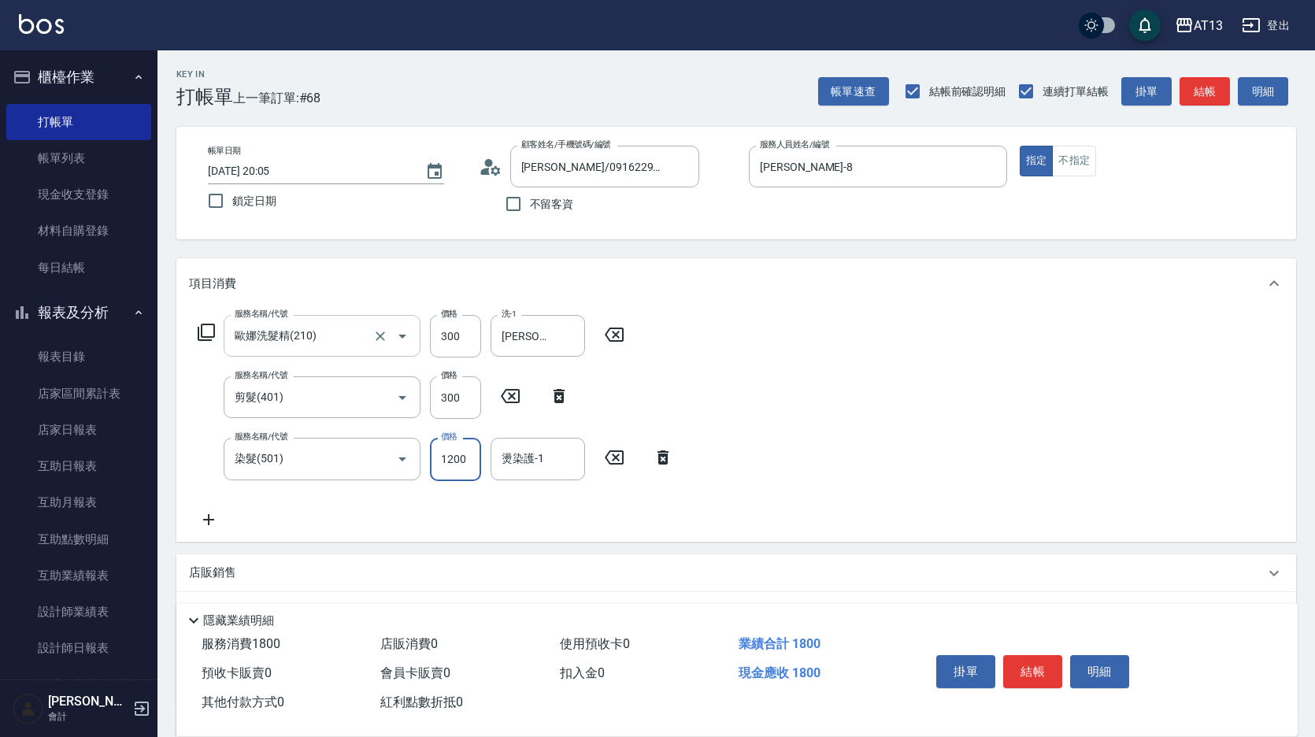
type input "1200"
type input "[PERSON_NAME]-23"
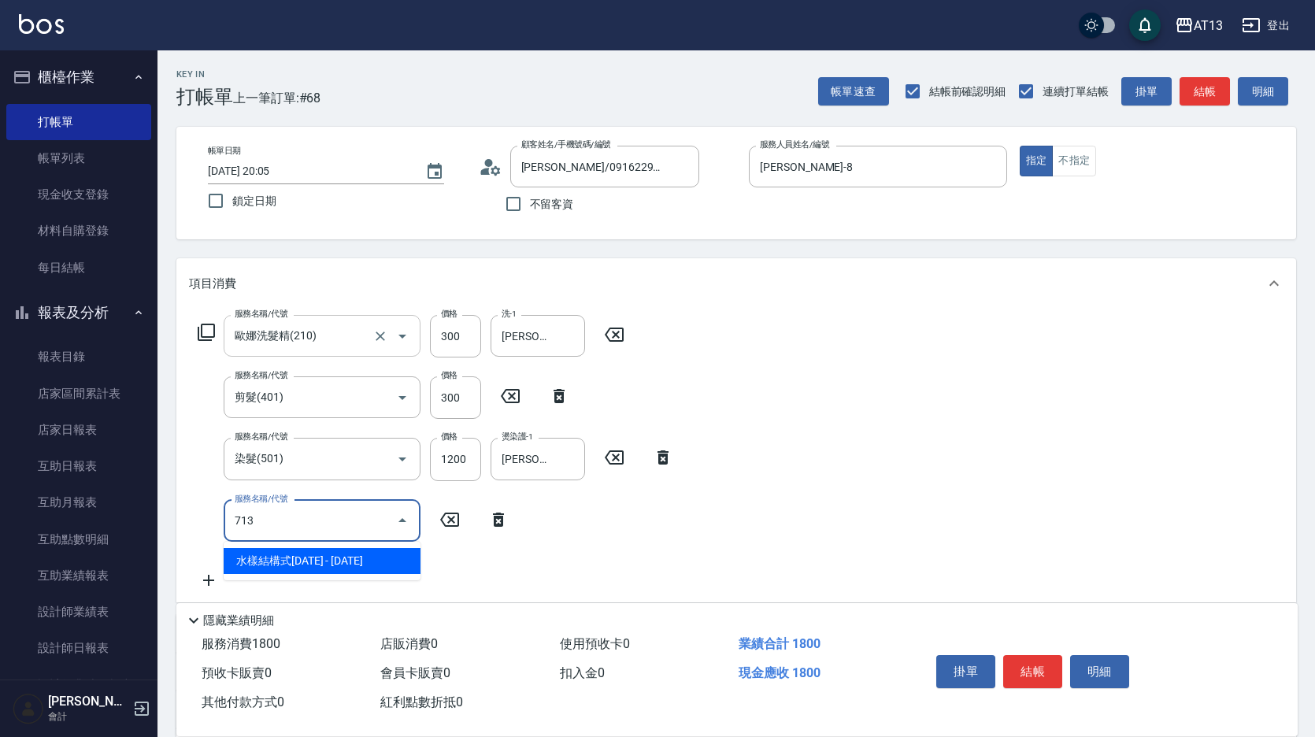
type input "水樣結構式1200(713)"
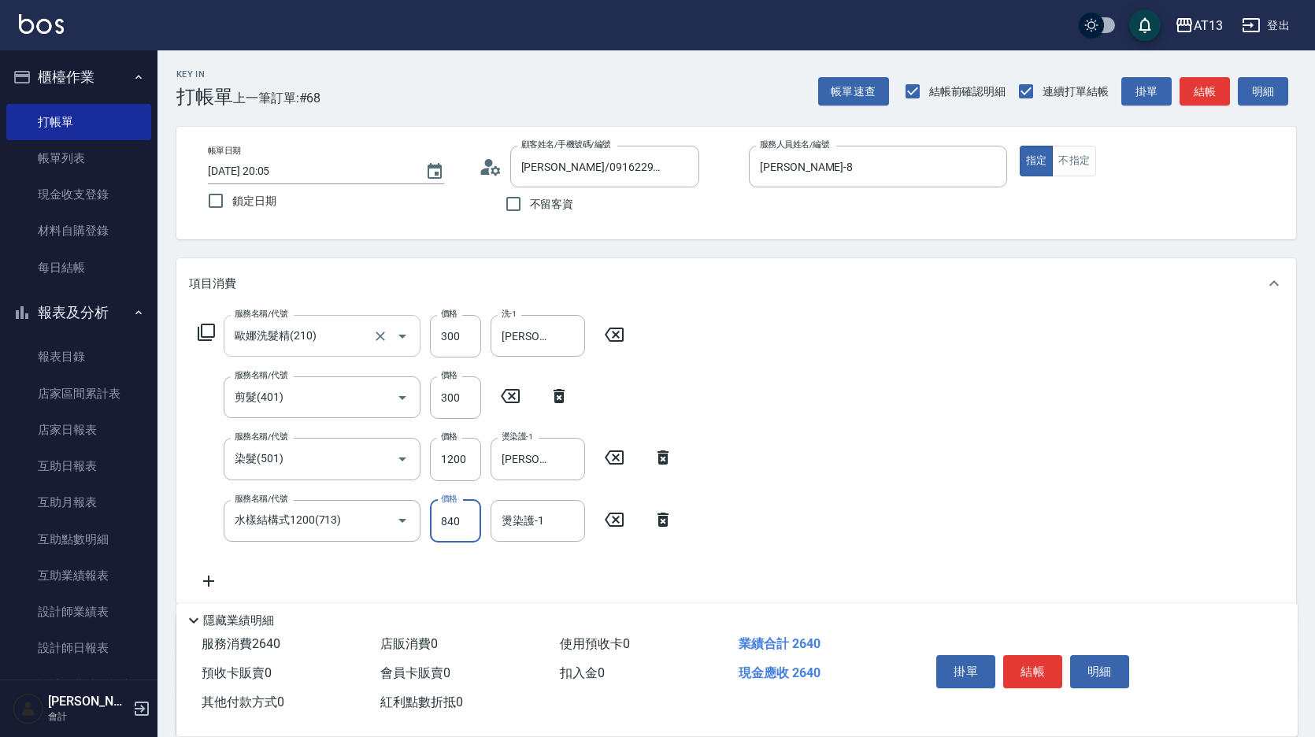
type input "840"
type input "[PERSON_NAME]-23"
click at [854, 495] on div "服務名稱/代號 [PERSON_NAME]洗髮精(210) 服務名稱/代號 價格 300 價格 洗-1 [PERSON_NAME]-23 洗-1 服務名稱/代…" at bounding box center [736, 456] width 1120 height 294
click at [1050, 666] on button "結帳" at bounding box center [1032, 671] width 59 height 33
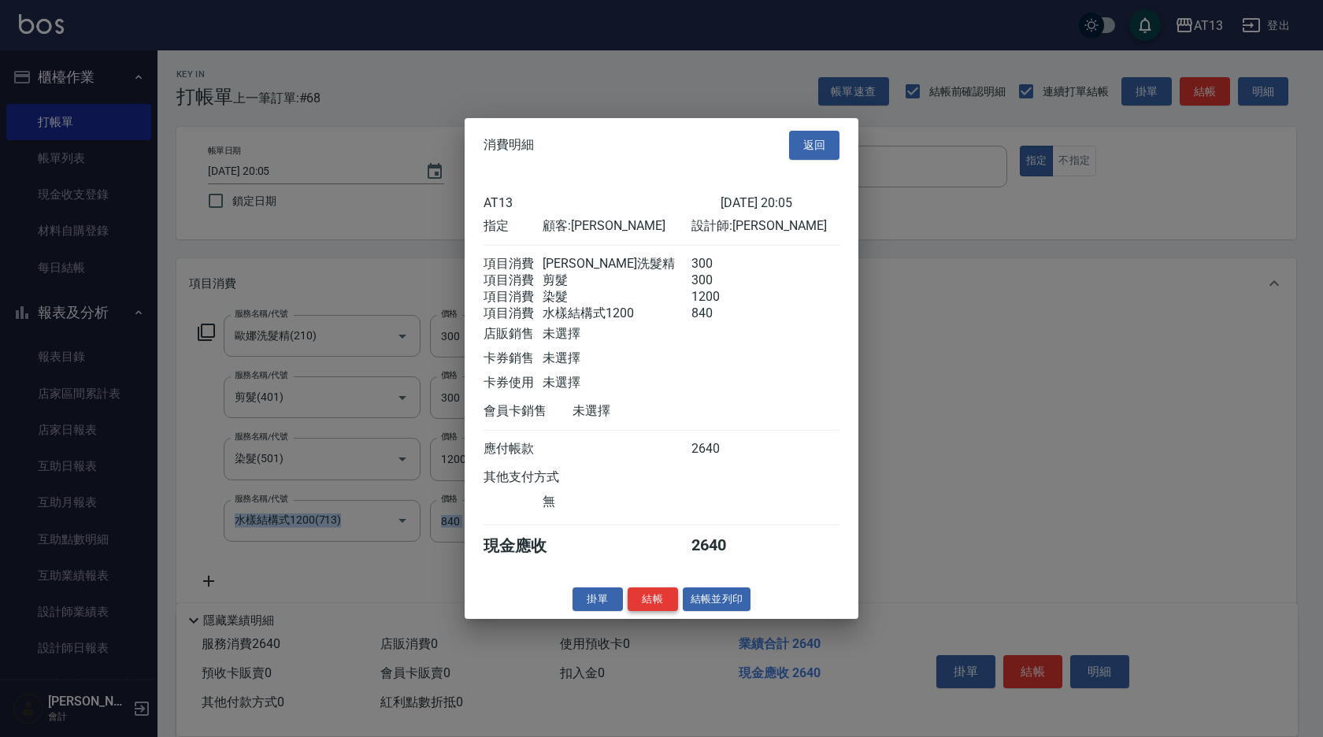
click at [646, 606] on button "結帳" at bounding box center [653, 599] width 50 height 24
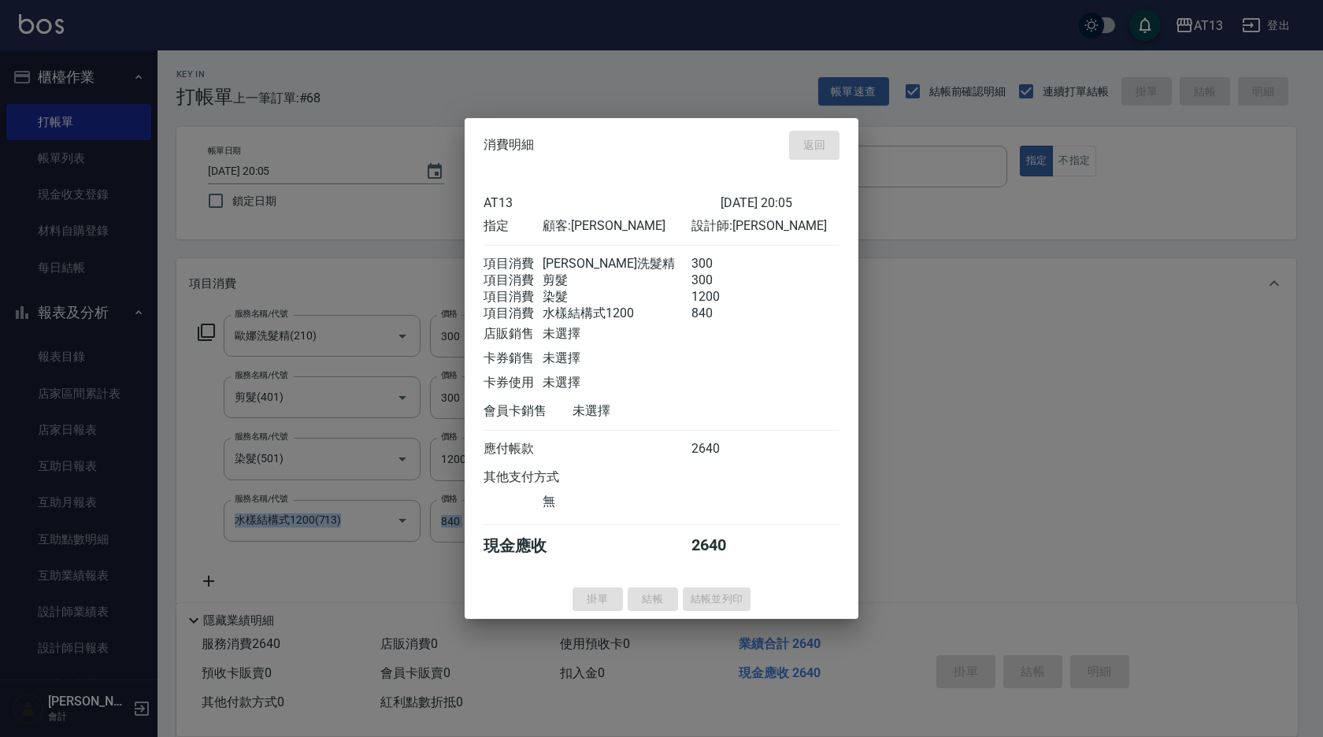
type input "[DATE] 20:10"
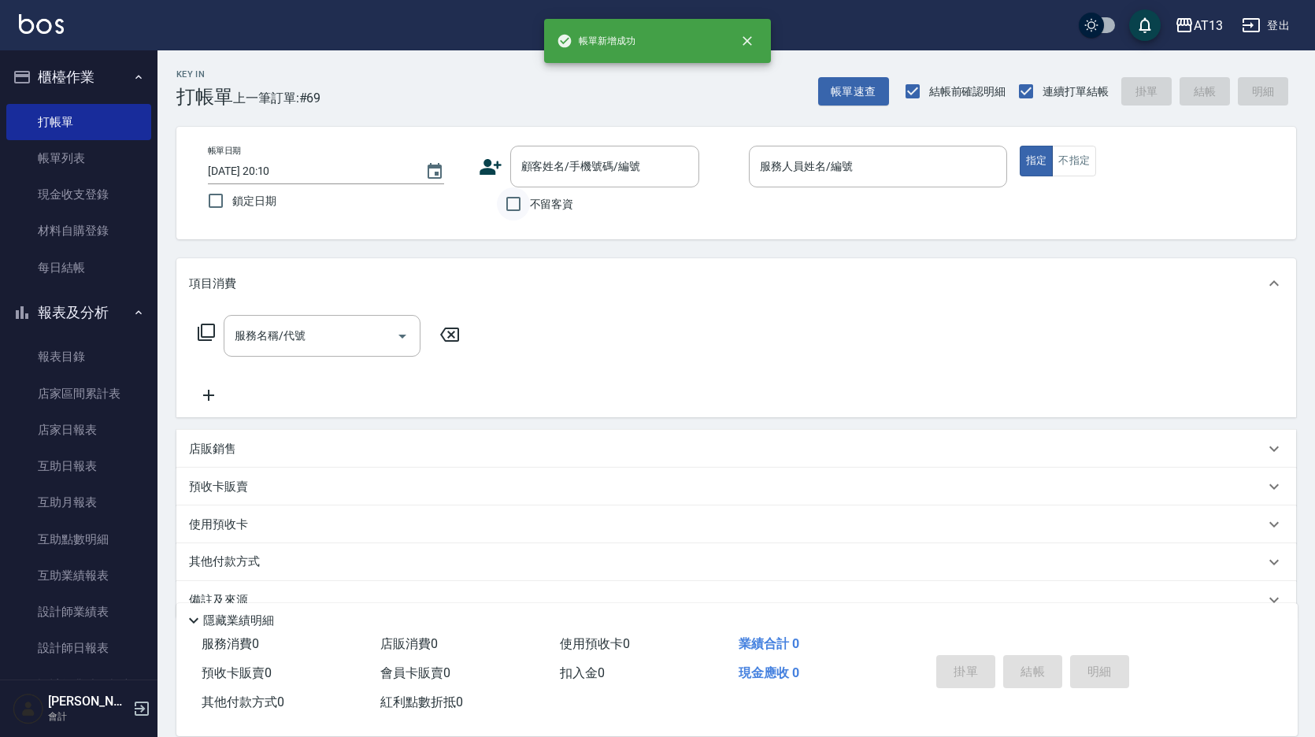
click at [524, 210] on input "不留客資" at bounding box center [513, 203] width 33 height 33
checkbox input "true"
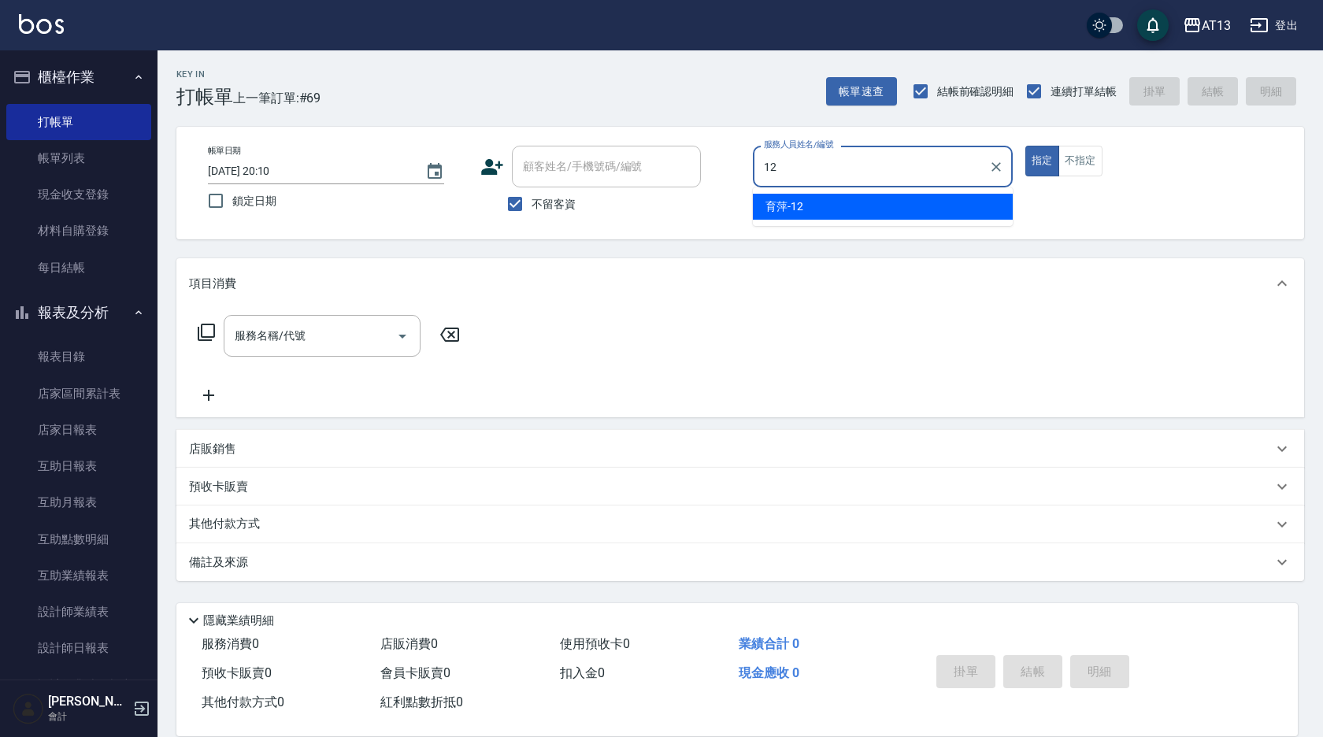
click at [877, 201] on div "育萍 -12" at bounding box center [883, 207] width 260 height 26
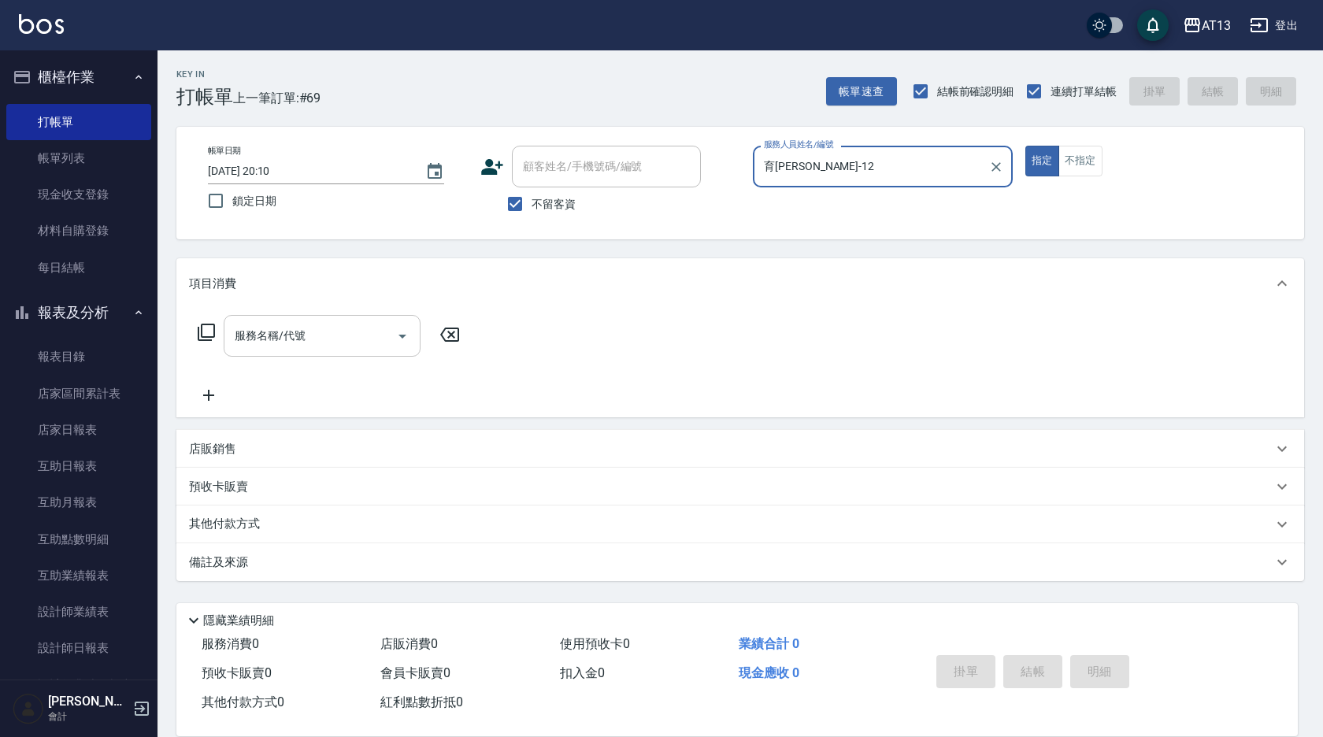
type input "育[PERSON_NAME]-12"
click at [320, 343] on input "服務名稱/代號" at bounding box center [310, 336] width 159 height 28
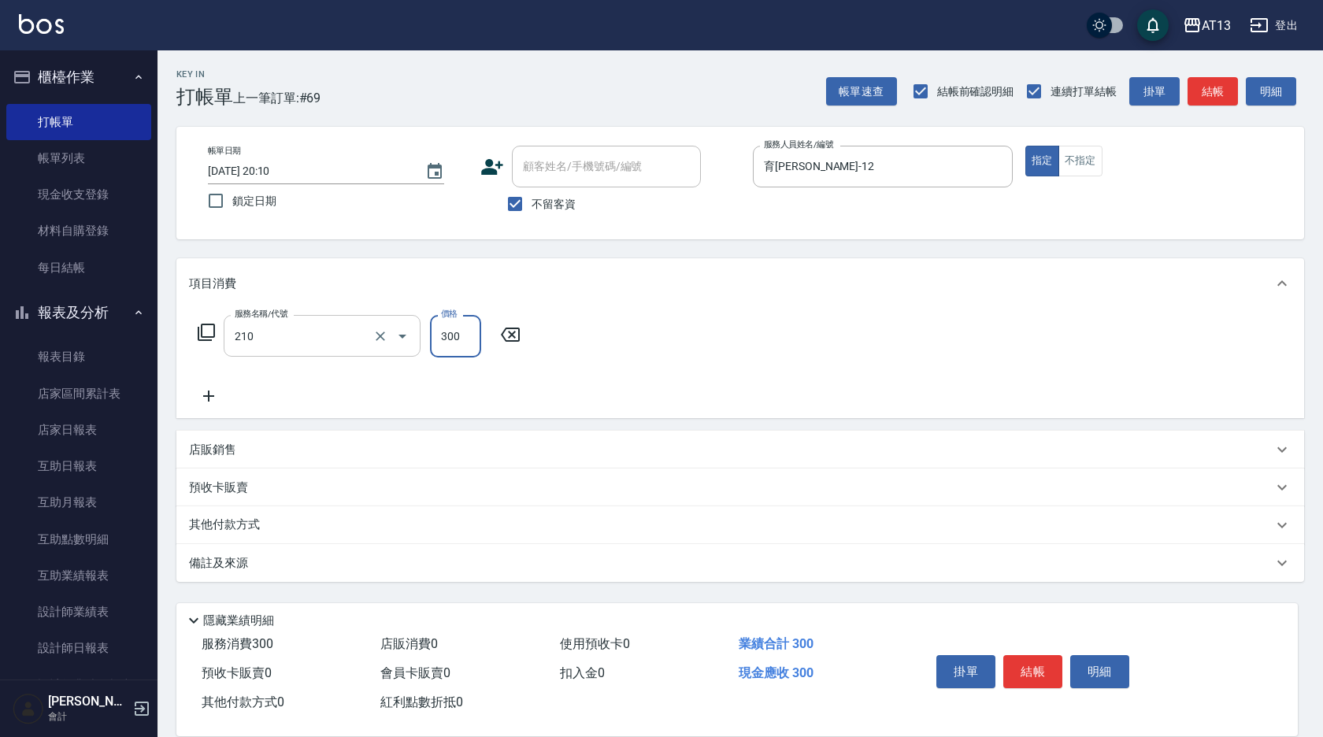
type input "歐娜洗髮精(210)"
type input "[PERSON_NAME]-29"
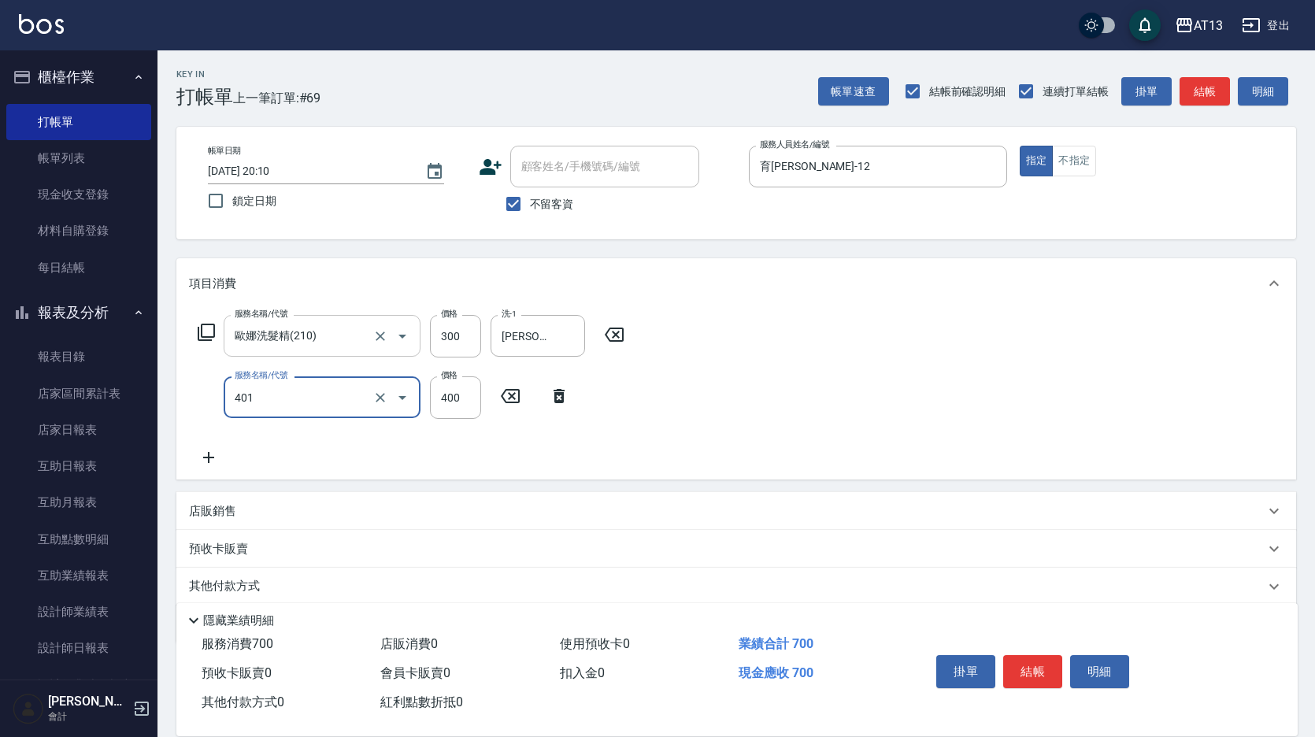
type input "剪髮(401)"
type input "500"
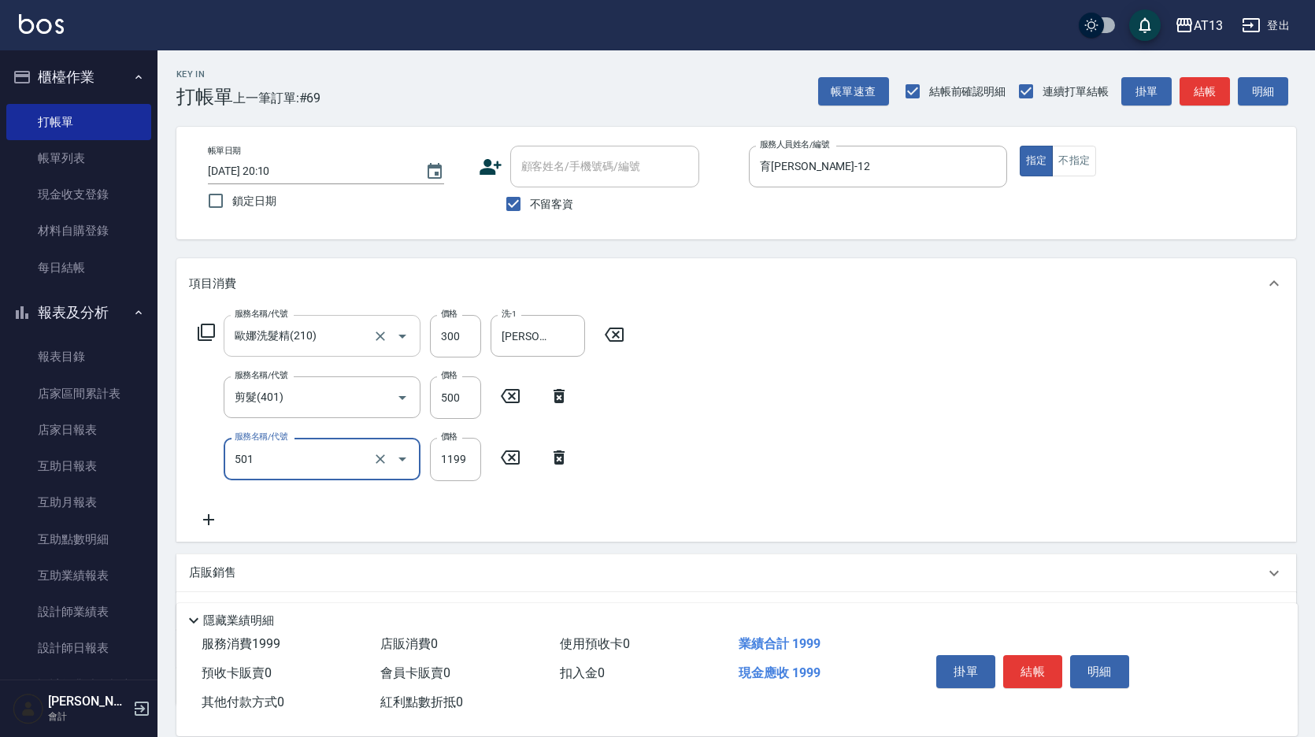
type input "染髮(501)"
type input "1500"
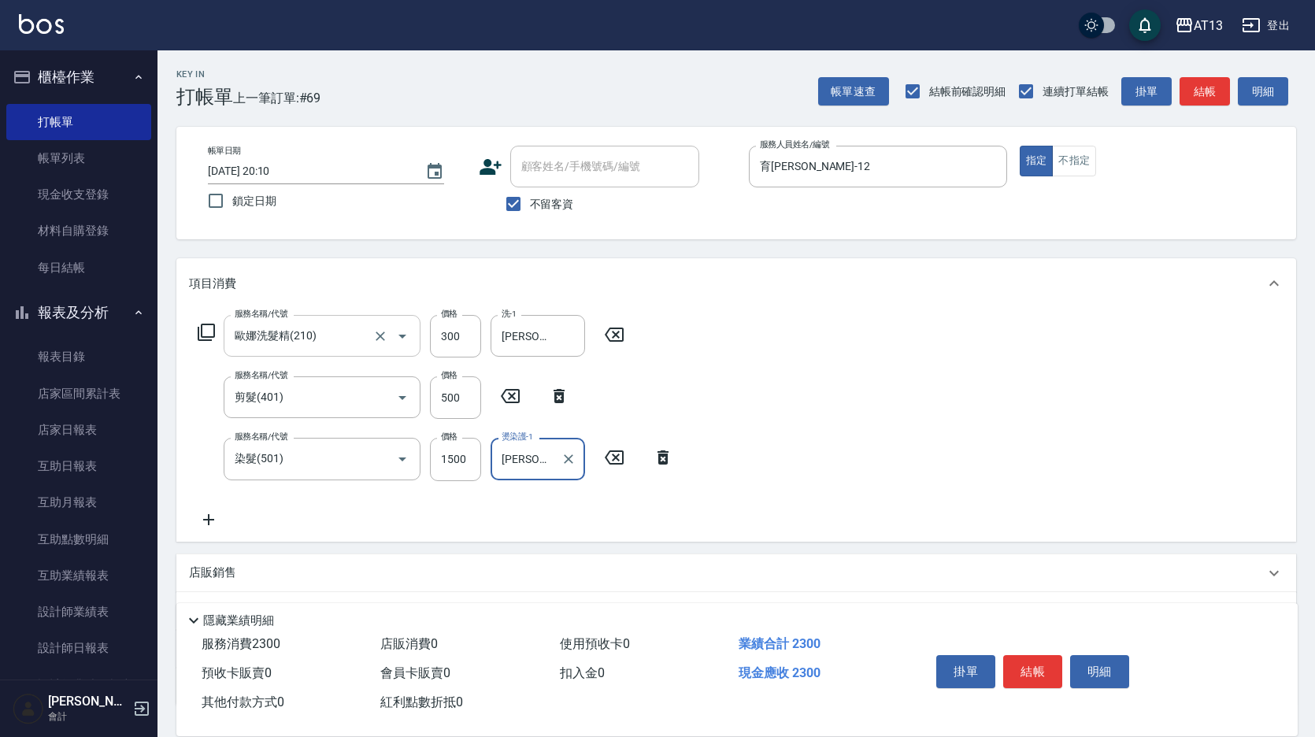
type input "[PERSON_NAME]-29"
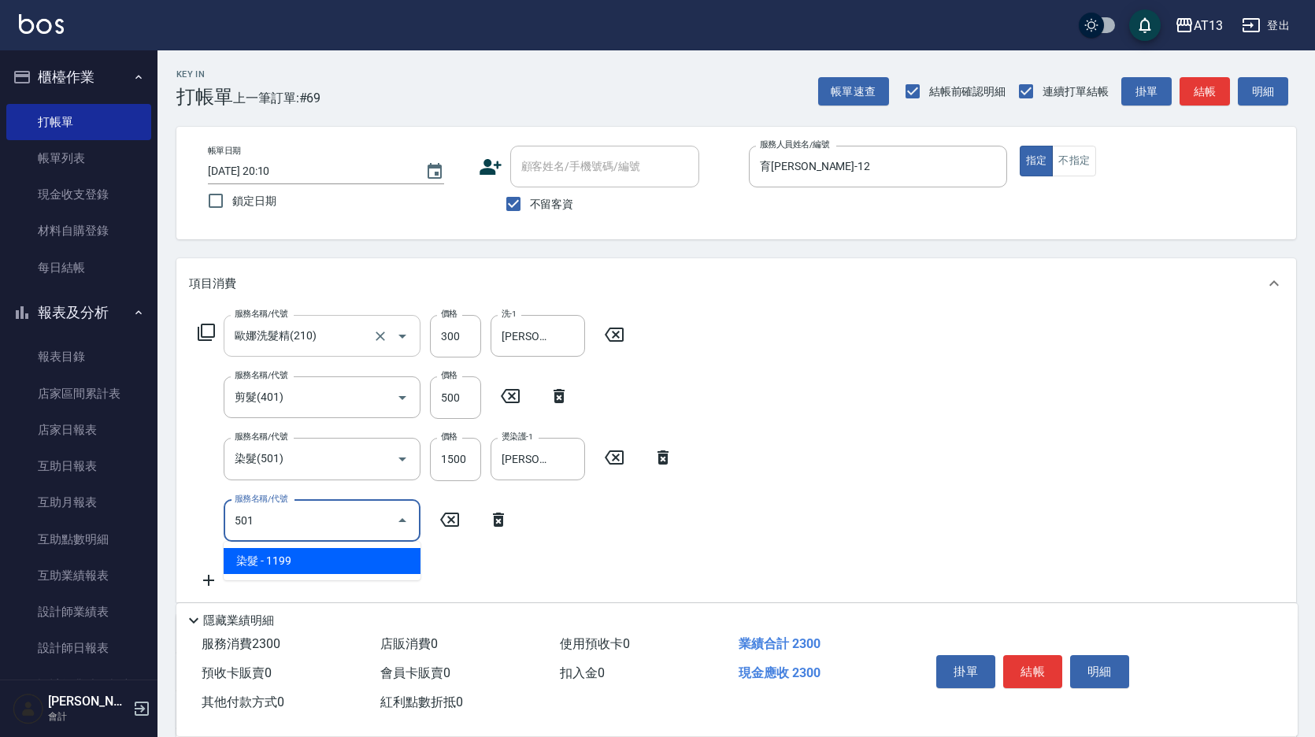
type input "染髮(501)"
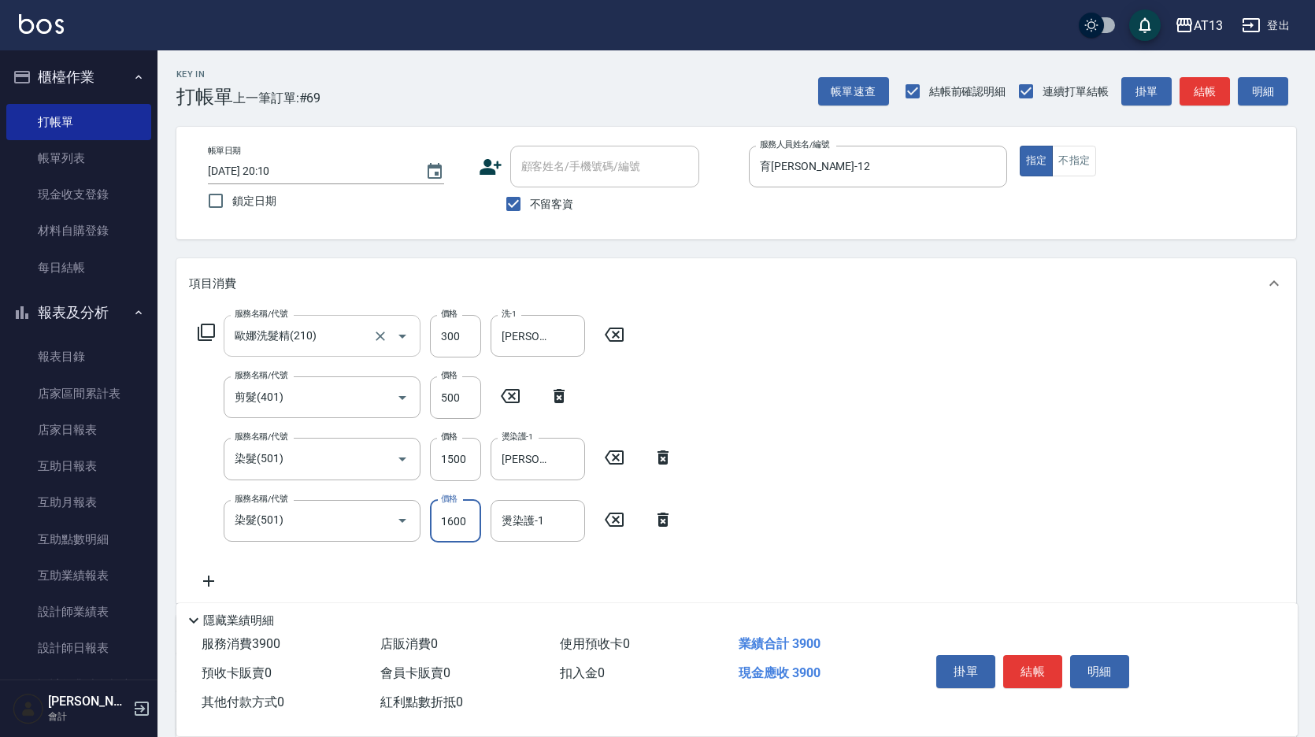
type input "1600"
type input "[PERSON_NAME]-29"
type input "水樣結構式1200(713)"
type input "840"
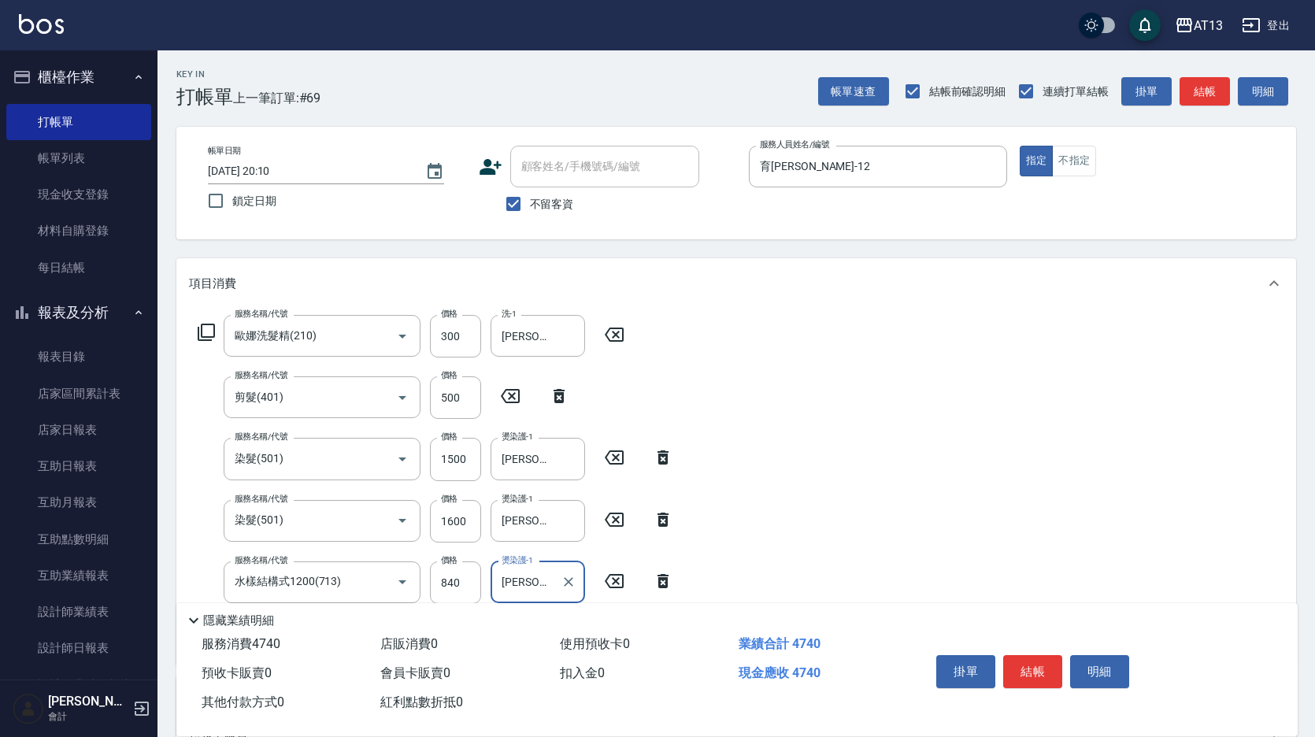
type input "[PERSON_NAME]-29"
click at [938, 418] on div "服務名稱/代號 [PERSON_NAME]洗髮精(210) 服務名稱/代號 價格 300 價格 洗-1 妤宸-29 洗-1 服務名稱/代號 剪髮(401) 服…" at bounding box center [736, 487] width 1120 height 356
click at [1021, 669] on button "結帳" at bounding box center [1032, 671] width 59 height 33
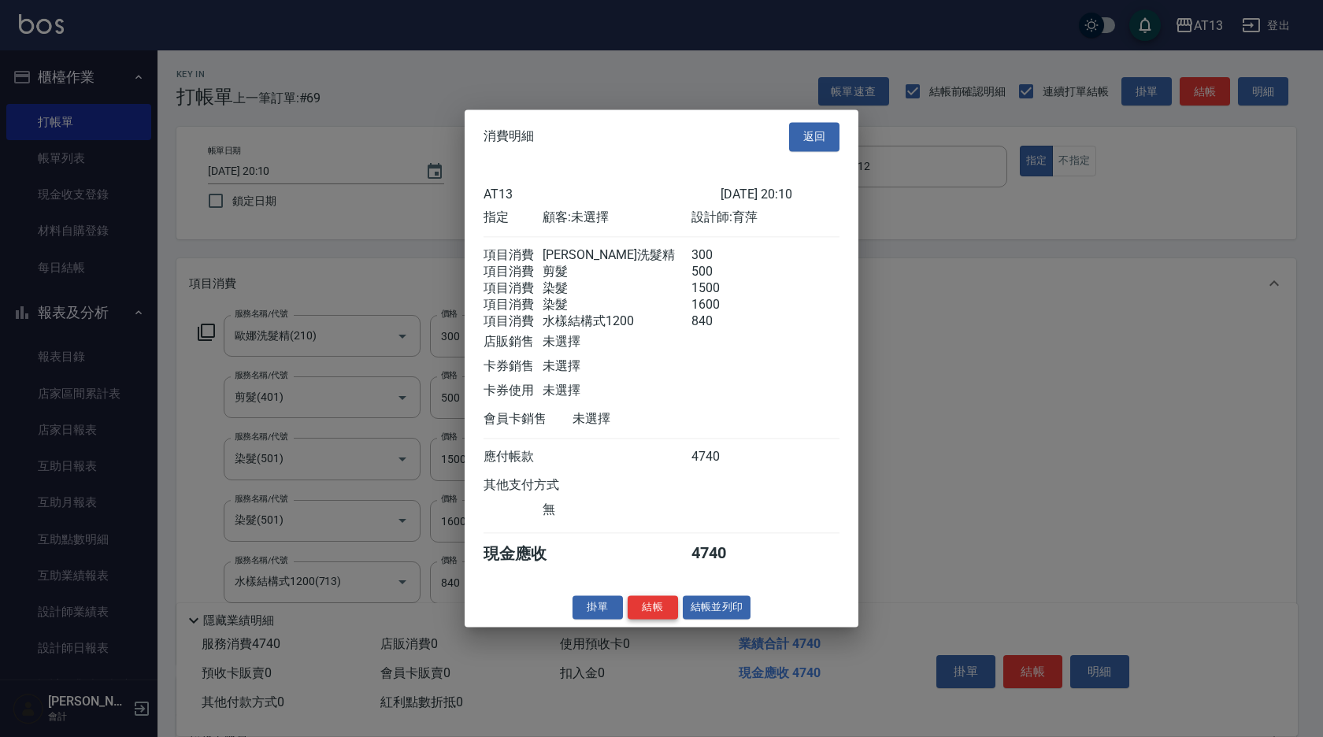
click at [657, 620] on button "結帳" at bounding box center [653, 607] width 50 height 24
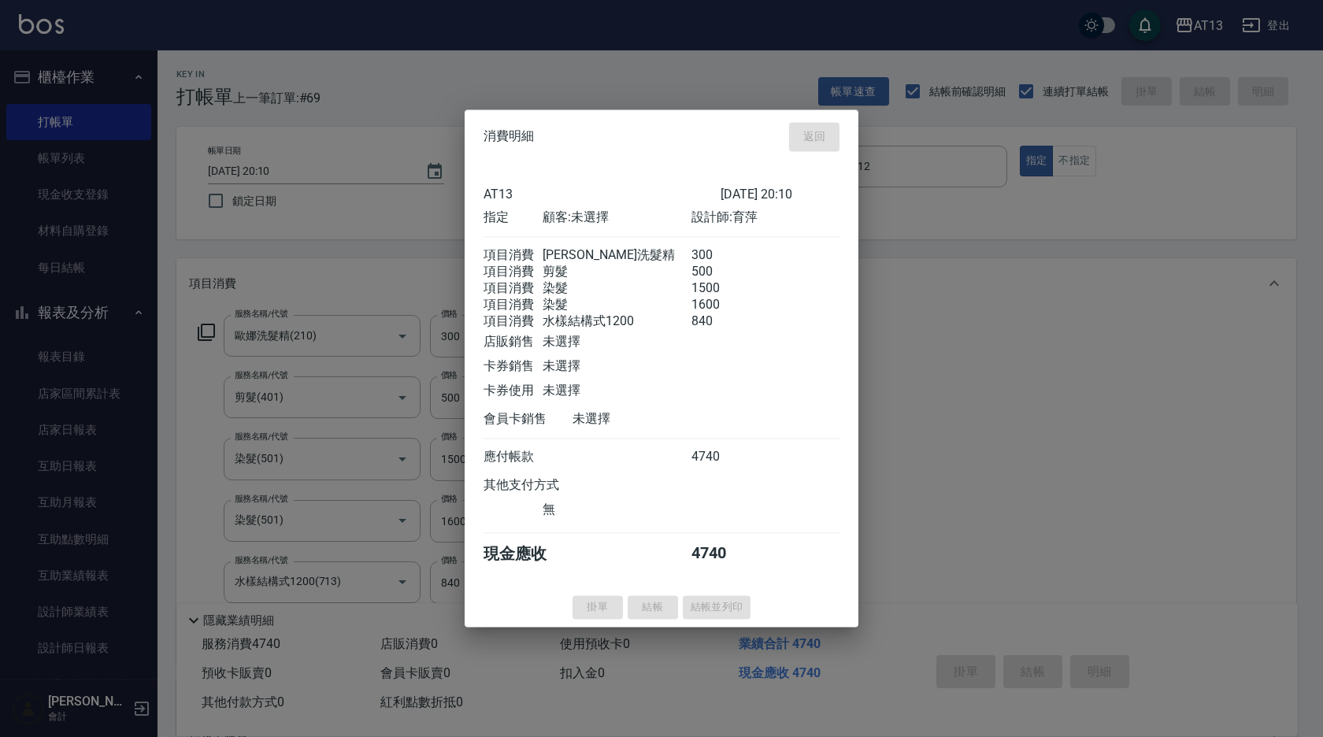
type input "[DATE] 20:12"
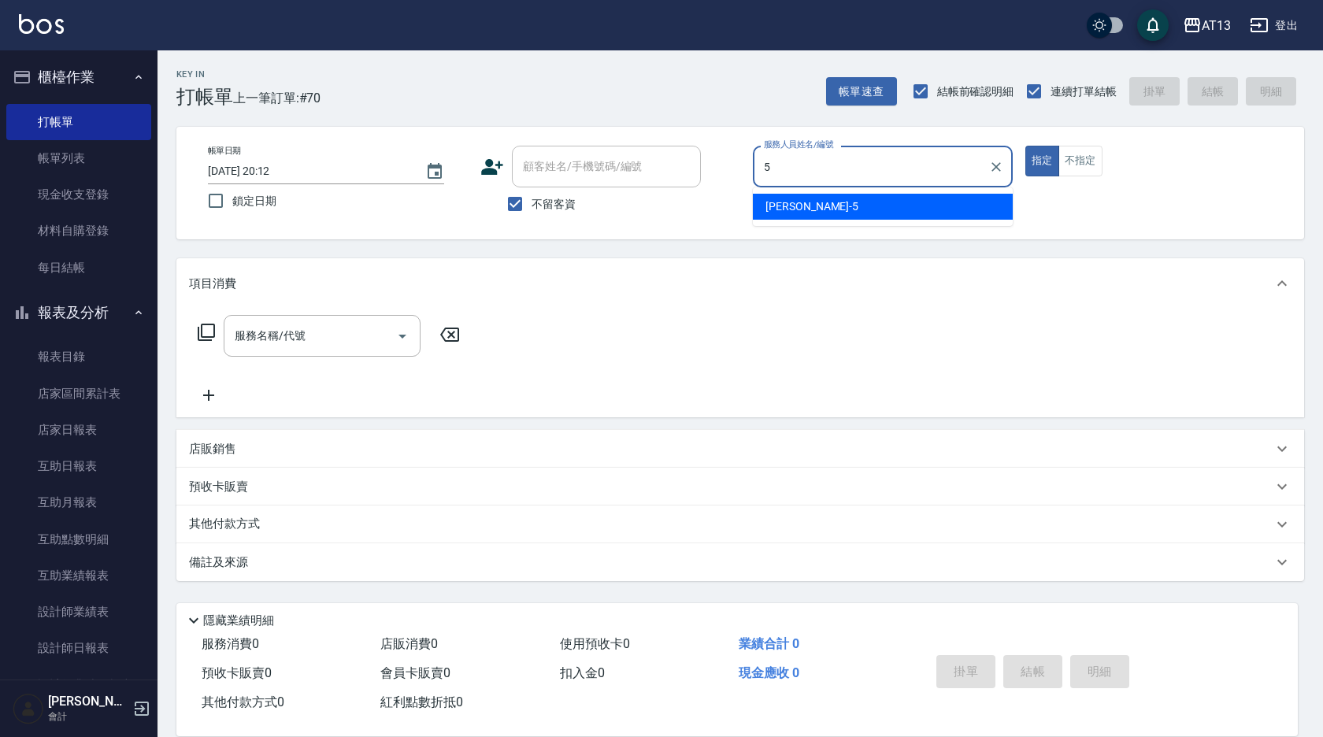
click at [939, 199] on div "[PERSON_NAME] -5" at bounding box center [883, 207] width 260 height 26
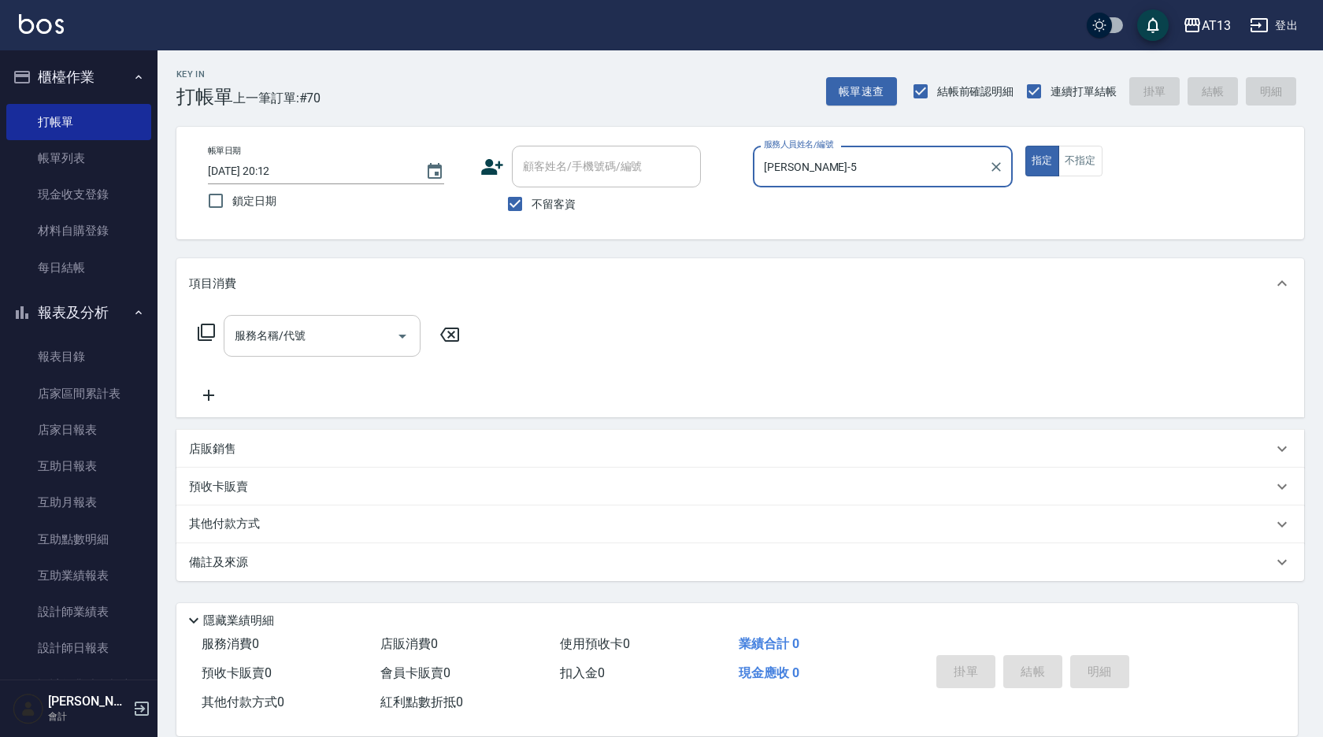
type input "[PERSON_NAME]-5"
click at [336, 341] on input "服務名稱/代號" at bounding box center [310, 336] width 159 height 28
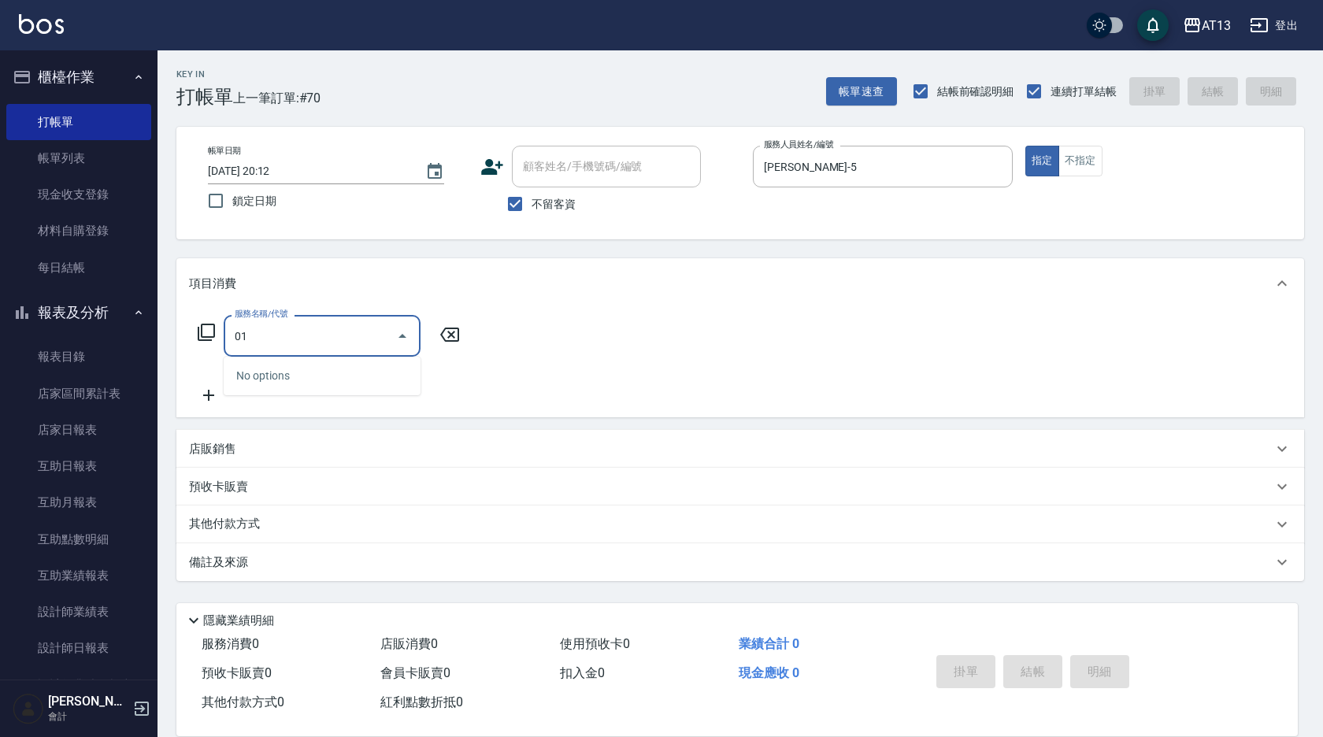
type input "0"
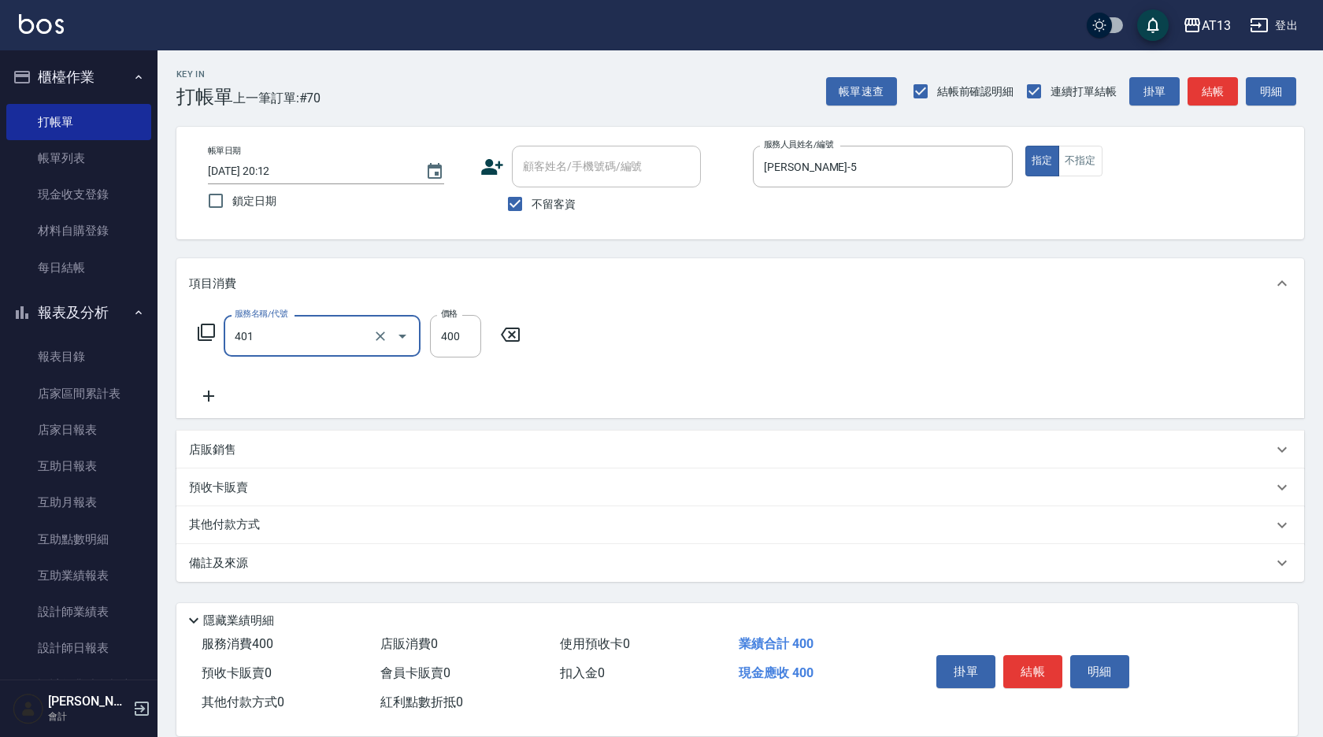
type input "剪髮(401)"
type input "150"
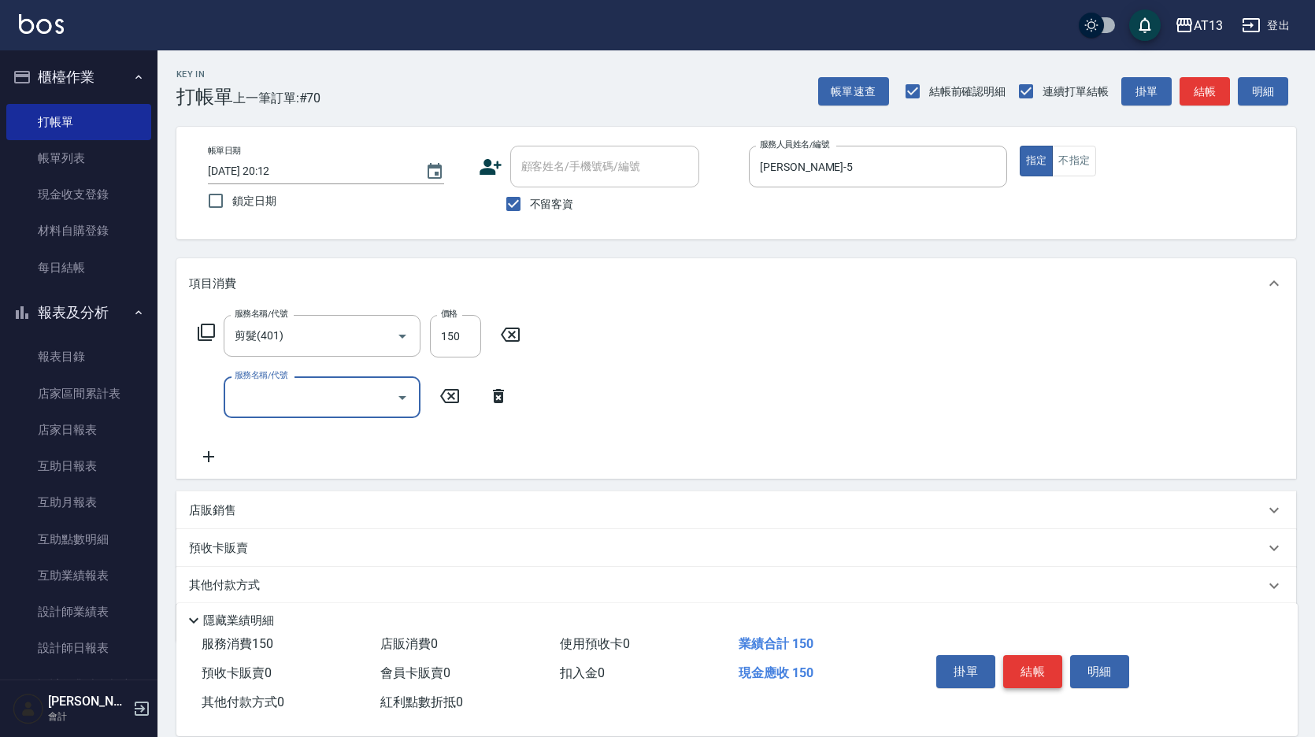
click at [1037, 661] on button "結帳" at bounding box center [1032, 671] width 59 height 33
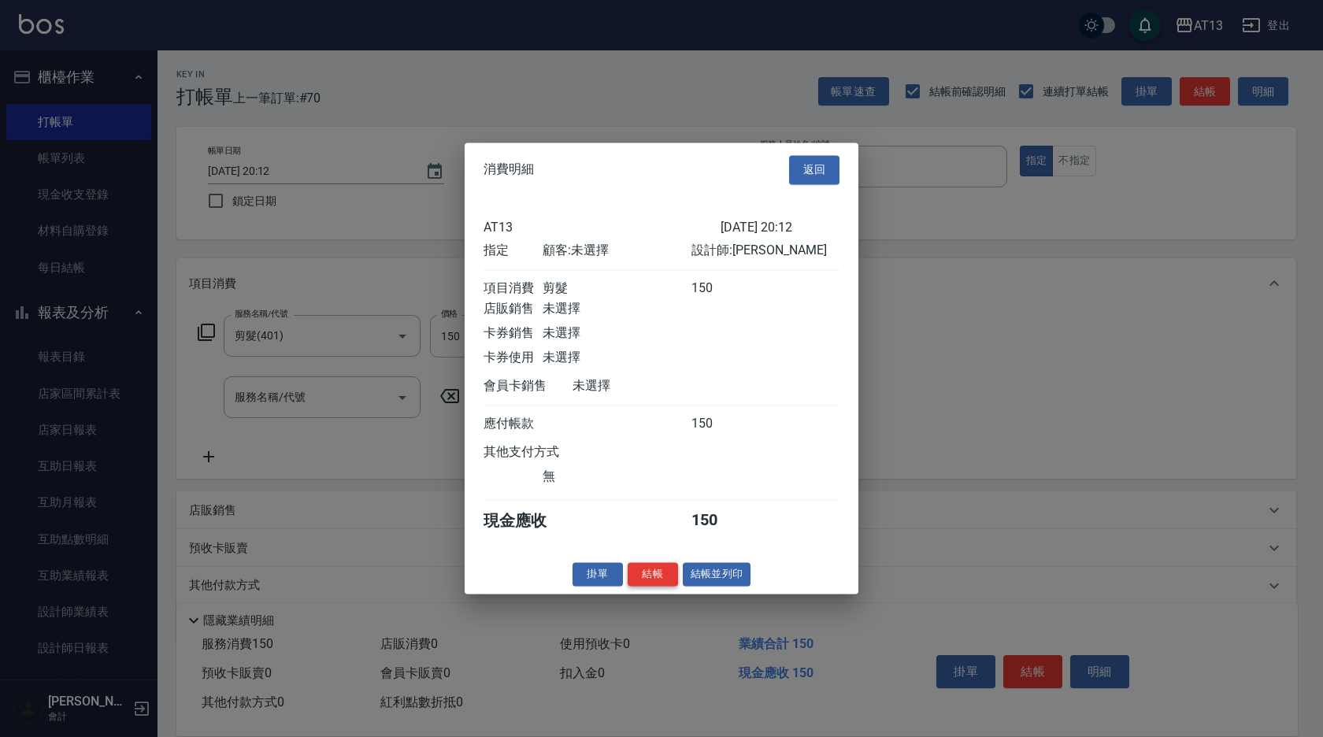
click at [657, 579] on button "結帳" at bounding box center [653, 574] width 50 height 24
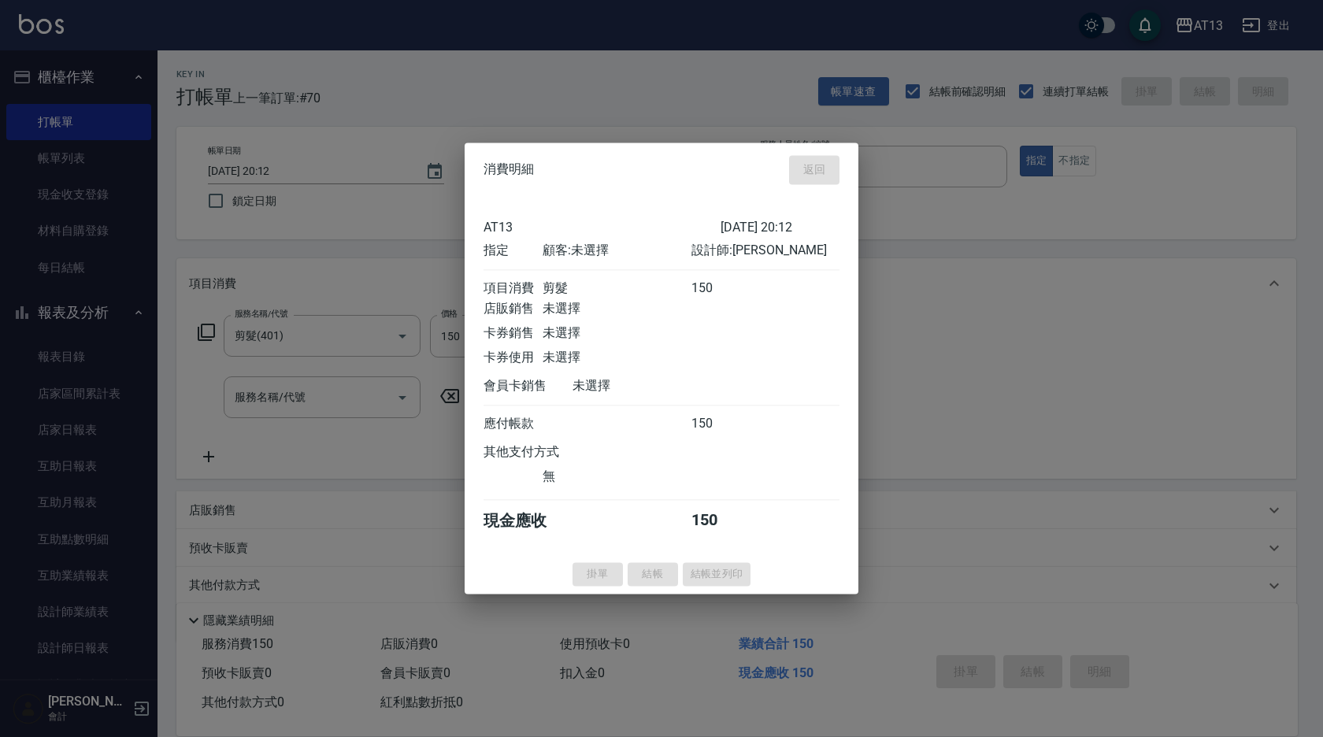
type input "[DATE] 20:13"
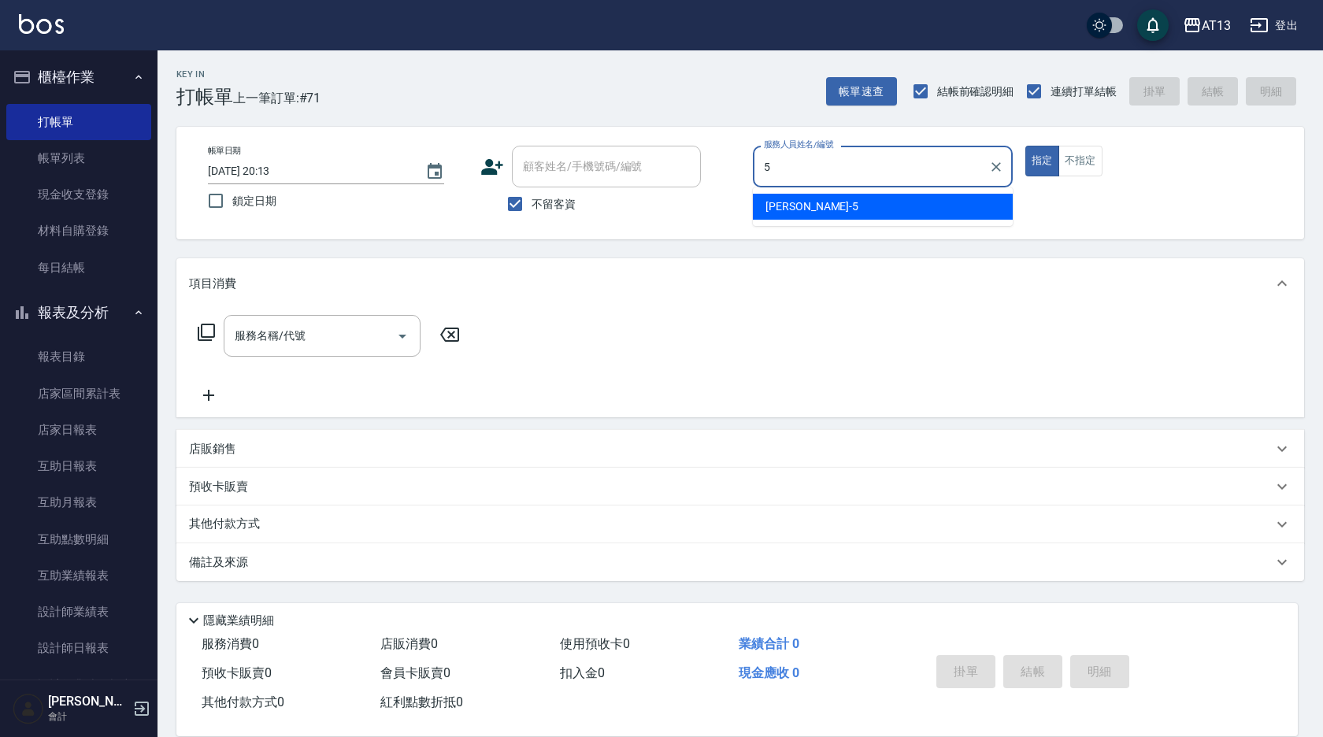
click at [797, 209] on span "[PERSON_NAME] -5" at bounding box center [811, 206] width 93 height 17
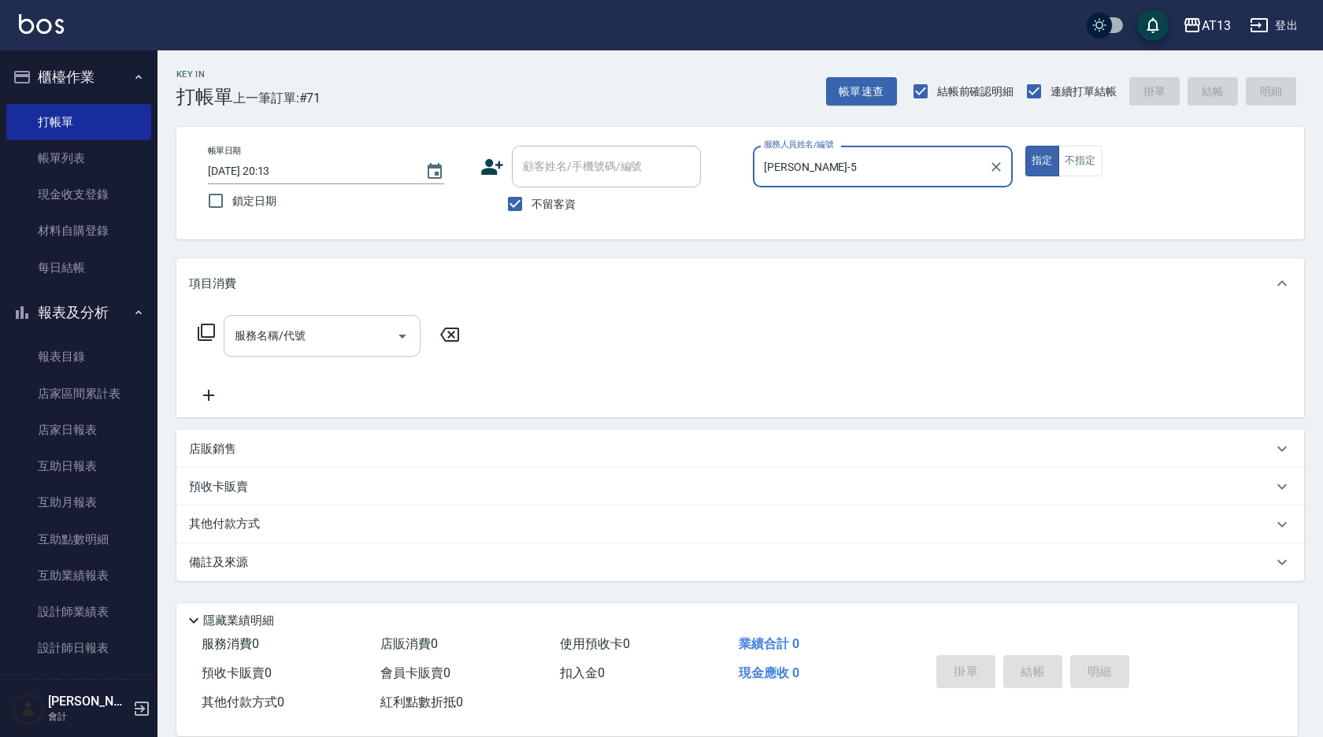
type input "[PERSON_NAME]-5"
click at [361, 323] on input "服務名稱/代號" at bounding box center [310, 336] width 159 height 28
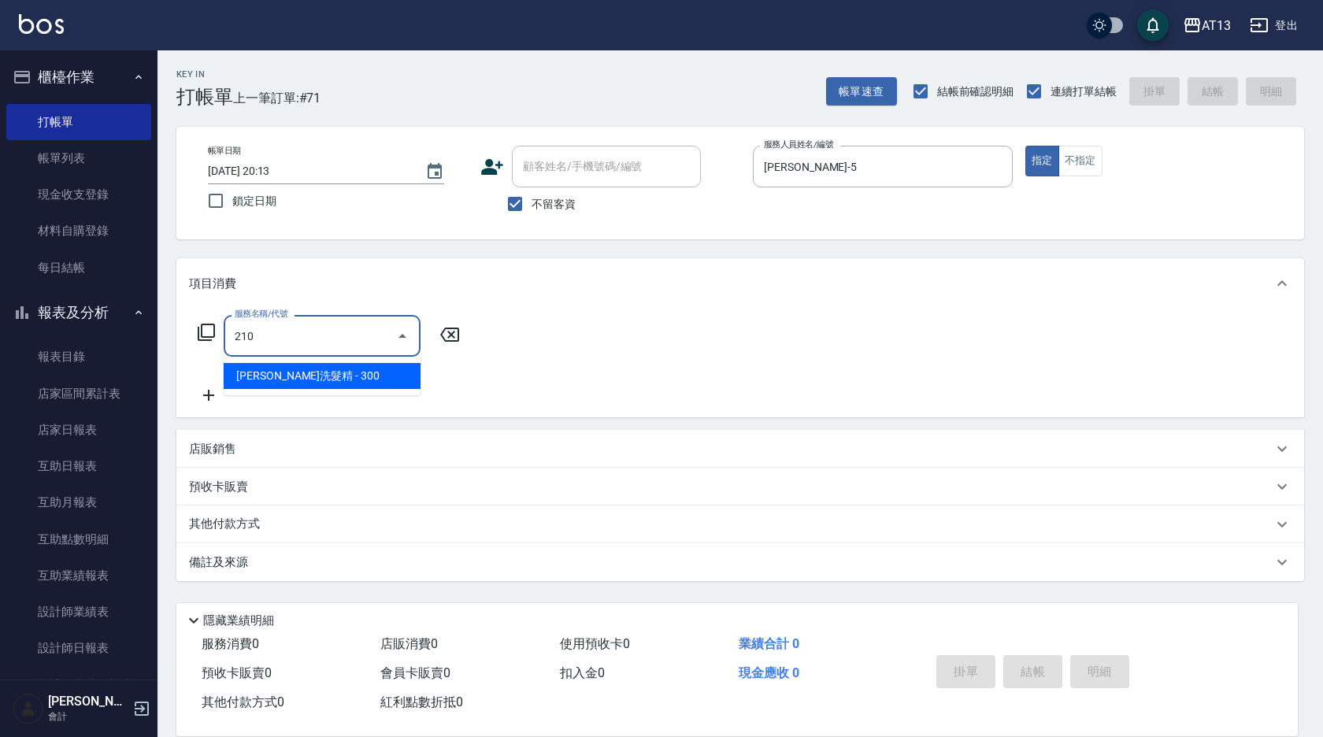
type input "歐娜洗髮精(210)"
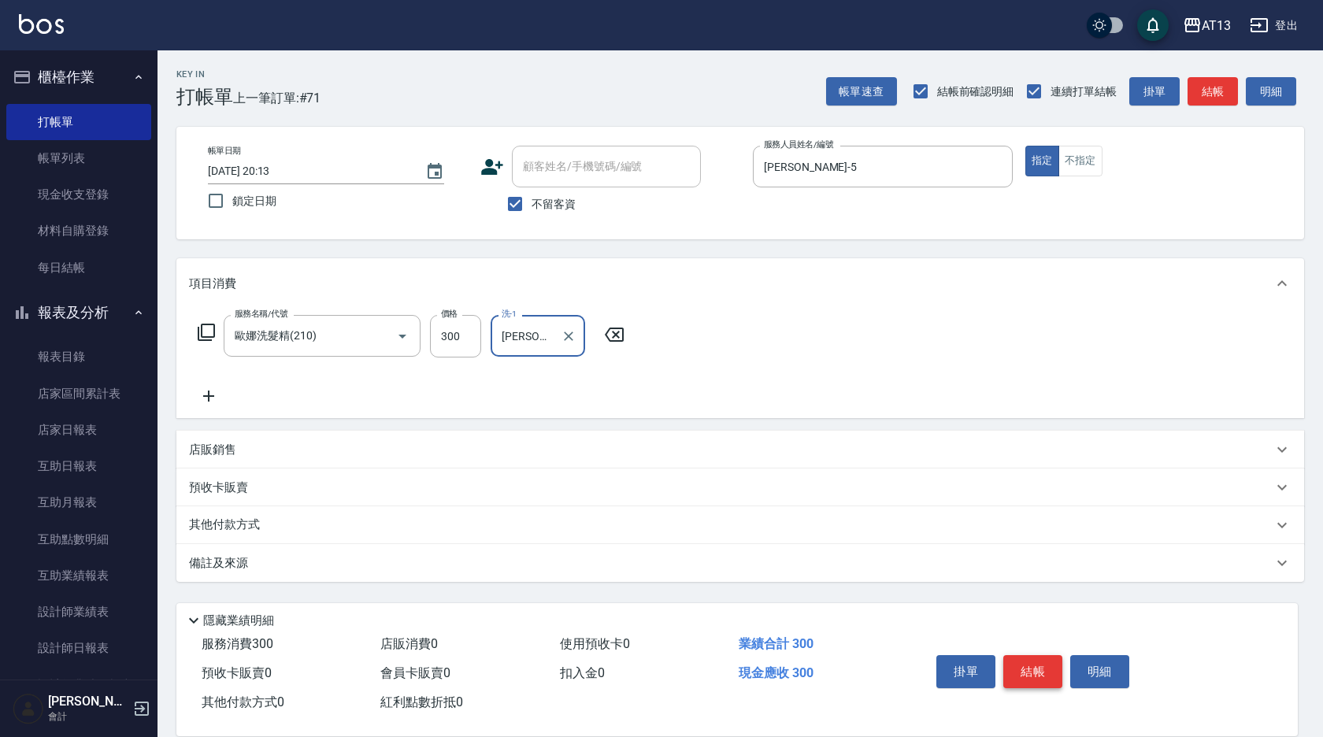
type input "[PERSON_NAME]-28"
click at [1014, 680] on button "結帳" at bounding box center [1032, 671] width 59 height 33
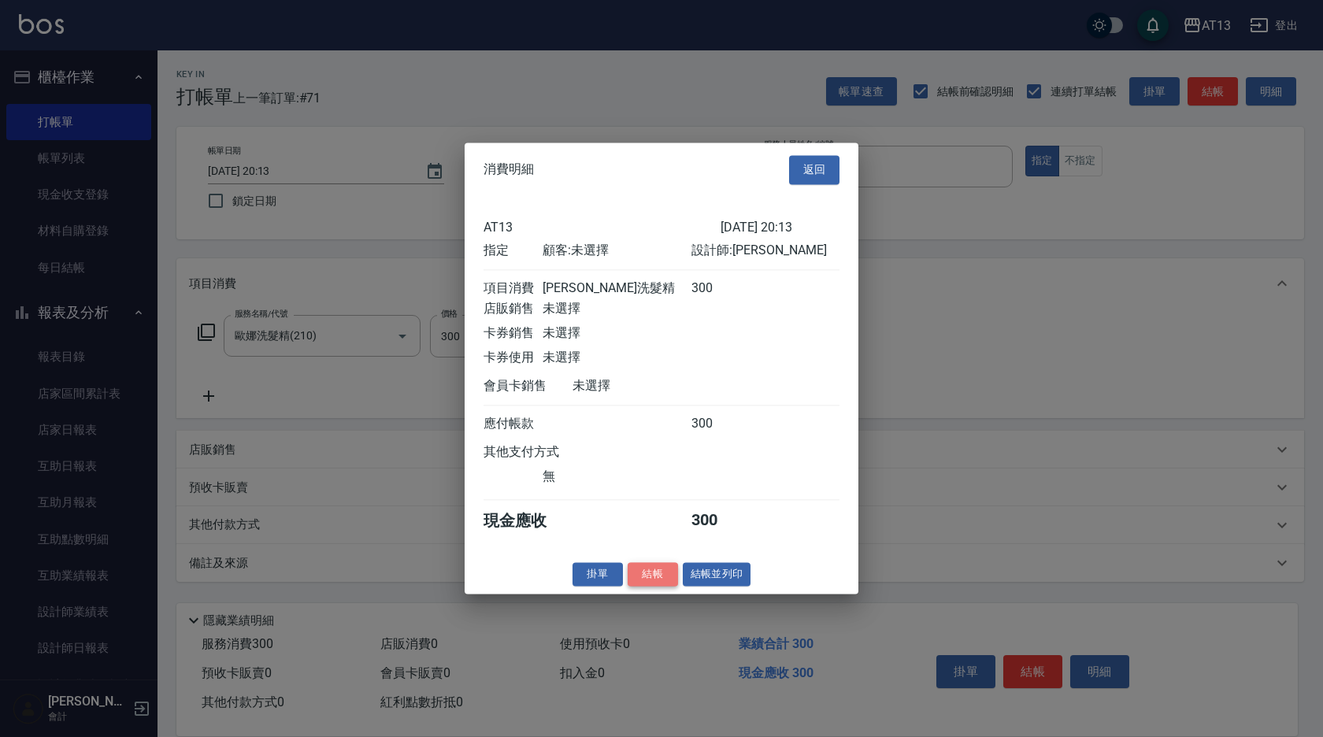
click at [661, 577] on button "結帳" at bounding box center [653, 574] width 50 height 24
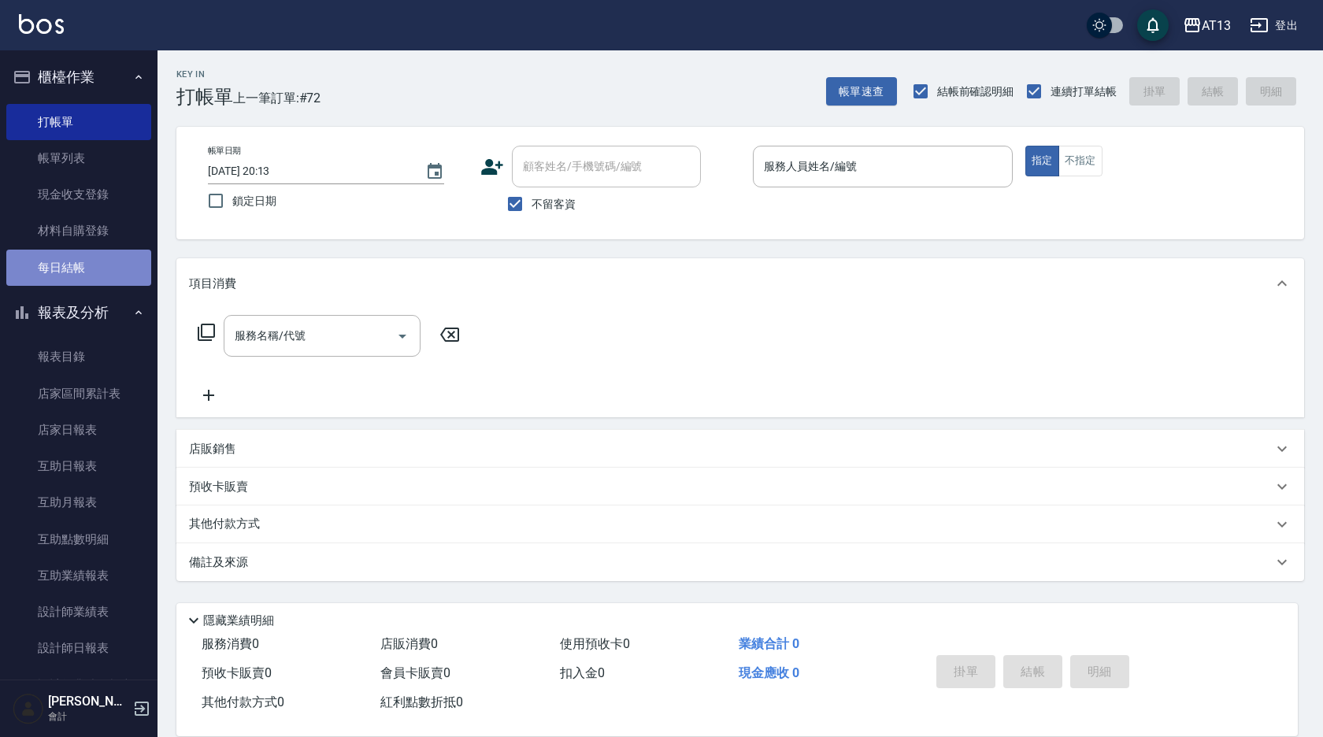
click at [80, 273] on link "每日結帳" at bounding box center [78, 268] width 145 height 36
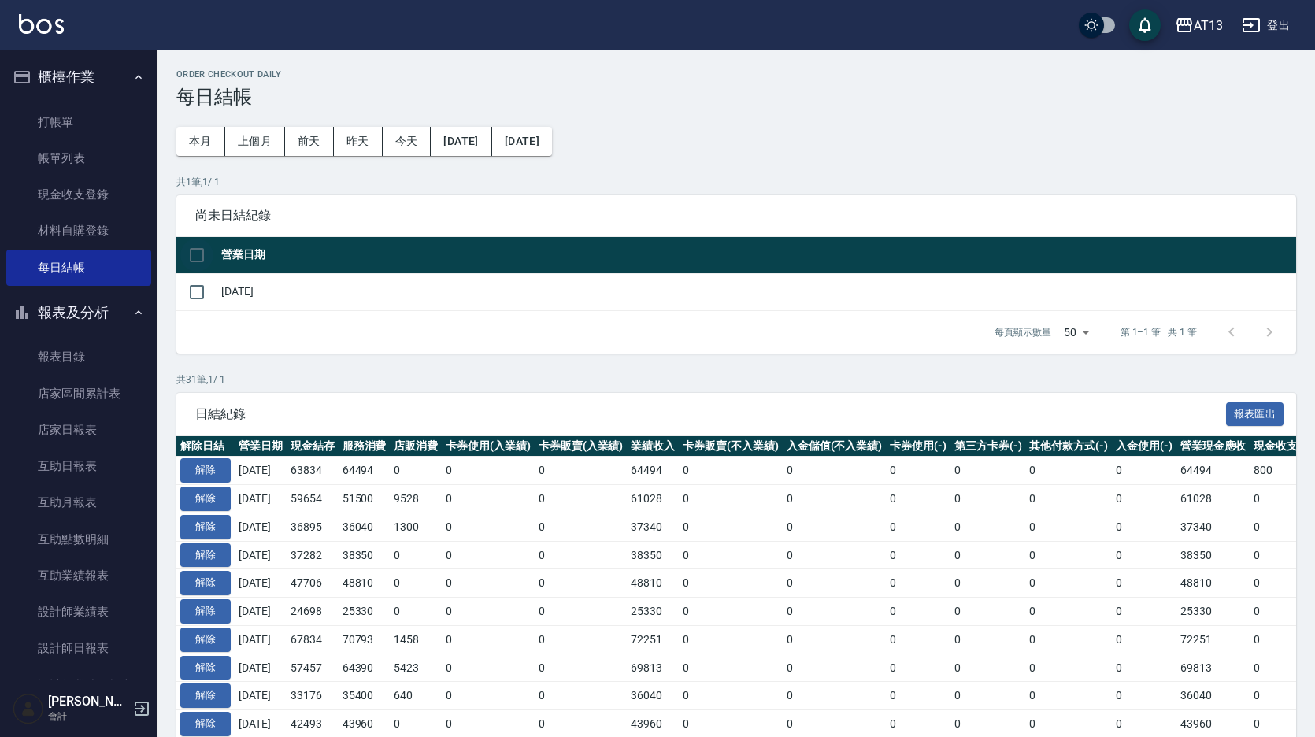
click at [200, 254] on input "checkbox" at bounding box center [196, 255] width 33 height 33
checkbox input "true"
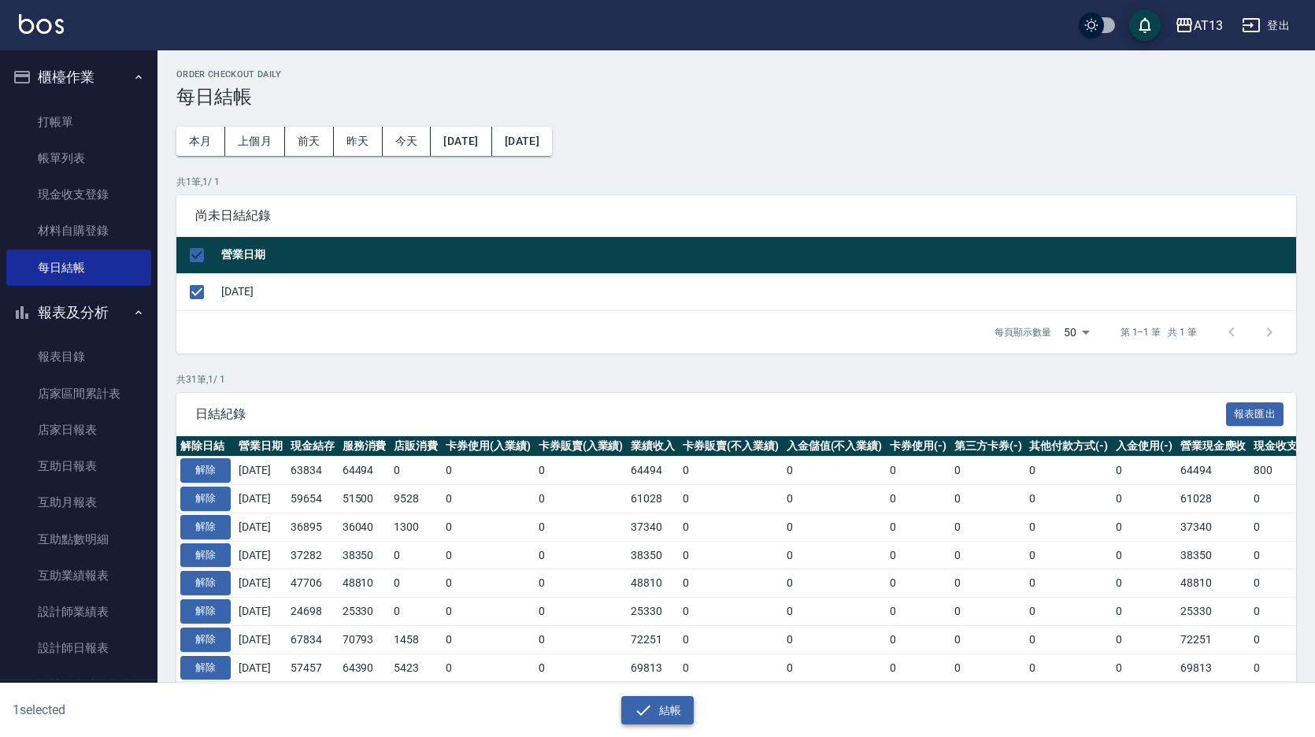
click at [648, 706] on icon "button" at bounding box center [643, 710] width 19 height 19
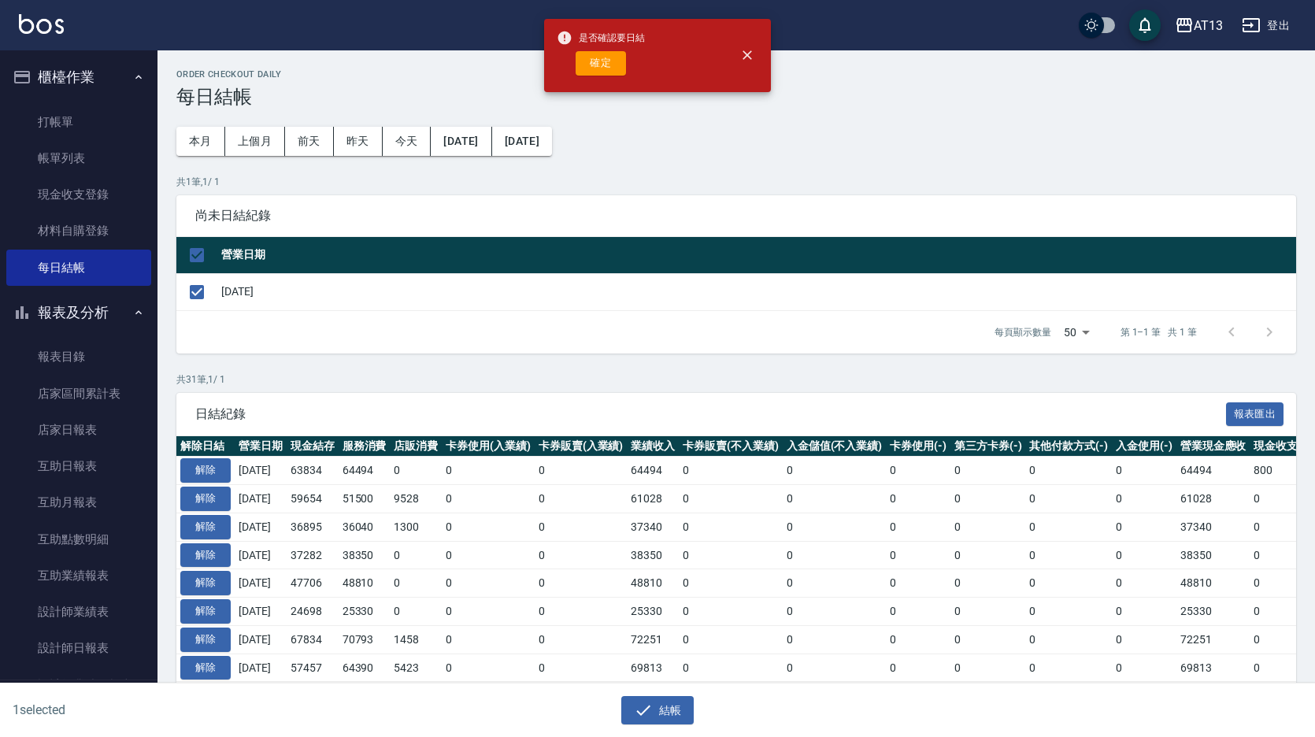
click at [616, 71] on button "確定" at bounding box center [601, 63] width 50 height 24
checkbox input "false"
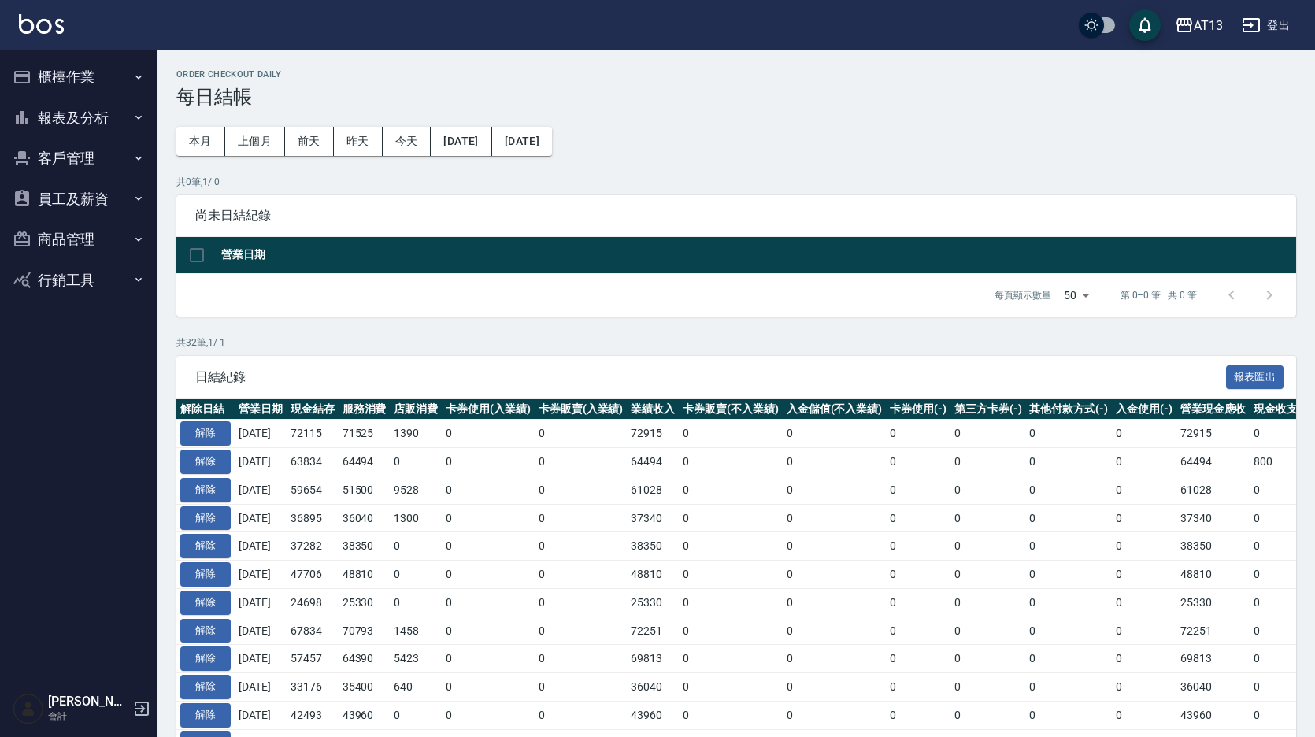
click at [73, 153] on button "客戶管理" at bounding box center [78, 158] width 145 height 41
click at [74, 110] on button "報表及分析" at bounding box center [78, 118] width 145 height 41
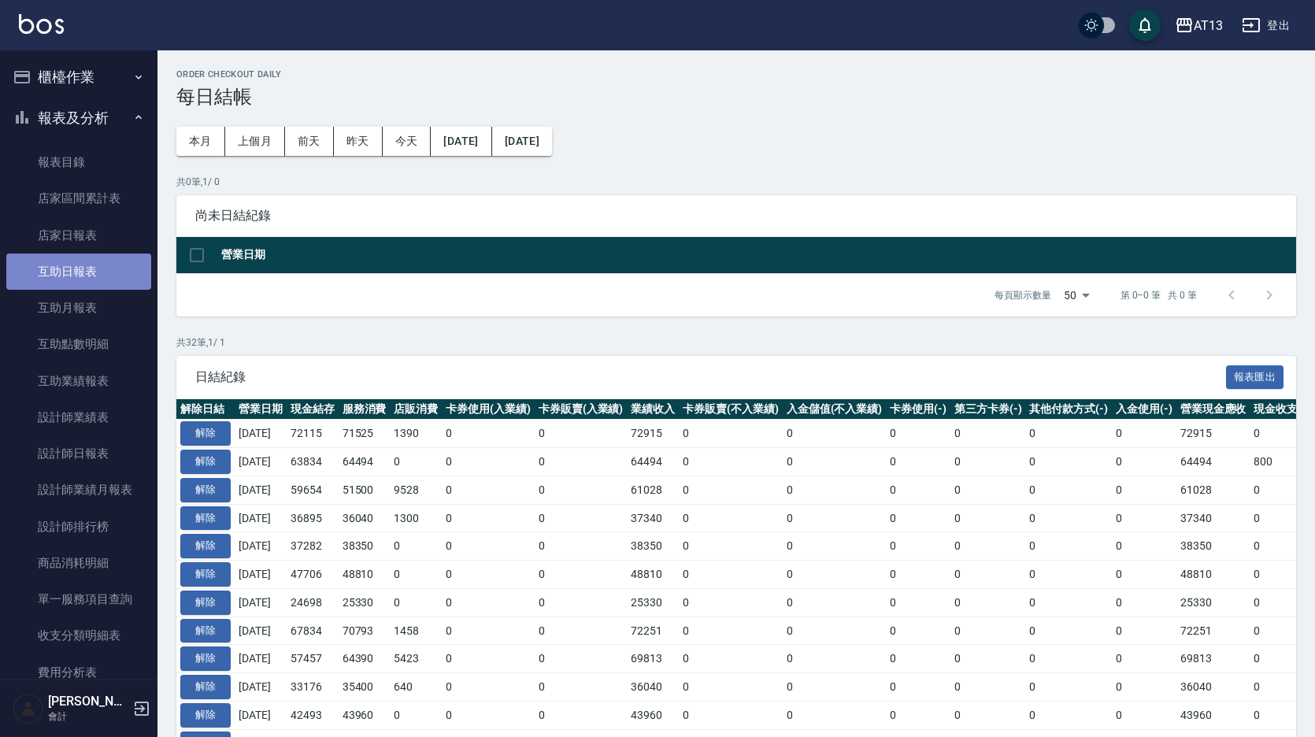
click at [79, 271] on link "互助日報表" at bounding box center [78, 272] width 145 height 36
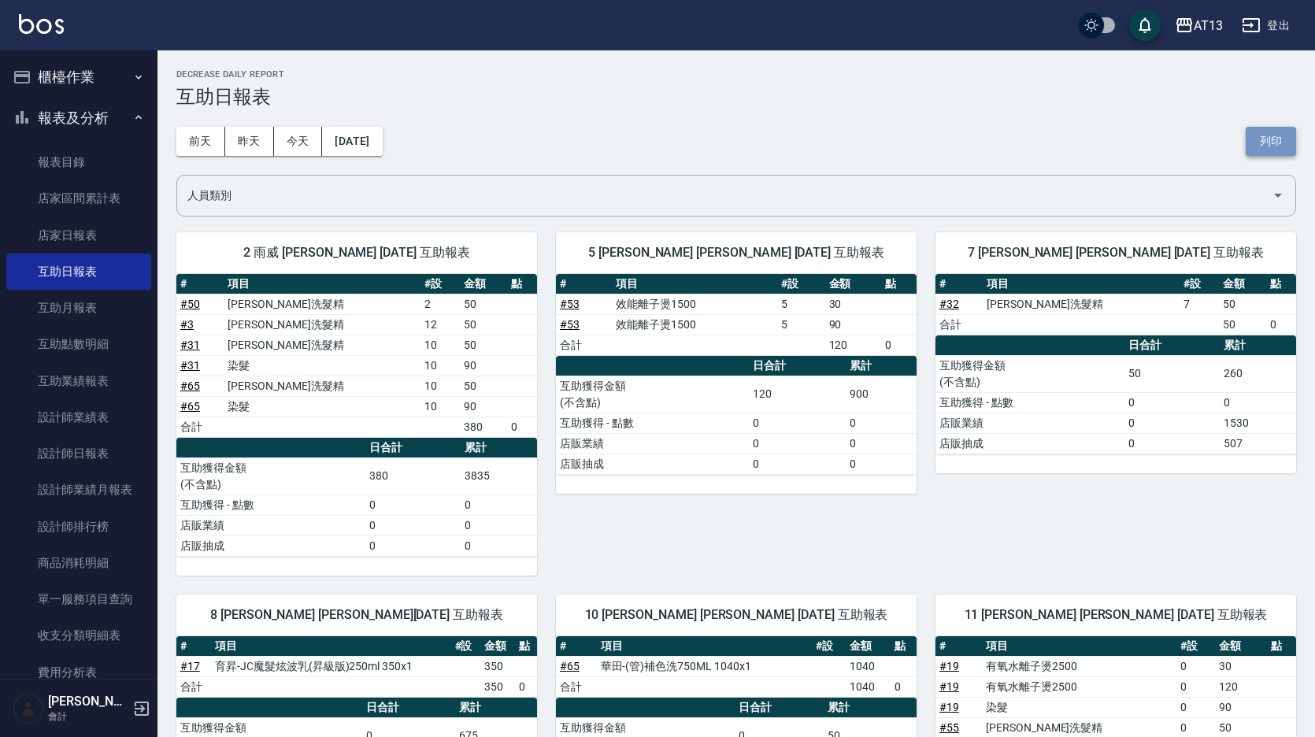
click at [1262, 139] on button "列印" at bounding box center [1271, 141] width 50 height 29
click at [81, 459] on link "設計師日報表" at bounding box center [78, 453] width 145 height 36
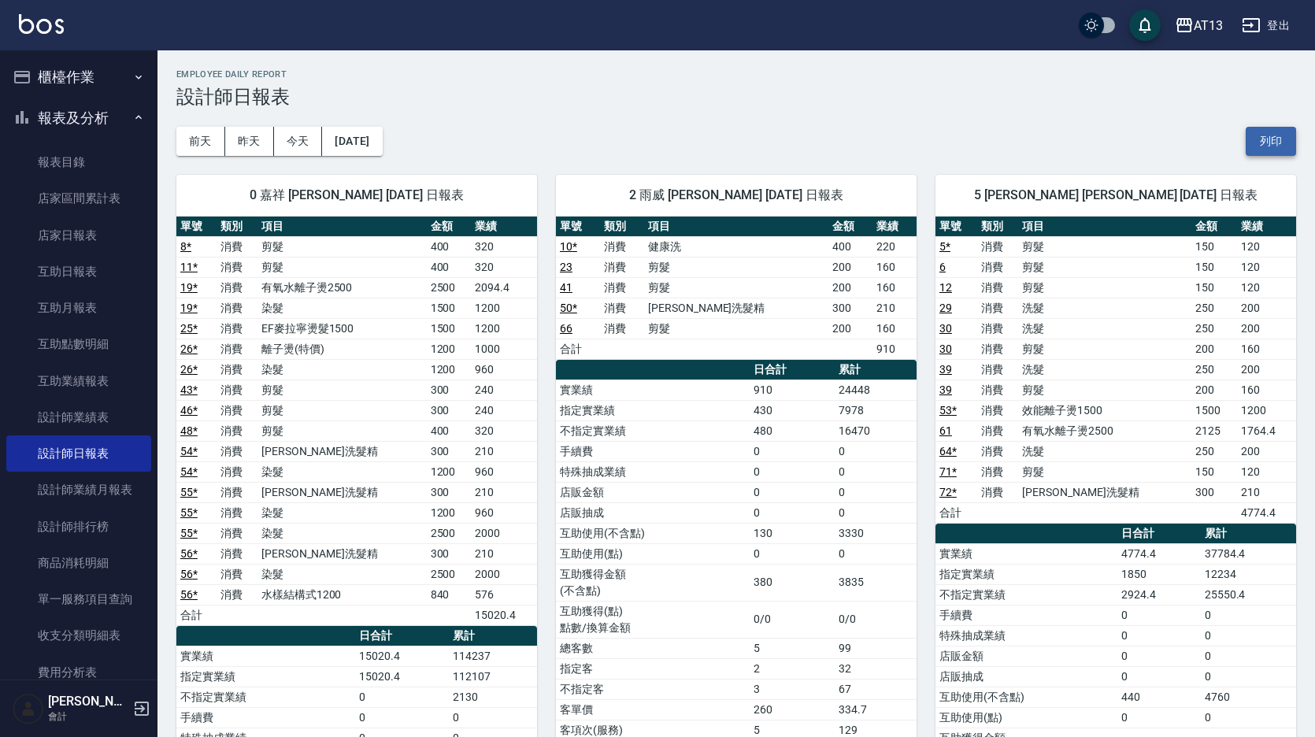
click at [1255, 136] on button "列印" at bounding box center [1271, 141] width 50 height 29
click at [56, 238] on link "店家日報表" at bounding box center [78, 235] width 145 height 36
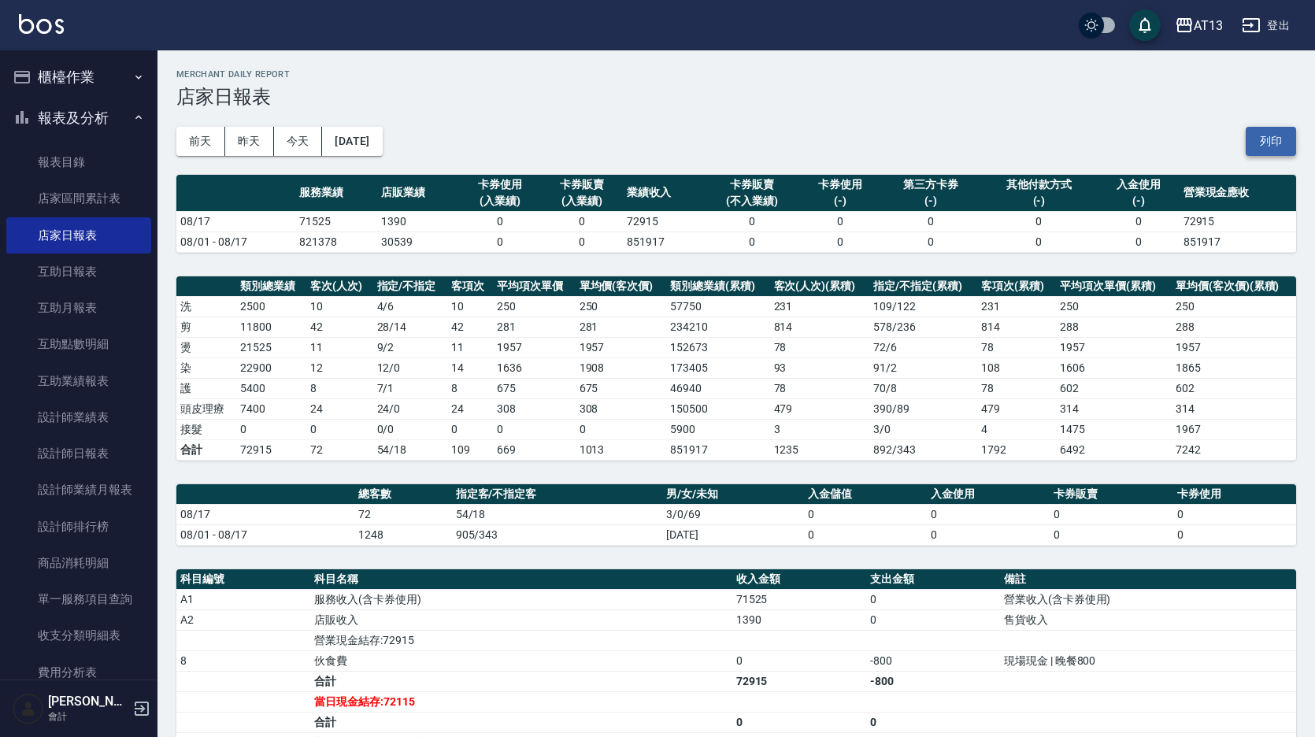
click at [1283, 133] on button "列印" at bounding box center [1271, 141] width 50 height 29
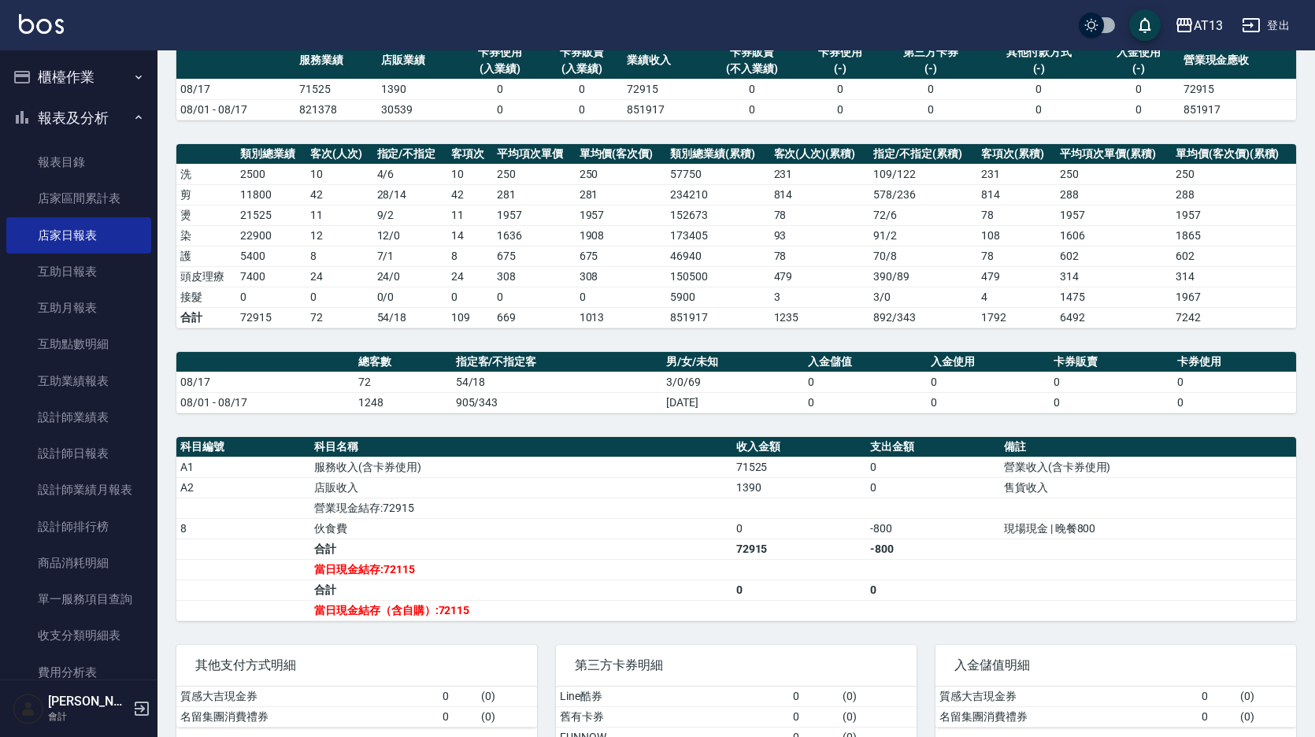
scroll to position [157, 0]
